Goal: Information Seeking & Learning: Learn about a topic

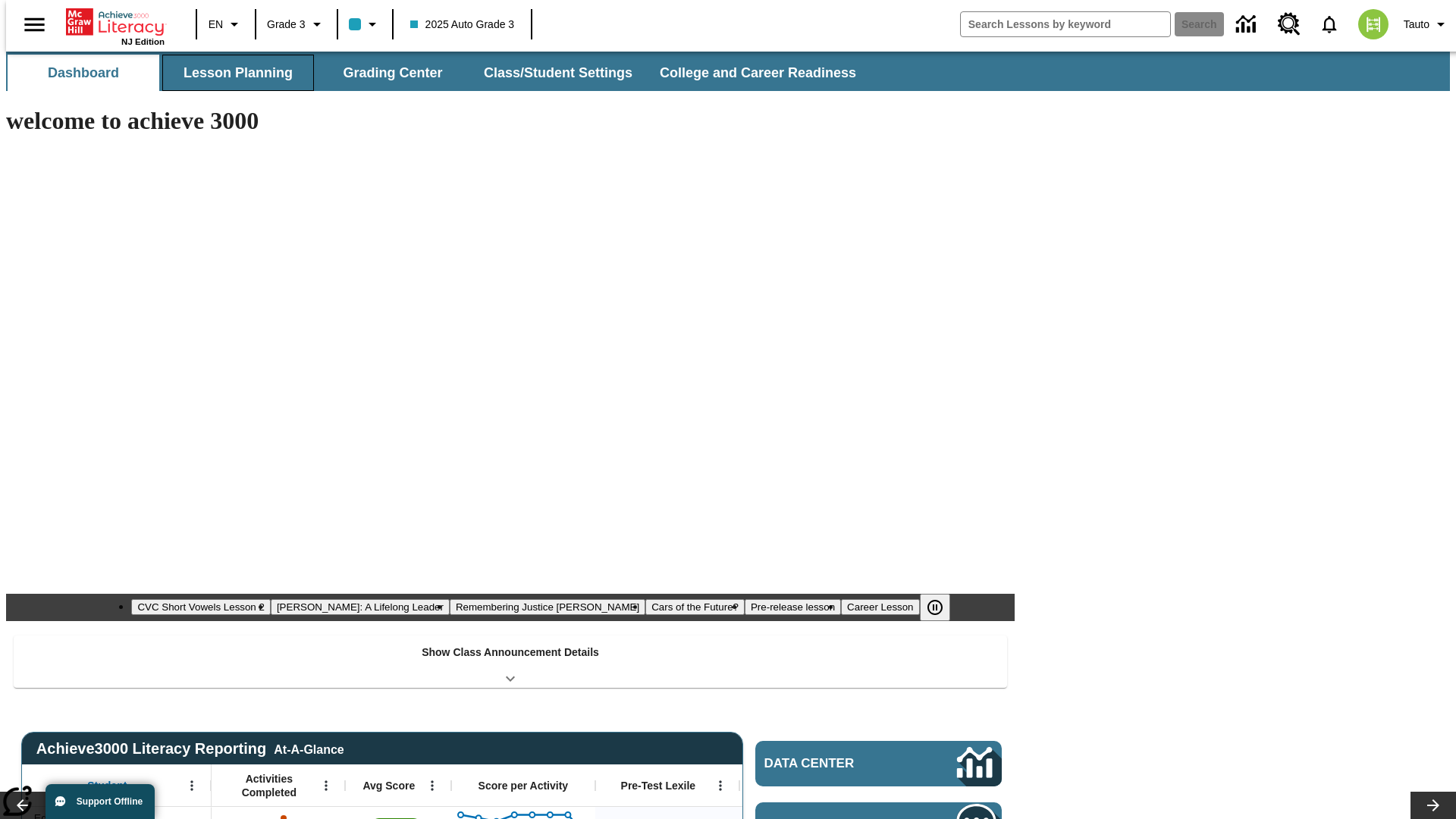
click at [232, 73] on button "Lesson Planning" at bounding box center [238, 73] width 152 height 36
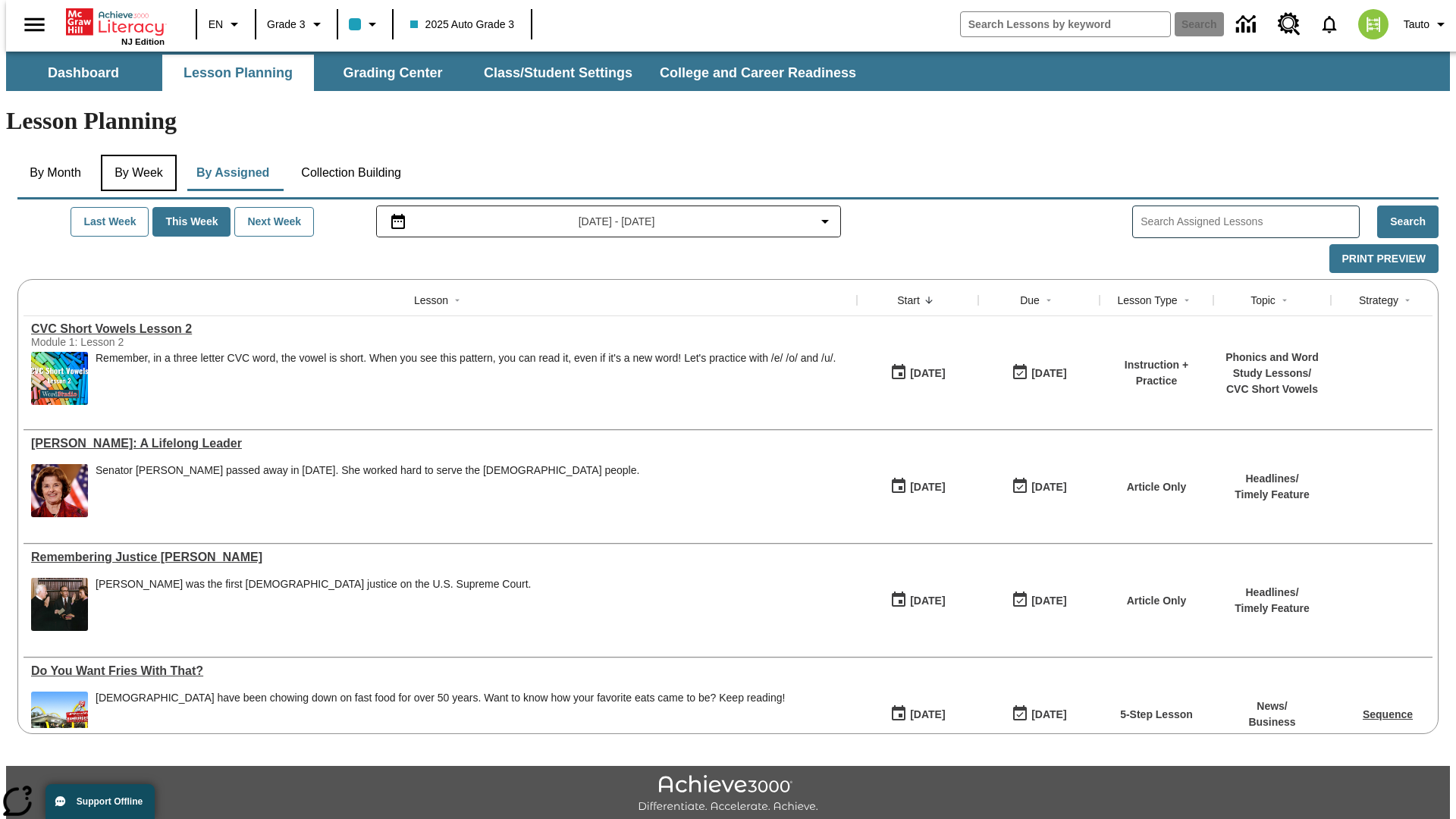
click at [136, 155] on button "By Week" at bounding box center [138, 173] width 76 height 36
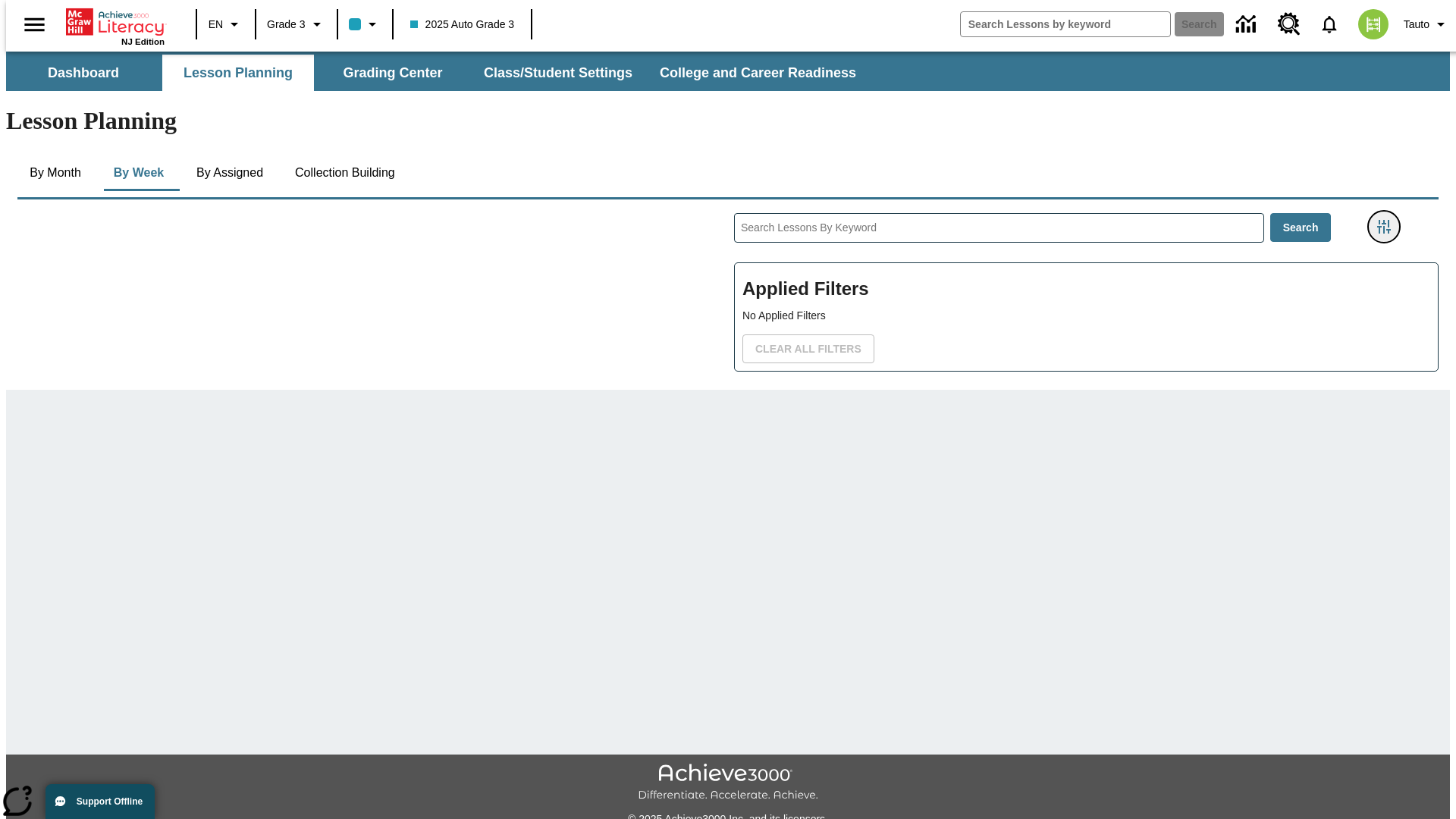
click at [1389, 220] on icon "Filters Side menu" at bounding box center [1384, 227] width 14 height 14
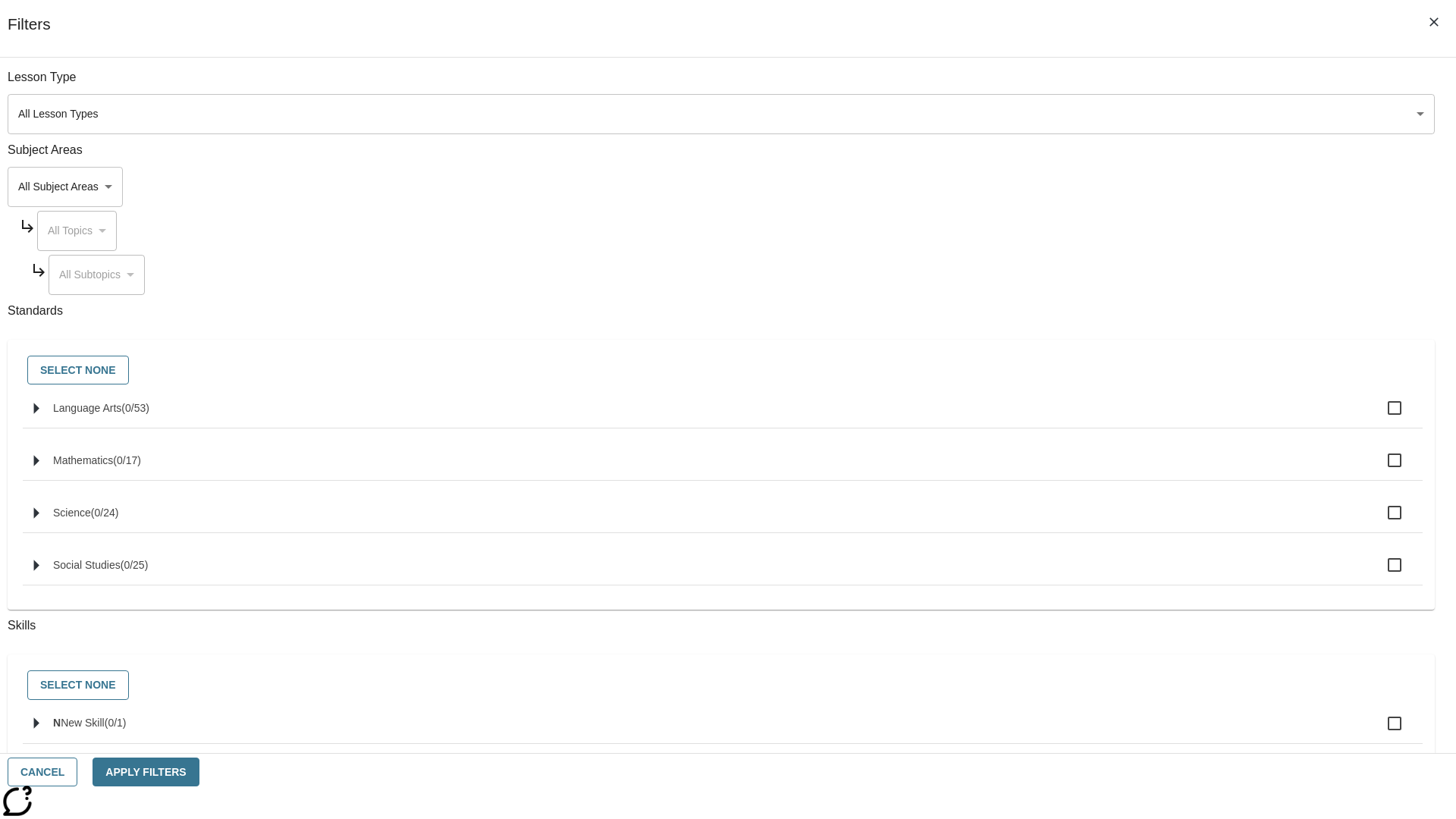
click at [1092, 187] on body "Skip to main content NJ Edition EN Grade 3 2025 Auto Grade 3 Search 0 Tauto Das…" at bounding box center [728, 469] width 1444 height 837
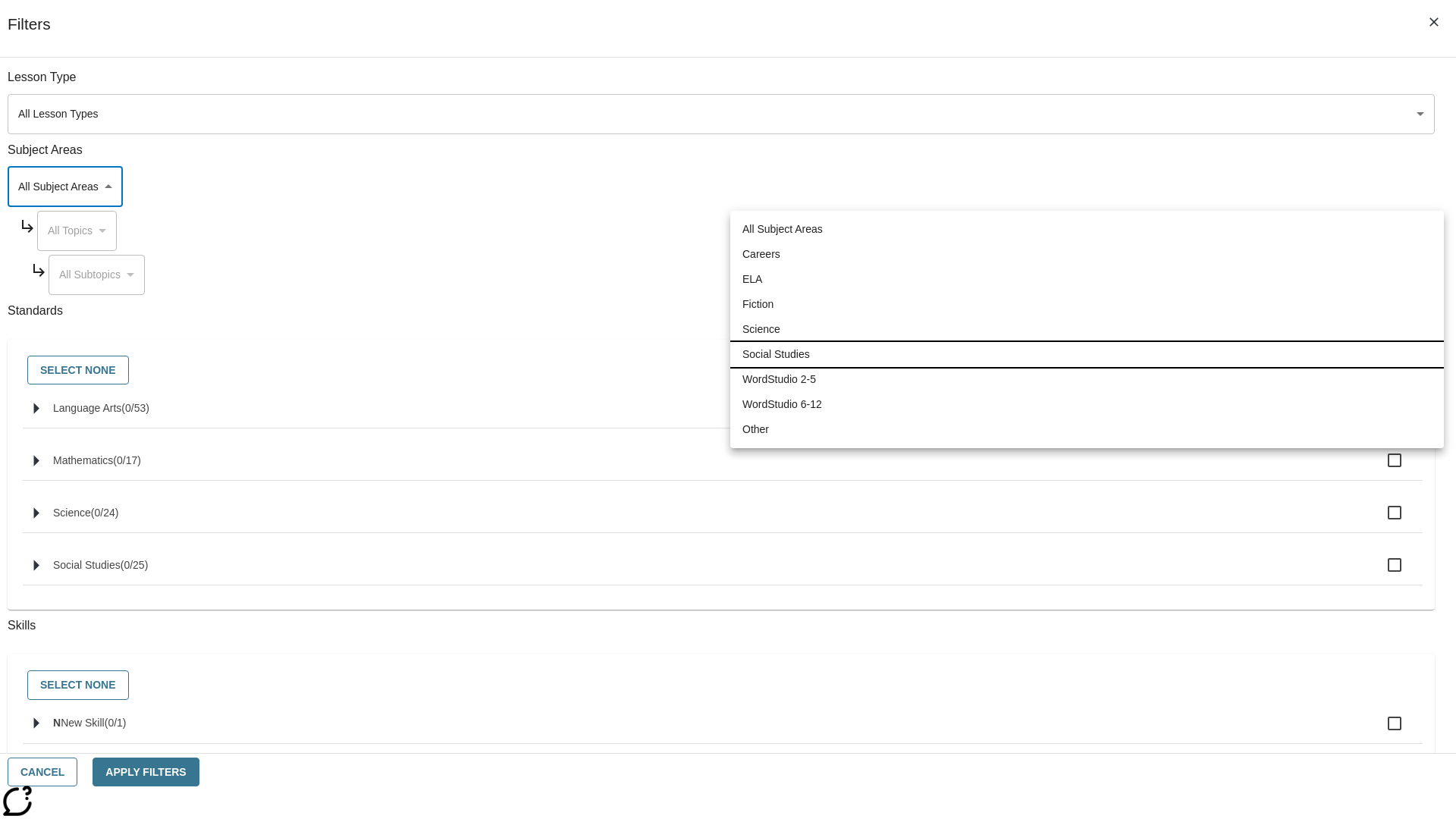
click at [1087, 354] on li "Social Studies" at bounding box center [1087, 354] width 714 height 25
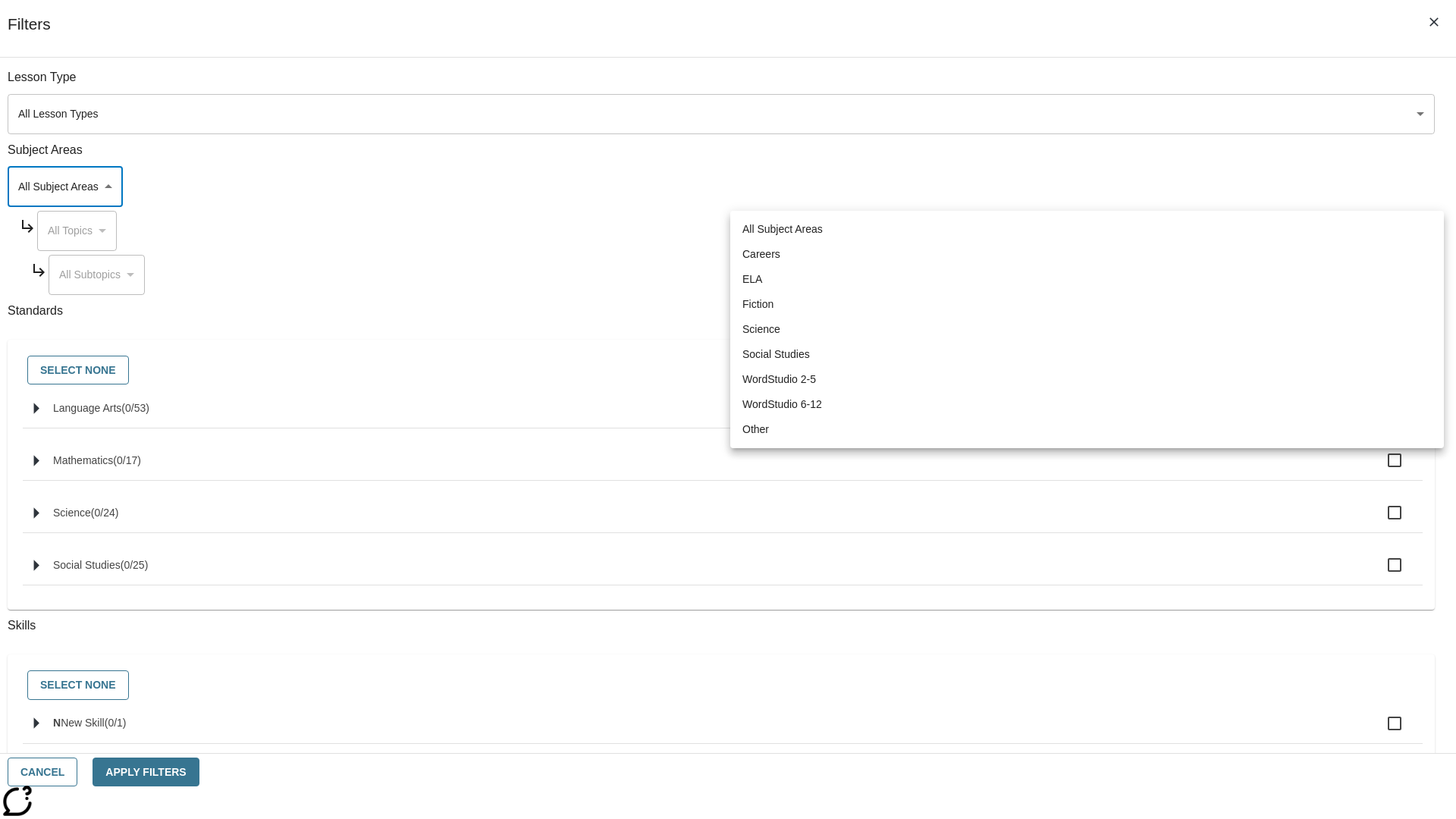
type input "3"
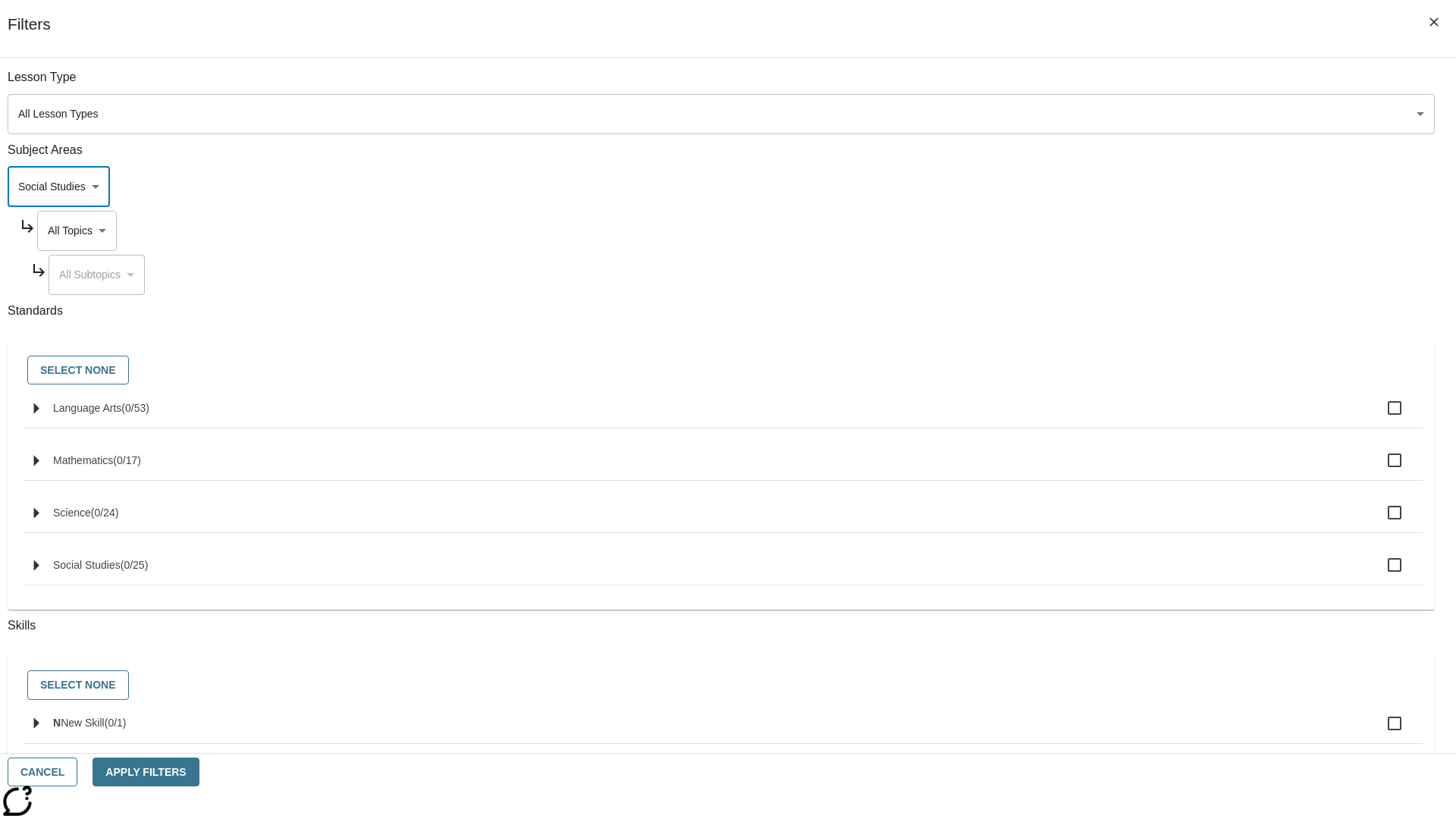
click at [1106, 230] on body "Skip to main content NJ Edition EN Grade 3 2025 Auto Grade 3 Search 0 Tauto Das…" at bounding box center [728, 469] width 1444 height 837
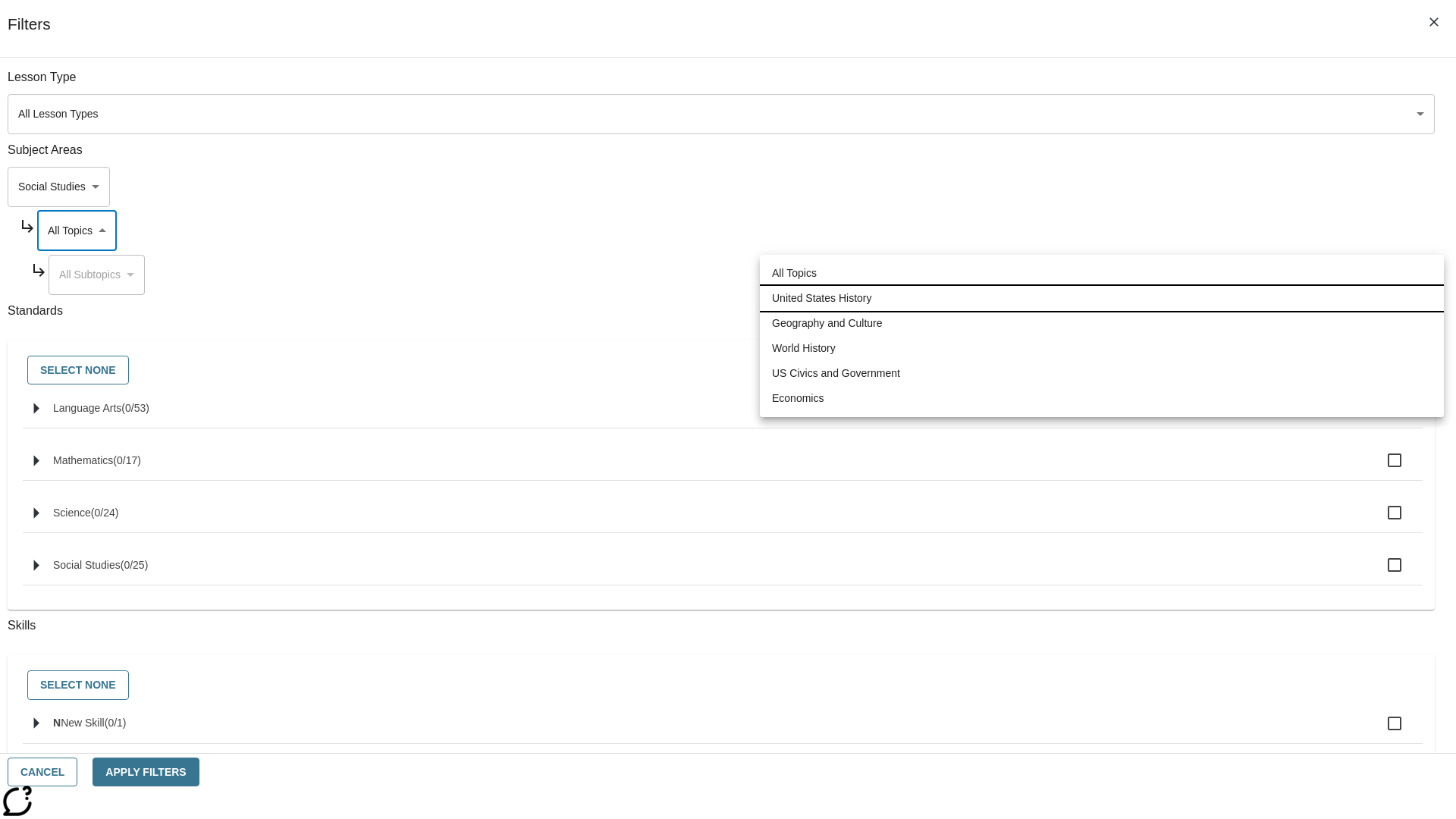
click at [1102, 298] on li "United States History" at bounding box center [1102, 298] width 684 height 25
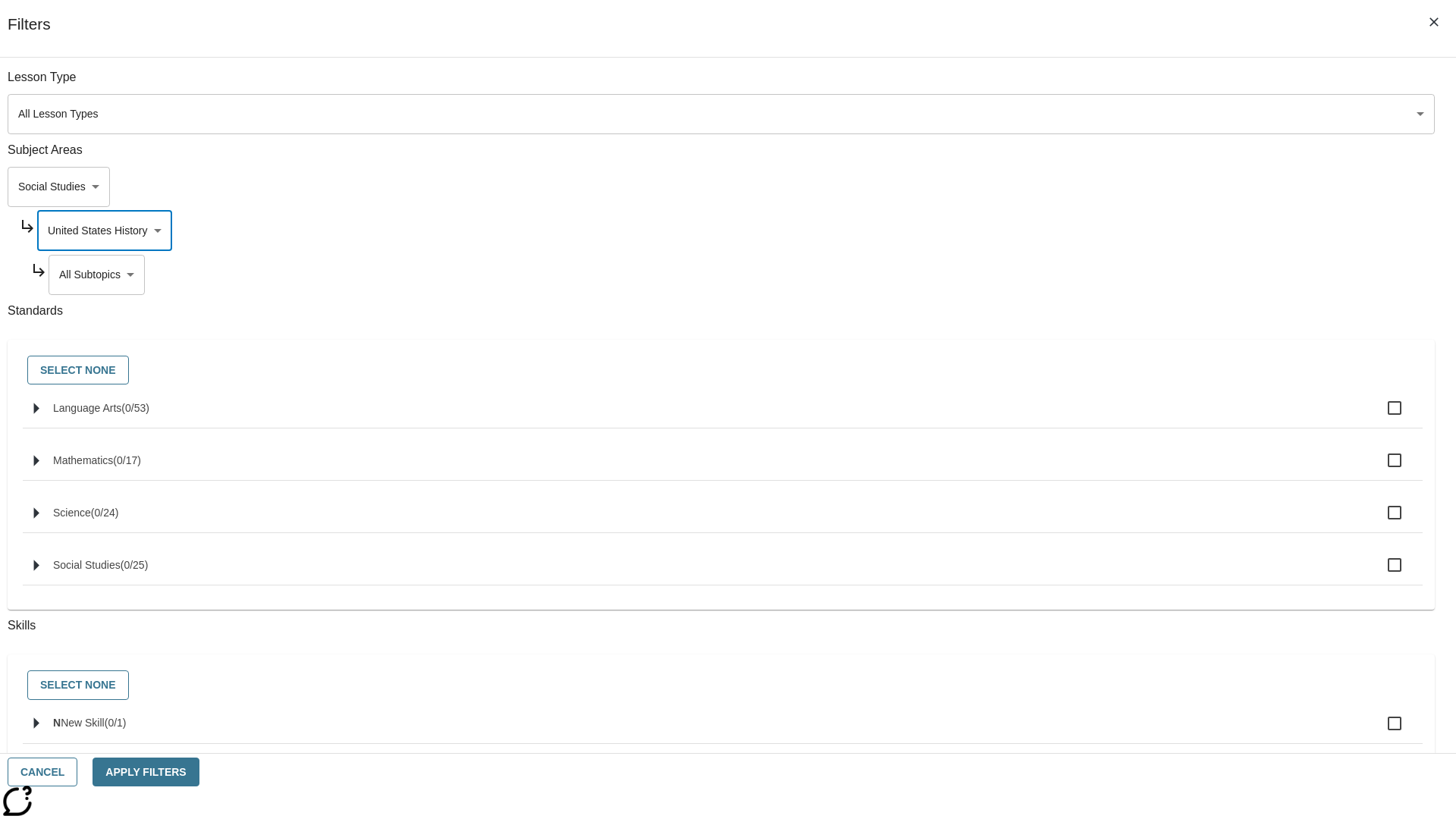
click at [1112, 85] on body "Skip to main content NJ Edition EN Grade 3 2025 Auto Grade 3 Search 0 Tauto Das…" at bounding box center [728, 469] width 1444 height 837
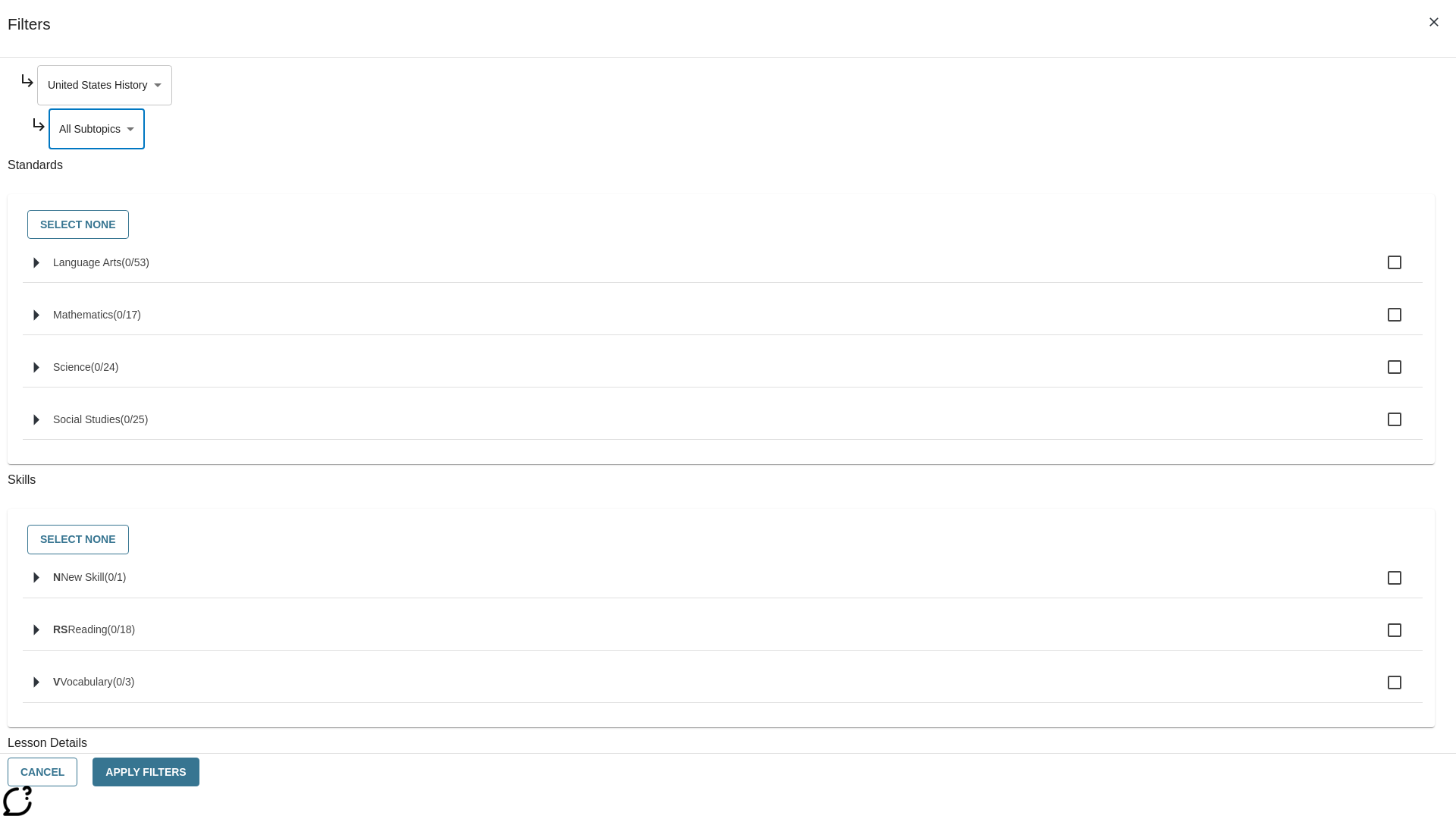
click at [1106, 85] on body "Skip to main content NJ Edition EN Grade 3 2025 Auto Grade 3 Search 0 Tauto Das…" at bounding box center [728, 469] width 1444 height 837
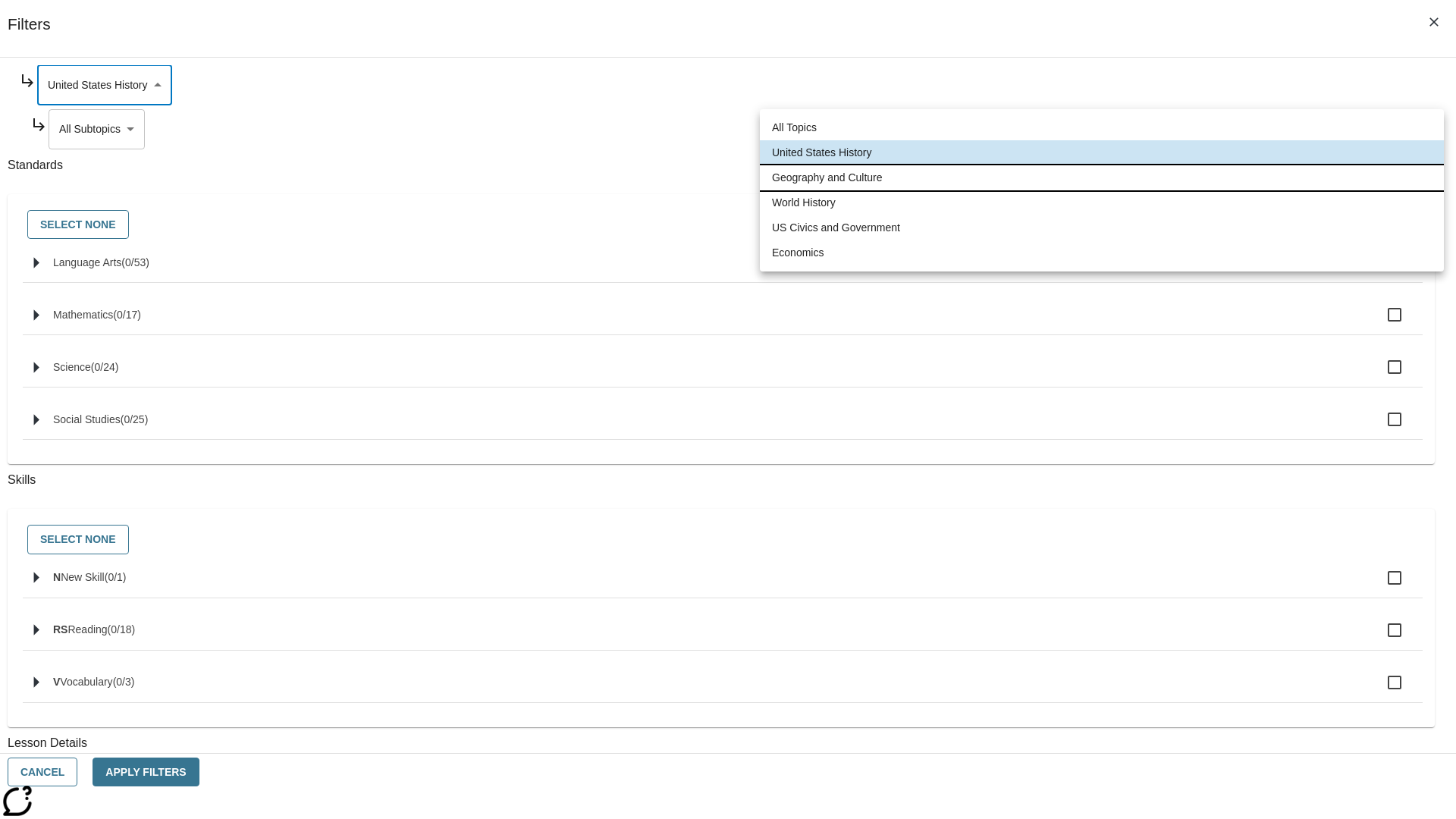
click at [1102, 177] on li "Geography and Culture" at bounding box center [1102, 177] width 684 height 25
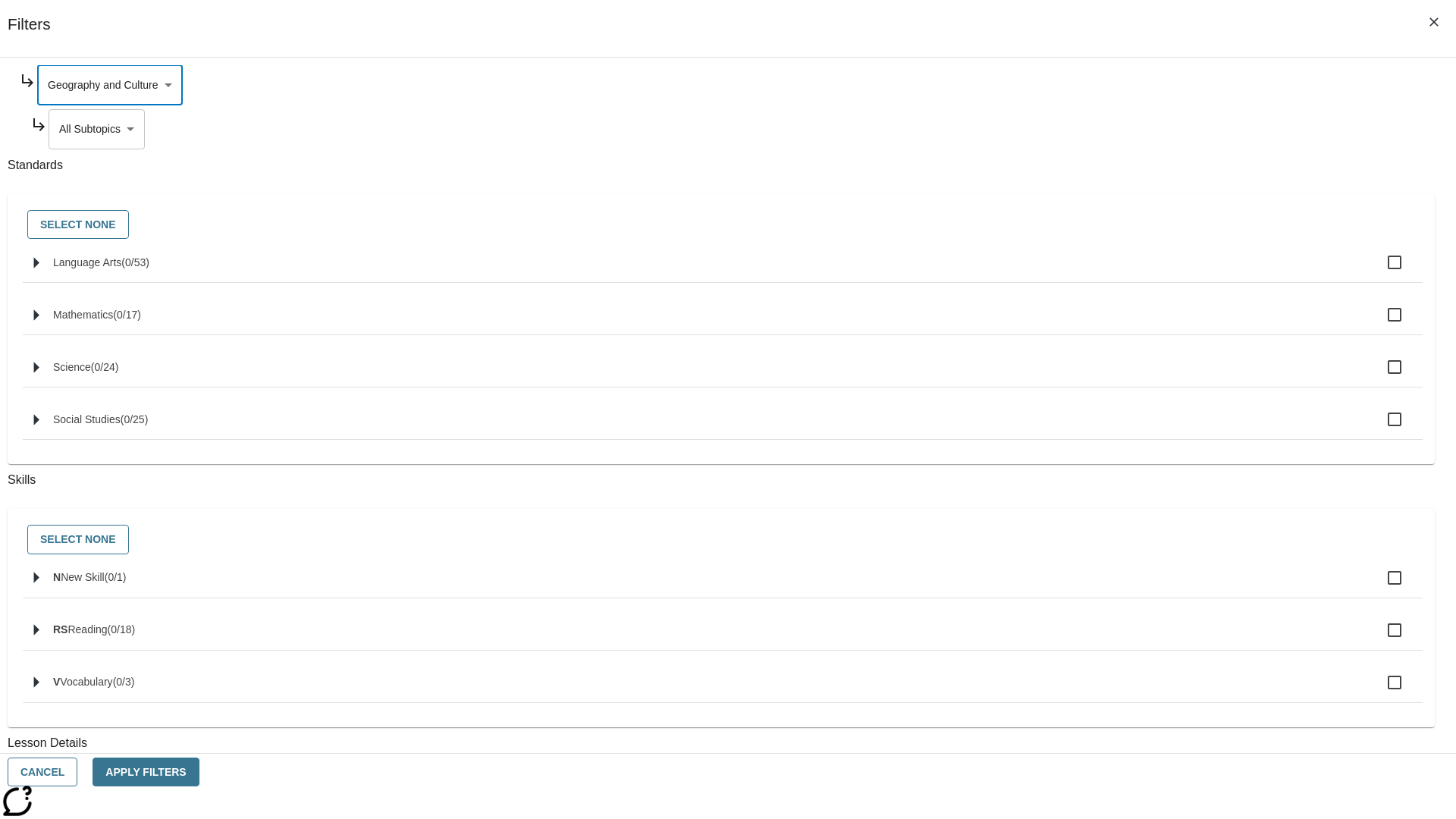
scroll to position [0, 1]
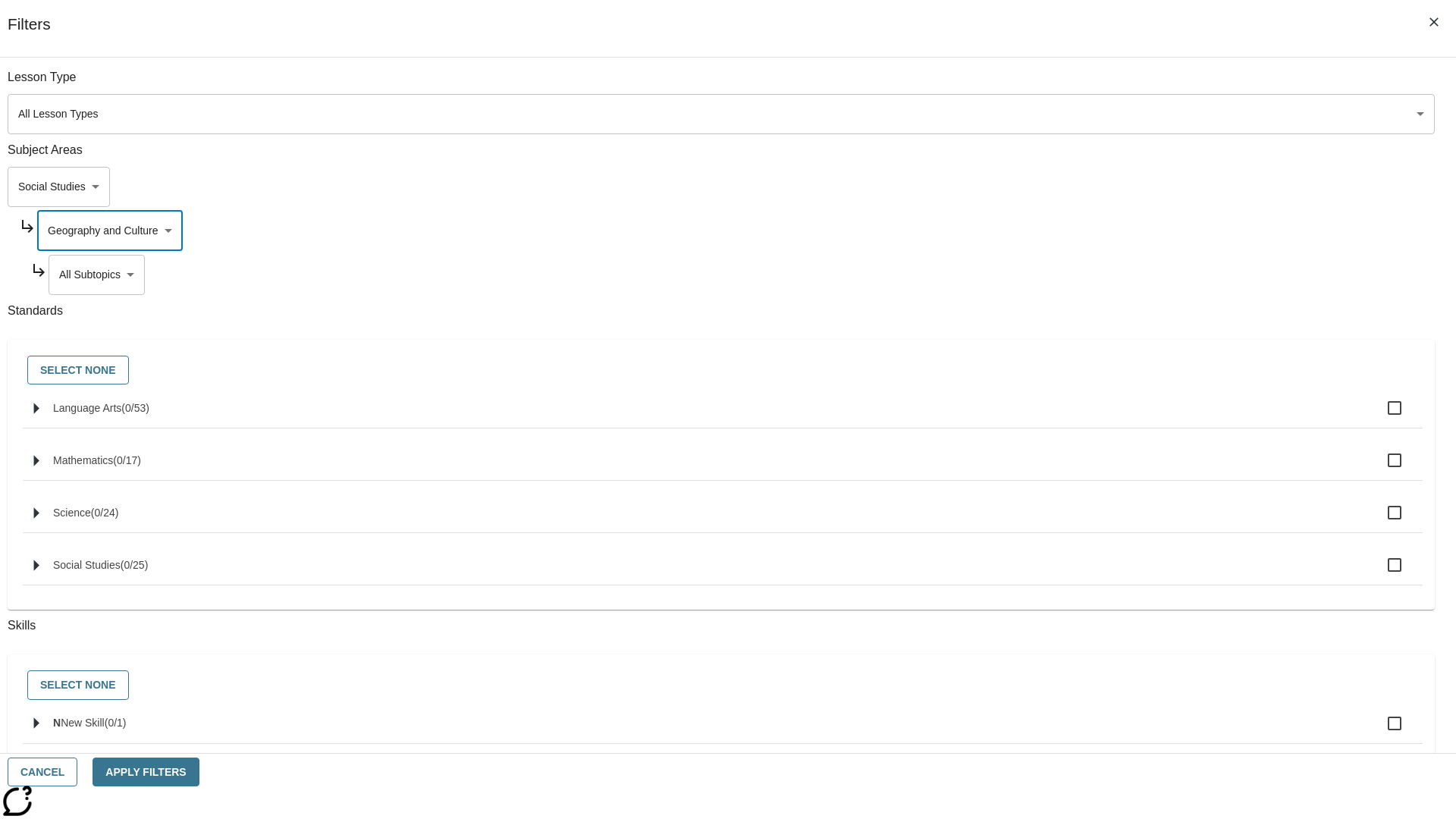
click at [1112, 85] on body "Skip to main content NJ Edition EN Grade 3 2025 Auto Grade 3 Search 0 Tauto Das…" at bounding box center [728, 469] width 1444 height 837
click at [1106, 85] on body "Skip to main content NJ Edition EN Grade 3 2025 Auto Grade 3 Search 0 Tauto Das…" at bounding box center [728, 469] width 1444 height 837
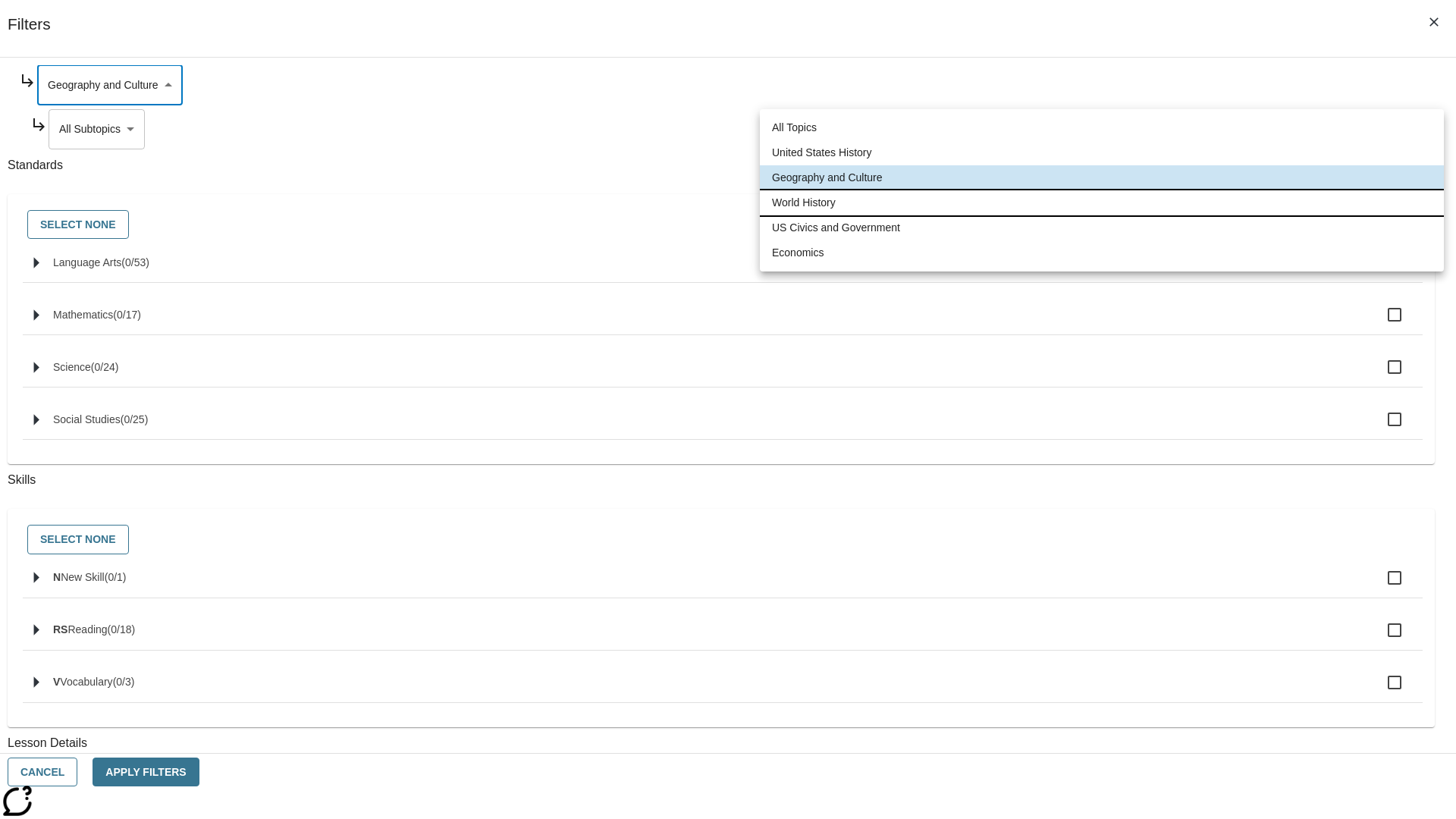
click at [1102, 202] on li "World History" at bounding box center [1102, 202] width 684 height 25
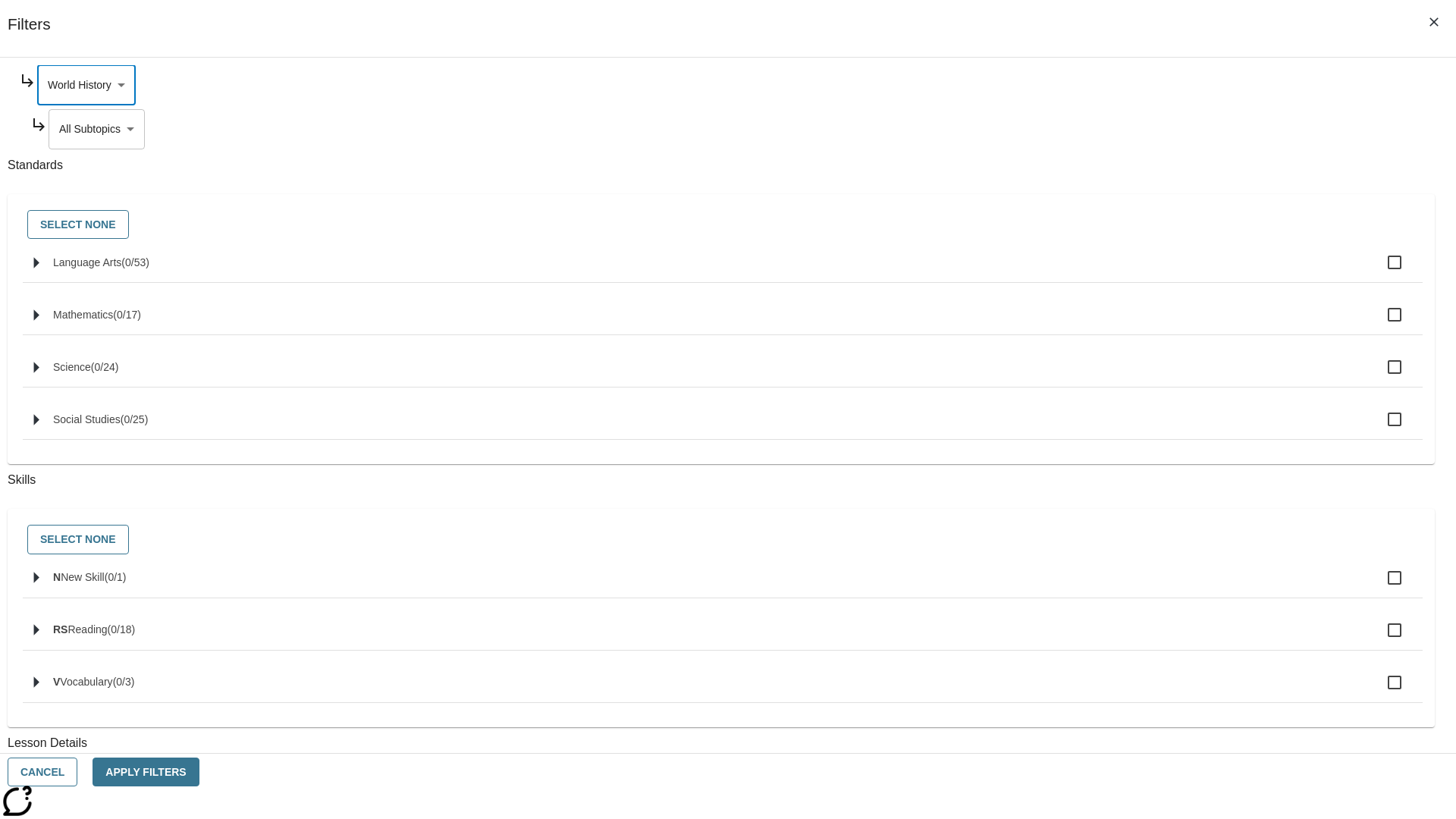
scroll to position [0, 1]
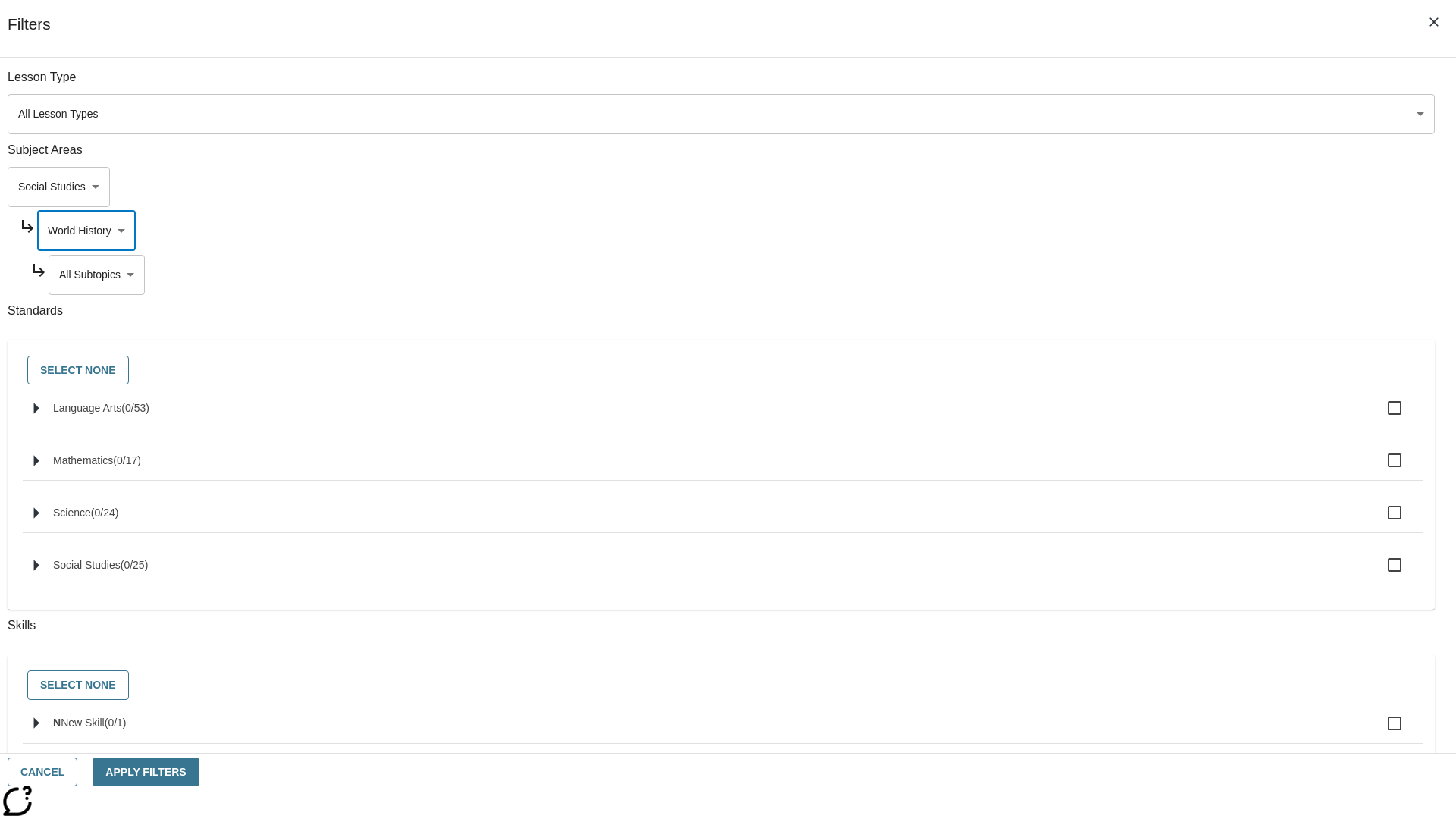
click at [1112, 85] on body "Skip to main content NJ Edition EN Grade 3 2025 Auto Grade 3 Search 0 Tauto Das…" at bounding box center [728, 469] width 1444 height 837
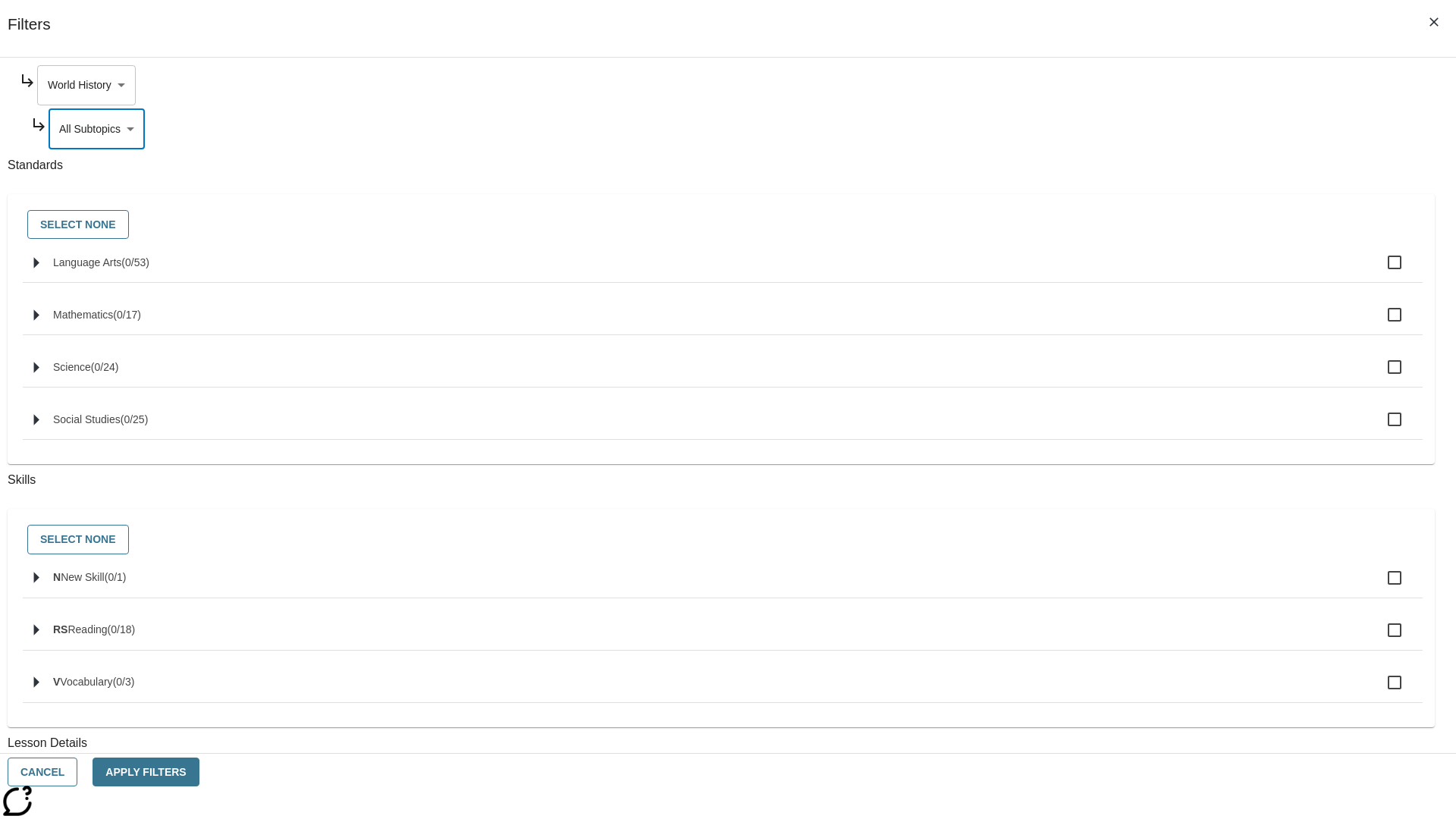
click at [1106, 85] on body "Skip to main content NJ Edition EN Grade 3 2025 Auto Grade 3 Search 0 Tauto Das…" at bounding box center [728, 469] width 1444 height 837
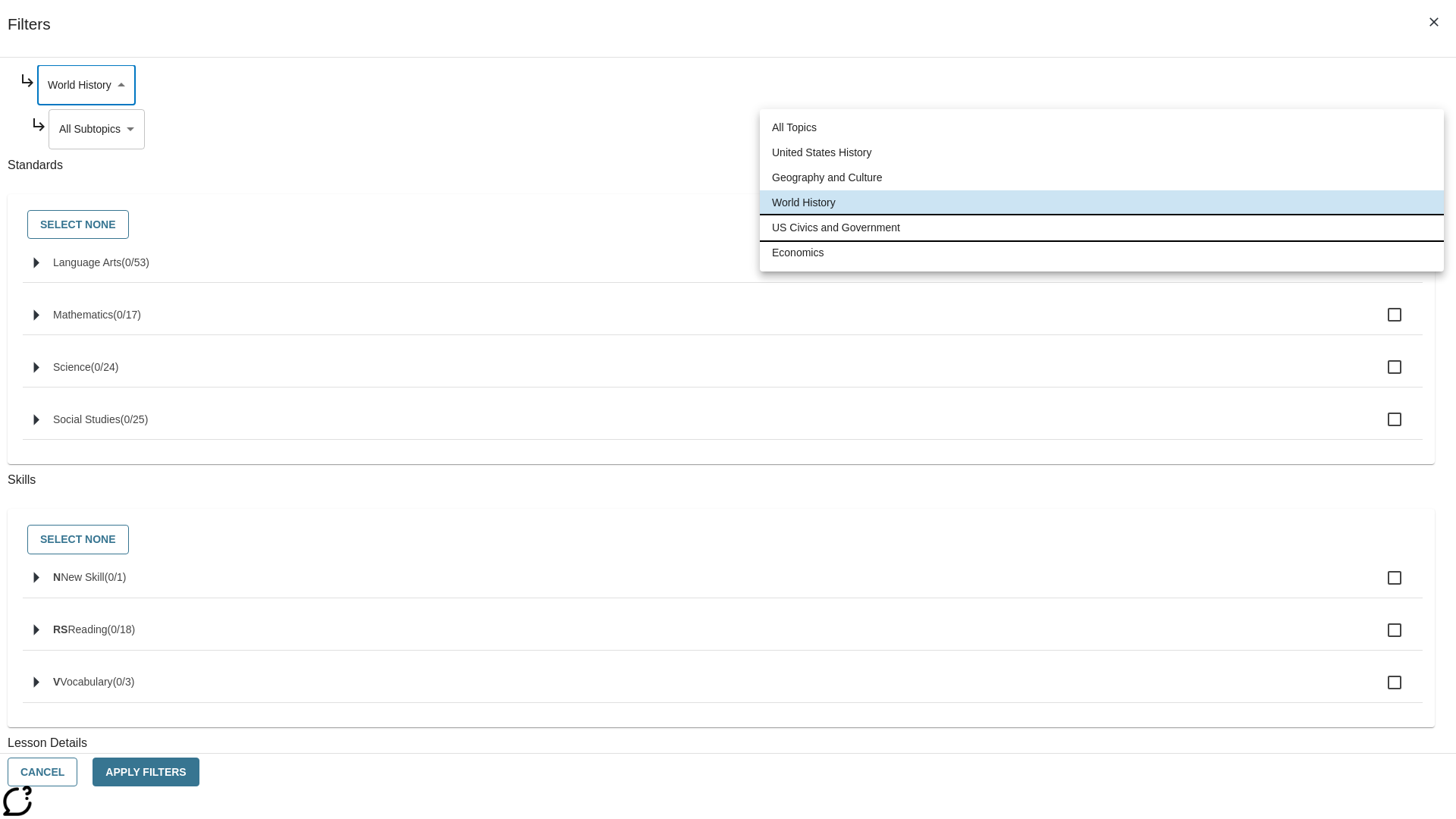
click at [1102, 228] on li "US Civics and Government" at bounding box center [1102, 228] width 684 height 25
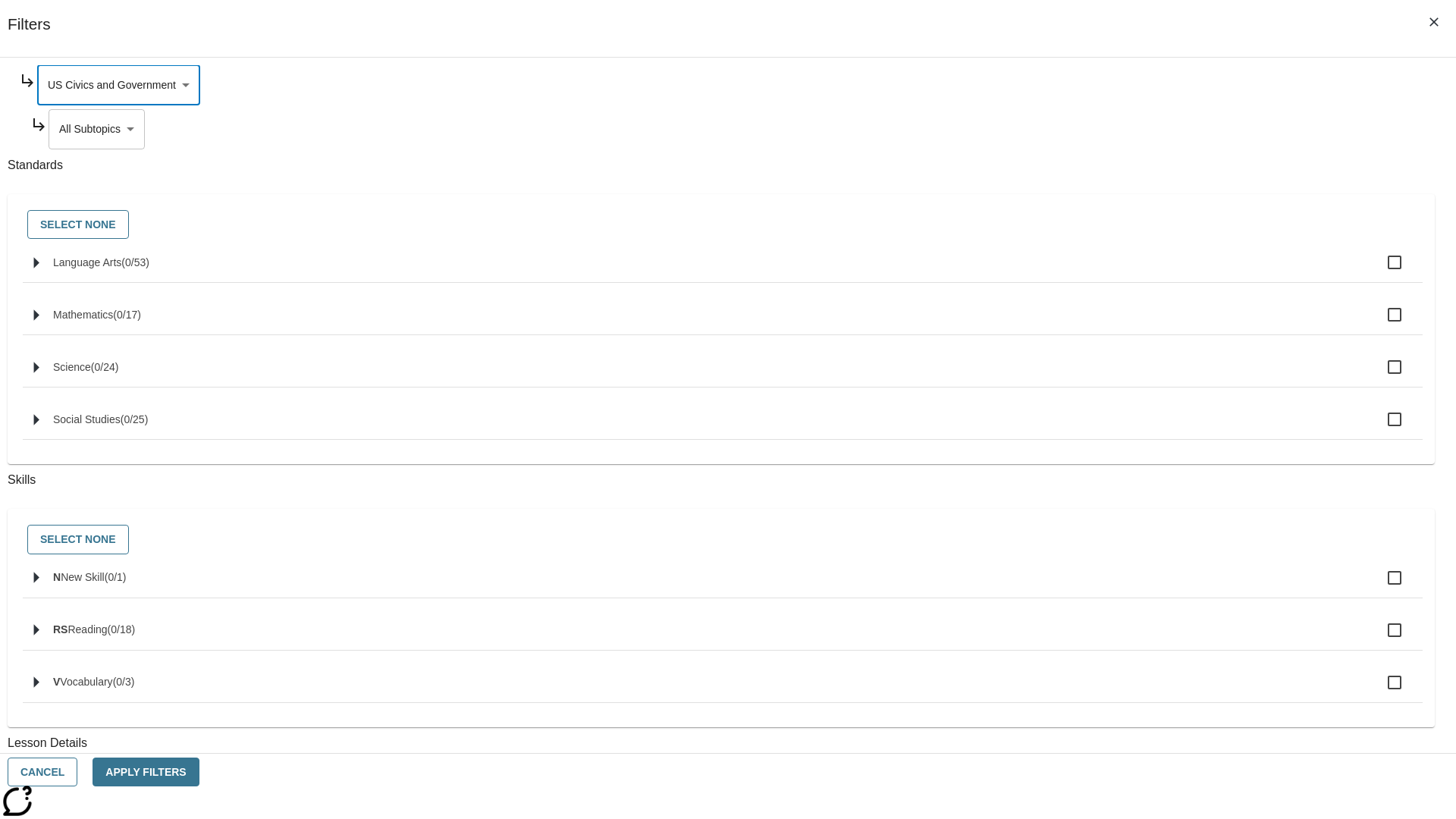
scroll to position [0, 1]
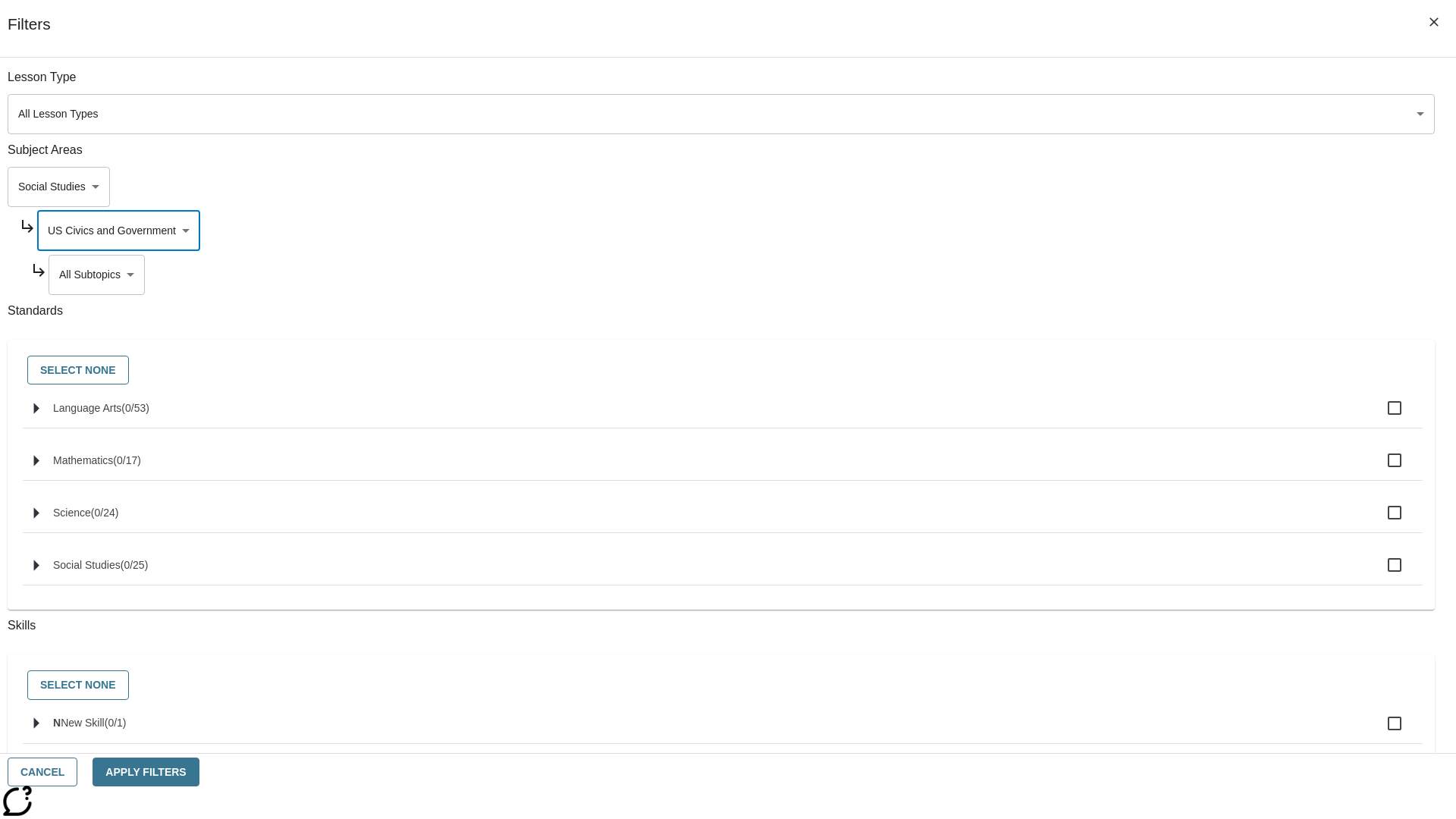
click at [1112, 85] on body "Skip to main content NJ Edition EN Grade 3 2025 Auto Grade 3 Search 0 Tauto Das…" at bounding box center [728, 469] width 1444 height 837
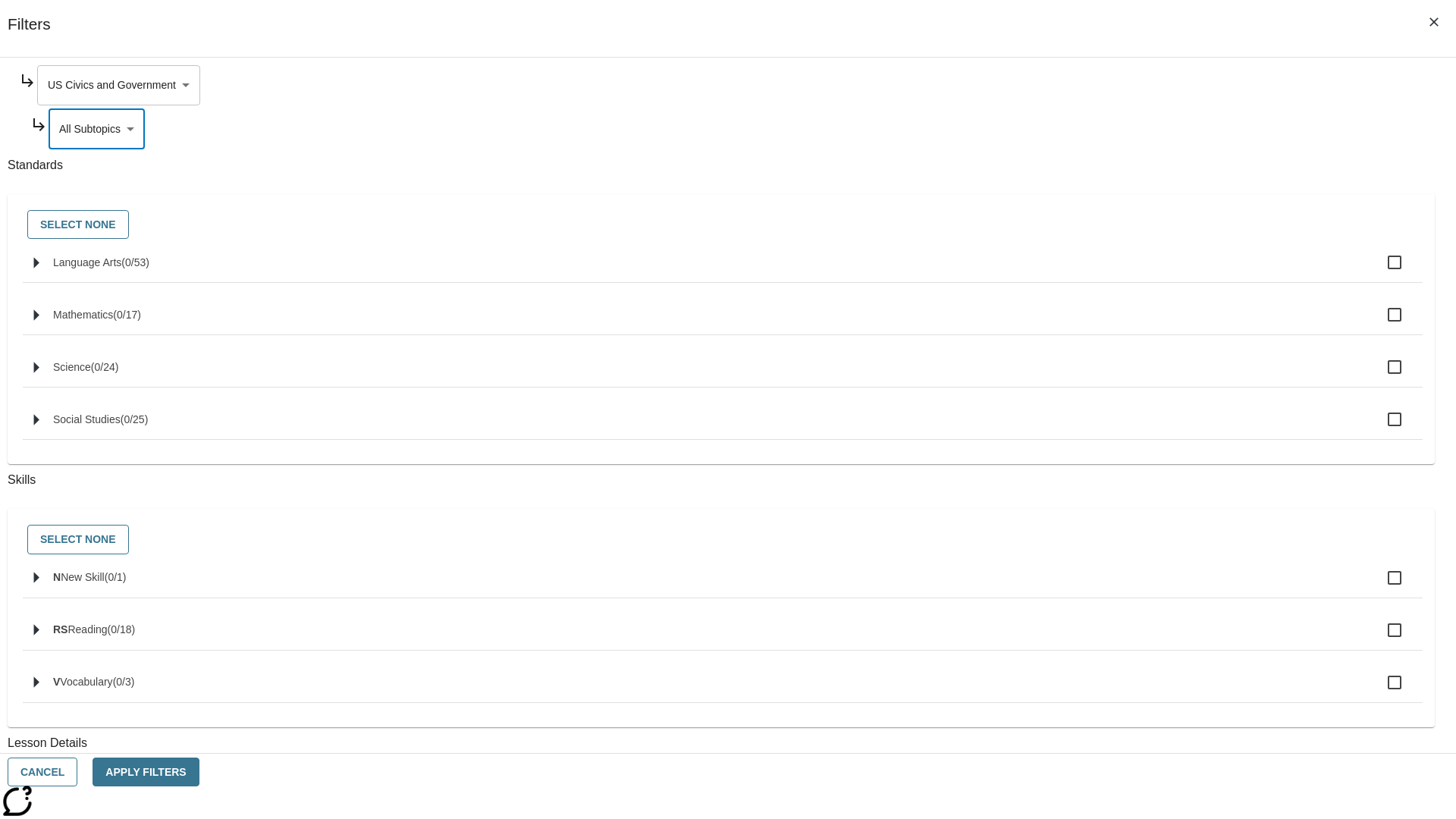
click at [1106, 85] on body "Skip to main content NJ Edition EN Grade 3 2025 Auto Grade 3 Search 0 Tauto Das…" at bounding box center [728, 469] width 1444 height 837
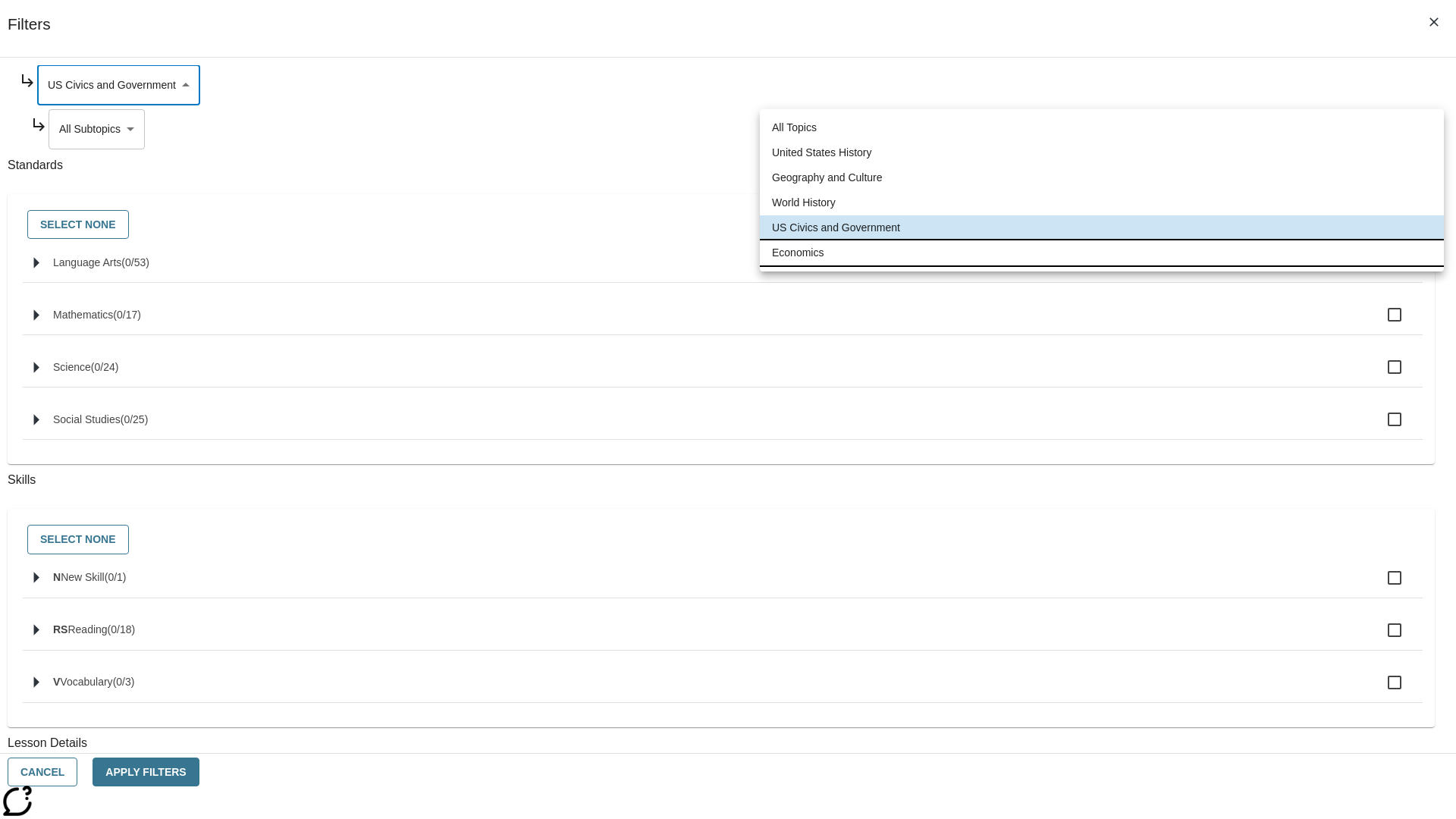
click at [1102, 253] on li "Economics" at bounding box center [1102, 253] width 684 height 25
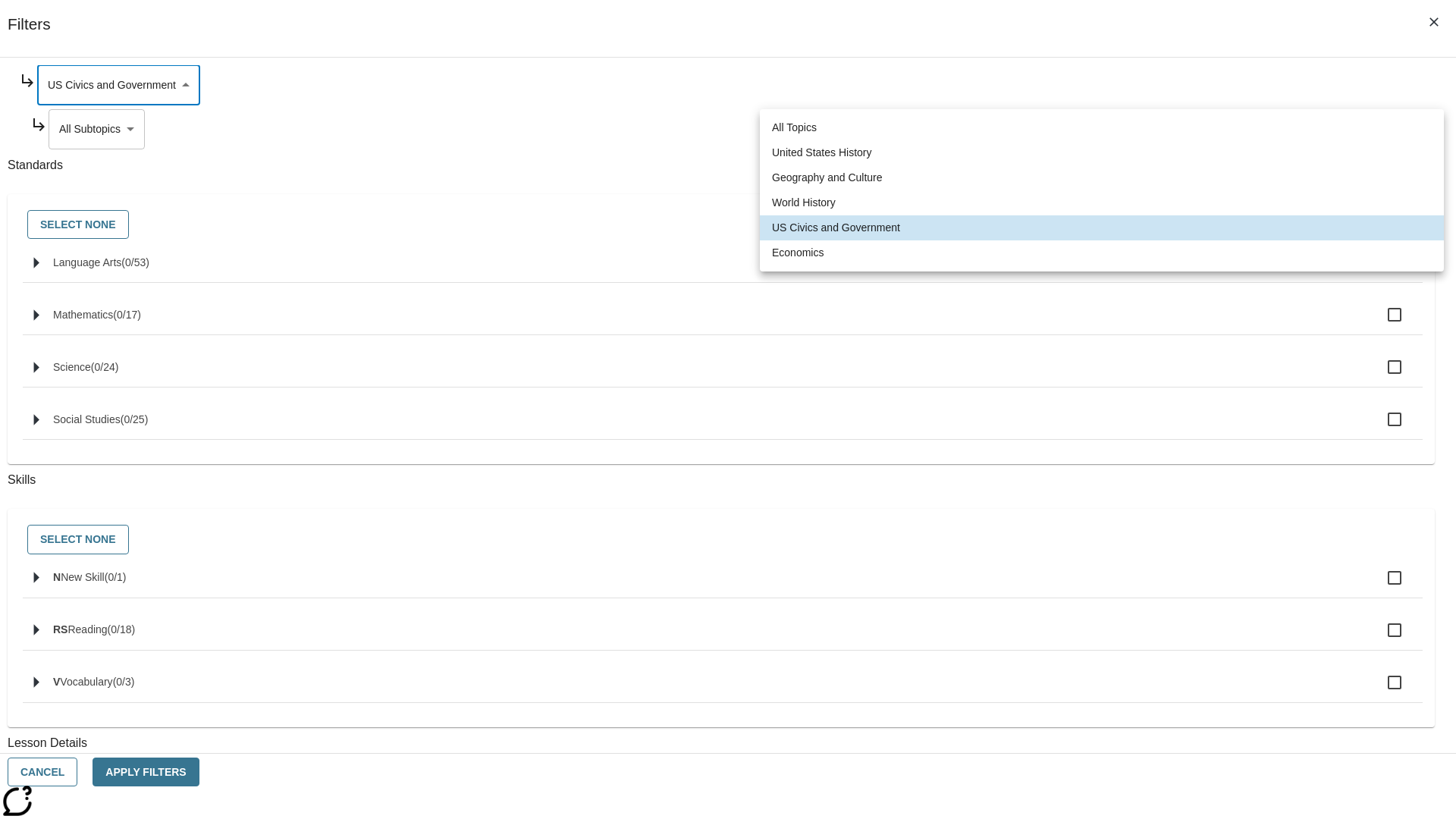
type input "195"
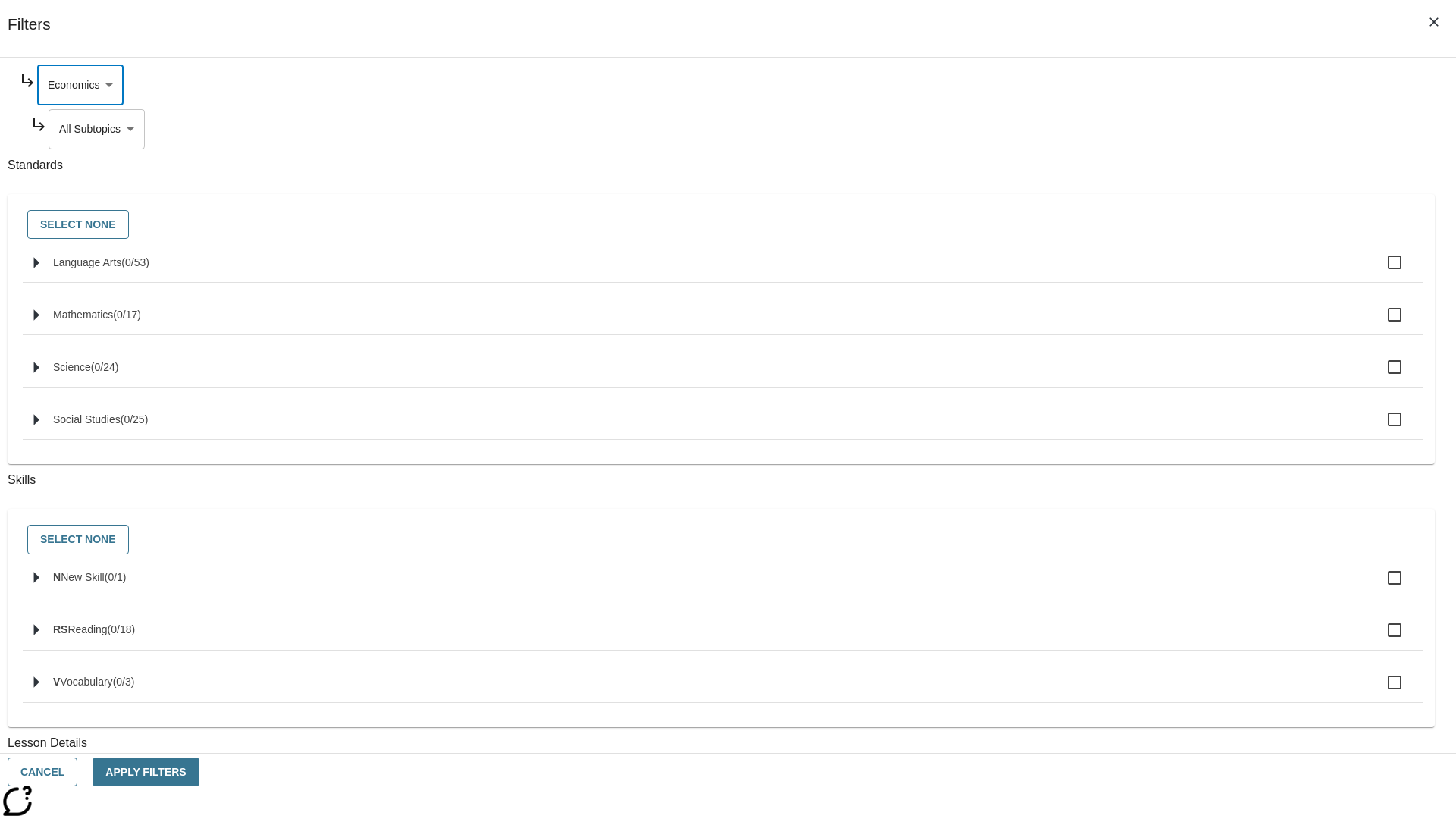
scroll to position [0, 1]
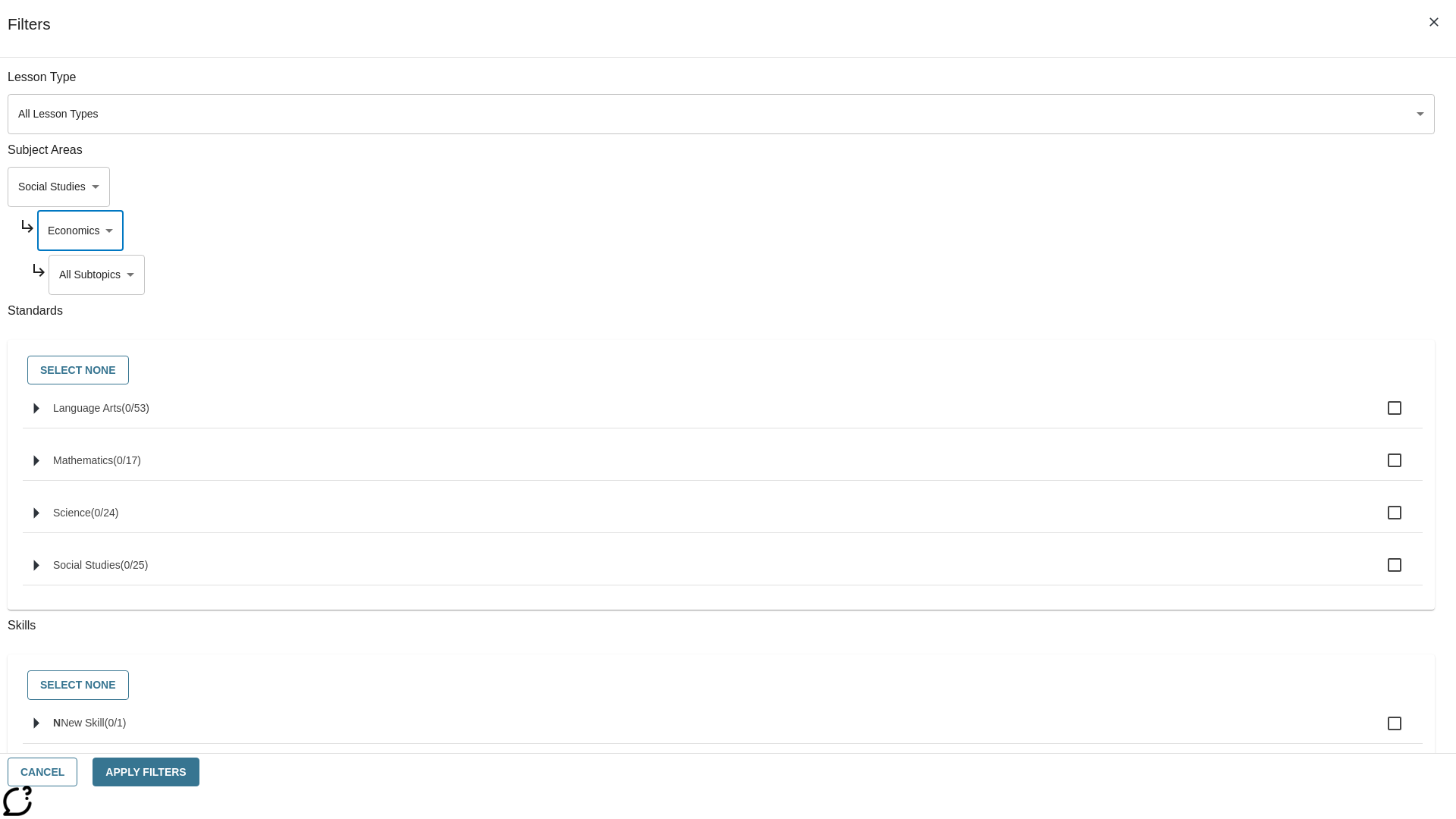
click at [1112, 85] on body "Skip to main content NJ Edition EN Grade 3 2025 Auto Grade 3 Search 0 Tauto Das…" at bounding box center [728, 469] width 1444 height 837
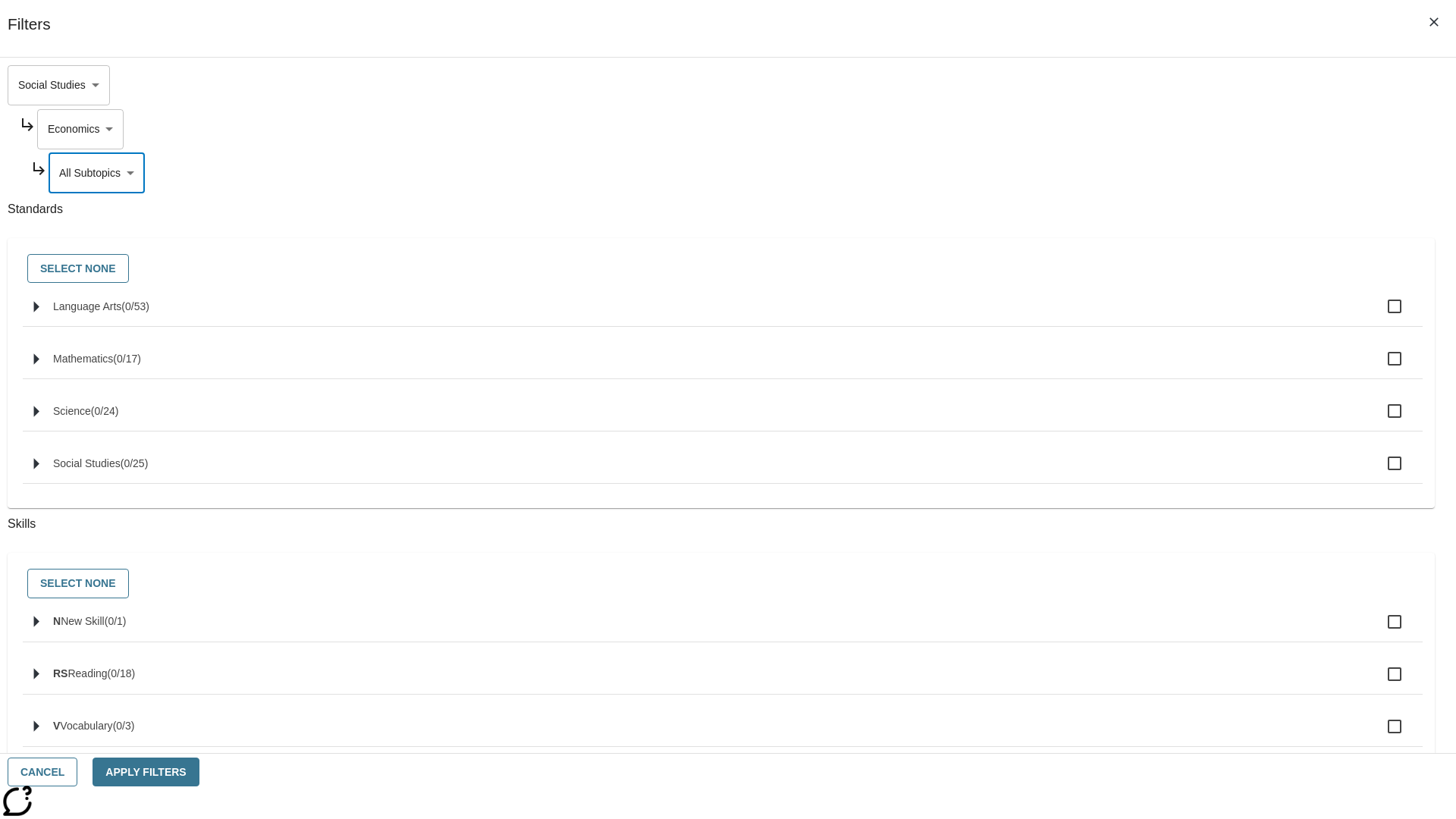
click at [1091, 85] on body "Skip to main content NJ Edition EN Grade 3 2025 Auto Grade 3 Search 0 Tauto Das…" at bounding box center [728, 469] width 1444 height 837
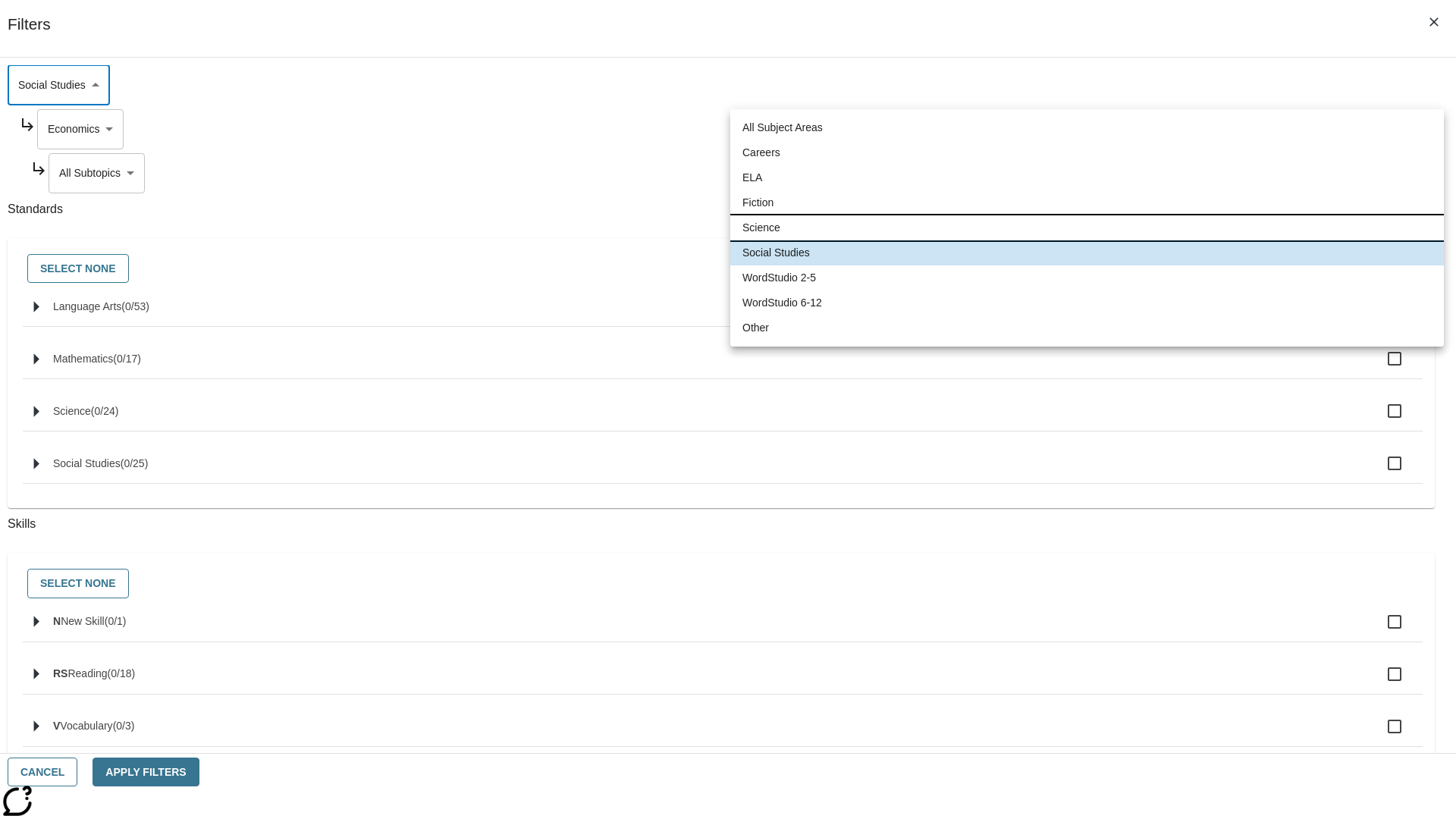
click at [1087, 228] on li "Science" at bounding box center [1087, 228] width 714 height 25
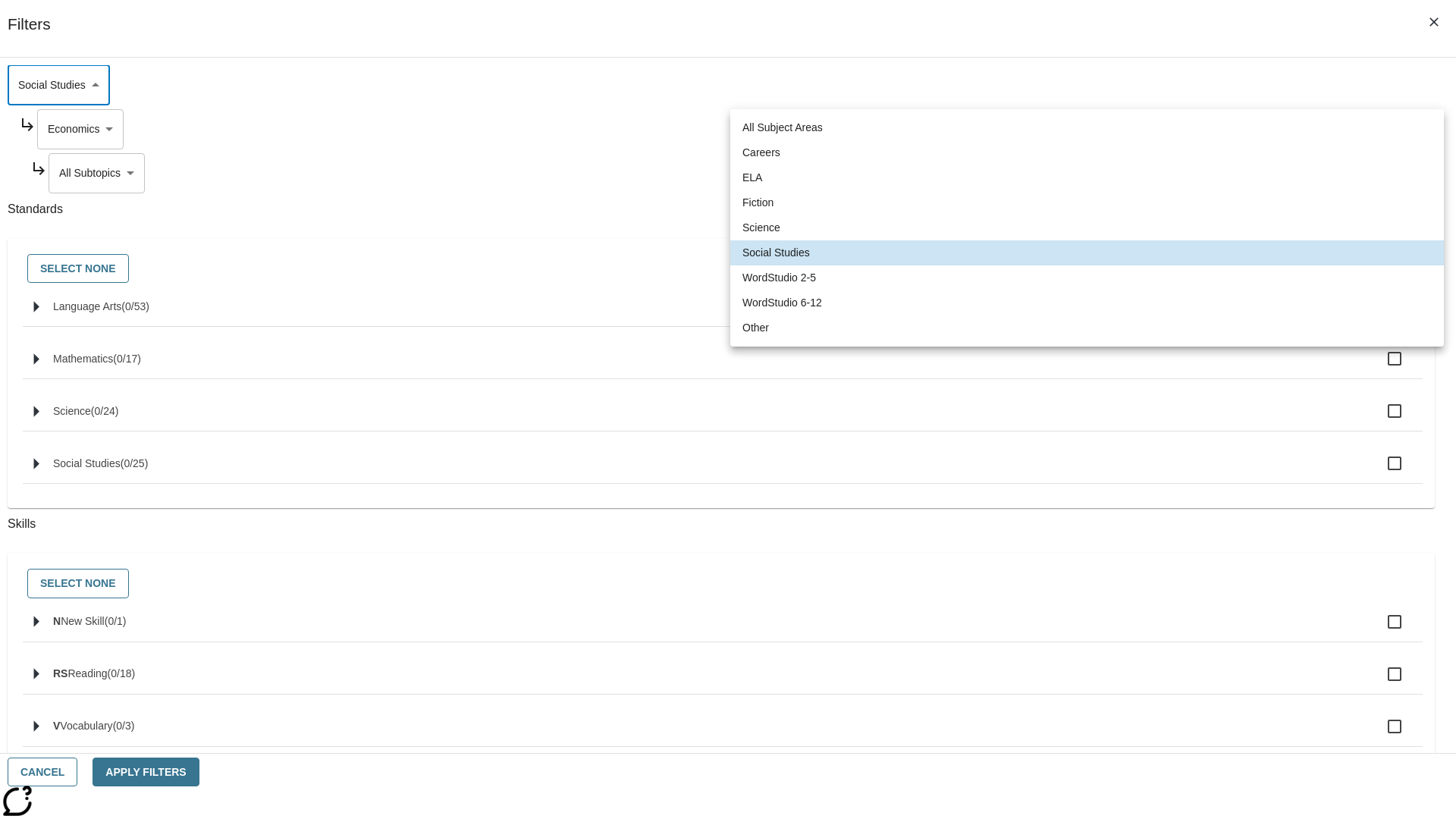
type input "2"
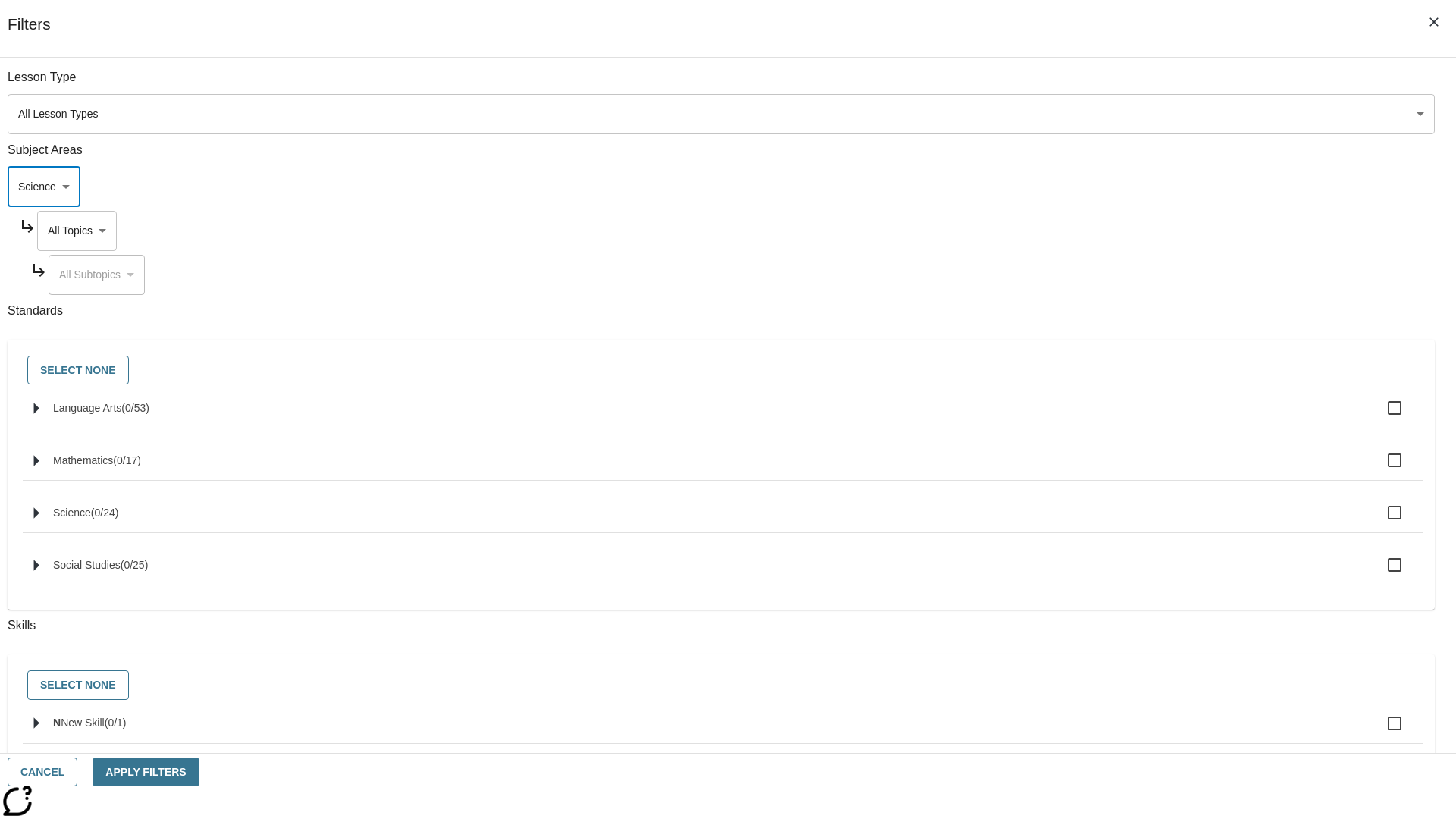
scroll to position [146, 1]
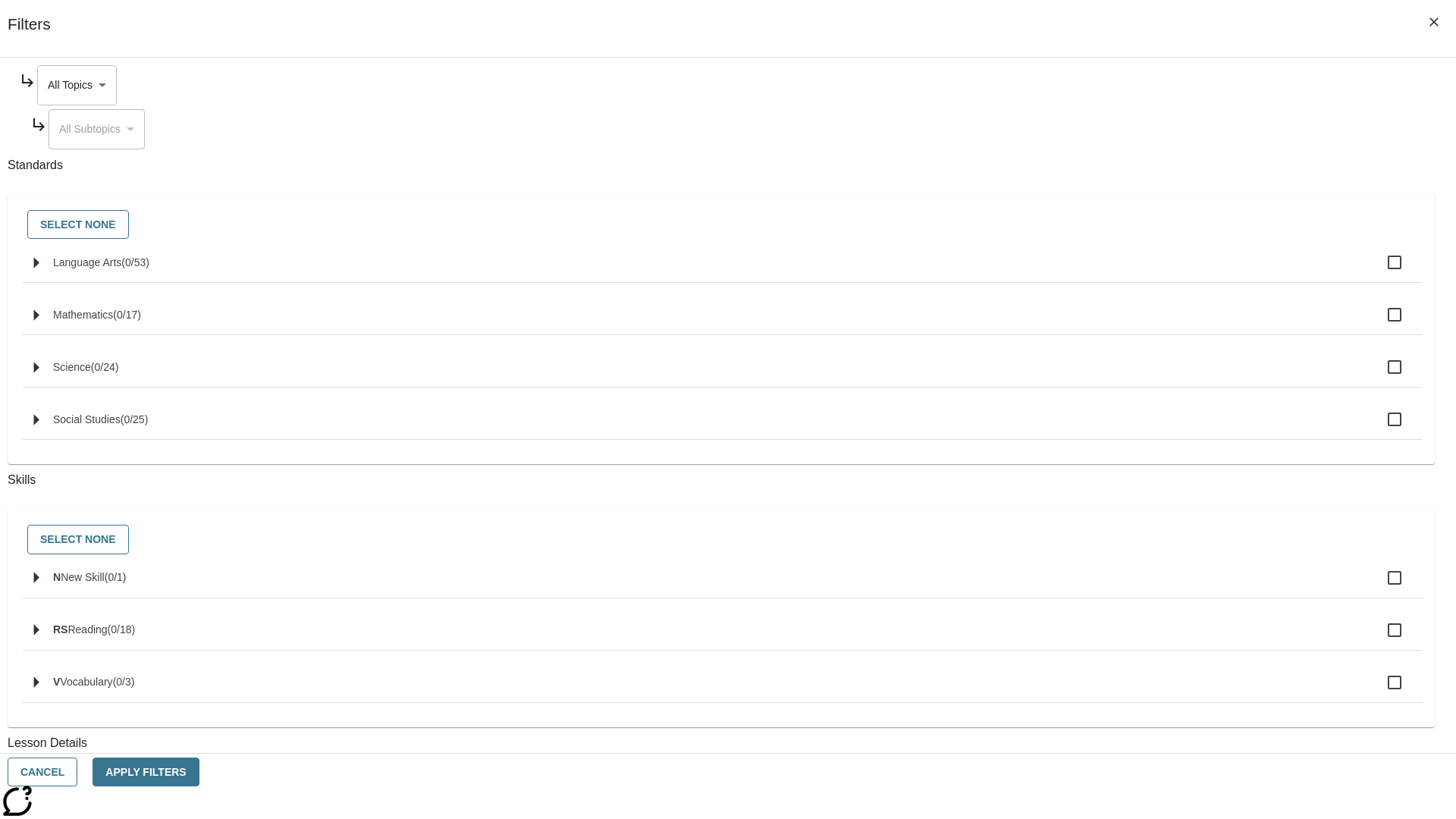
click at [1106, 85] on body "Skip to main content NJ Edition EN Grade 3 2025 Auto Grade 3 Search 0 Tauto Das…" at bounding box center [728, 469] width 1444 height 837
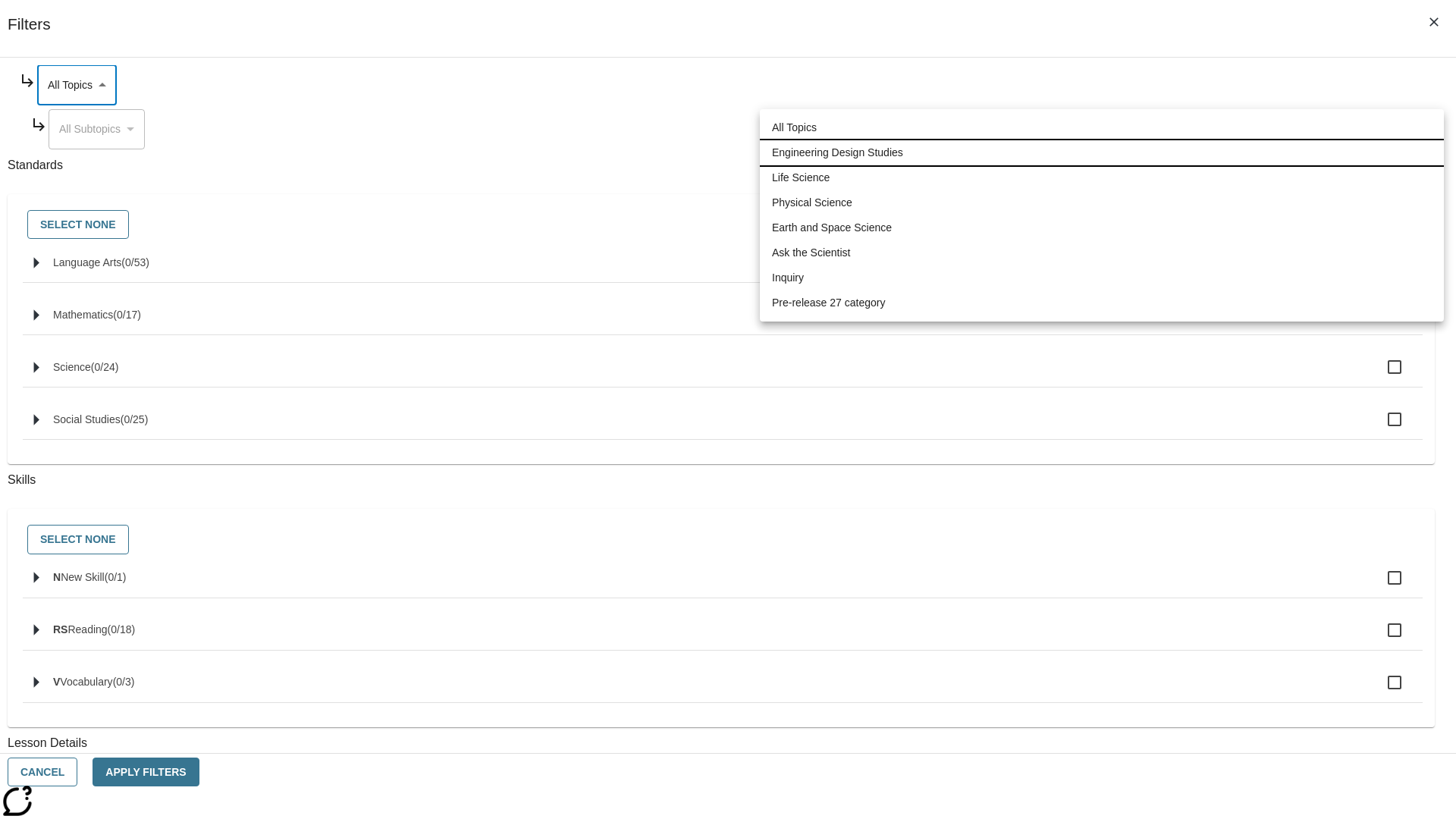
click at [1102, 152] on li "Engineering Design Studies" at bounding box center [1102, 152] width 684 height 25
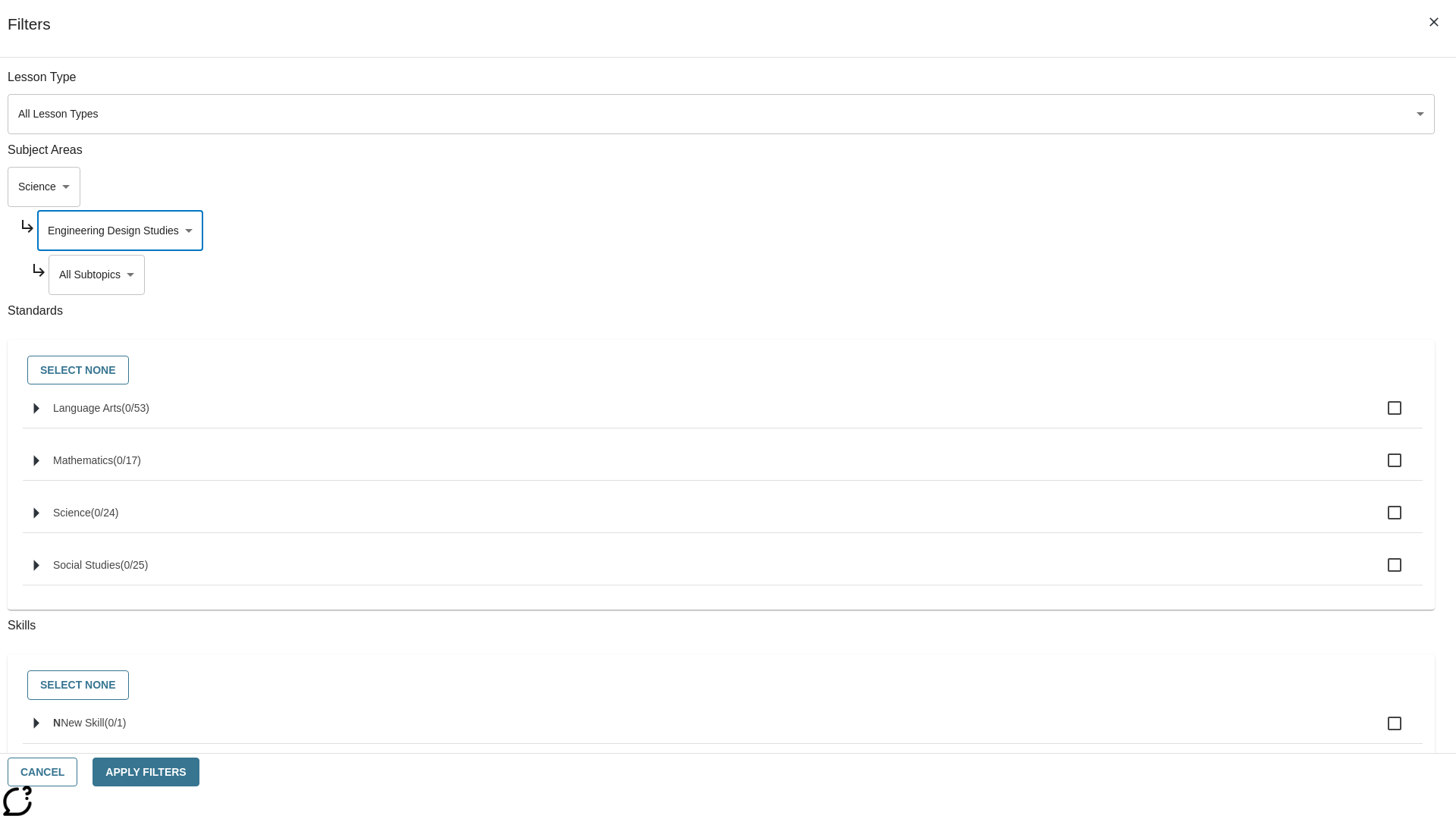
scroll to position [189, 1]
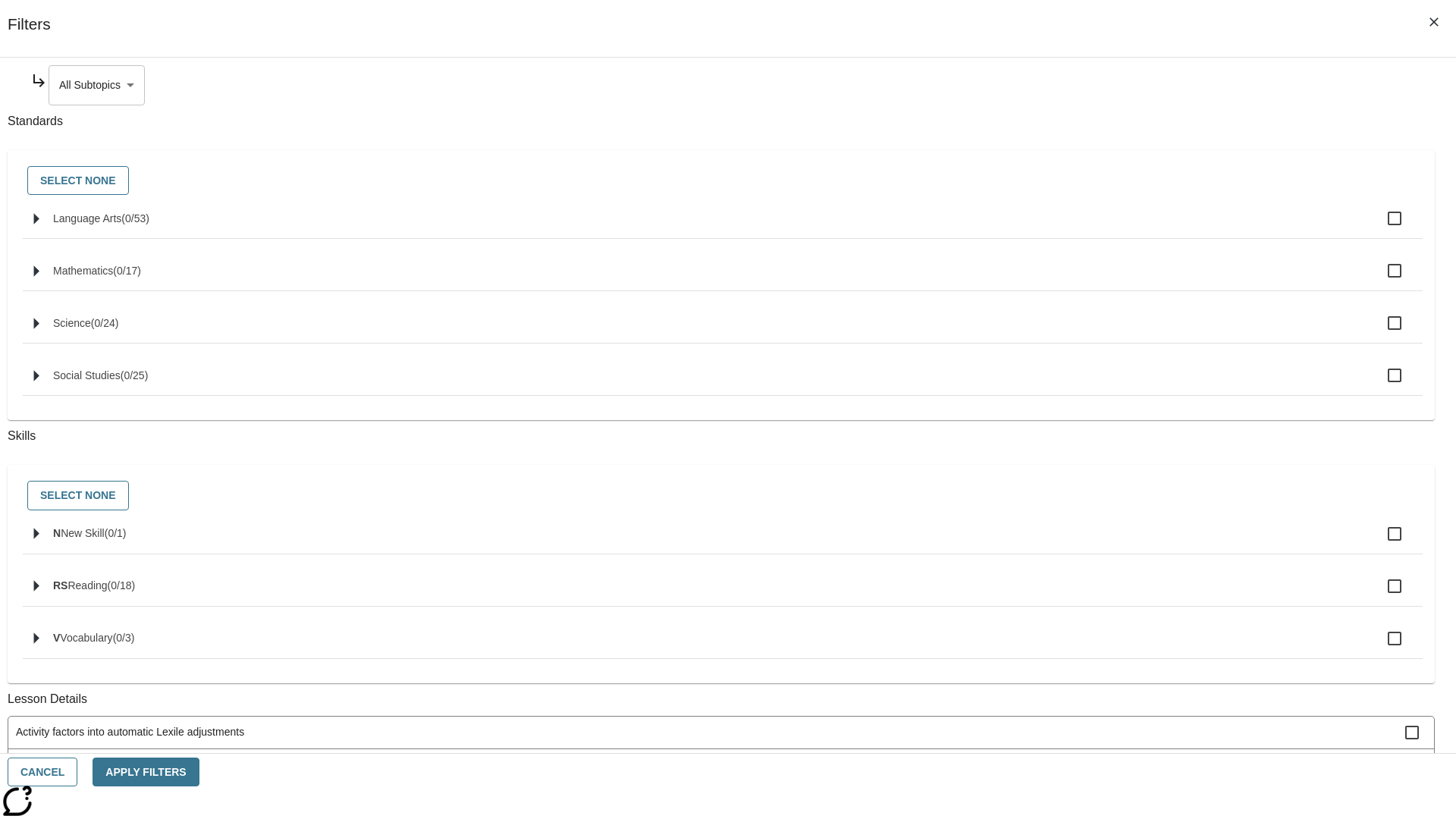
click at [1112, 85] on body "Skip to main content NJ Edition EN Grade 3 2025 Auto Grade 3 Search 0 Tauto Das…" at bounding box center [728, 469] width 1444 height 837
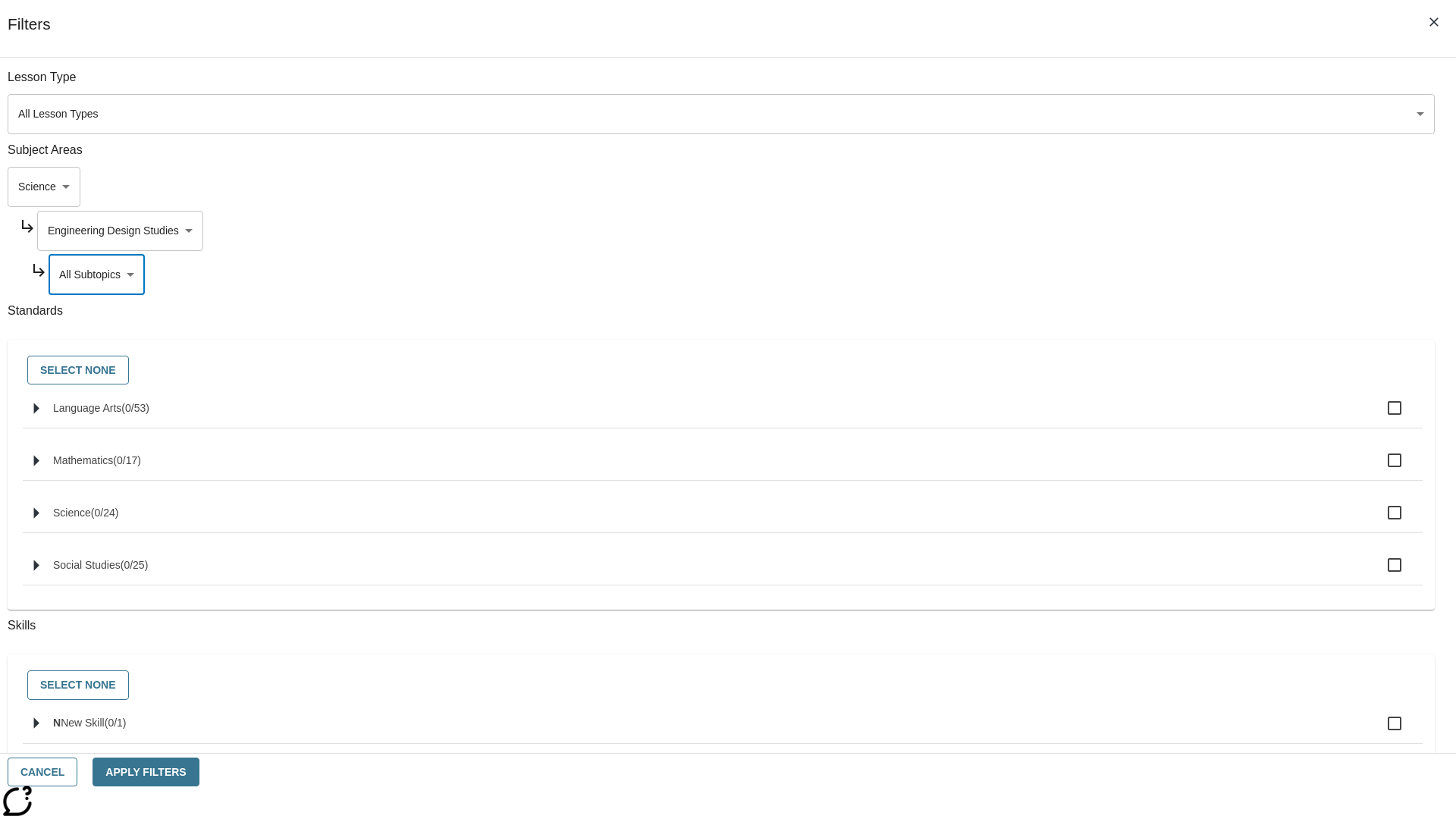
click at [1106, 85] on body "Skip to main content NJ Edition EN Grade 3 2025 Auto Grade 3 Search 0 Tauto Das…" at bounding box center [728, 469] width 1444 height 837
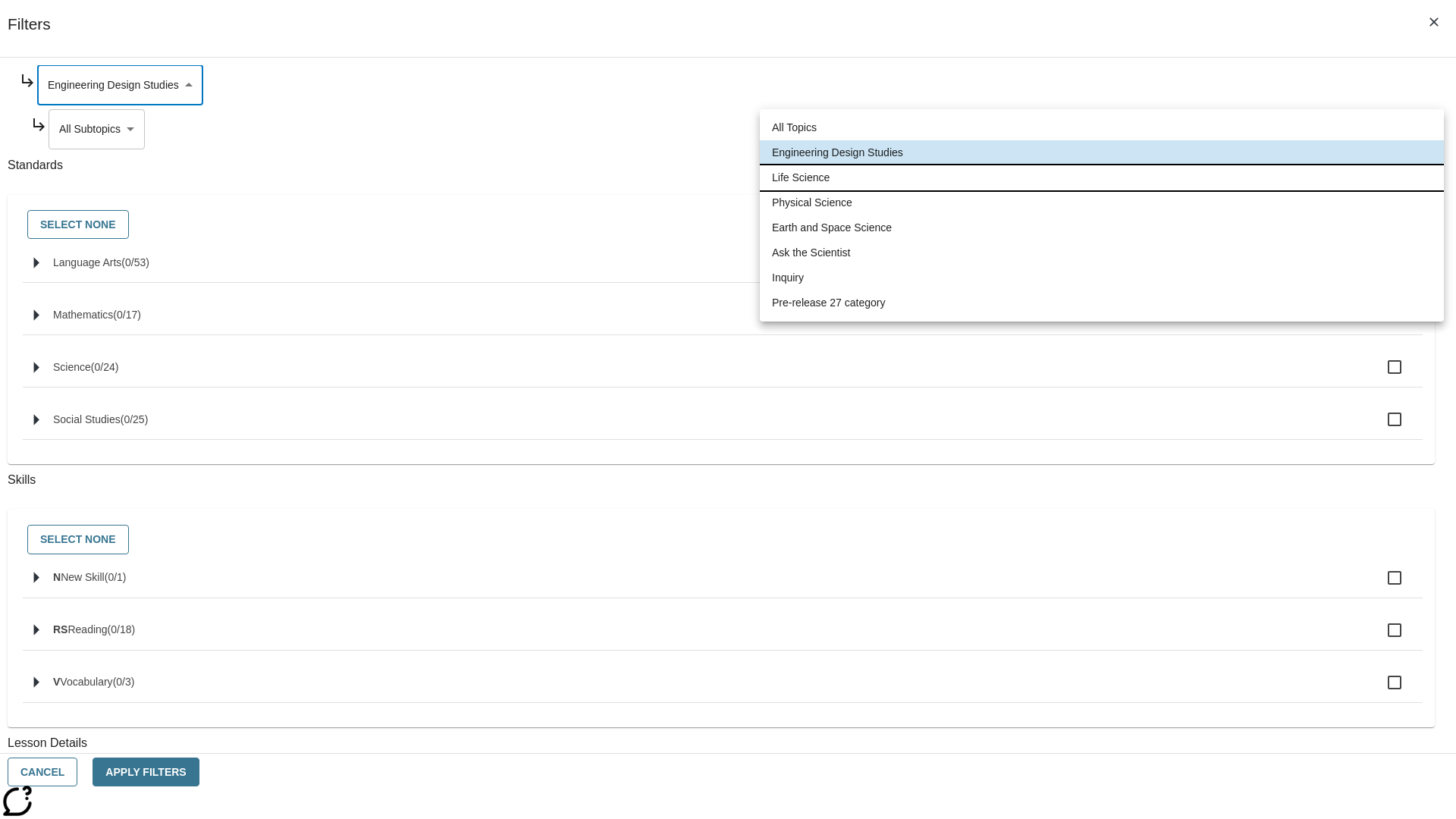
click at [1102, 177] on li "Life Science" at bounding box center [1102, 177] width 684 height 25
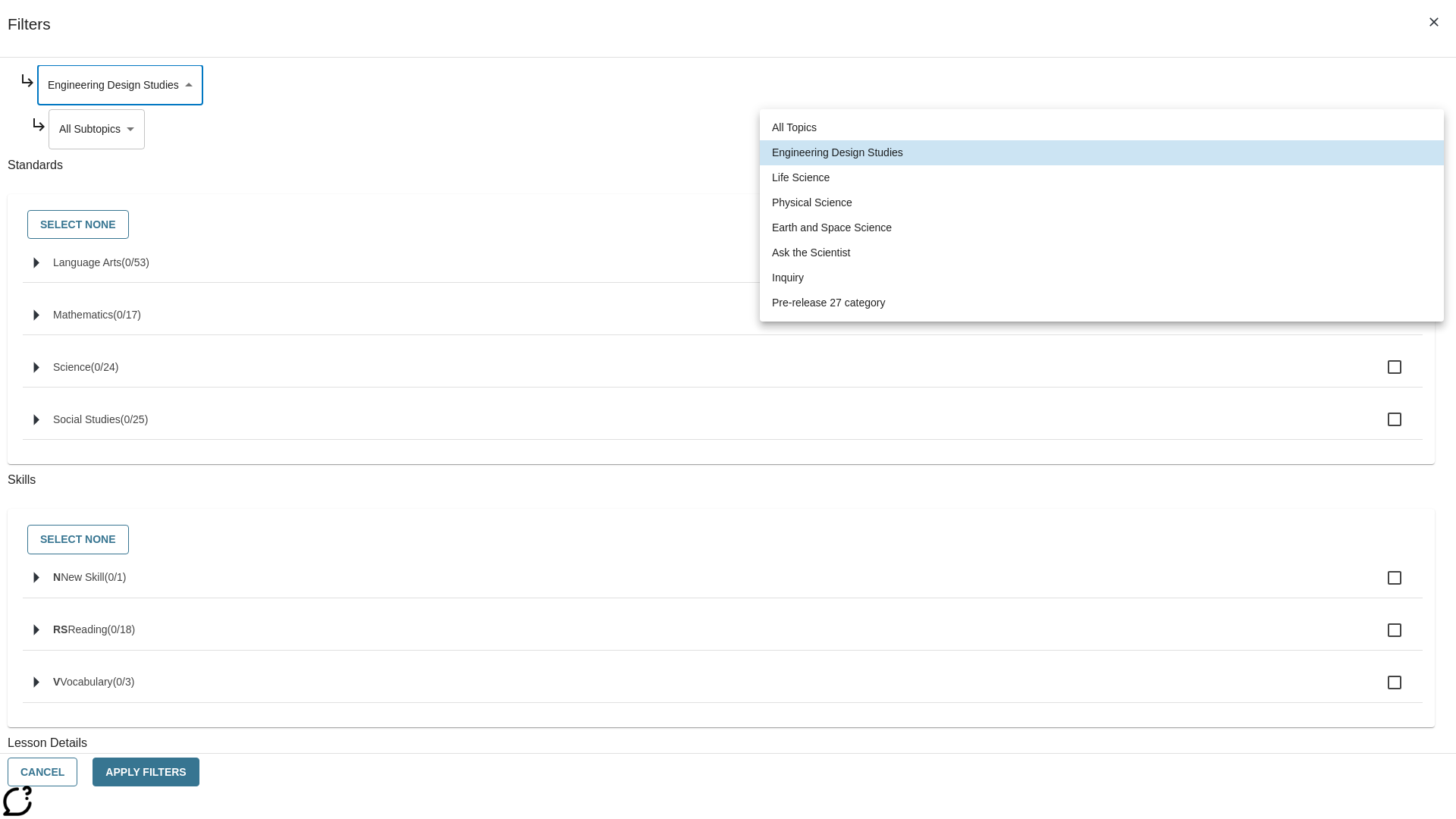
type input "189"
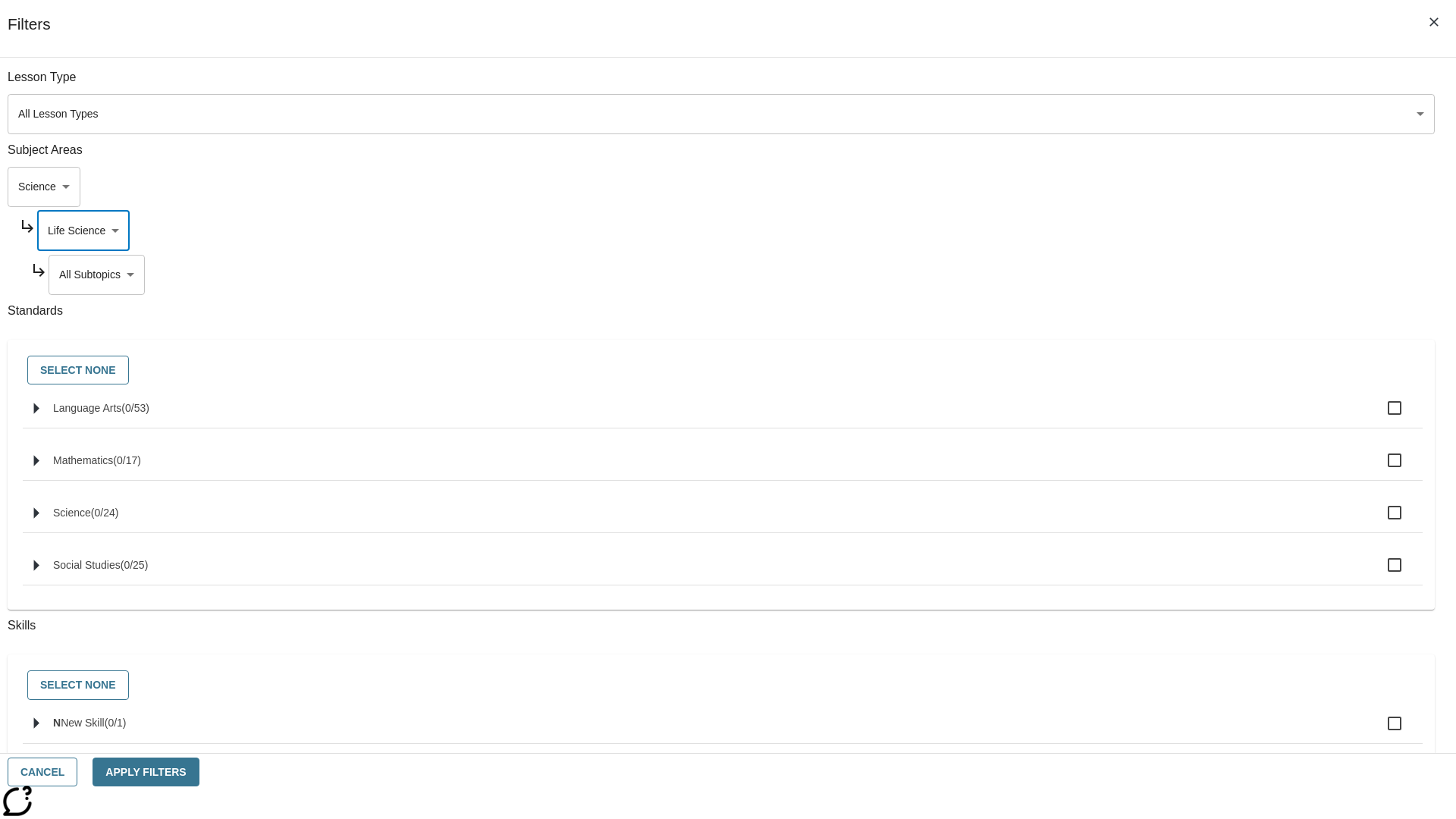
scroll to position [189, 1]
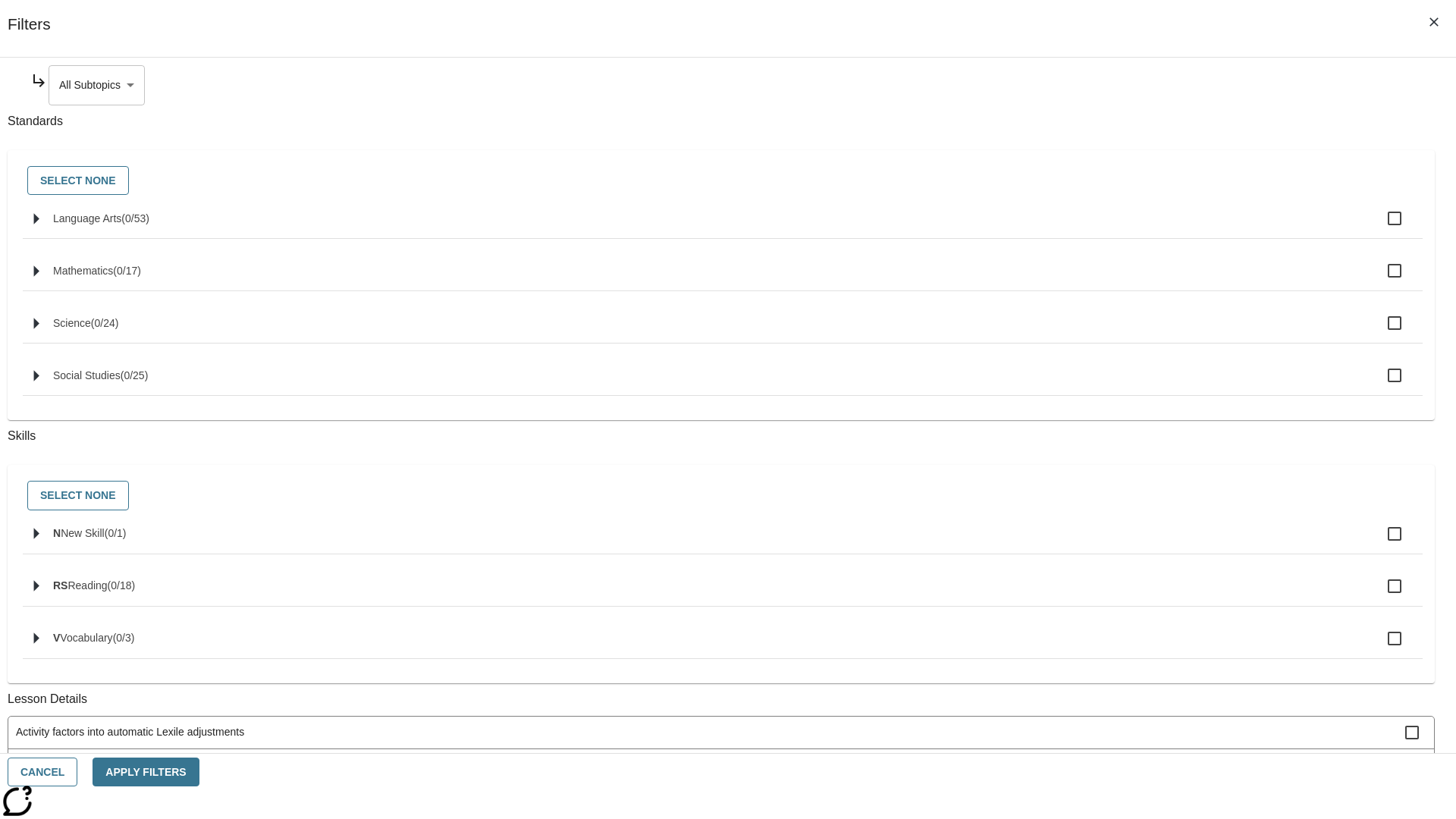
click at [1112, 85] on body "Skip to main content NJ Edition EN Grade 3 2025 Auto Grade 3 Search 0 Tauto Das…" at bounding box center [728, 469] width 1444 height 837
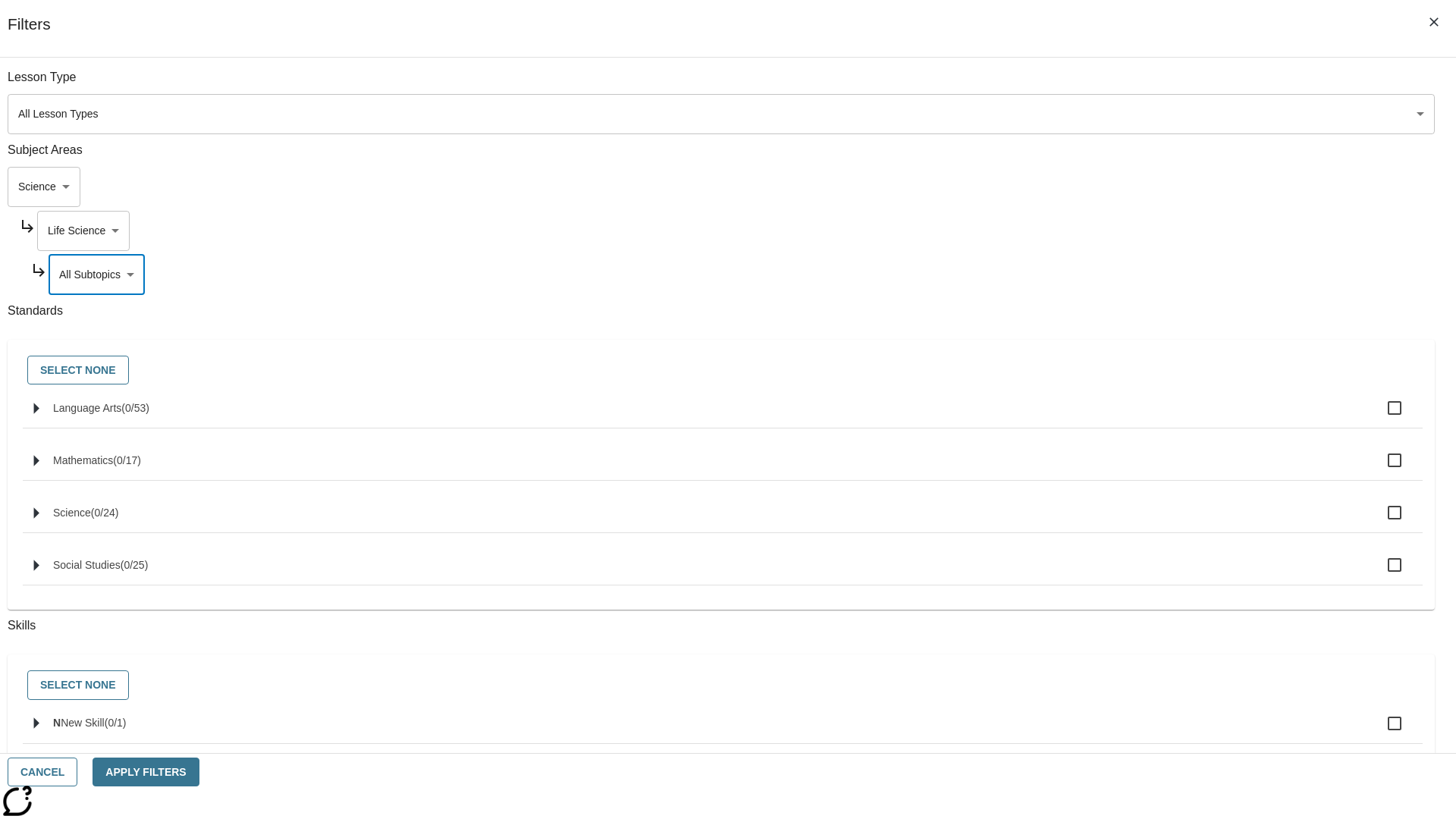
click at [1106, 85] on body "Skip to main content NJ Edition EN Grade 3 2025 Auto Grade 3 Search 0 Tauto Das…" at bounding box center [728, 469] width 1444 height 837
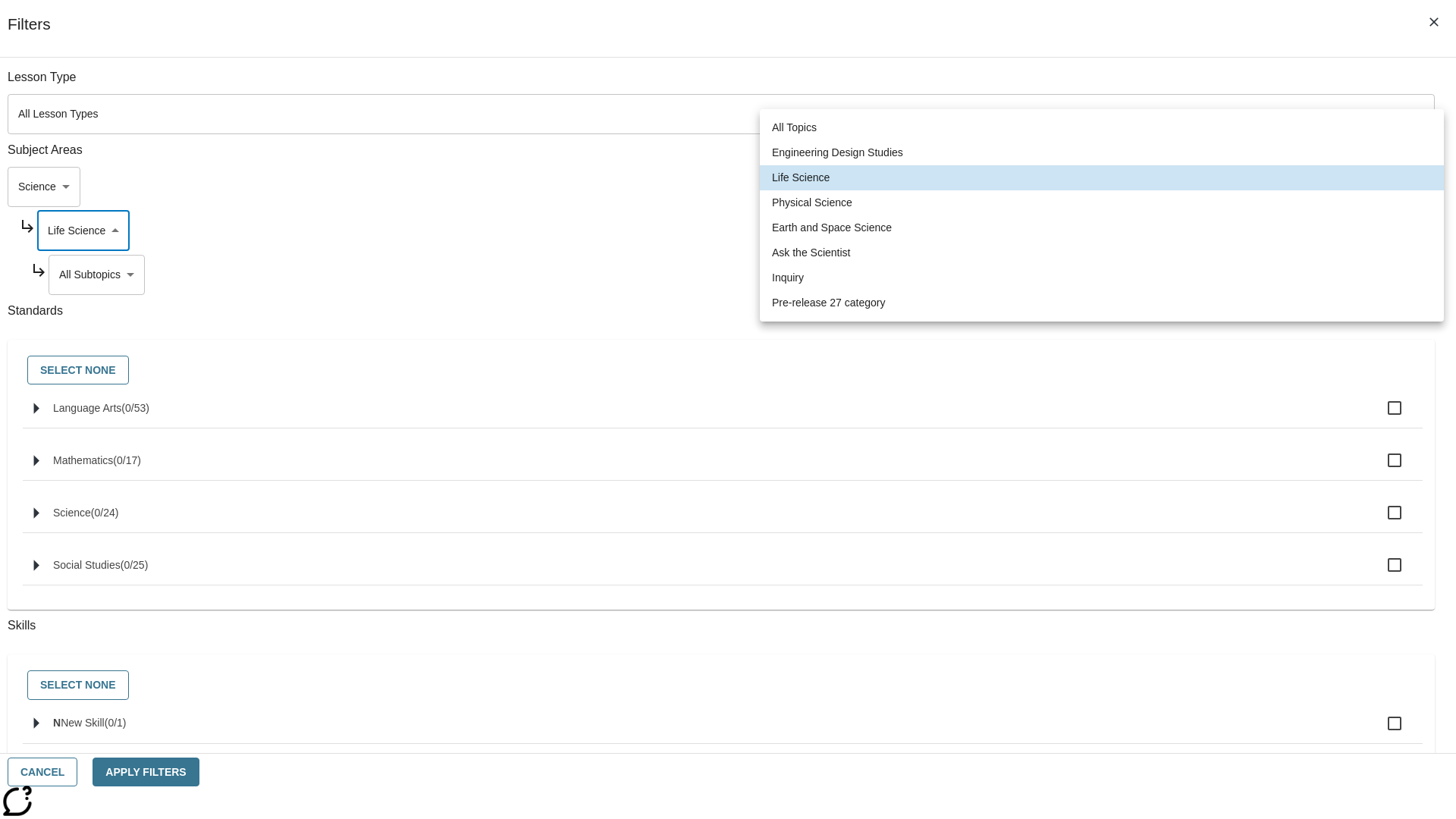
scroll to position [146, 1]
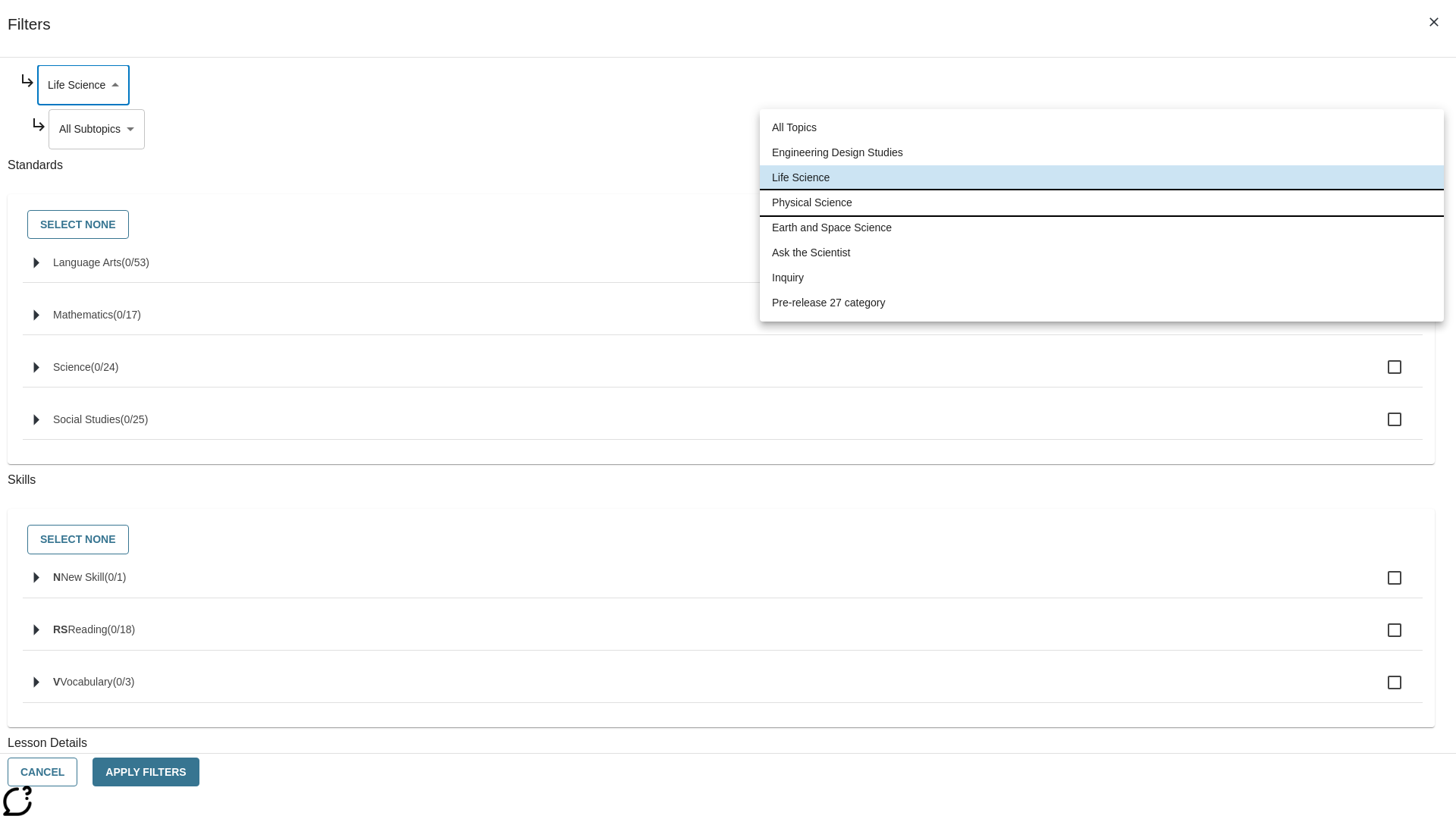
click at [1102, 202] on li "Physical Science" at bounding box center [1102, 202] width 684 height 25
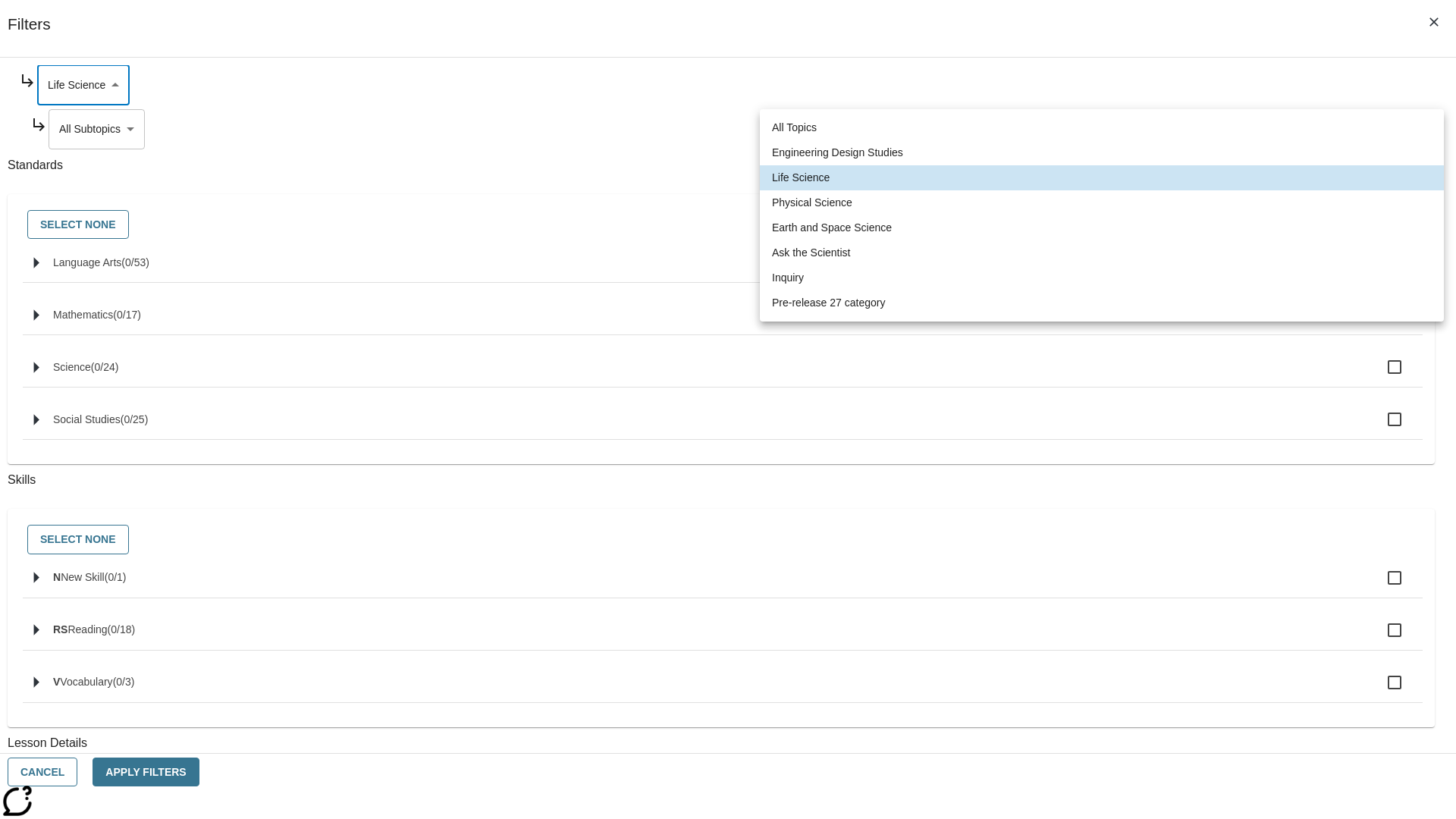
type input "190"
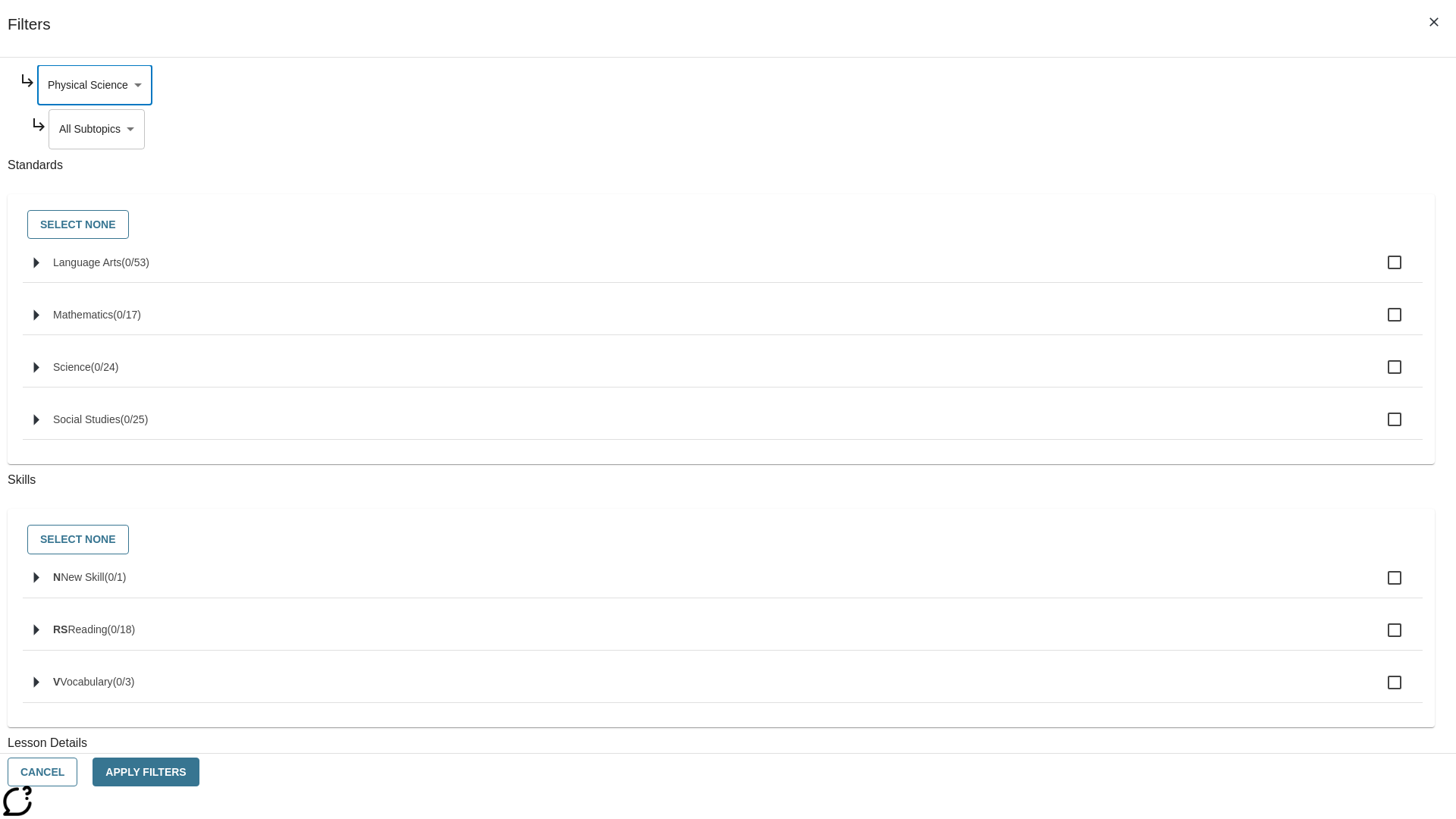
scroll to position [0, 1]
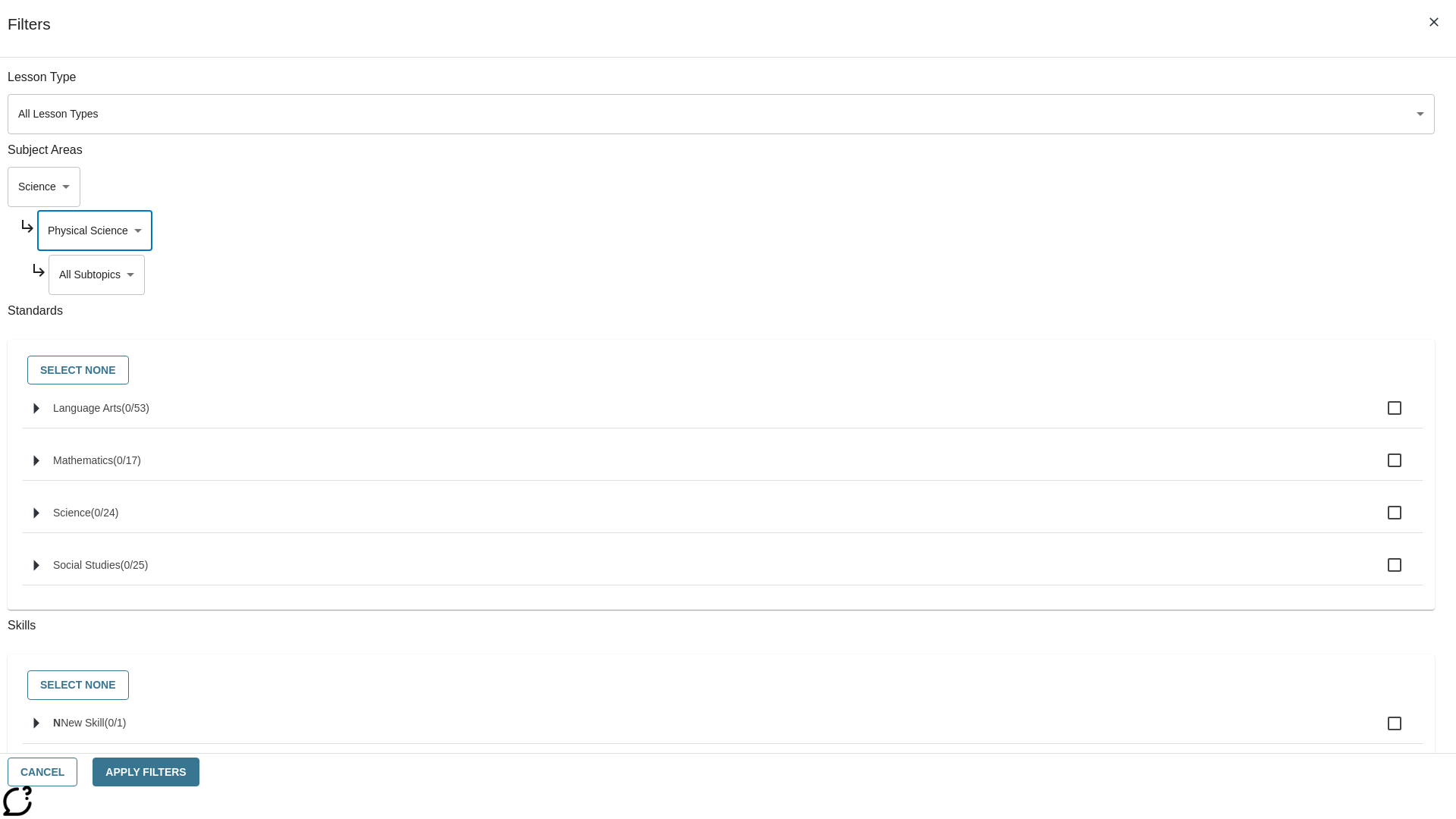
click at [1112, 85] on body "Skip to main content NJ Edition EN Grade 3 2025 Auto Grade 3 Search 0 Tauto Das…" at bounding box center [728, 469] width 1444 height 837
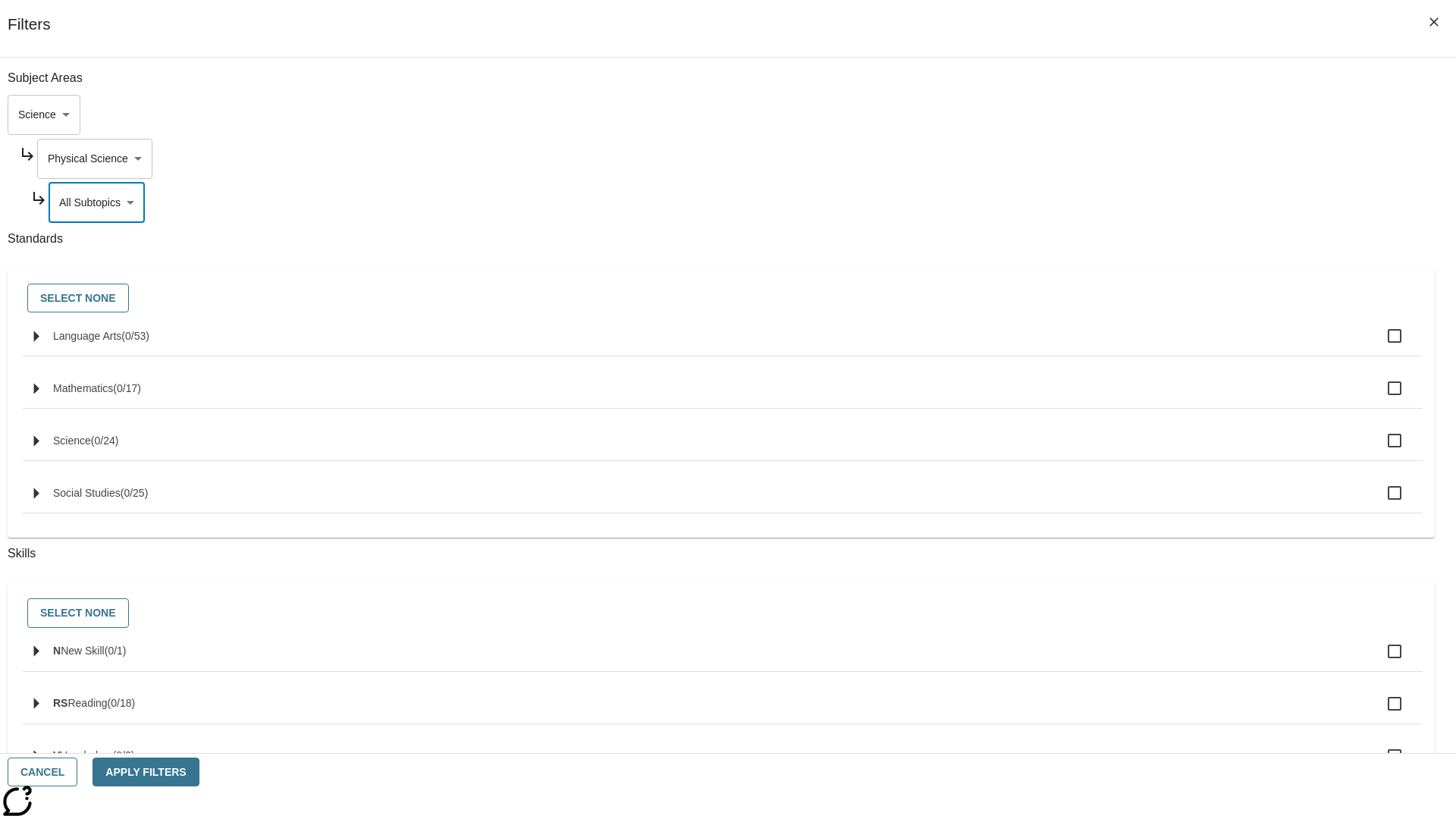
click at [1106, 85] on body "Skip to main content NJ Edition EN Grade 3 2025 Auto Grade 3 Search 0 Tauto Das…" at bounding box center [728, 469] width 1444 height 837
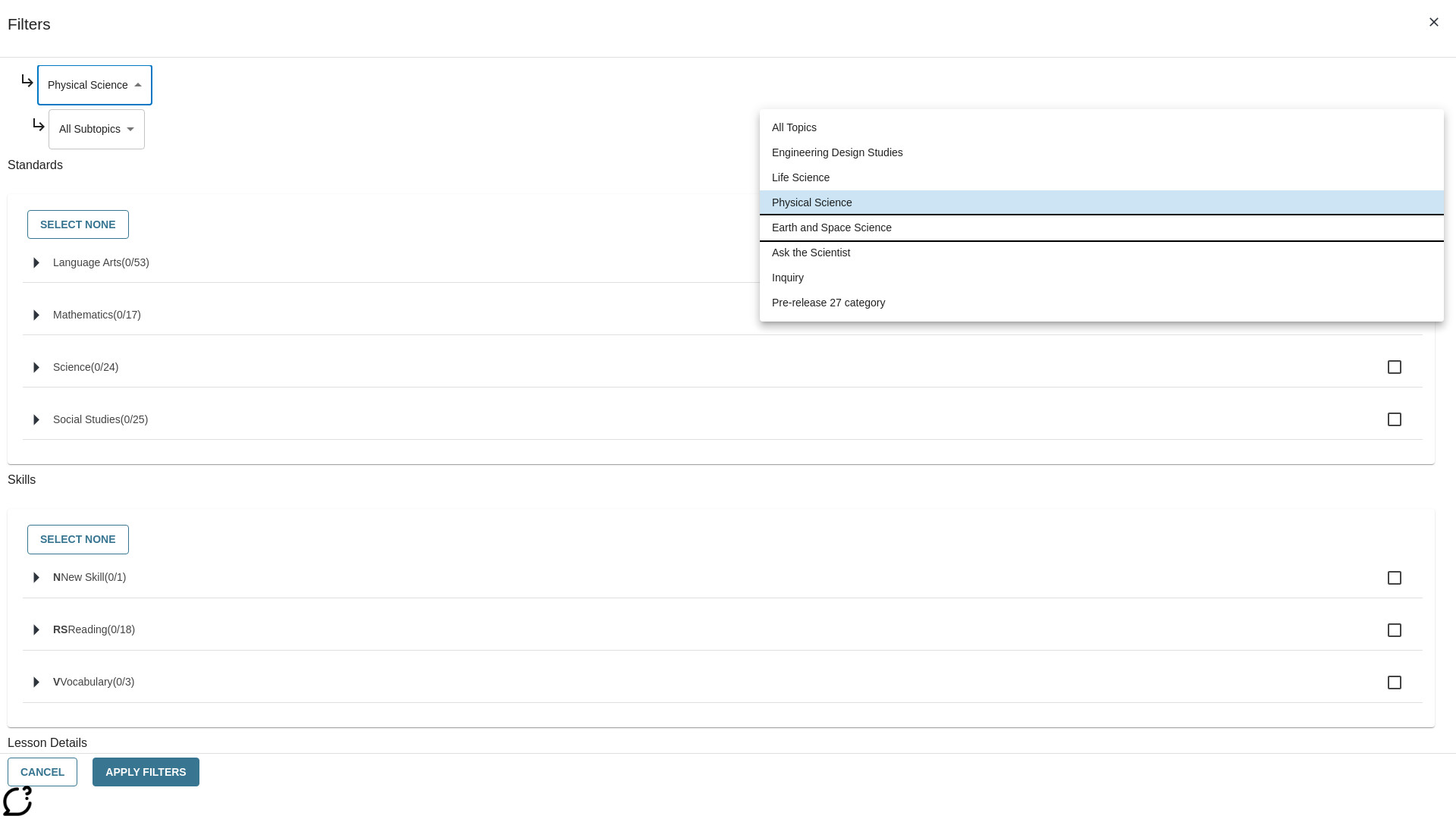
click at [1102, 228] on li "Earth and Space Science" at bounding box center [1102, 228] width 684 height 25
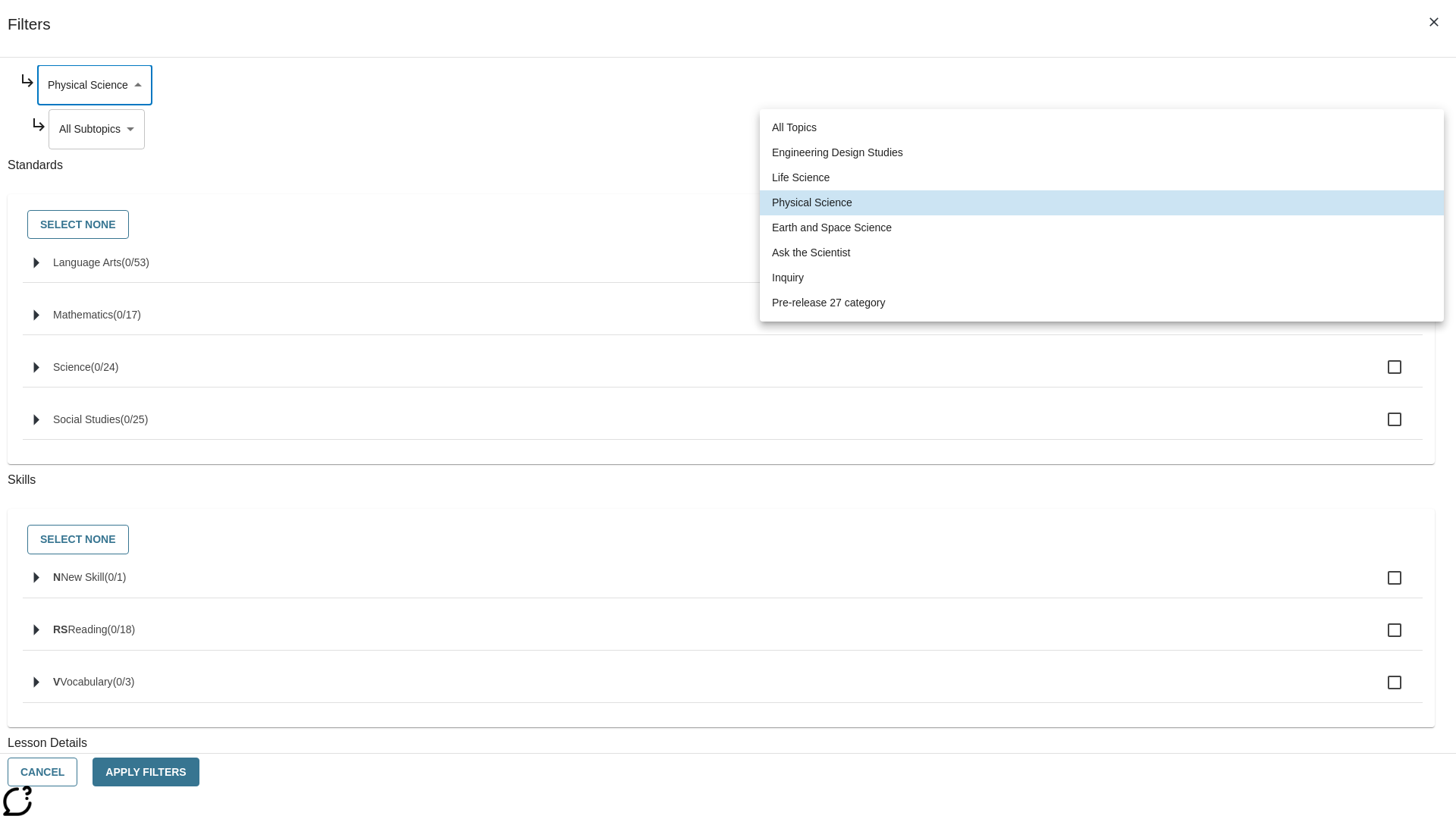
type input "192"
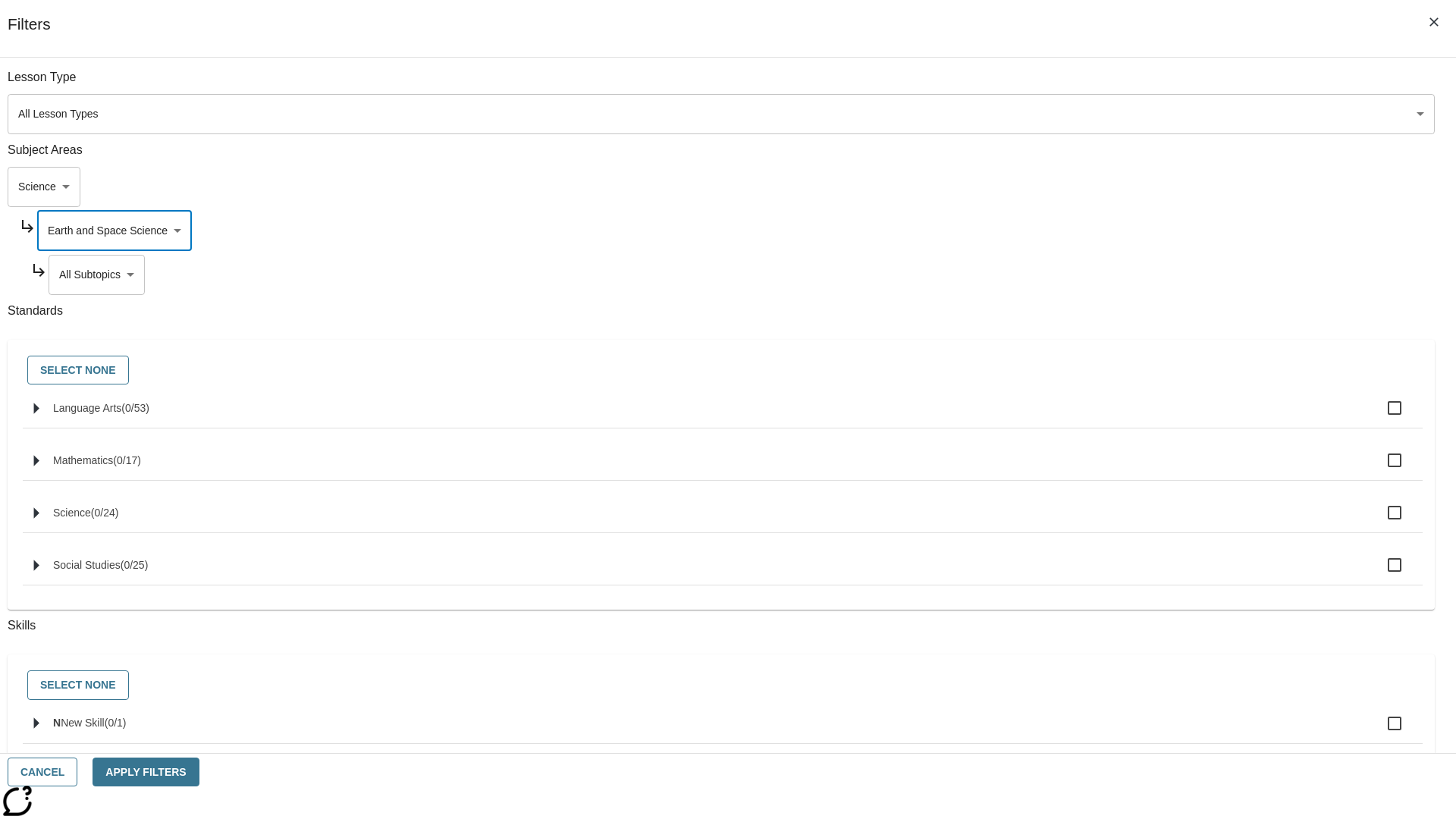
scroll to position [0, 0]
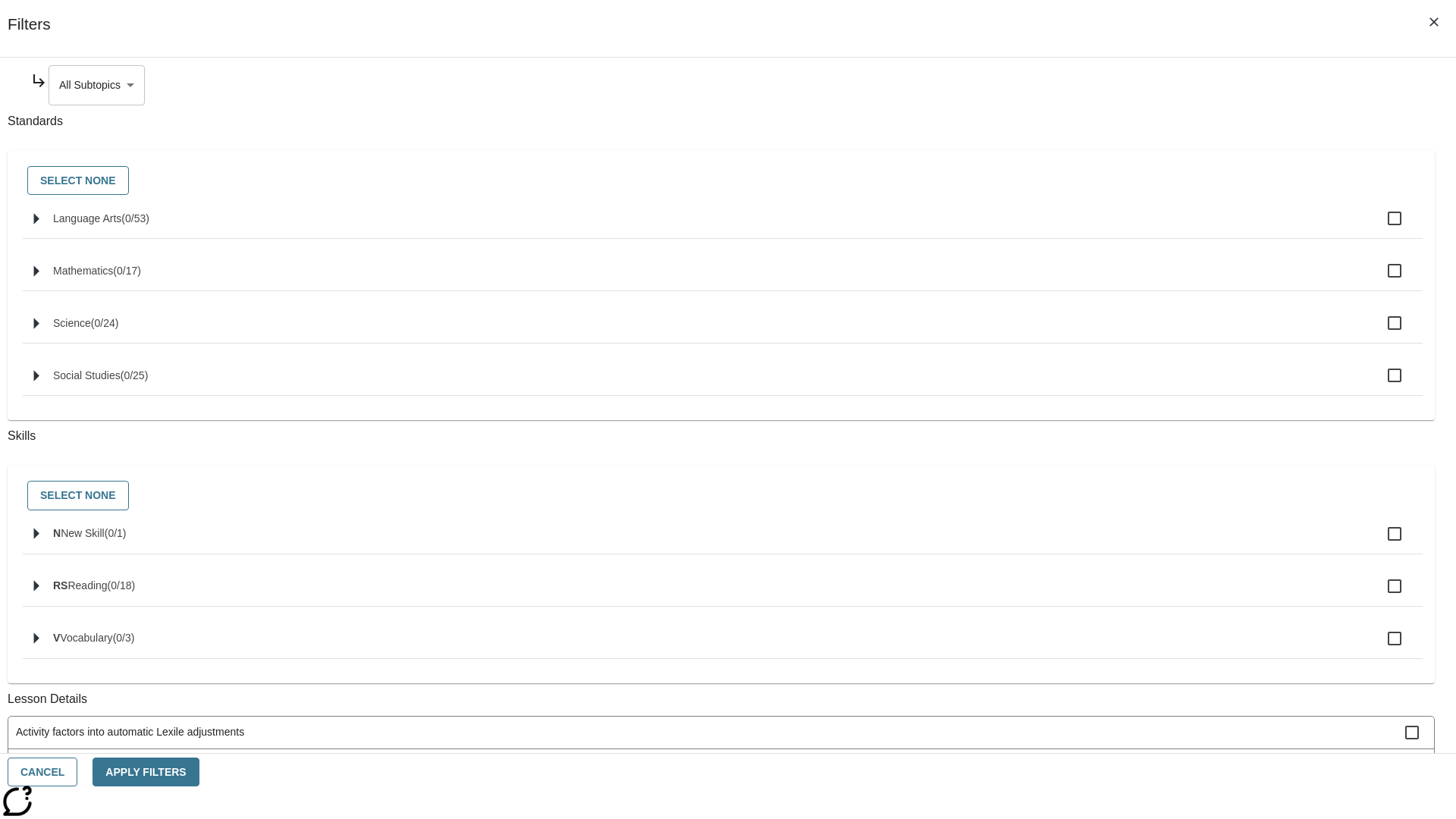
click at [1112, 85] on body "Skip to main content NJ Edition EN Grade 3 2025 Auto Grade 3 Search 0 Tauto Das…" at bounding box center [728, 469] width 1444 height 837
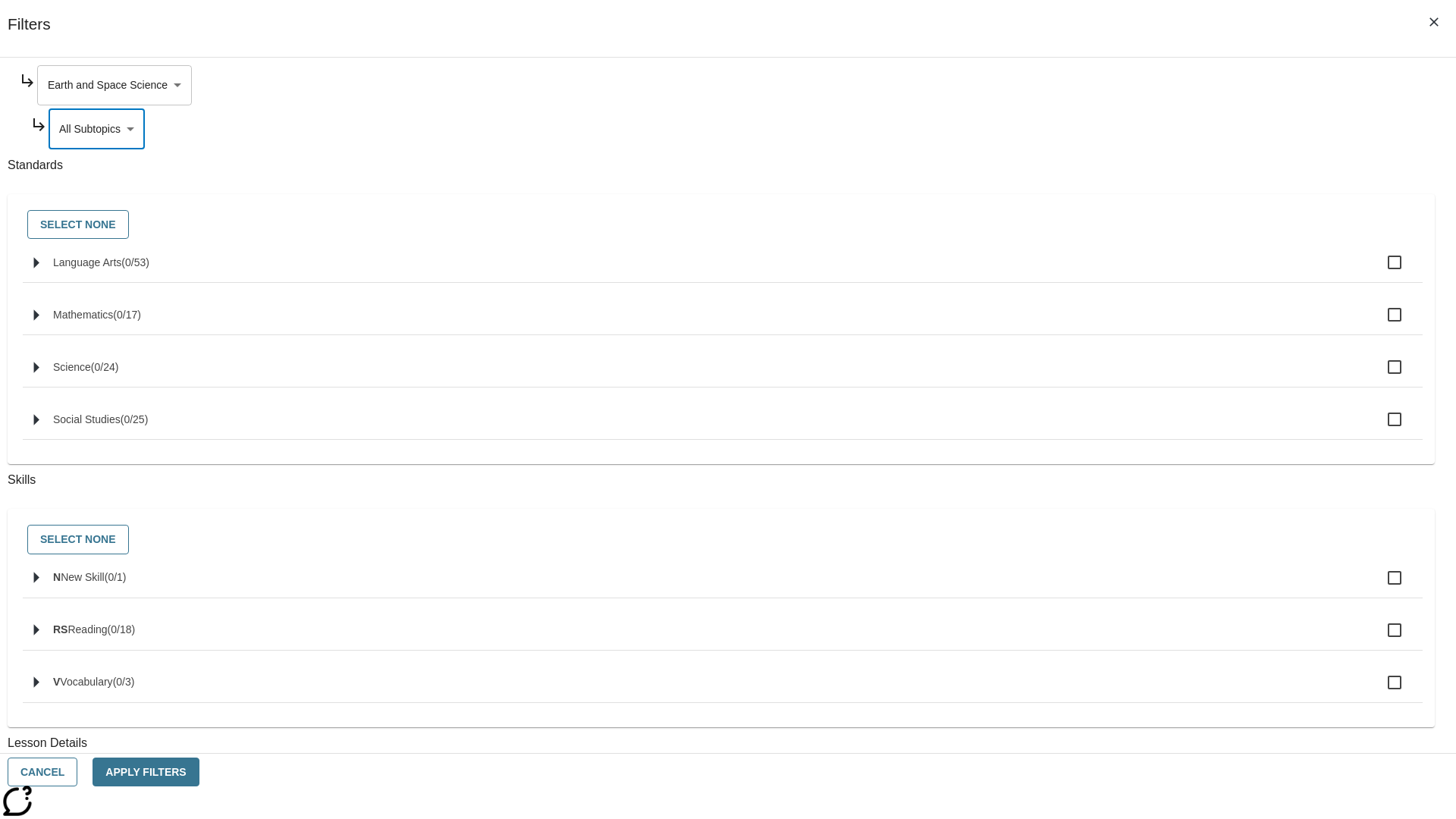
click at [1106, 85] on body "Skip to main content NJ Edition EN Grade 3 2025 Auto Grade 3 Search 0 Tauto Das…" at bounding box center [728, 469] width 1444 height 837
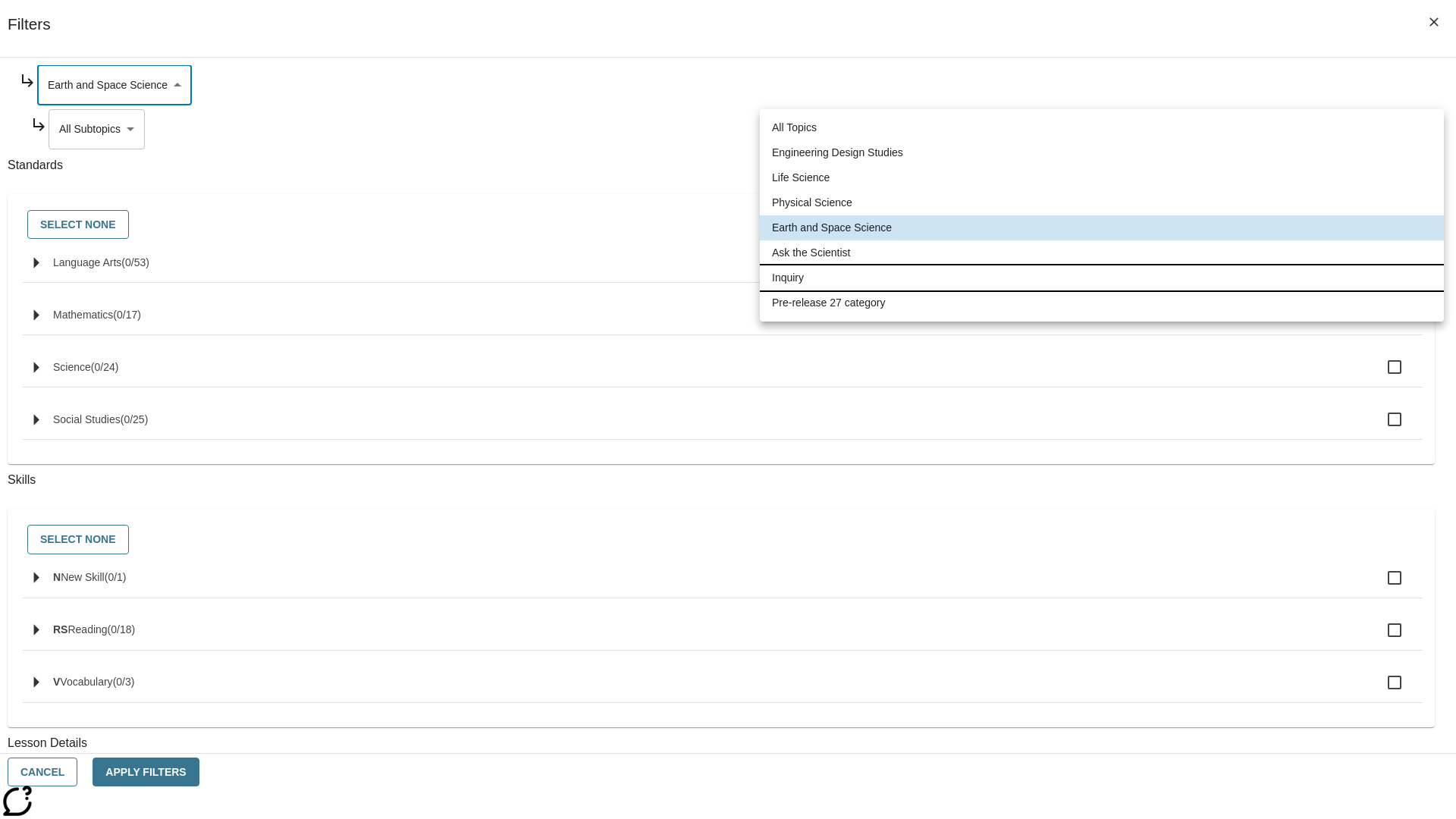
click at [1102, 278] on li "Inquiry" at bounding box center [1102, 278] width 684 height 25
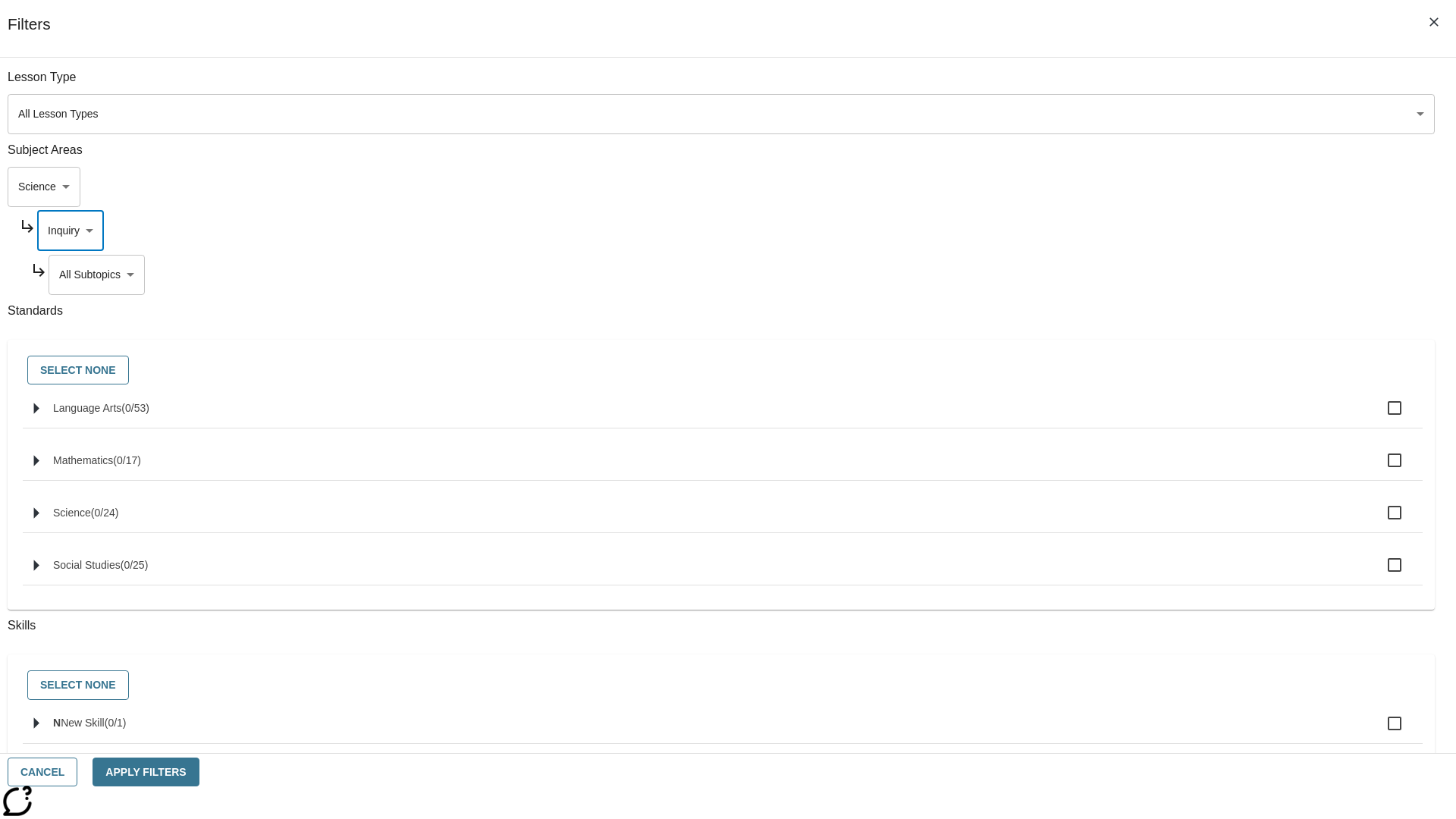
click at [1112, 85] on body "Skip to main content NJ Edition EN Grade 3 2025 Auto Grade 3 Search 0 Tauto Das…" at bounding box center [728, 469] width 1444 height 837
click at [1106, 85] on body "Skip to main content NJ Edition EN Grade 3 2025 Auto Grade 3 Search 0 Tauto Das…" at bounding box center [728, 469] width 1444 height 837
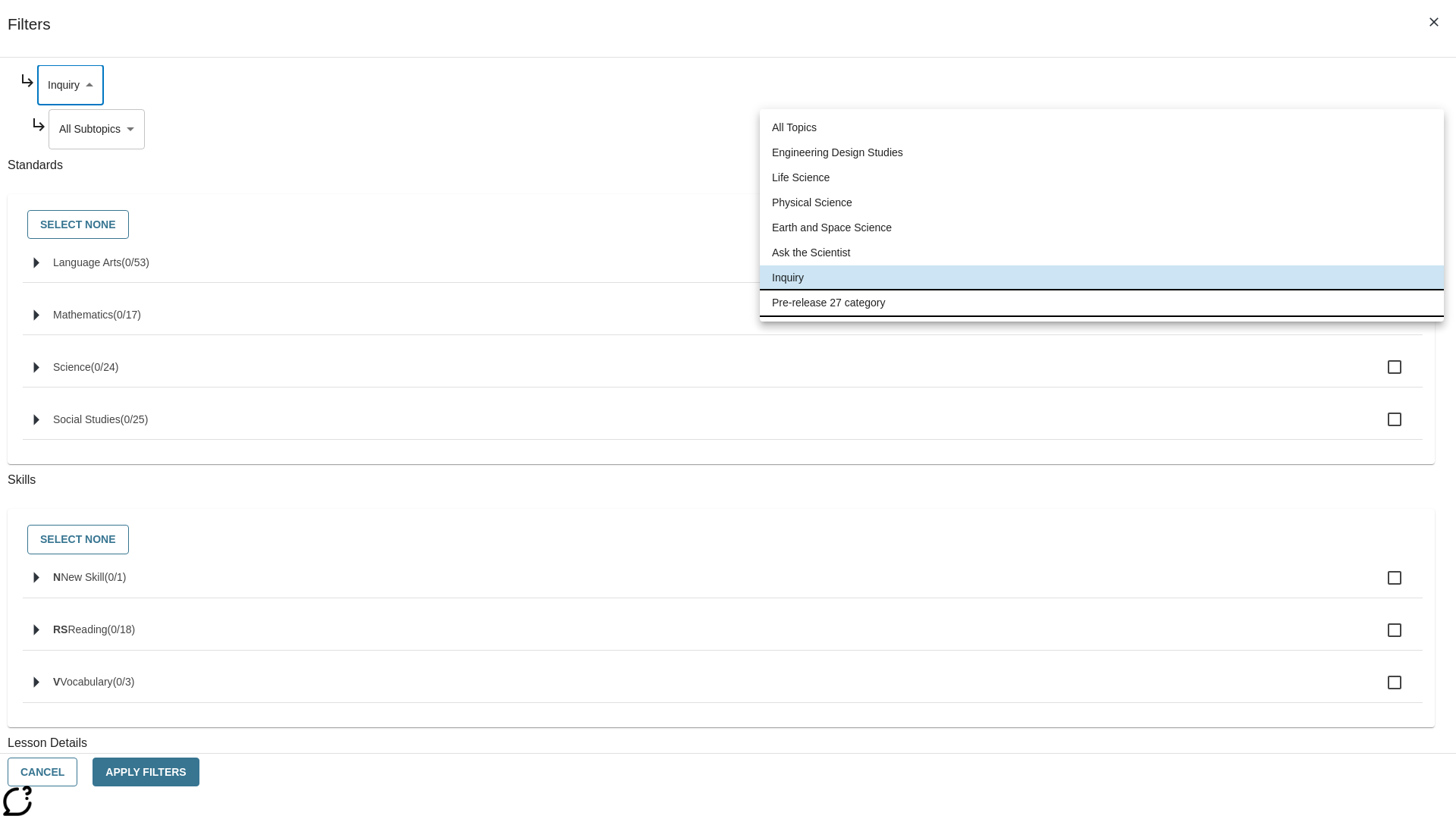
click at [1102, 302] on li "Pre-release 27 category" at bounding box center [1102, 302] width 684 height 25
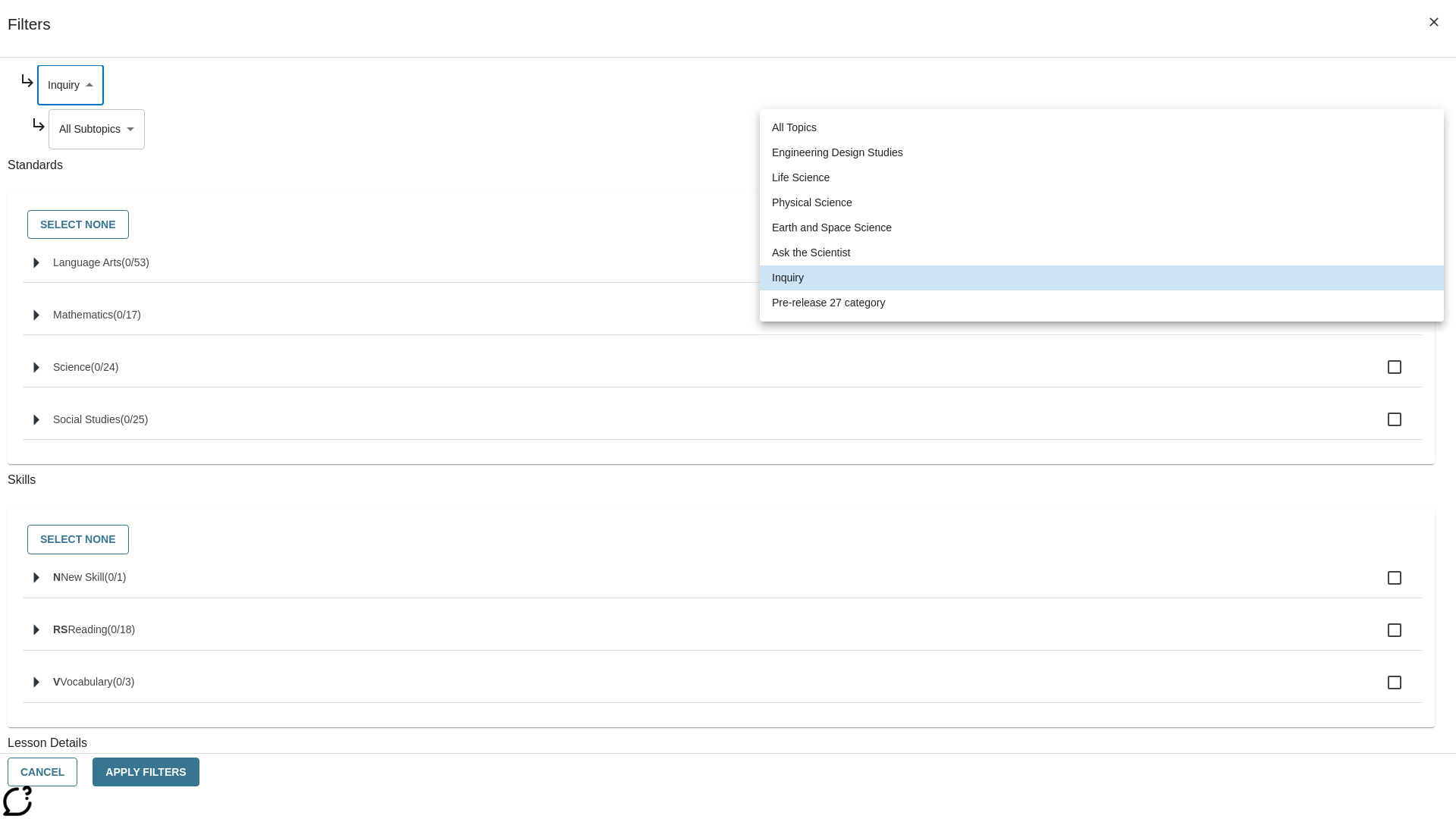
type input "271"
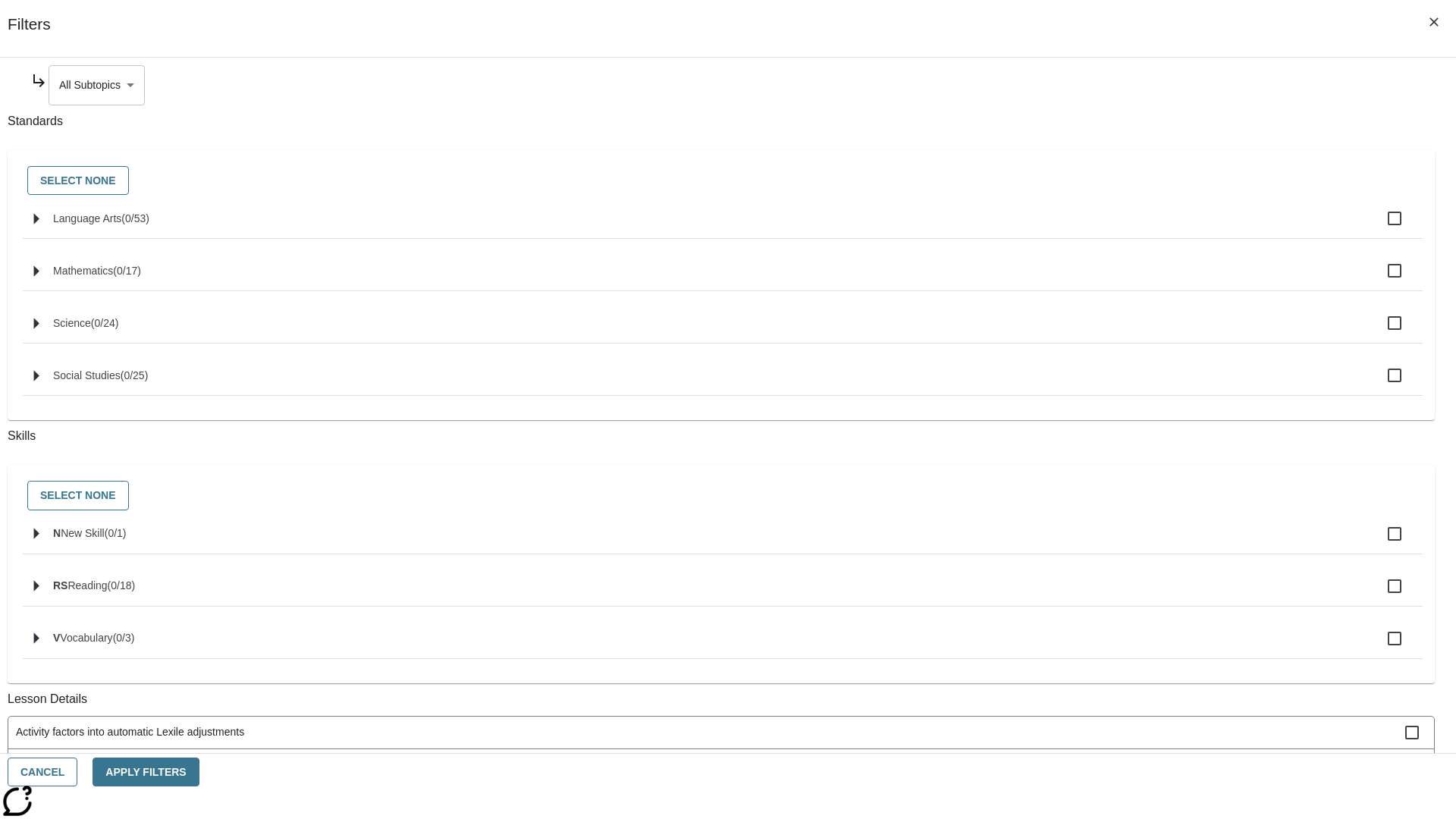
click at [1112, 85] on body "Skip to main content NJ Edition EN Grade 3 2025 Auto Grade 3 Search 0 Tauto Das…" at bounding box center [728, 469] width 1444 height 837
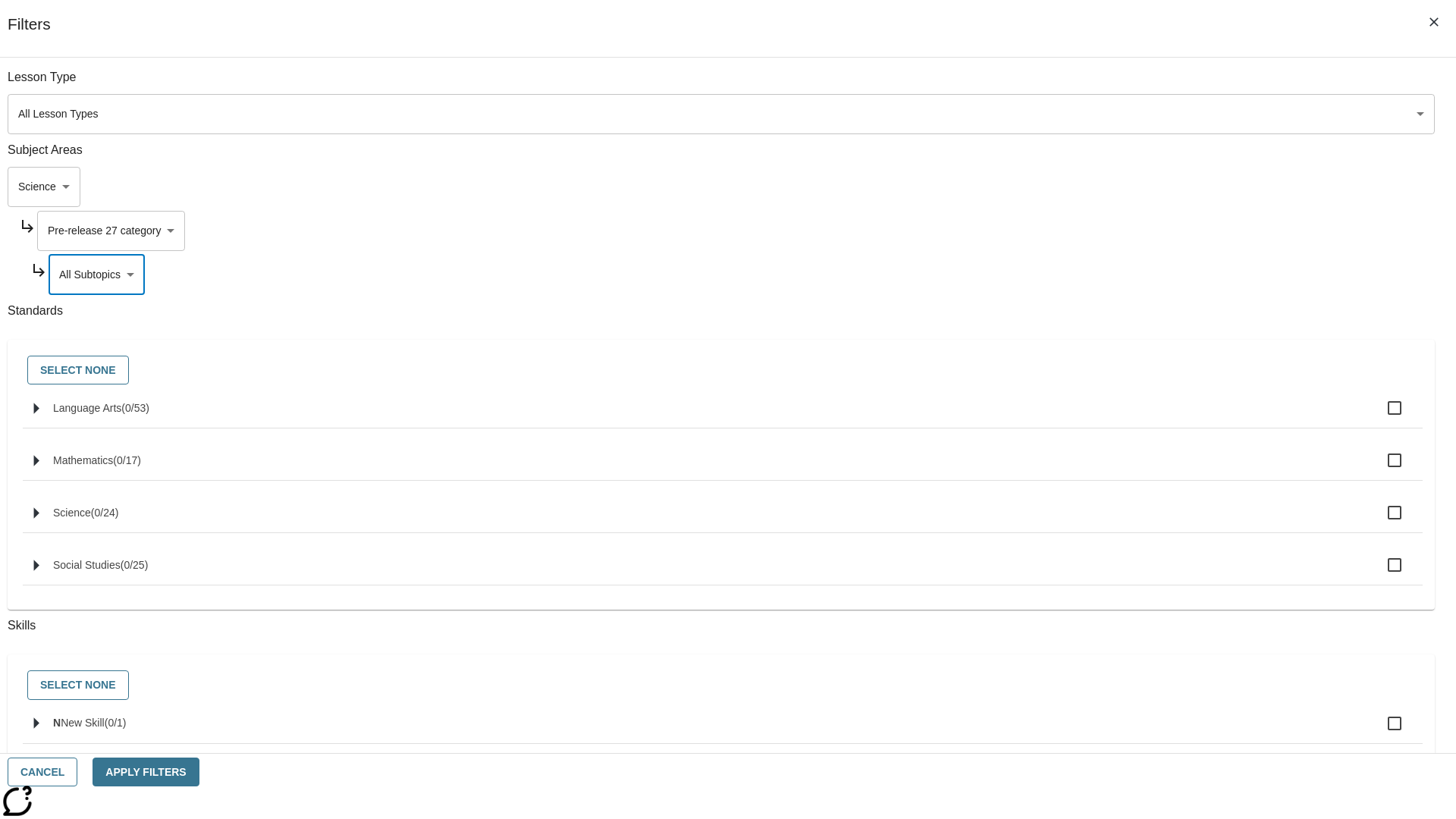
click at [1091, 85] on body "Skip to main content NJ Edition EN Grade 3 2025 Auto Grade 3 Search 0 Tauto Das…" at bounding box center [728, 469] width 1444 height 837
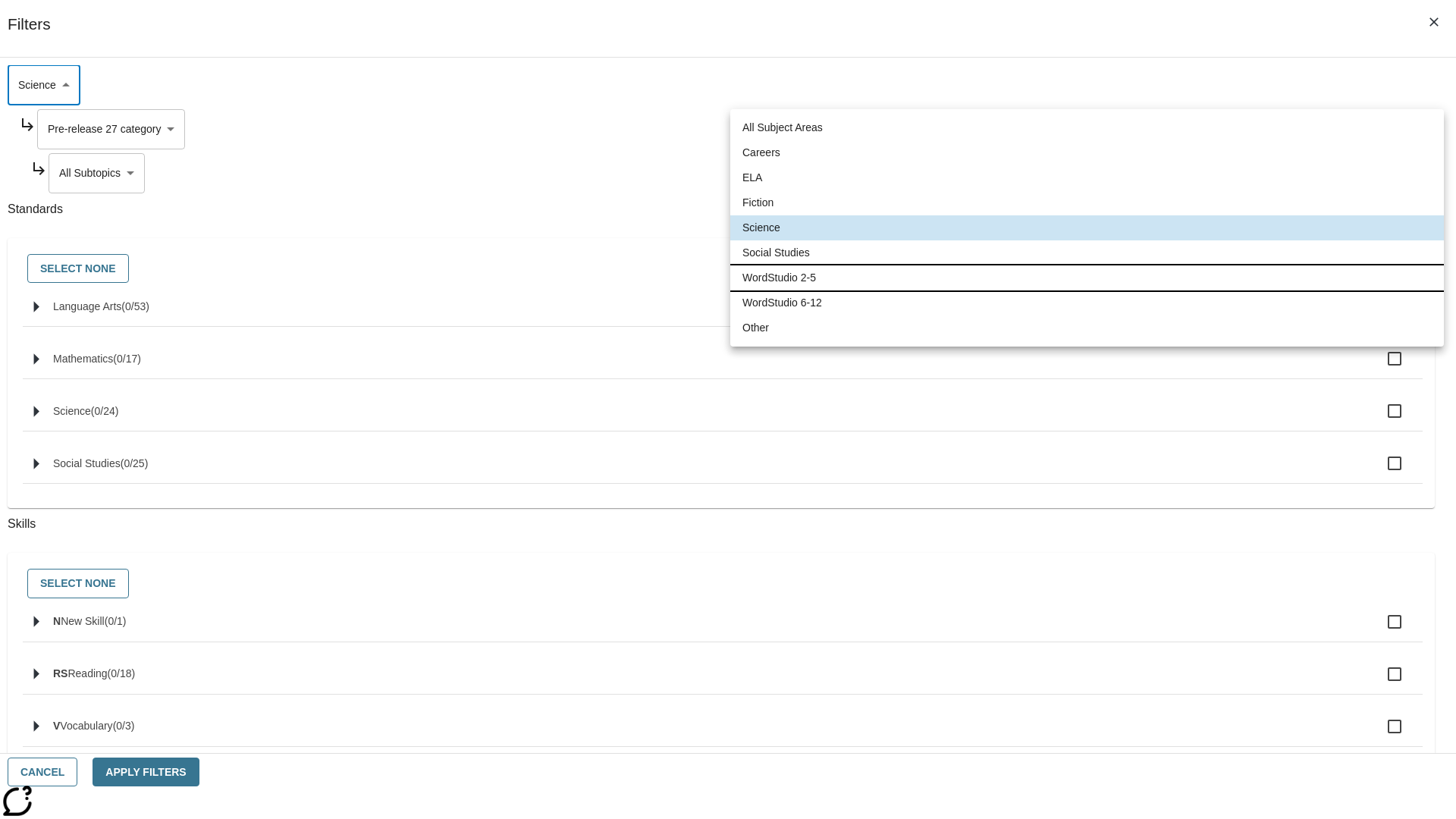
click at [1087, 278] on li "WordStudio 2-5" at bounding box center [1087, 278] width 714 height 25
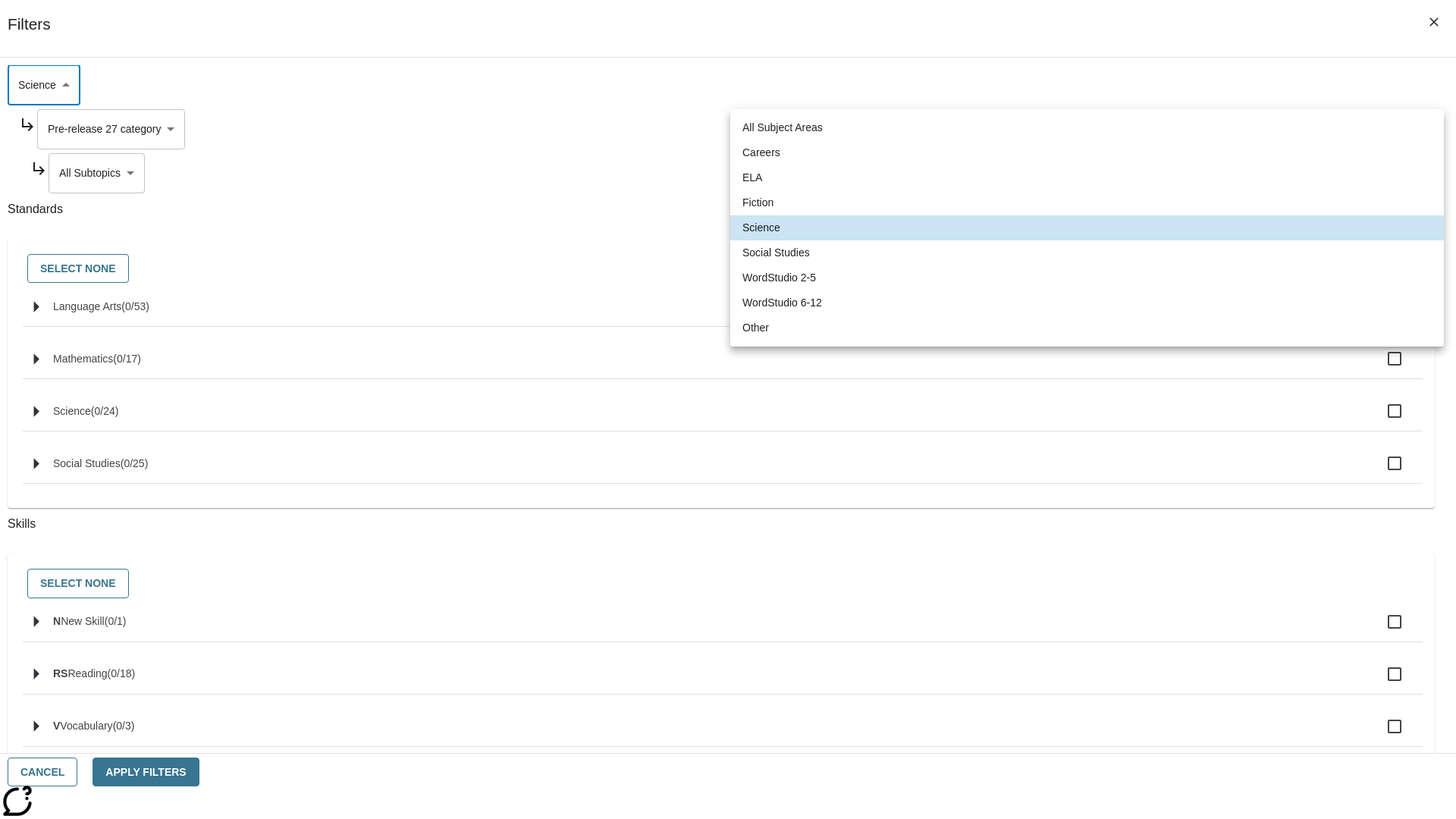
type input "6"
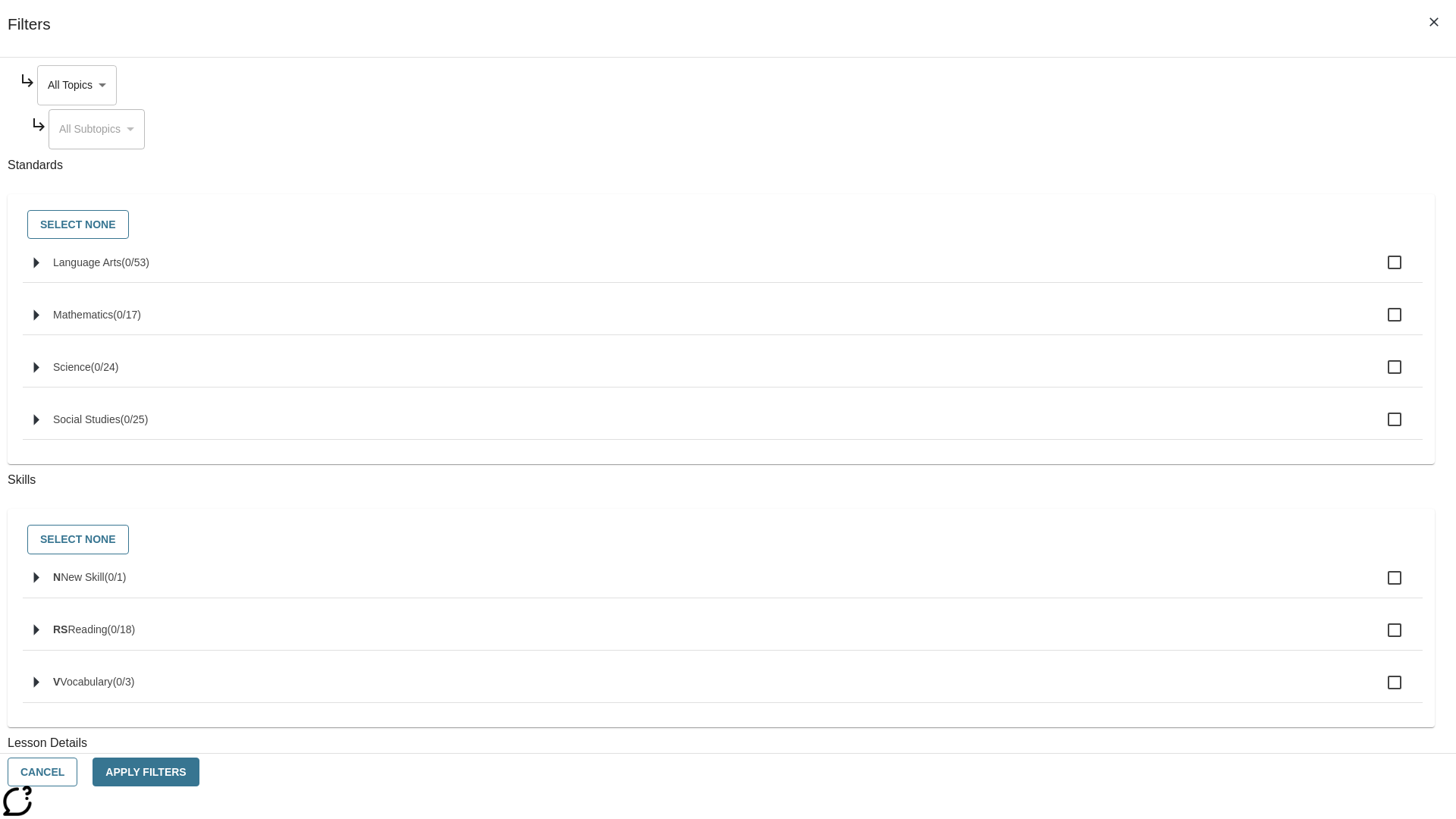
click at [1106, 85] on body "Skip to main content NJ Edition EN Grade 3 2025 Auto Grade 3 Search 0 Tauto Das…" at bounding box center [728, 469] width 1444 height 837
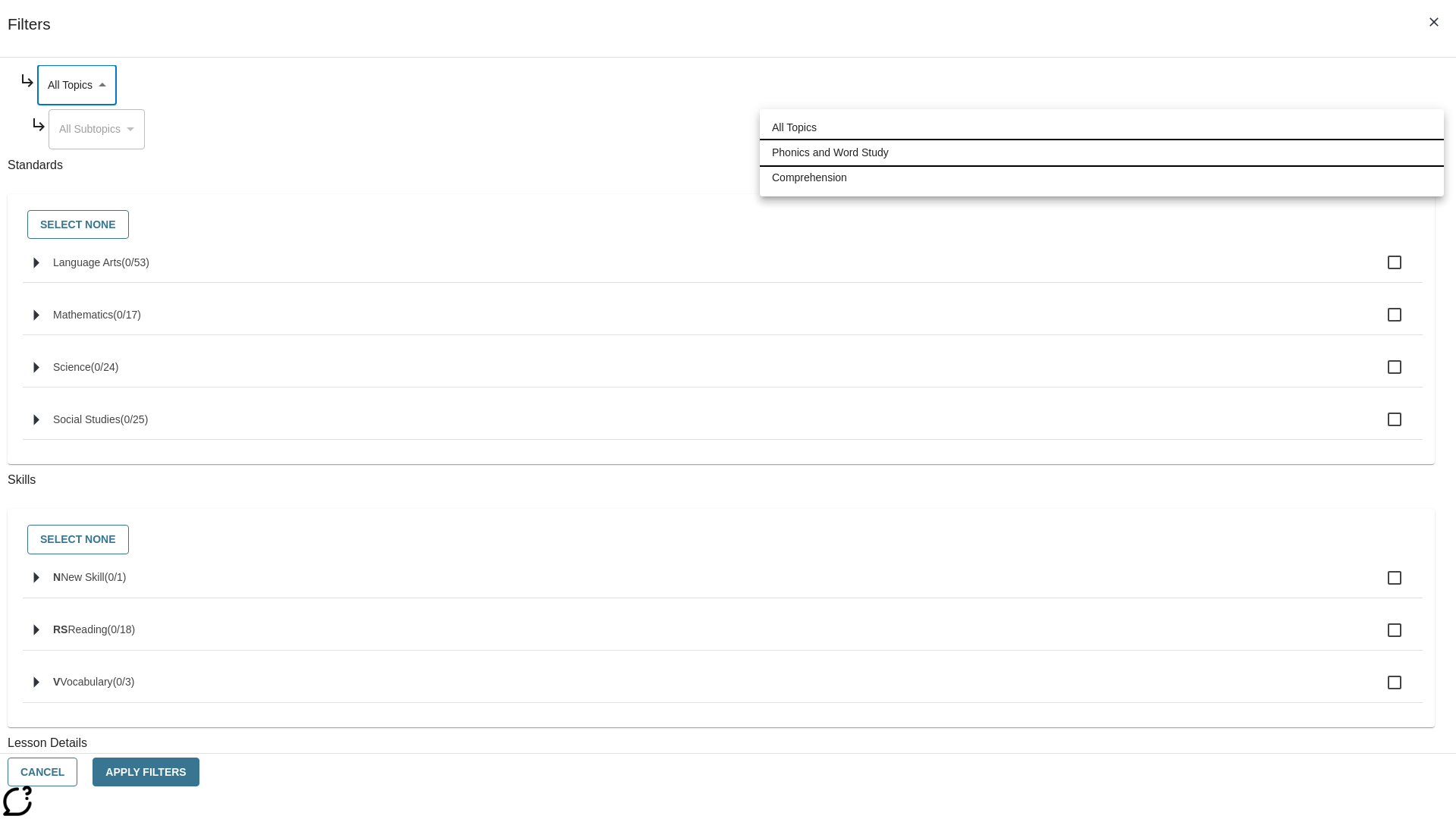
click at [1102, 152] on li "Phonics and Word Study" at bounding box center [1102, 152] width 684 height 25
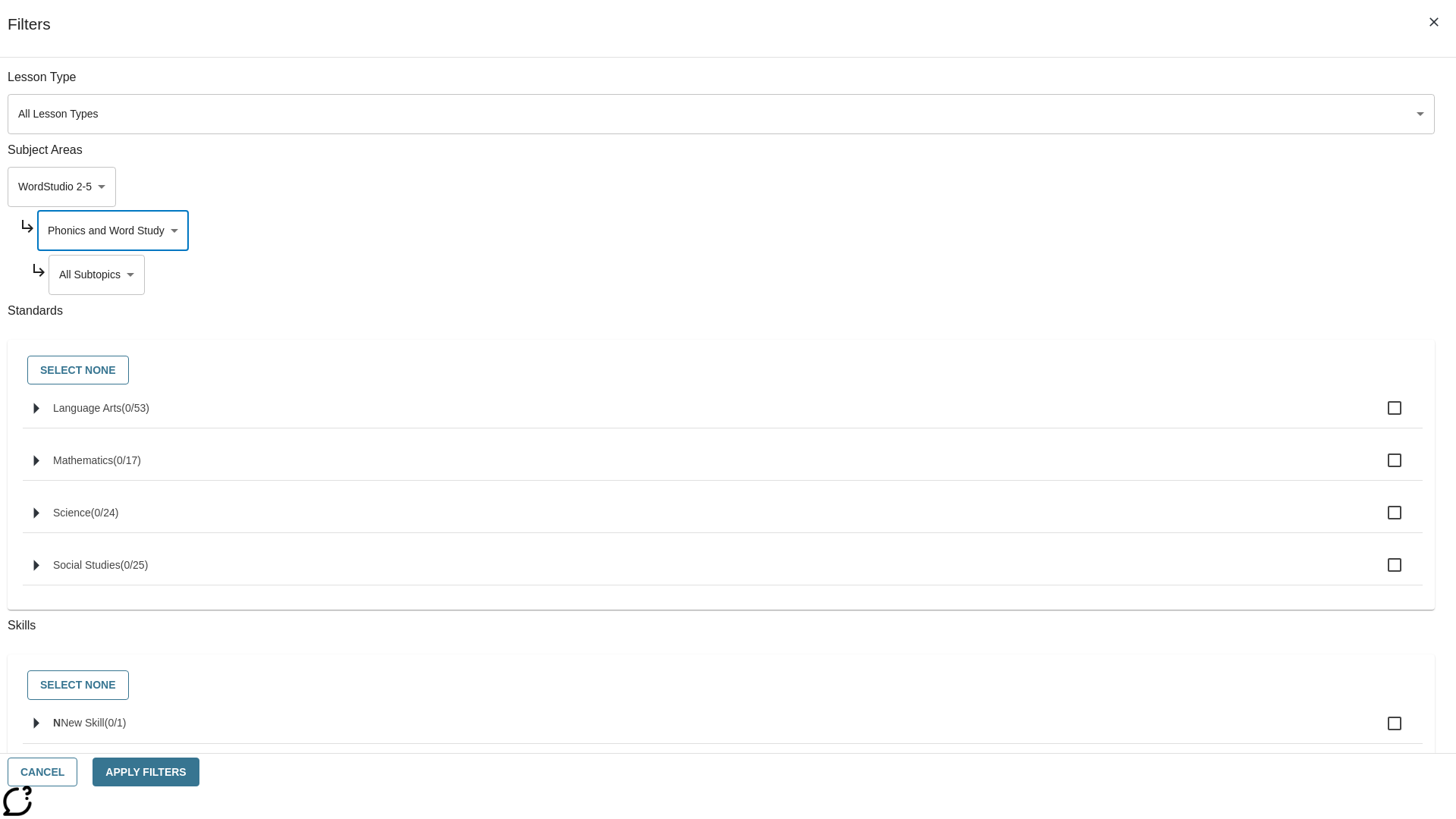
click at [1112, 85] on body "Skip to main content NJ Edition EN Grade 3 2025 Auto Grade 3 Search 0 Tauto Das…" at bounding box center [728, 469] width 1444 height 837
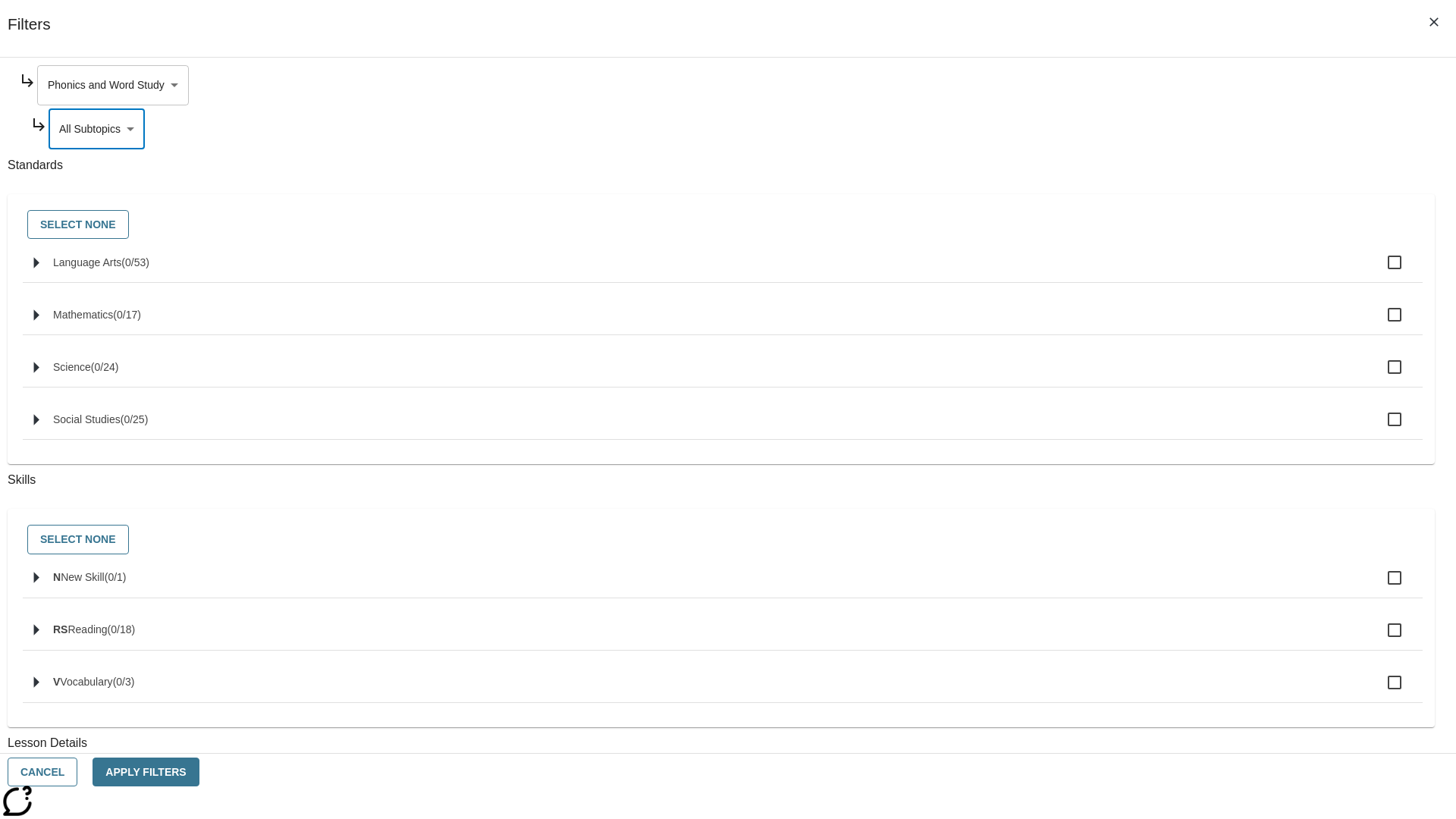
click at [1106, 85] on body "Skip to main content NJ Edition EN Grade 3 2025 Auto Grade 3 Search 0 Tauto Das…" at bounding box center [728, 469] width 1444 height 837
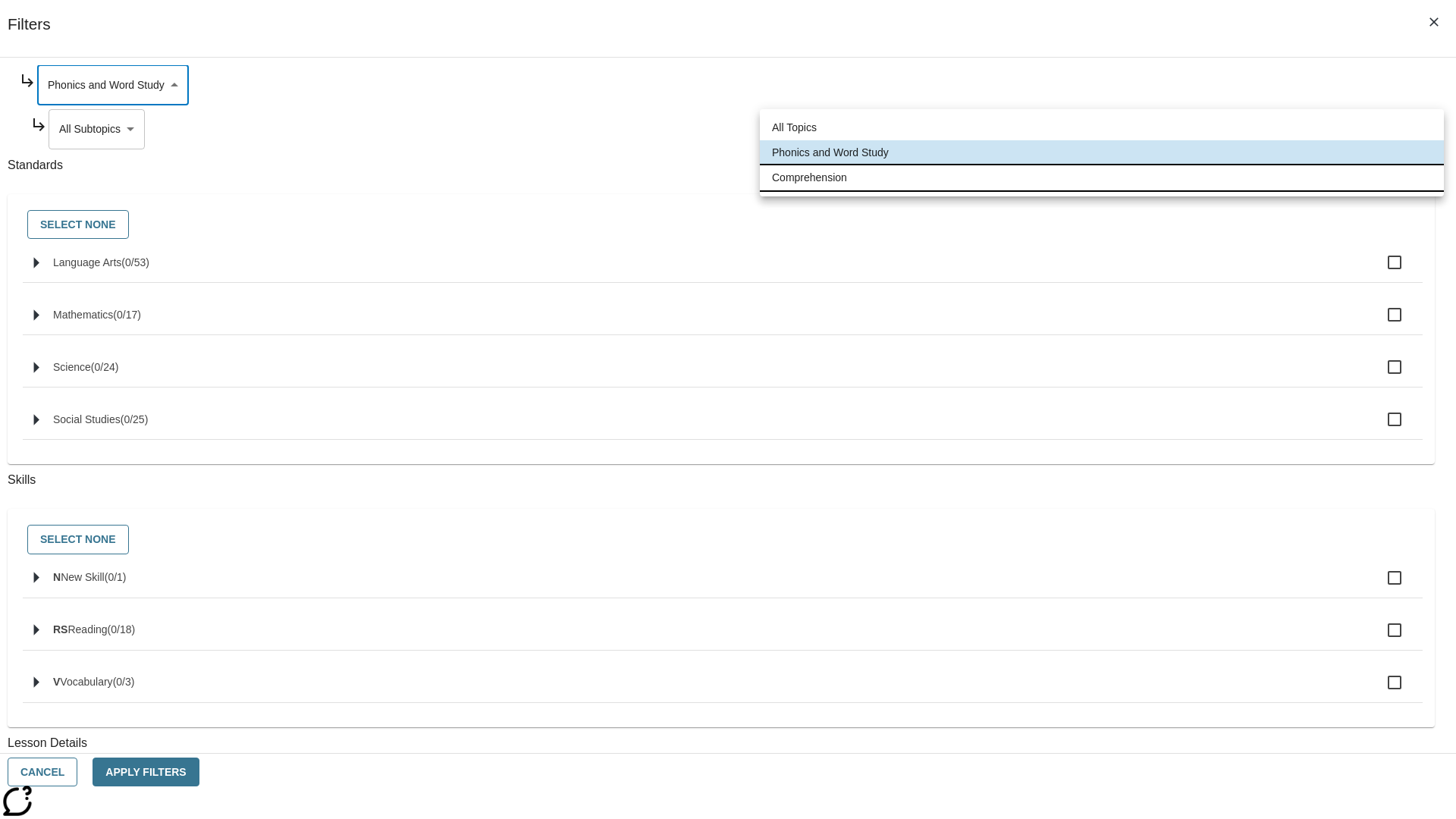
click at [1102, 177] on li "Comprehension" at bounding box center [1102, 177] width 684 height 25
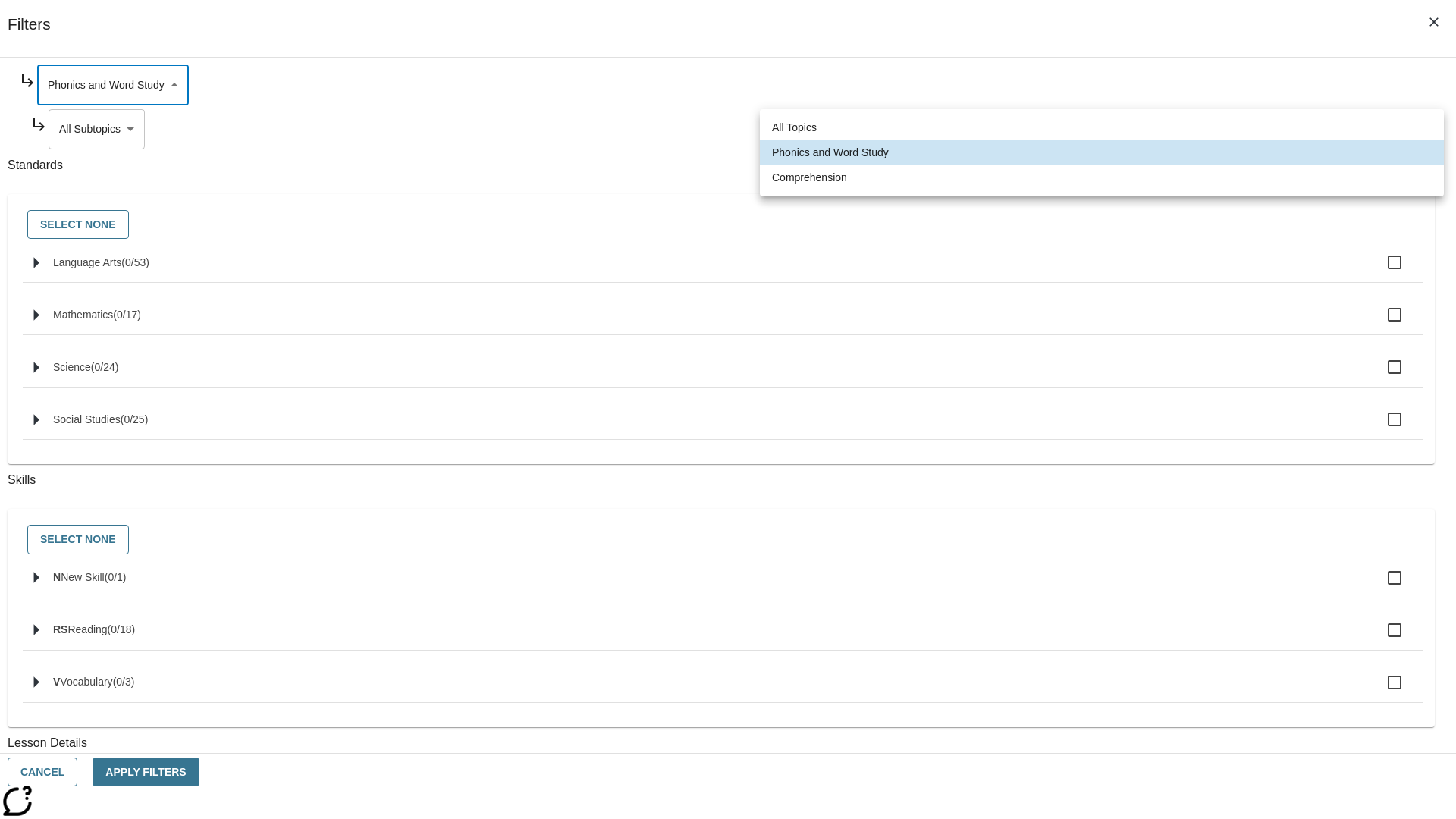
type input "252"
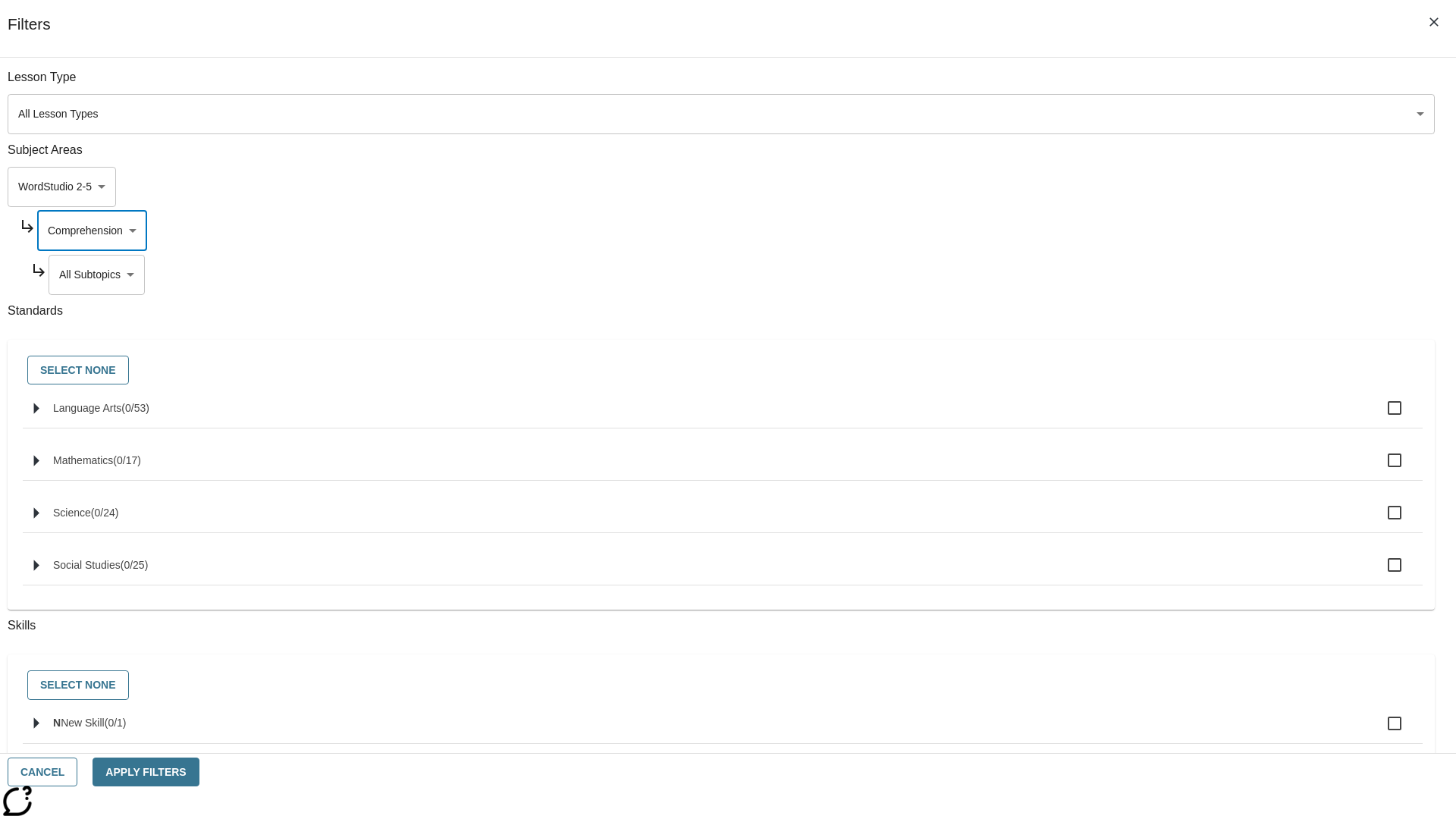
click at [1112, 85] on body "Skip to main content NJ Edition EN Grade 3 2025 Auto Grade 3 Search 0 Tauto Das…" at bounding box center [728, 469] width 1444 height 837
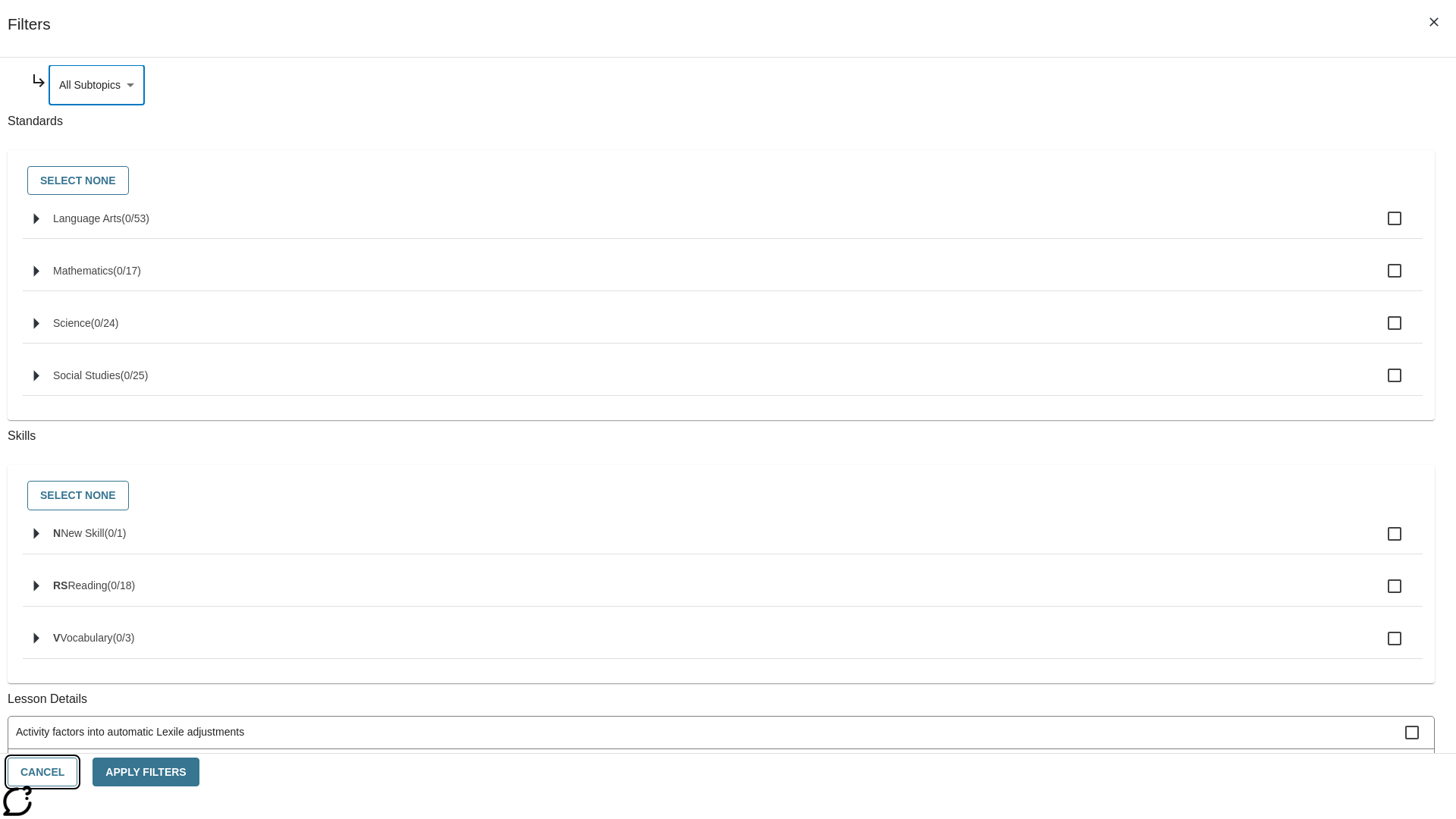
click at [77, 772] on button "Cancel" at bounding box center [42, 772] width 70 height 30
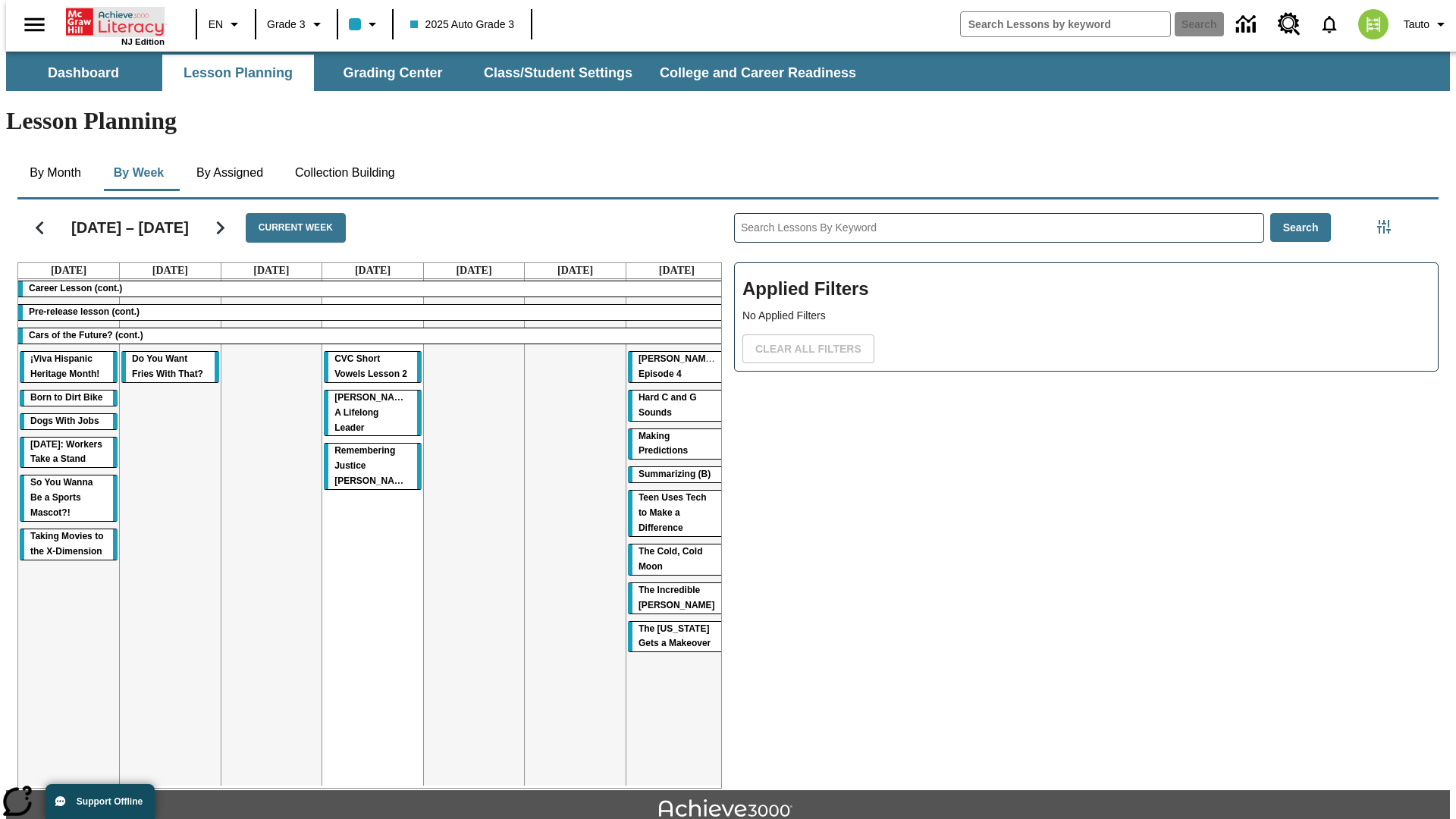
click at [109, 21] on icon "Home" at bounding box center [117, 21] width 101 height 31
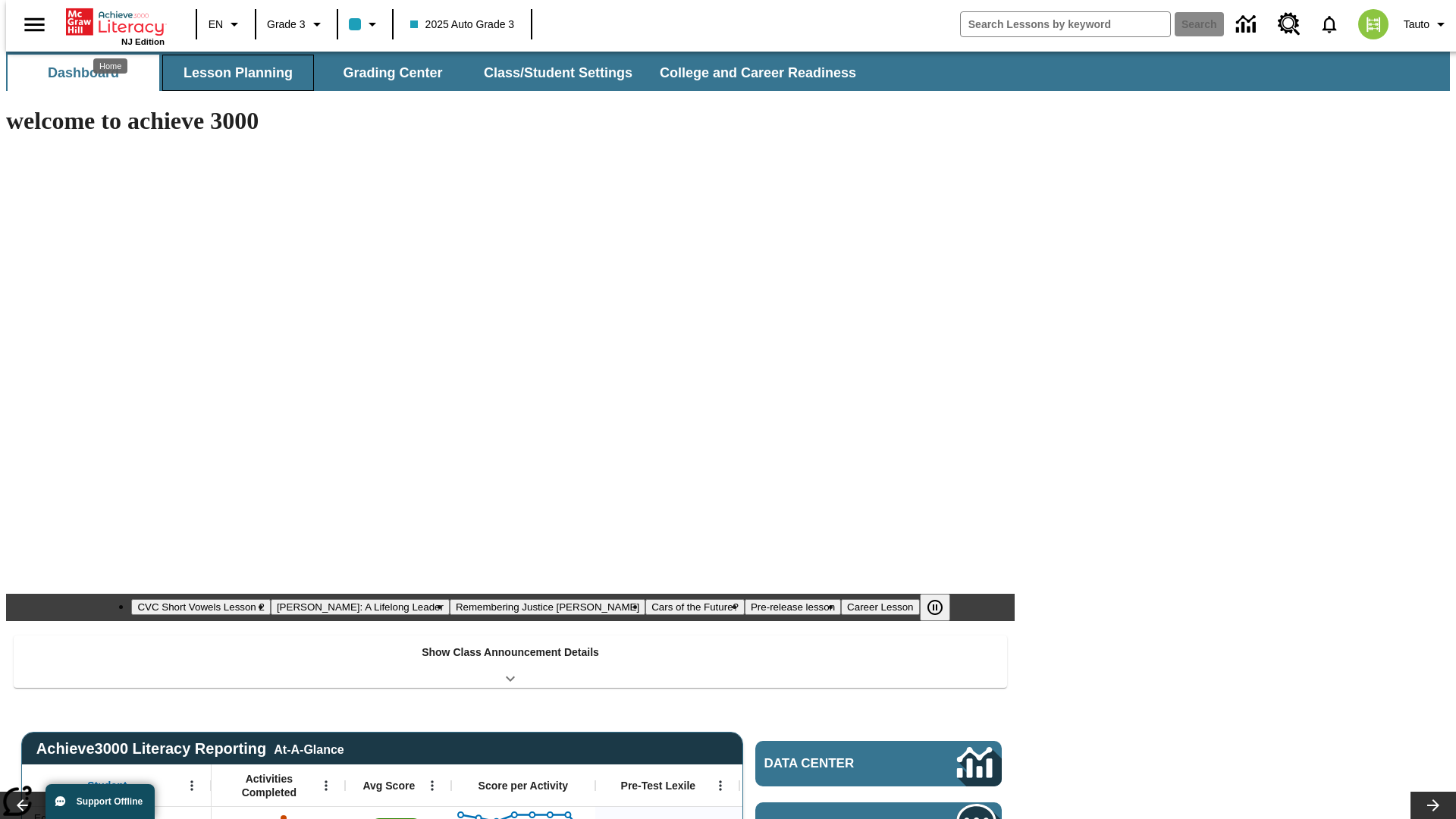
click at [232, 73] on button "Lesson Planning" at bounding box center [238, 73] width 152 height 36
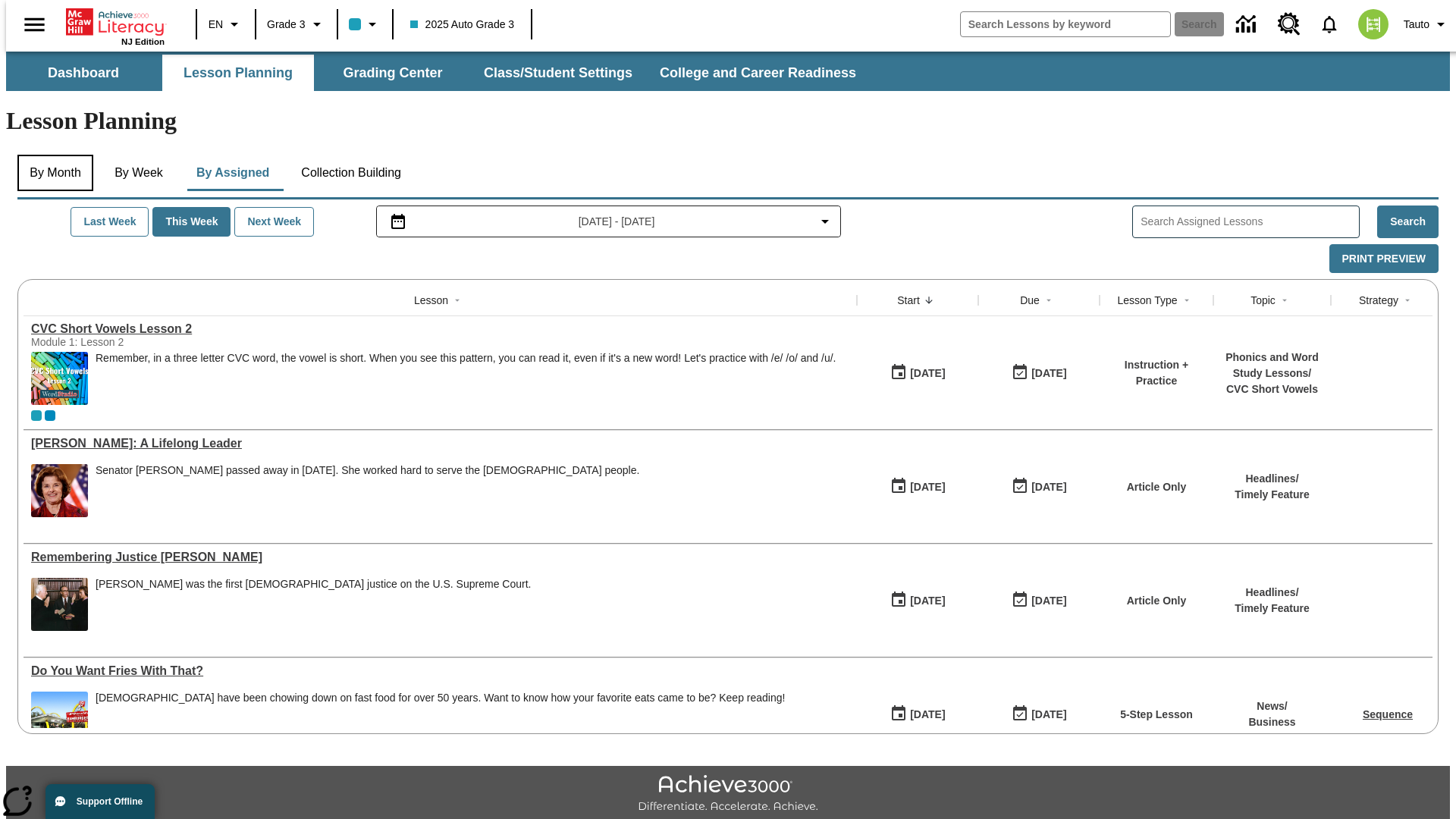
click at [50, 155] on button "By Month" at bounding box center [55, 173] width 76 height 36
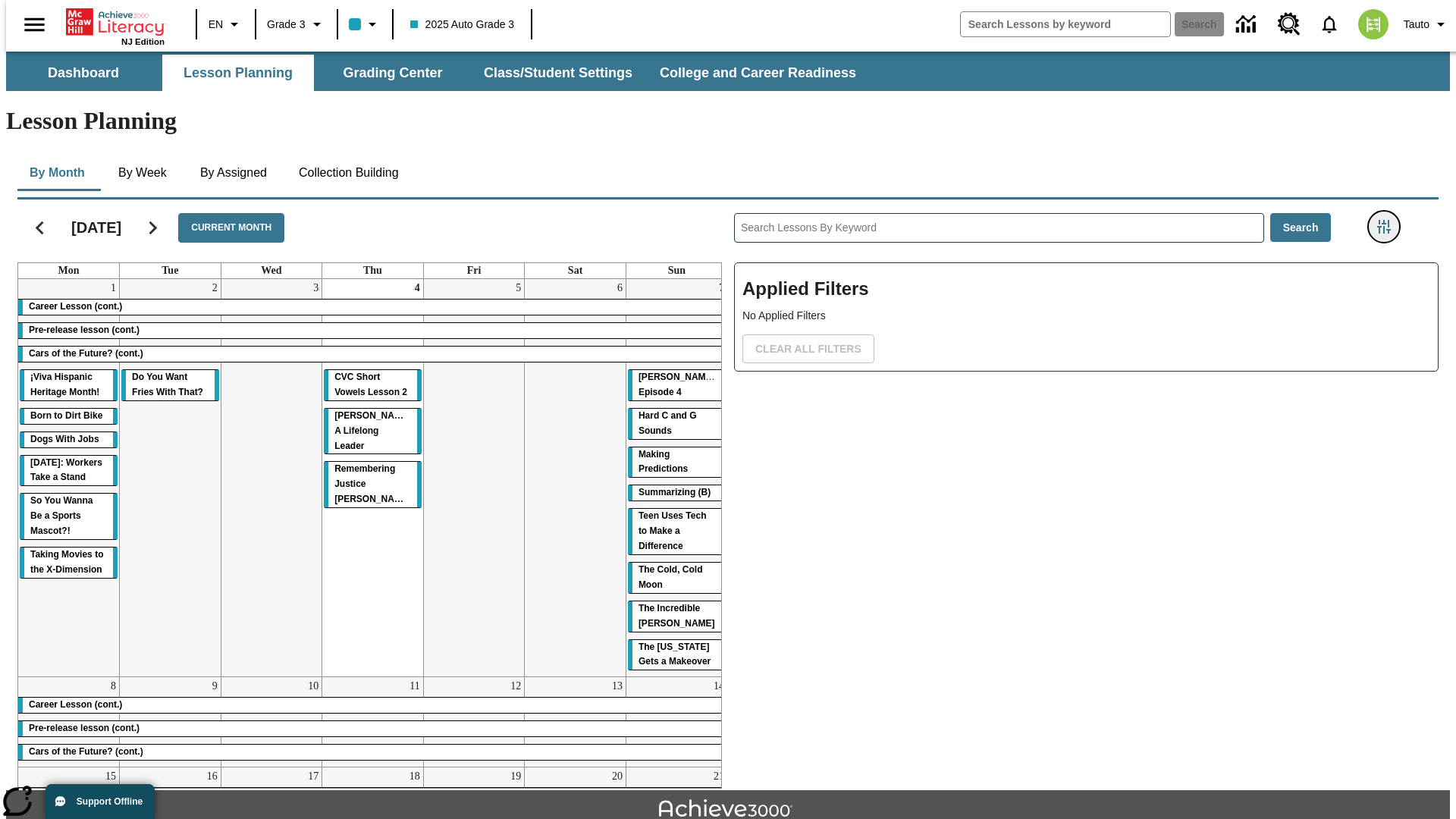
click at [1389, 220] on icon "Filters Side menu" at bounding box center [1384, 227] width 14 height 14
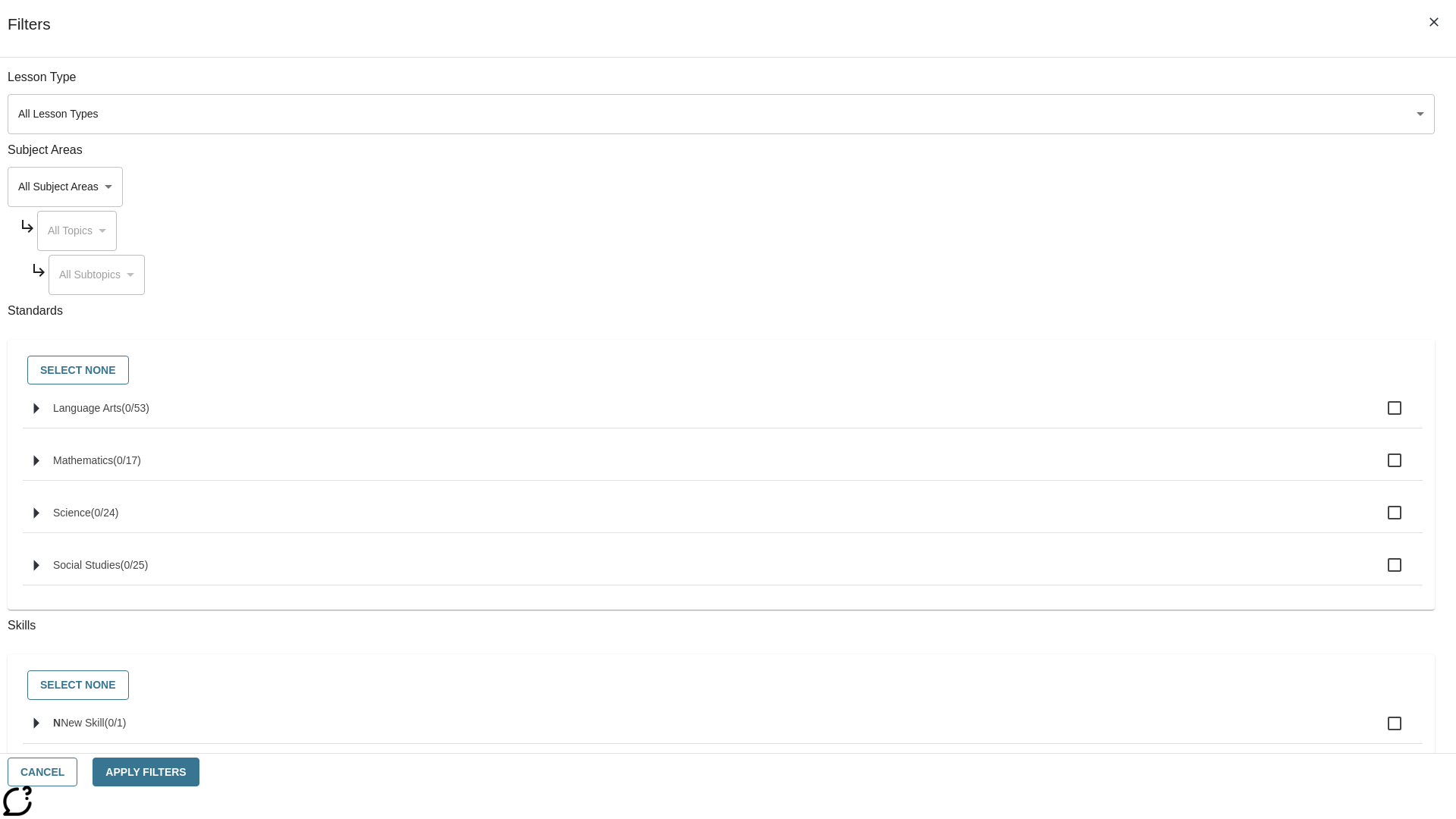
click at [1092, 187] on body "Skip to main content NJ Edition EN Grade 3 2025 Auto Grade 3 Search 0 Tauto Das…" at bounding box center [728, 469] width 1444 height 837
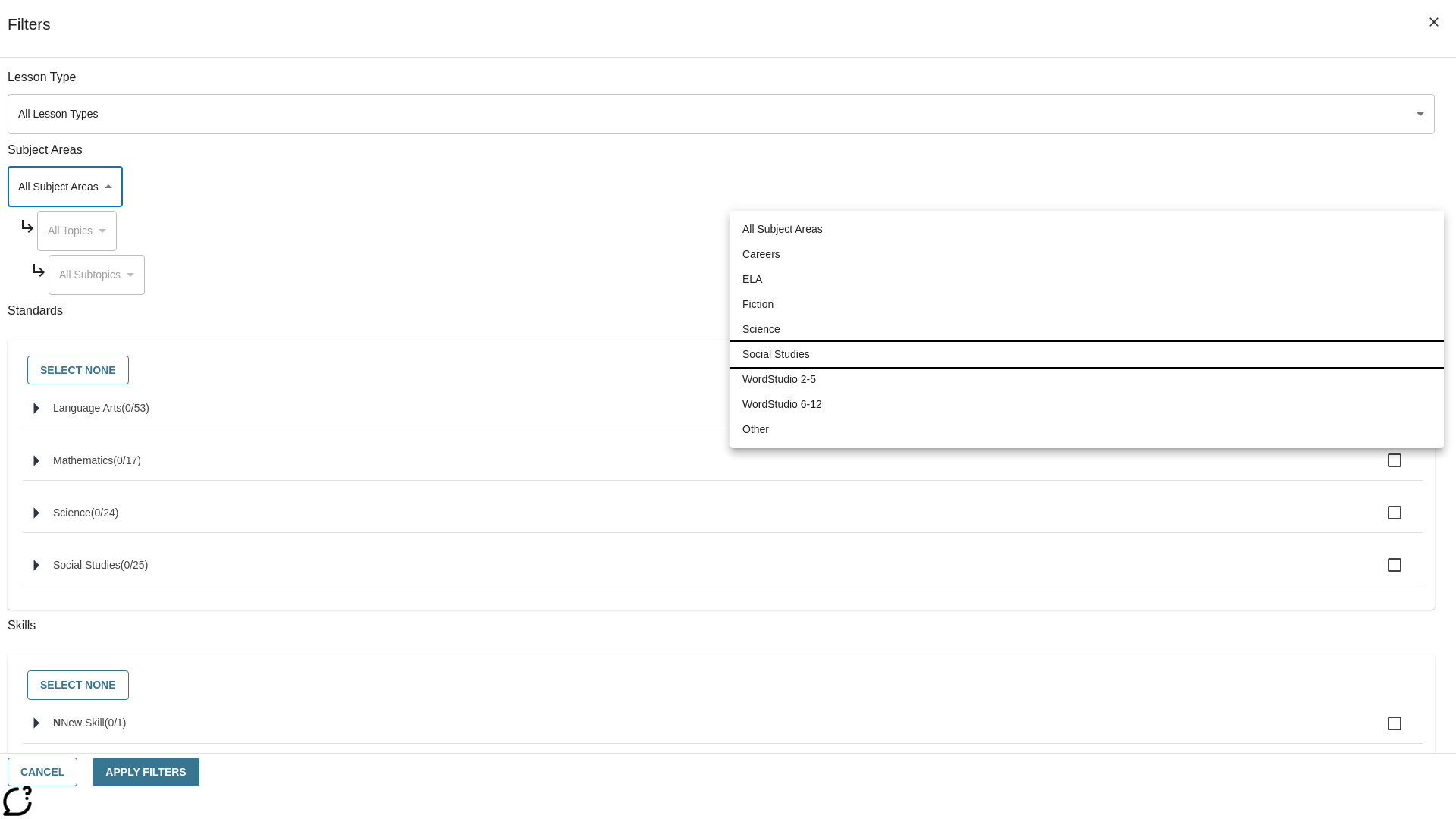
click at [1087, 354] on li "Social Studies" at bounding box center [1087, 354] width 714 height 25
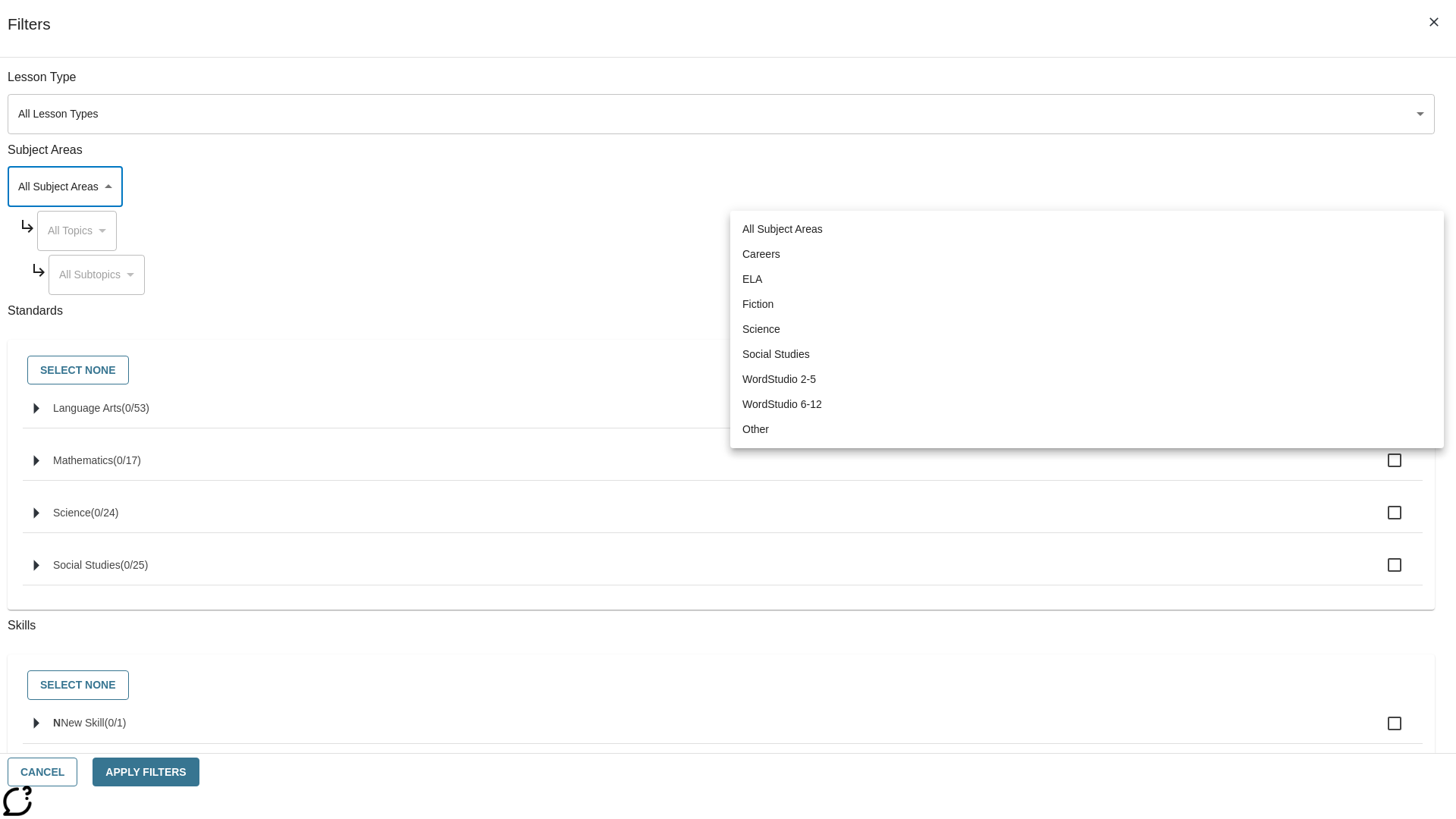
type input "3"
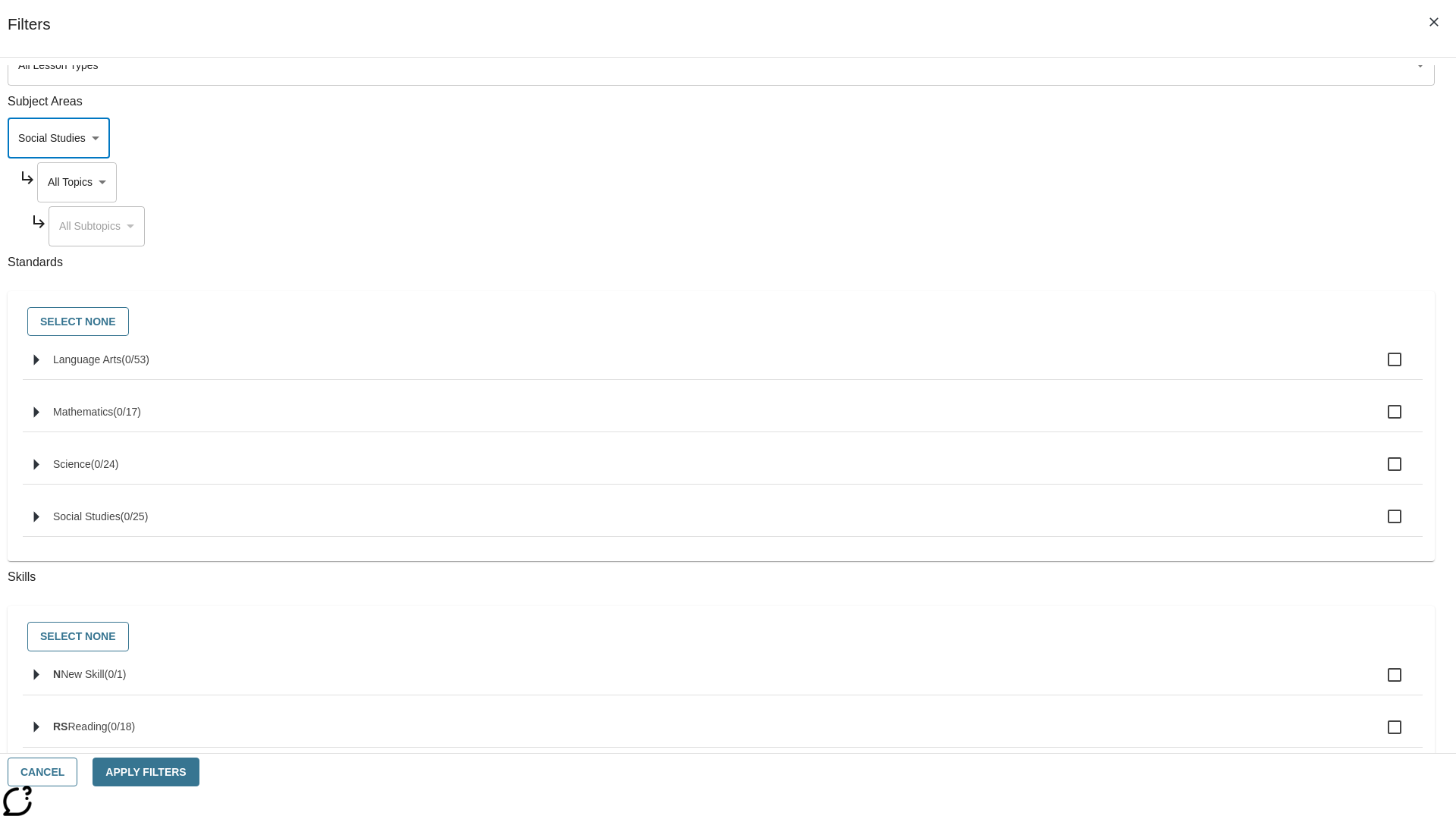
click at [1106, 85] on body "Skip to main content NJ Edition EN Grade 3 2025 Auto Grade 3 Search 0 Tauto Das…" at bounding box center [728, 469] width 1444 height 837
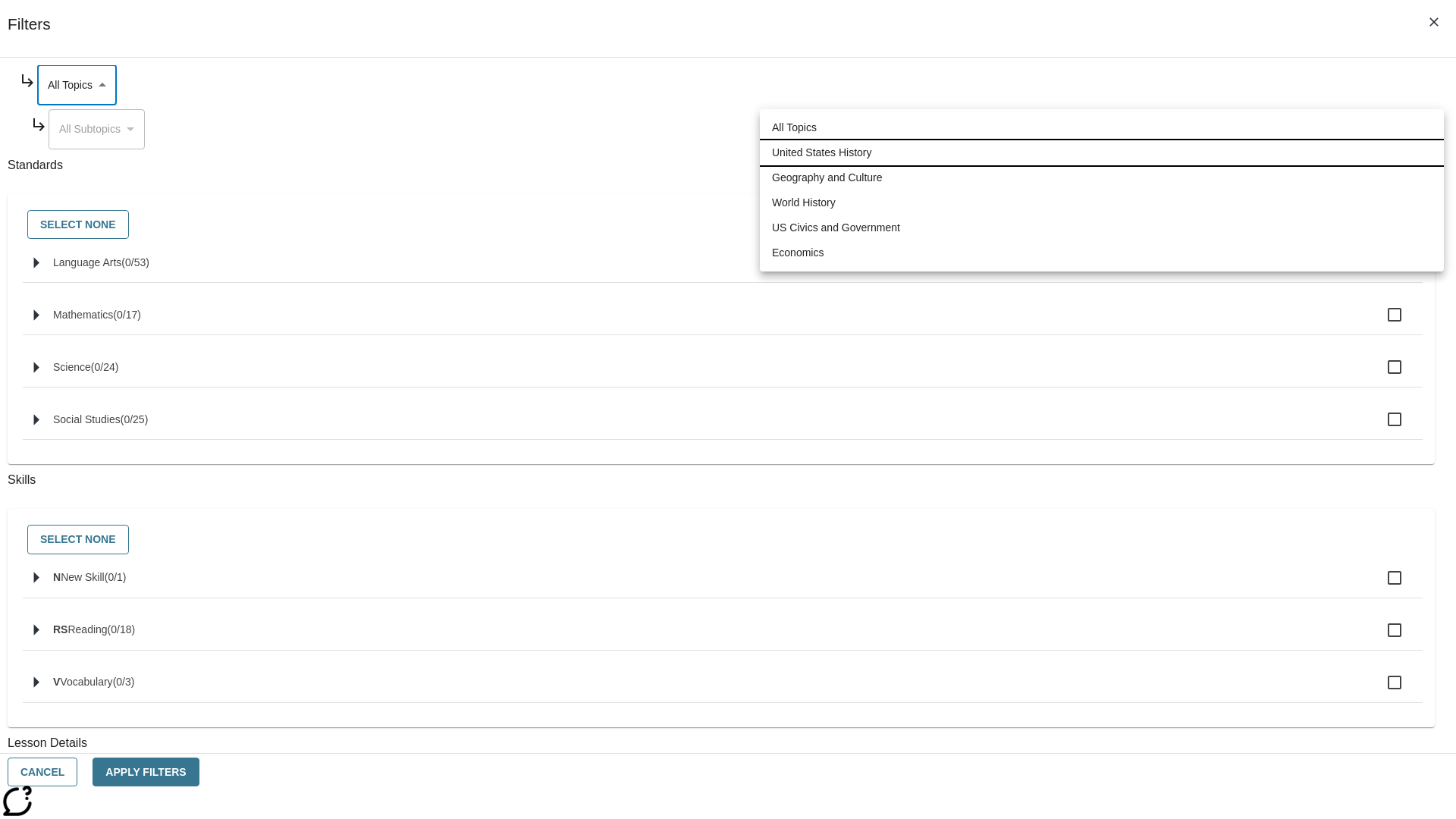
click at [1102, 152] on li "United States History" at bounding box center [1102, 152] width 684 height 25
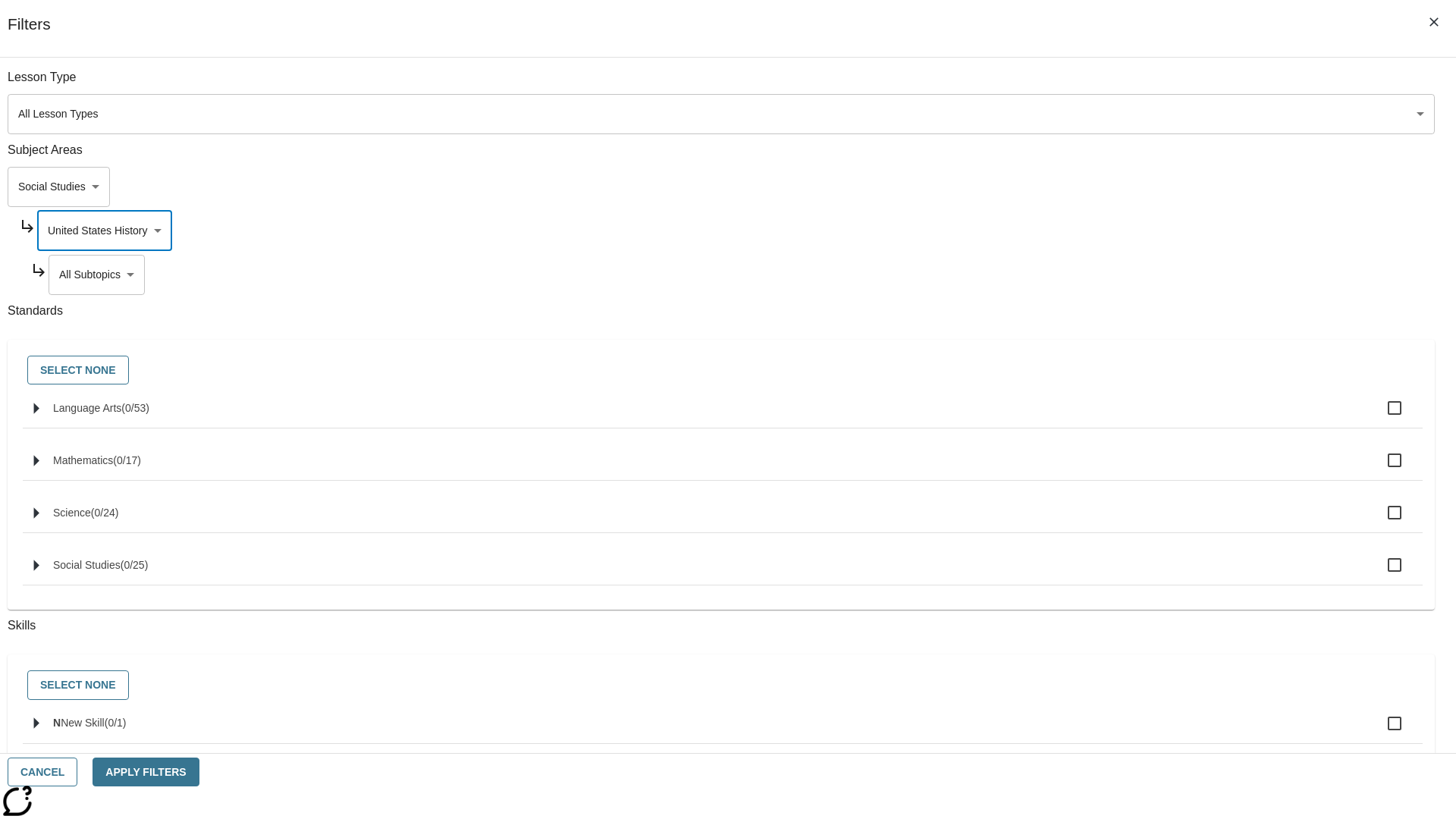
click at [1112, 85] on body "Skip to main content NJ Edition EN Grade 3 2025 Auto Grade 3 Search 0 Tauto Das…" at bounding box center [728, 469] width 1444 height 837
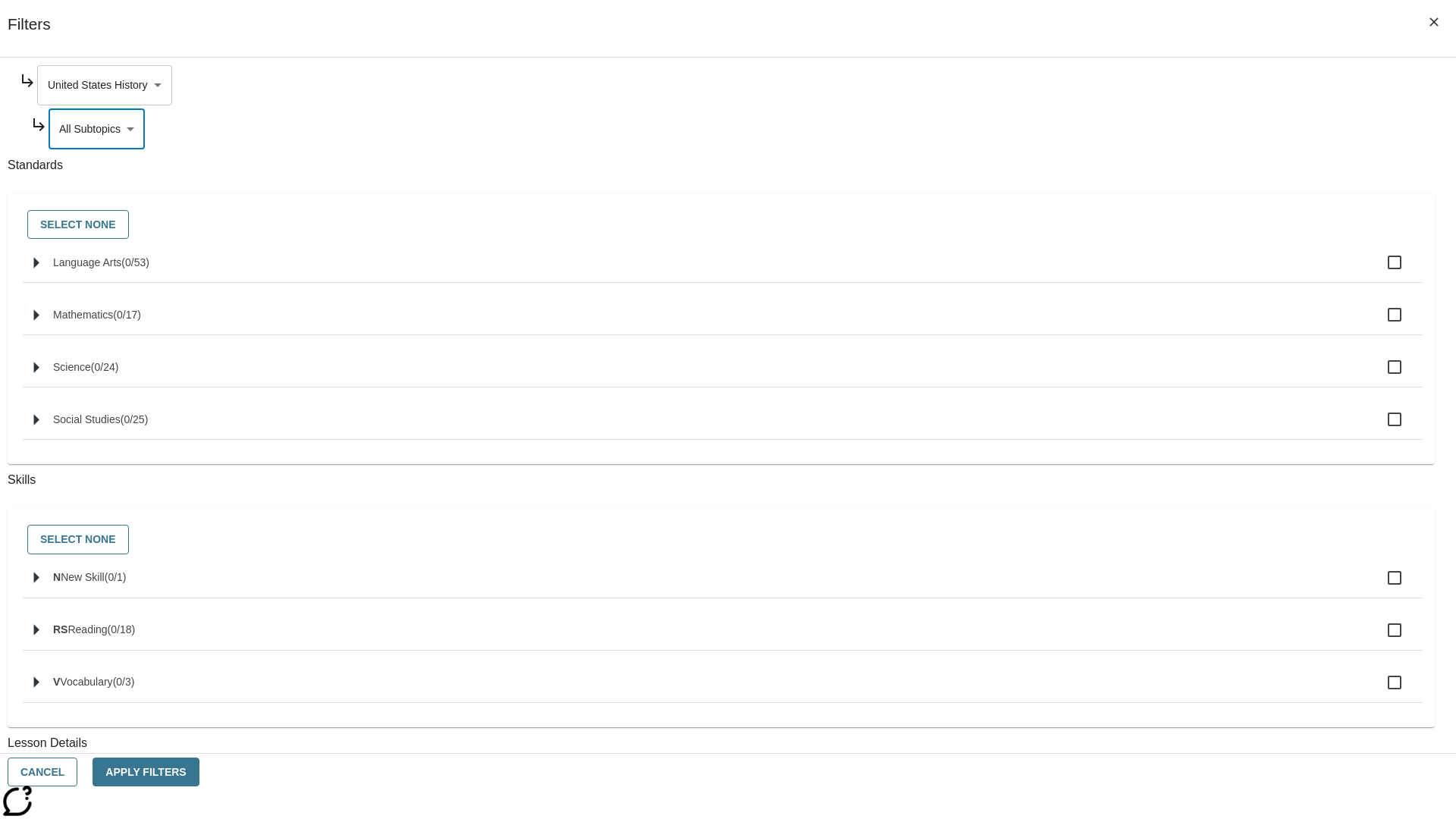
click at [1106, 85] on body "Skip to main content NJ Edition EN Grade 3 2025 Auto Grade 3 Search 0 Tauto Das…" at bounding box center [728, 469] width 1444 height 837
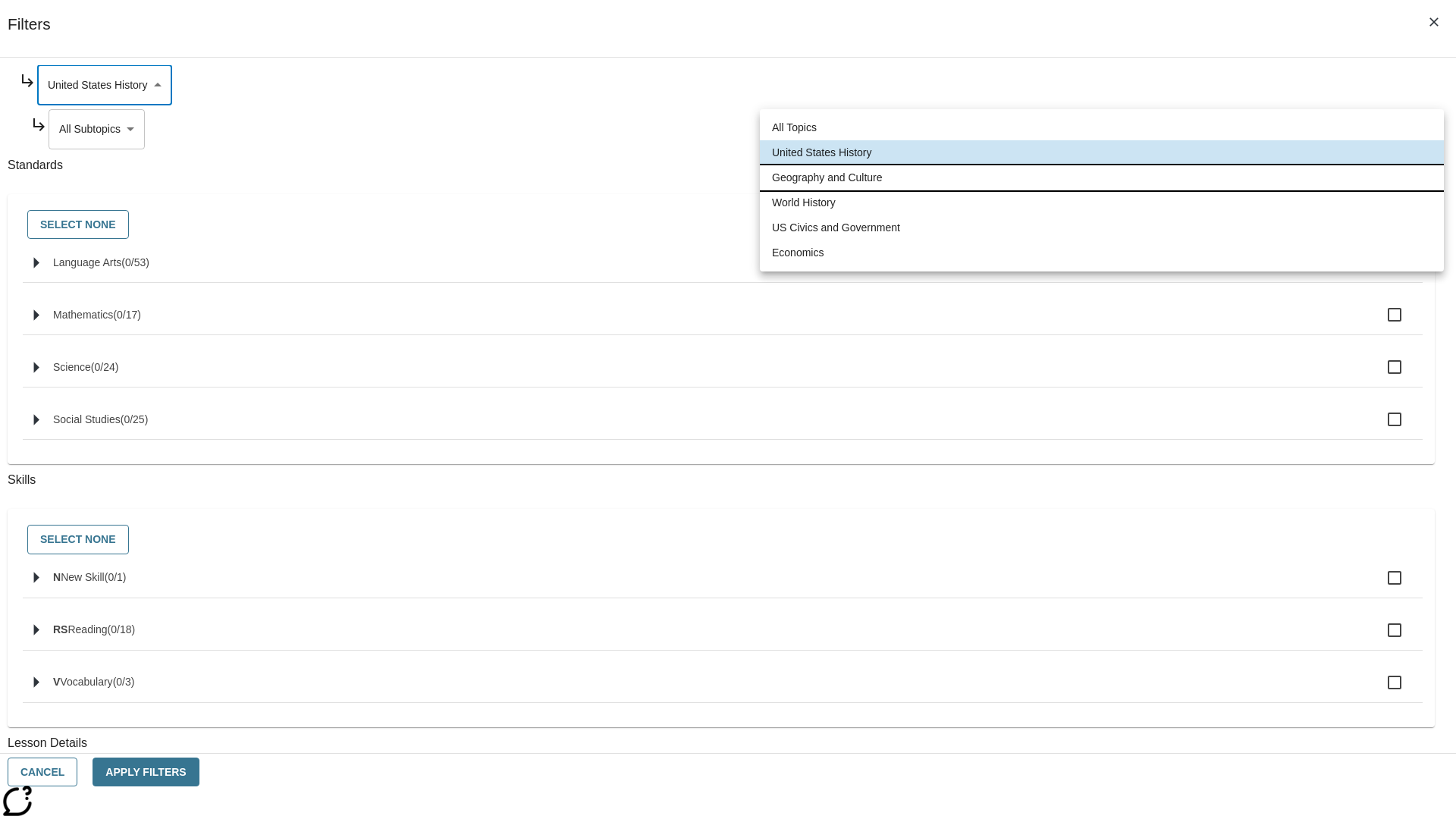
click at [1102, 177] on li "Geography and Culture" at bounding box center [1102, 177] width 684 height 25
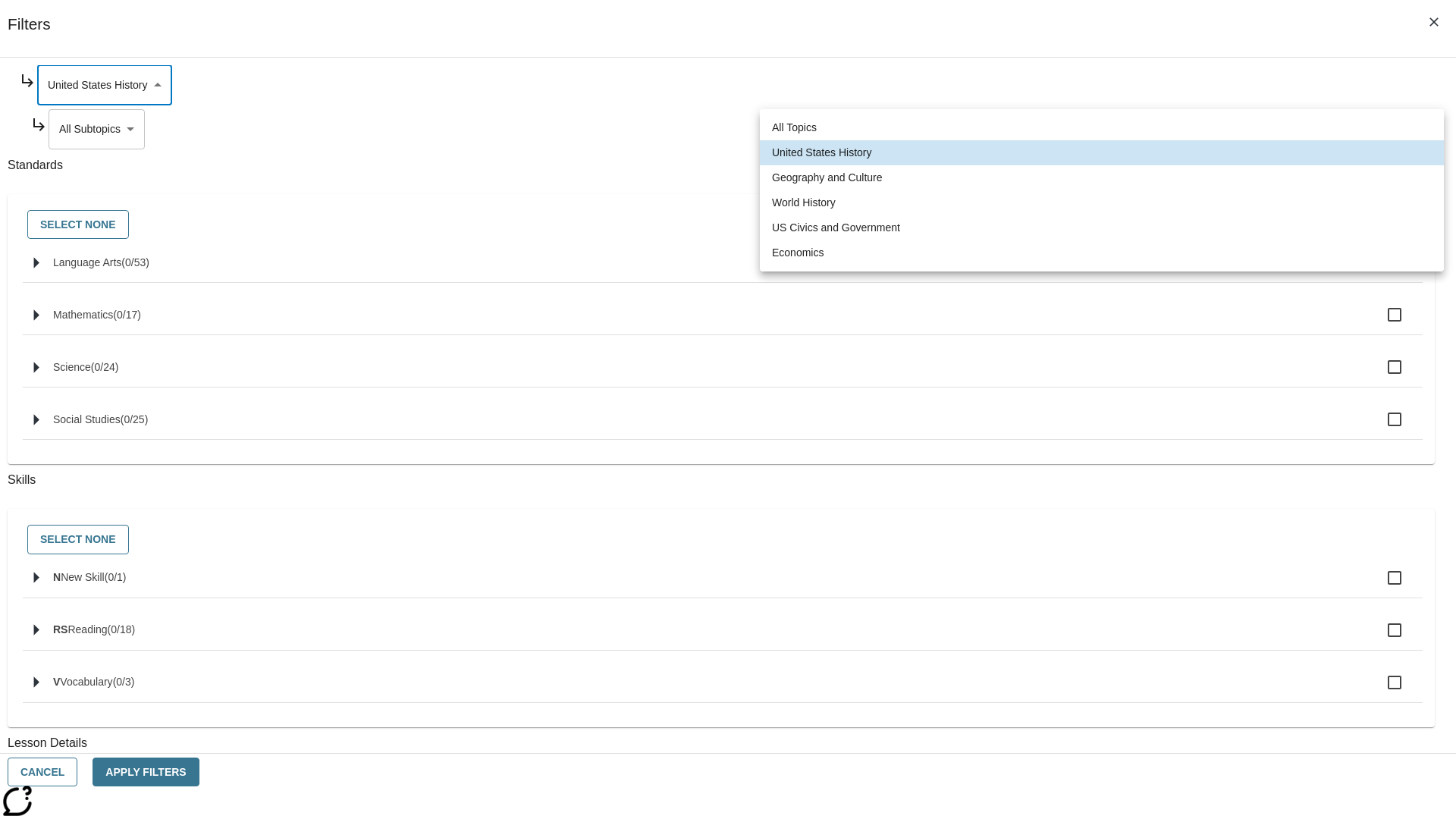
type input "186"
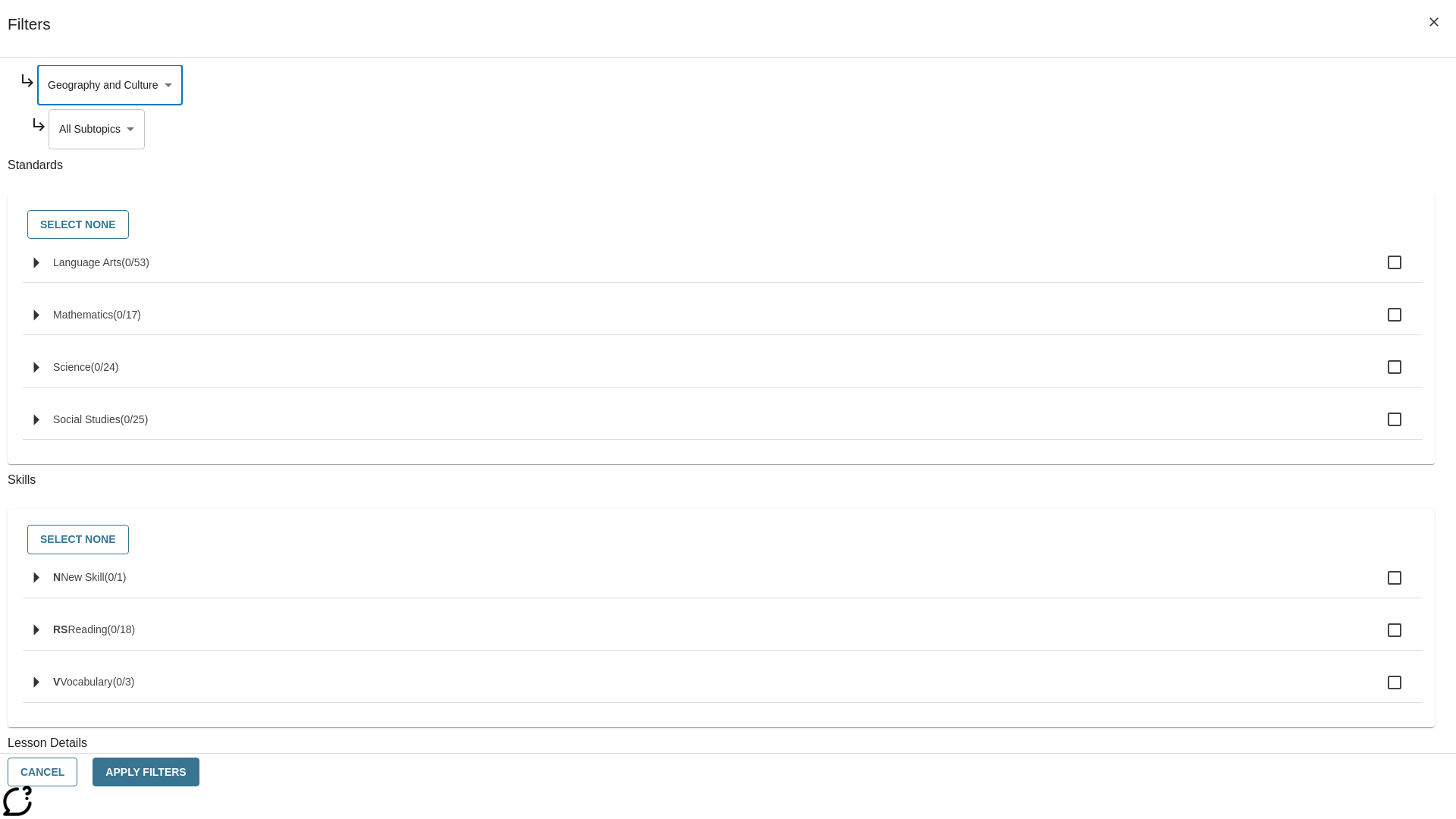
click at [1112, 129] on body "Skip to main content NJ Edition EN Grade 3 2025 Auto Grade 3 Search 0 Tauto Das…" at bounding box center [728, 469] width 1444 height 837
click at [1106, 85] on body "Skip to main content NJ Edition EN Grade 3 2025 Auto Grade 3 Search 0 Tauto Das…" at bounding box center [728, 469] width 1444 height 837
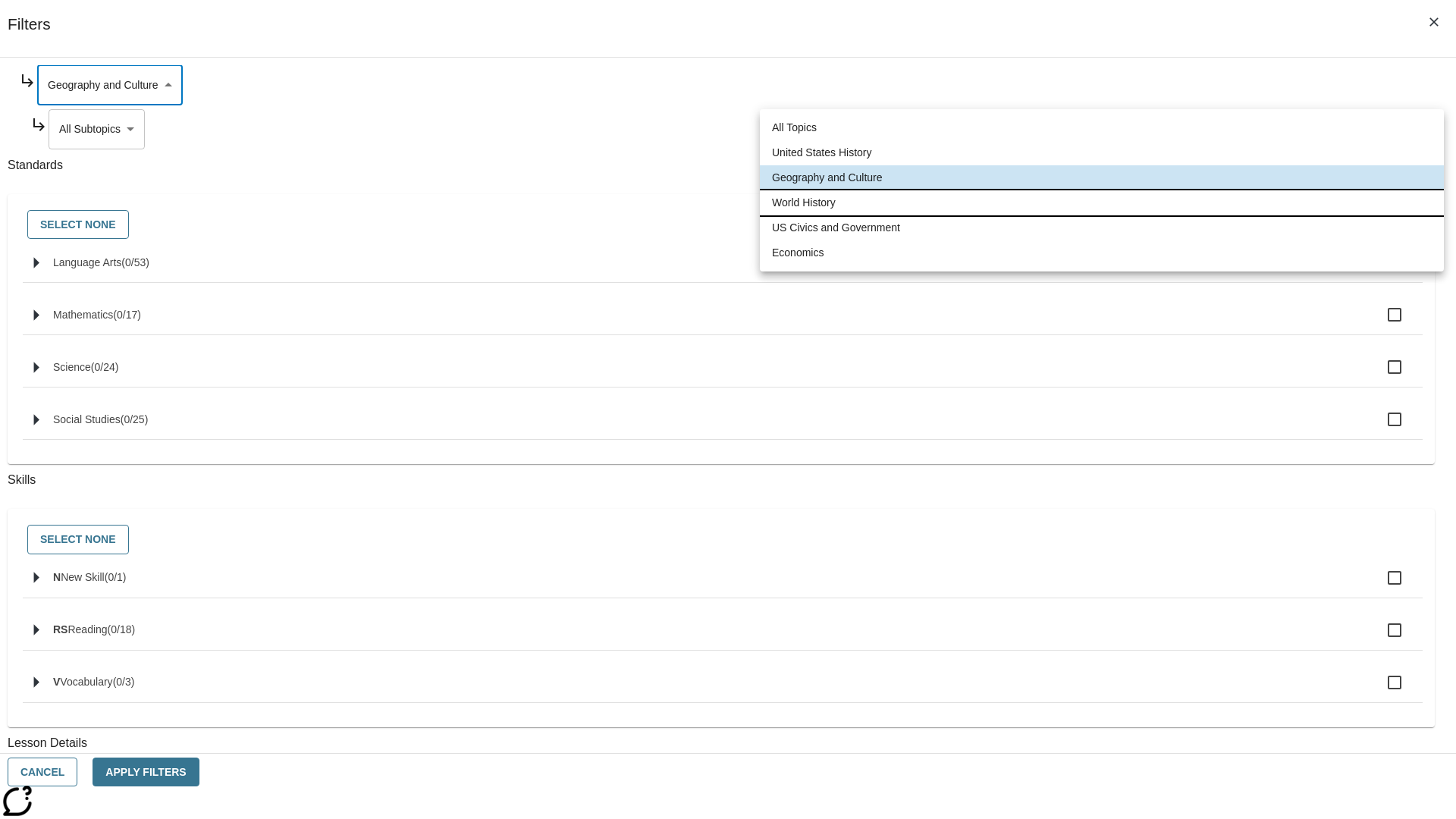
click at [1102, 202] on li "World History" at bounding box center [1102, 202] width 684 height 25
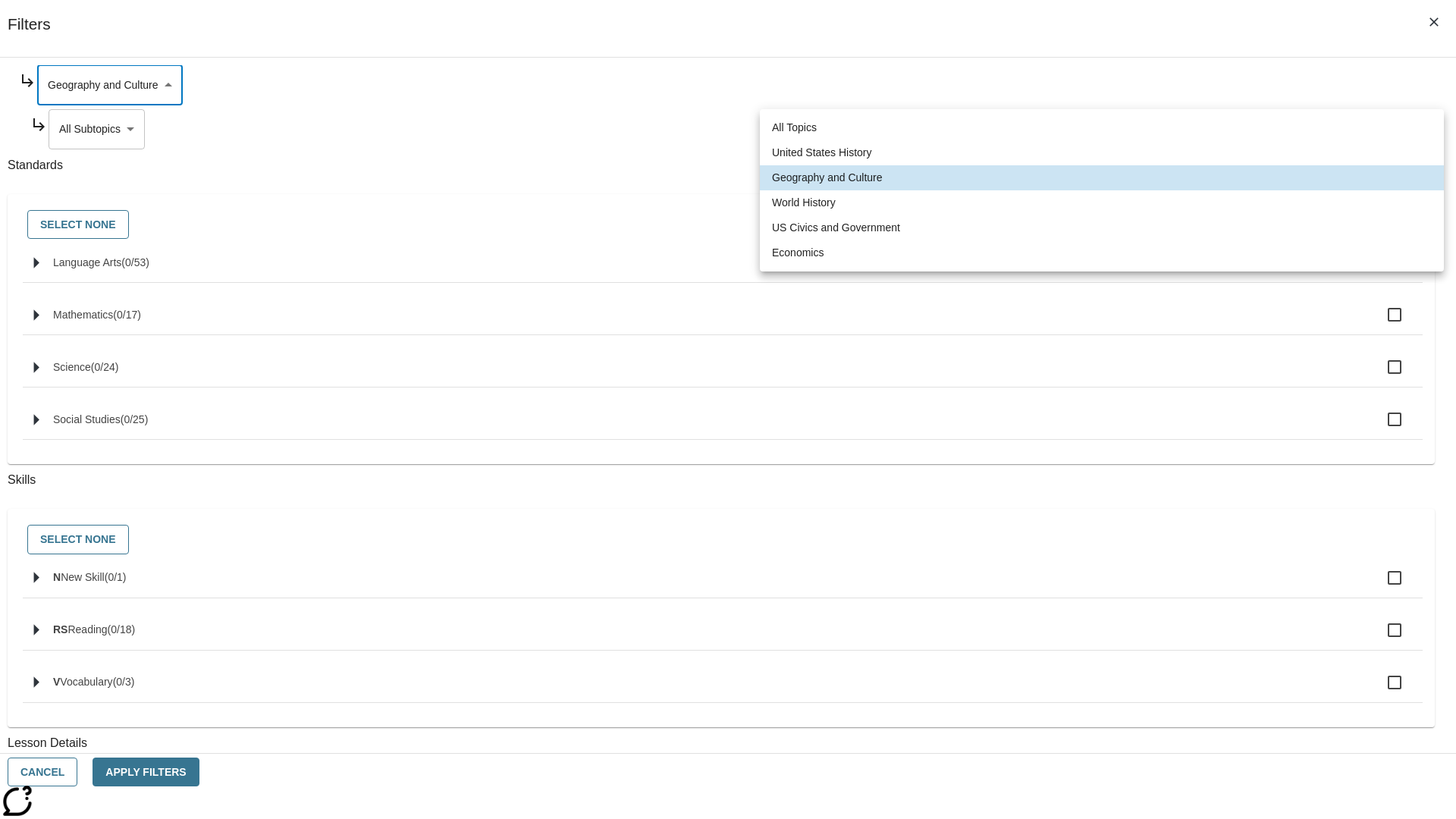
type input "193"
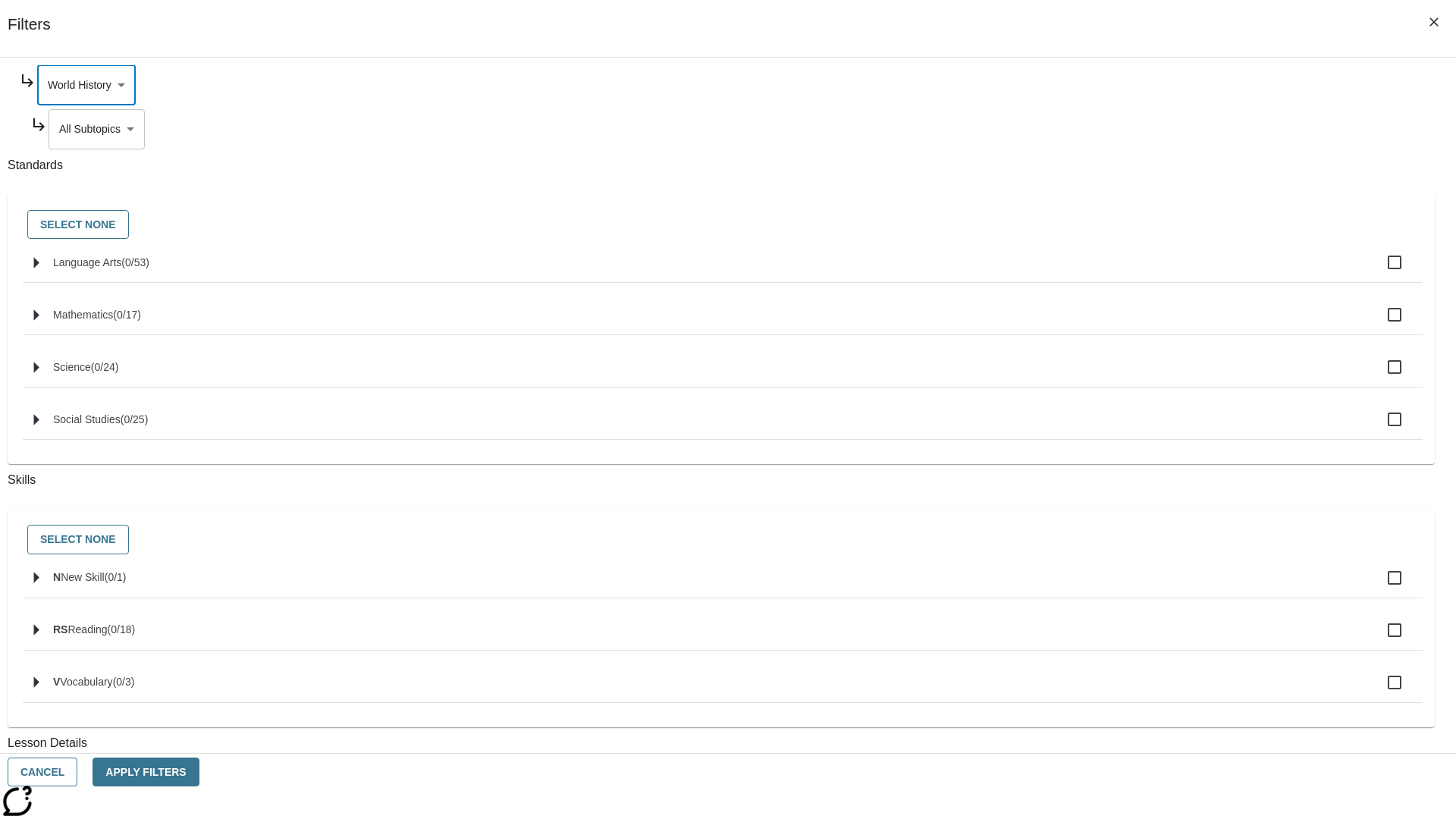
click at [1112, 274] on body "Skip to main content NJ Edition EN Grade 3 2025 Auto Grade 3 Search 0 Tauto Das…" at bounding box center [728, 469] width 1444 height 837
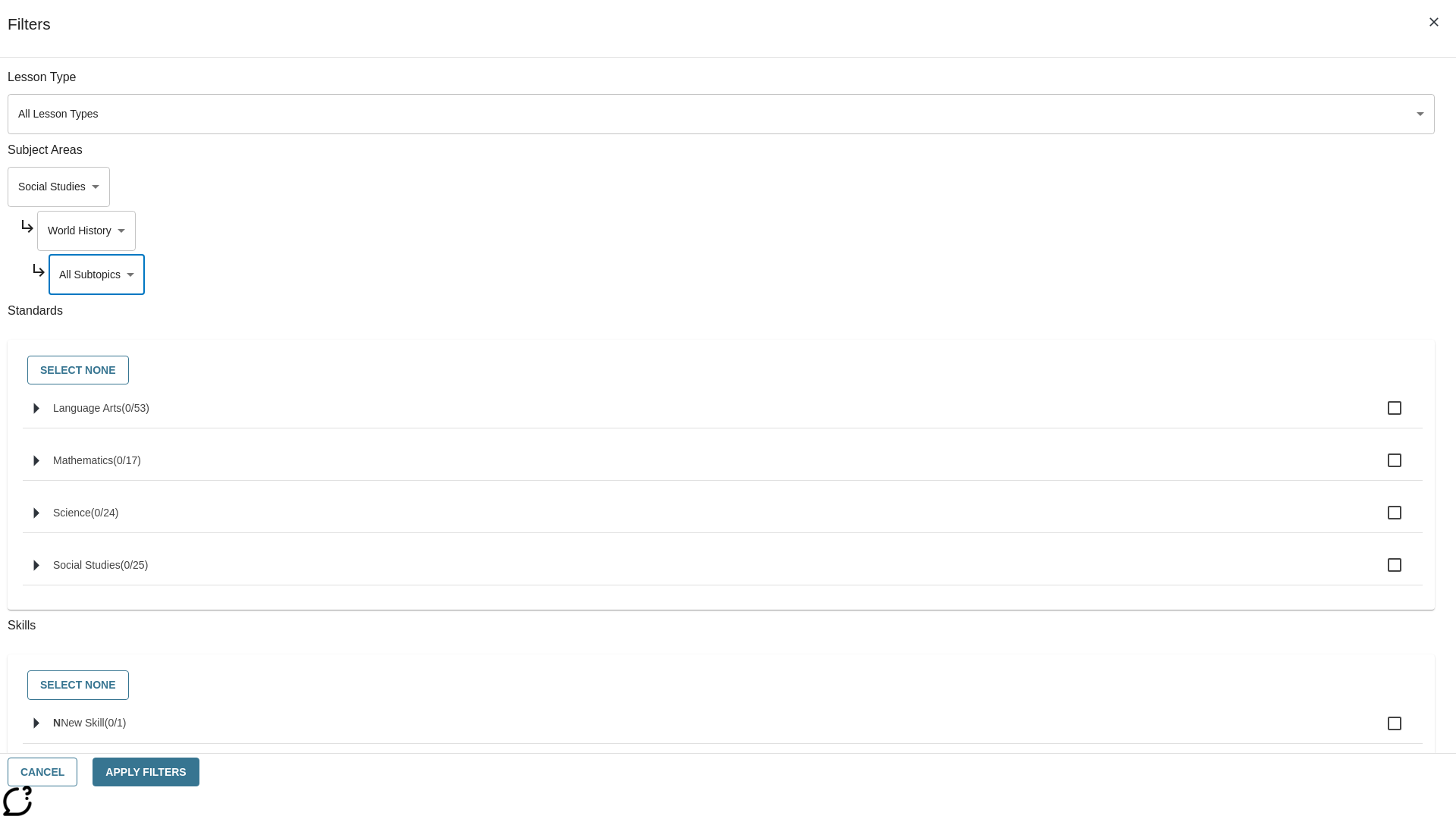
click at [1106, 230] on body "Skip to main content NJ Edition EN Grade 3 2025 Auto Grade 3 Search 0 Tauto Das…" at bounding box center [728, 469] width 1444 height 837
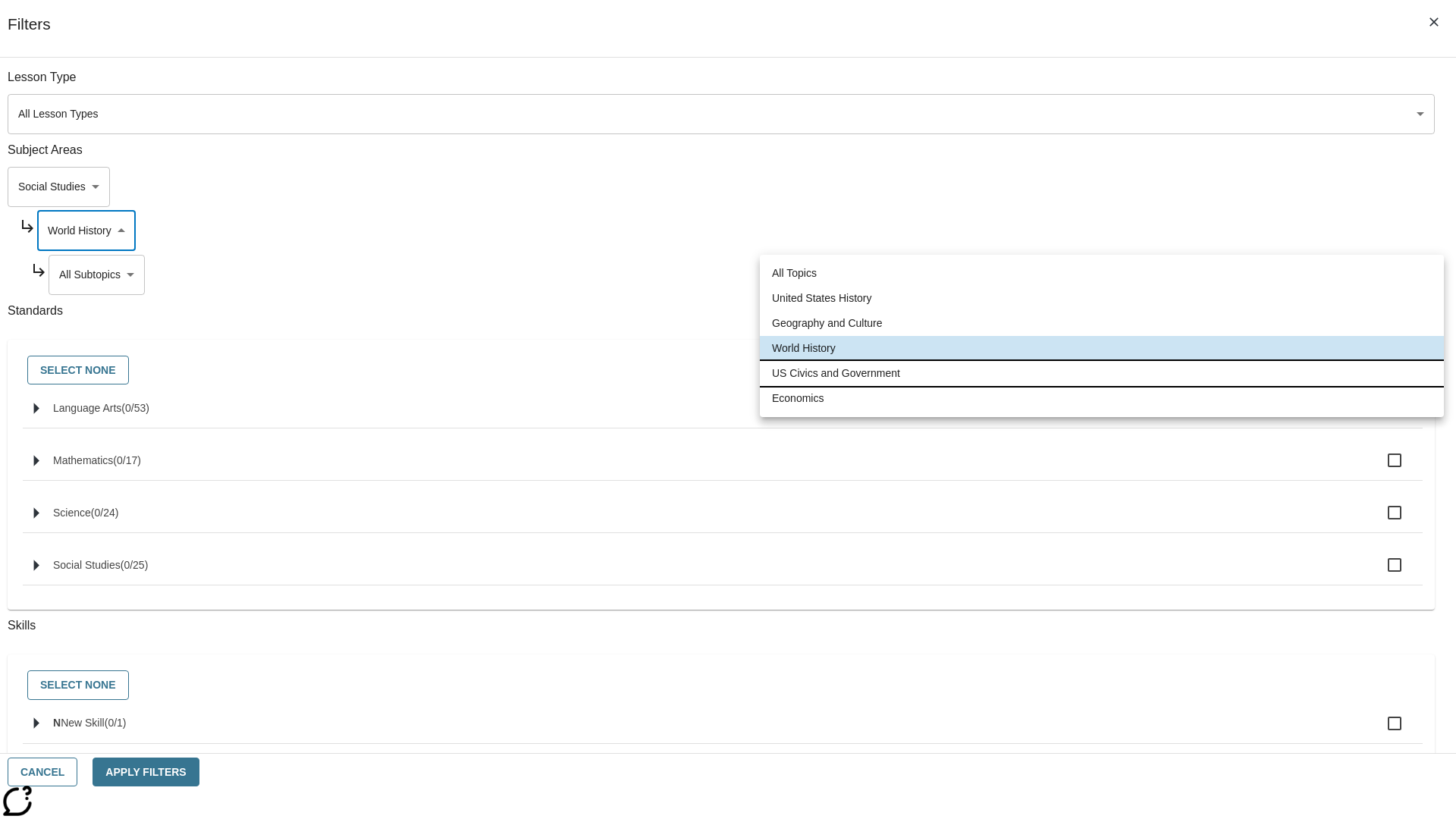
click at [1102, 373] on li "US Civics and Government" at bounding box center [1102, 373] width 684 height 25
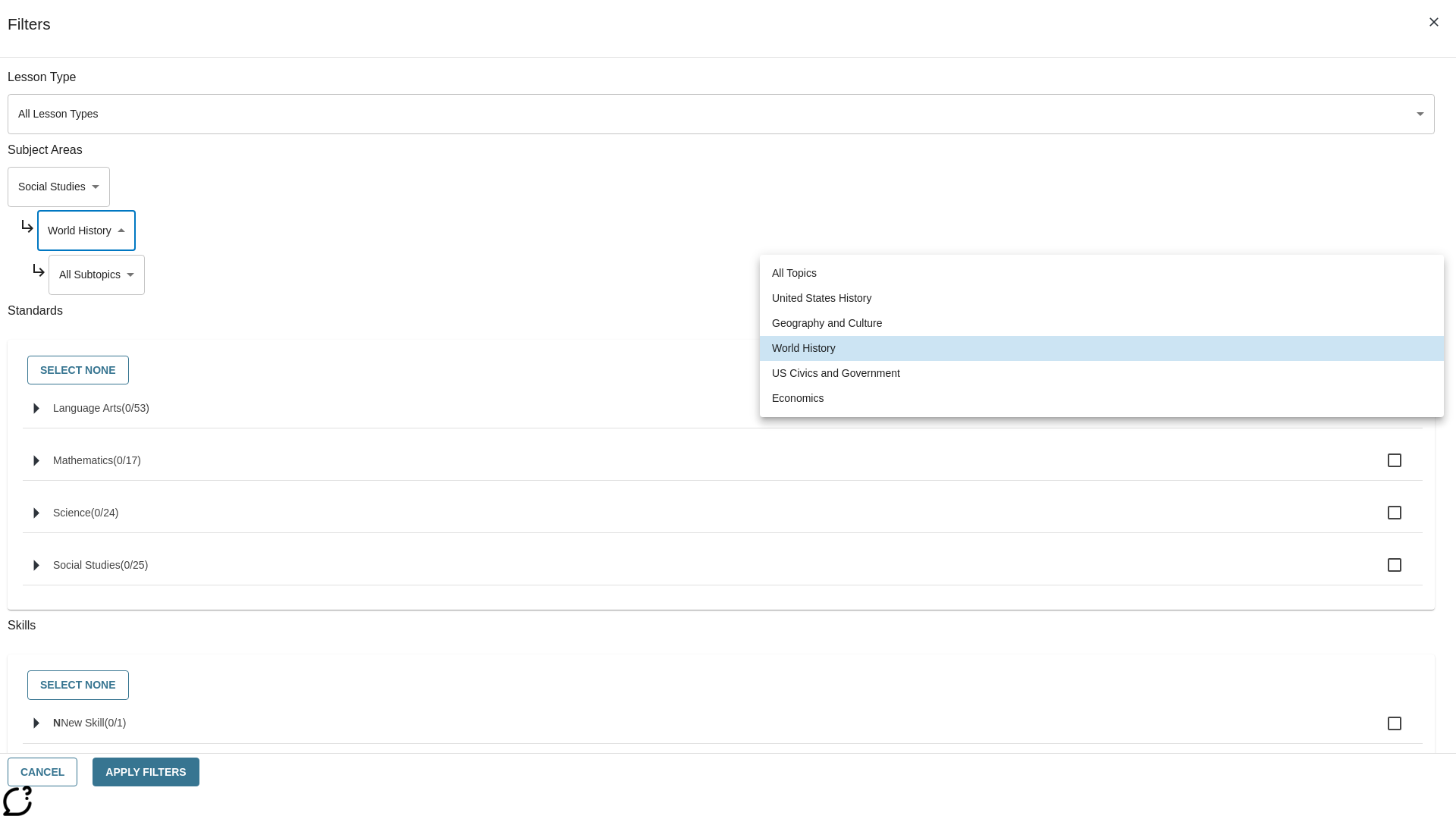
type input "194"
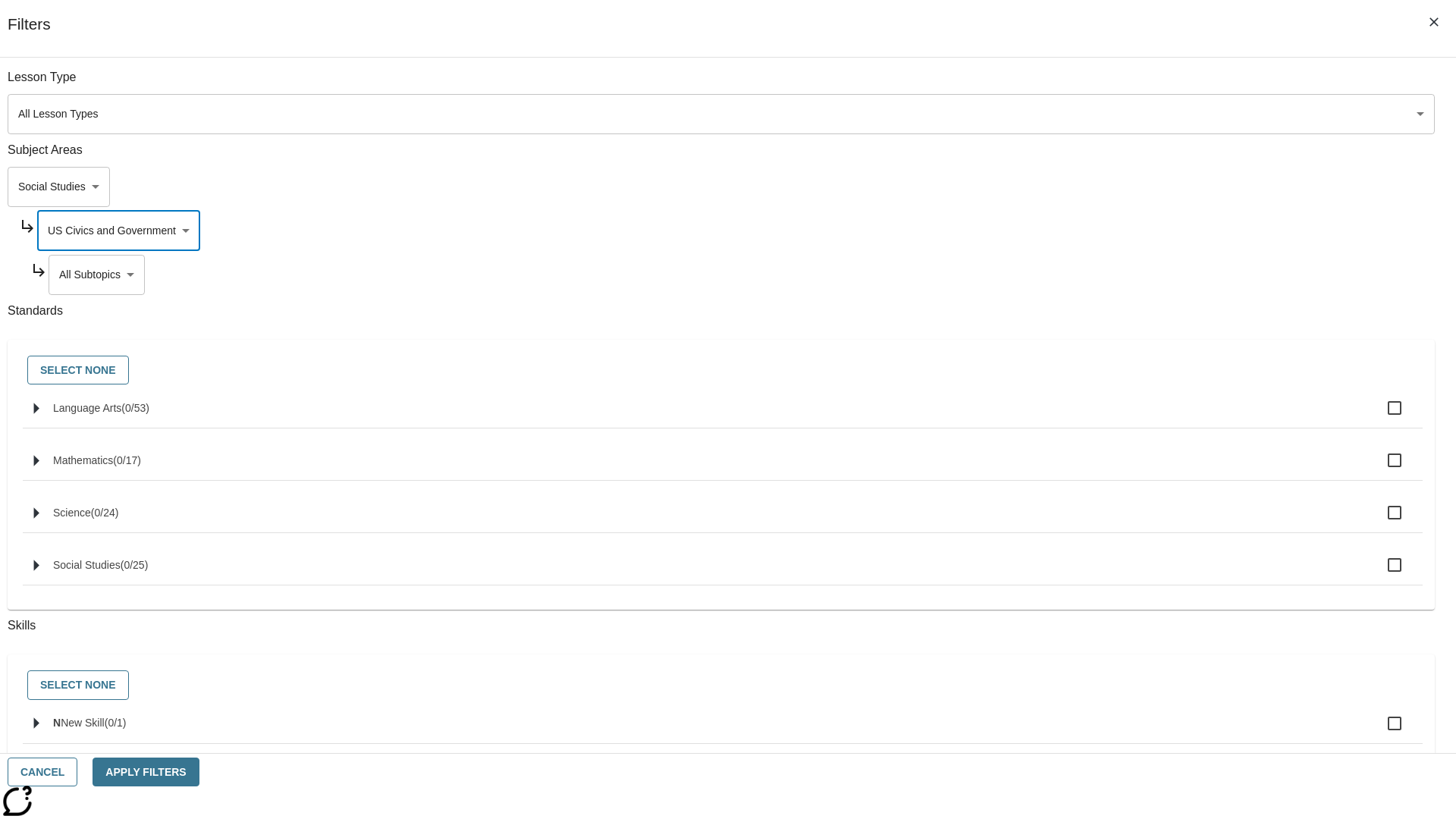
click at [1112, 85] on body "Skip to main content NJ Edition EN Grade 3 2025 Auto Grade 3 Search 0 Tauto Das…" at bounding box center [728, 469] width 1444 height 837
click at [1106, 85] on body "Skip to main content NJ Edition EN Grade 3 2025 Auto Grade 3 Search 0 Tauto Das…" at bounding box center [728, 469] width 1444 height 837
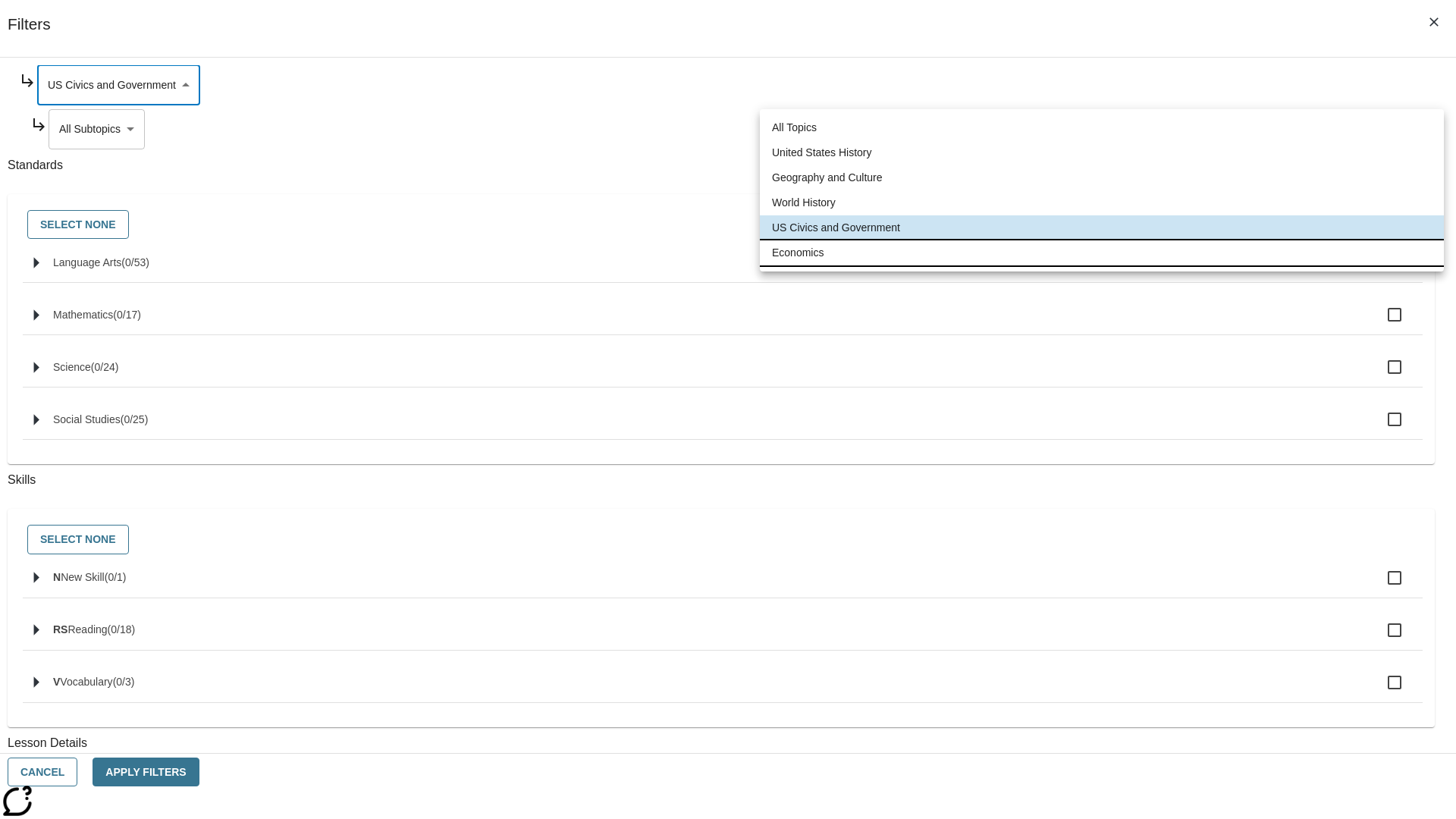
click at [1102, 253] on li "Economics" at bounding box center [1102, 253] width 684 height 25
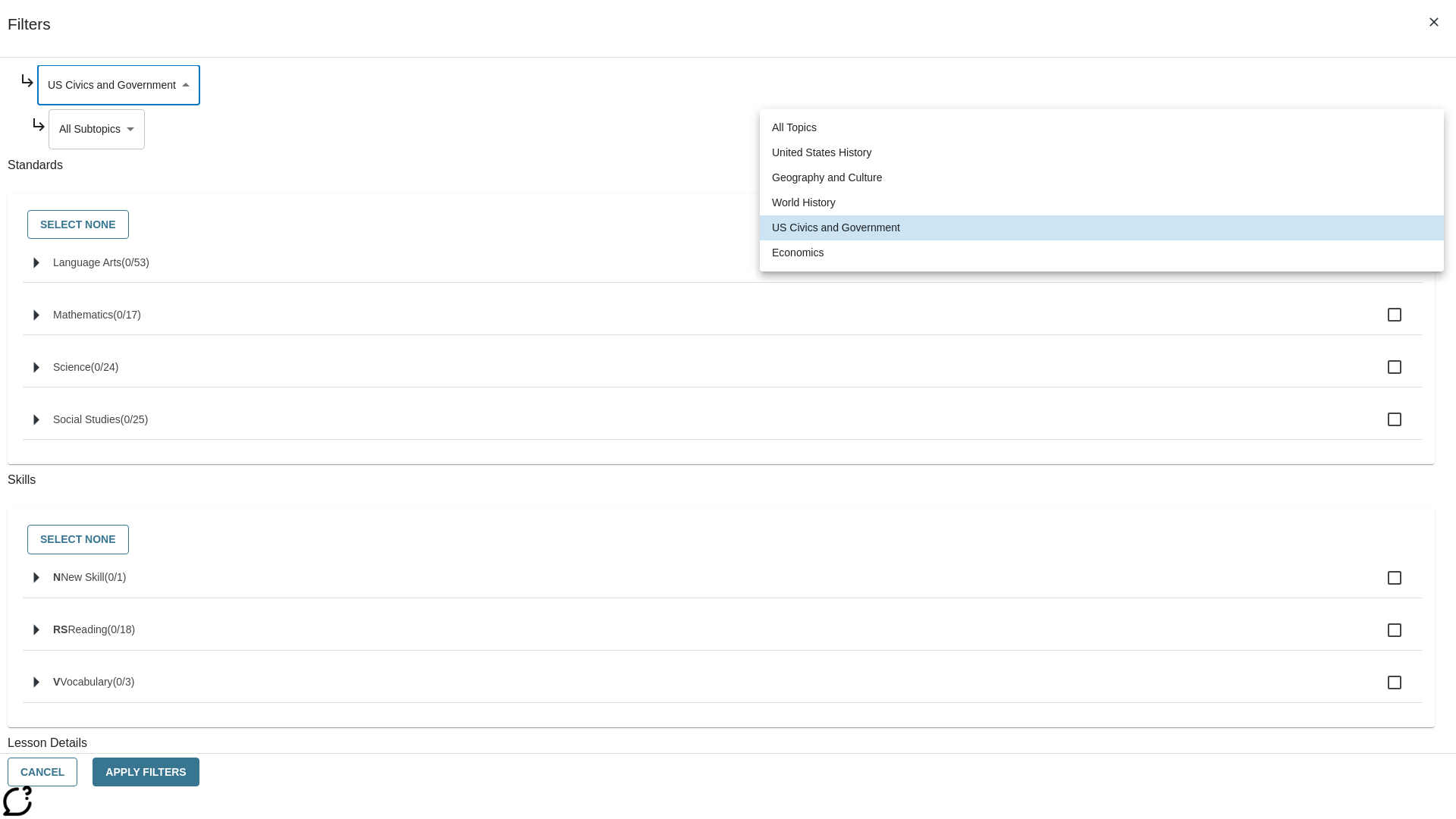
type input "195"
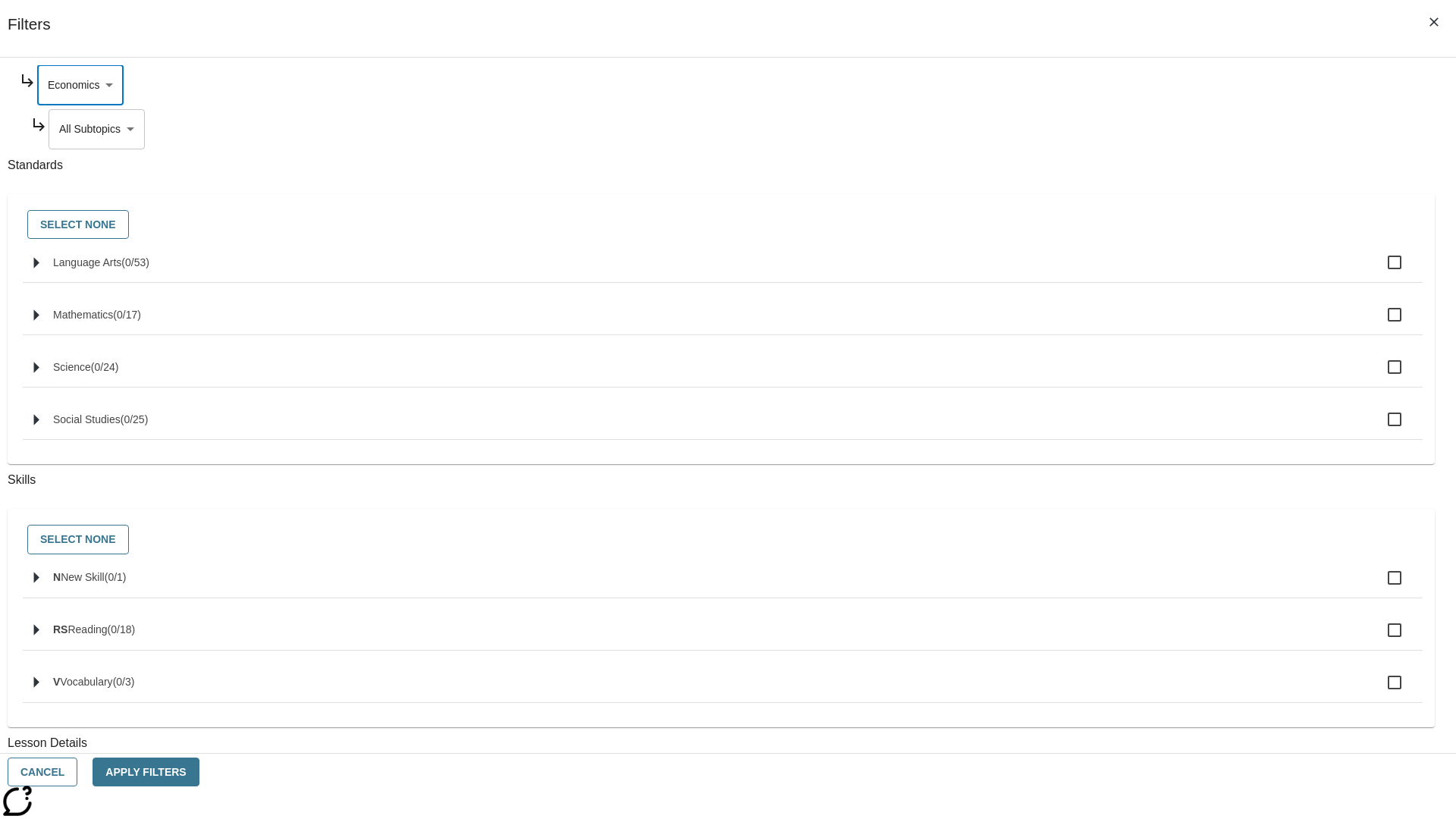
click at [1112, 274] on body "Skip to main content NJ Edition EN Grade 3 2025 Auto Grade 3 Search 0 Tauto Das…" at bounding box center [728, 469] width 1444 height 837
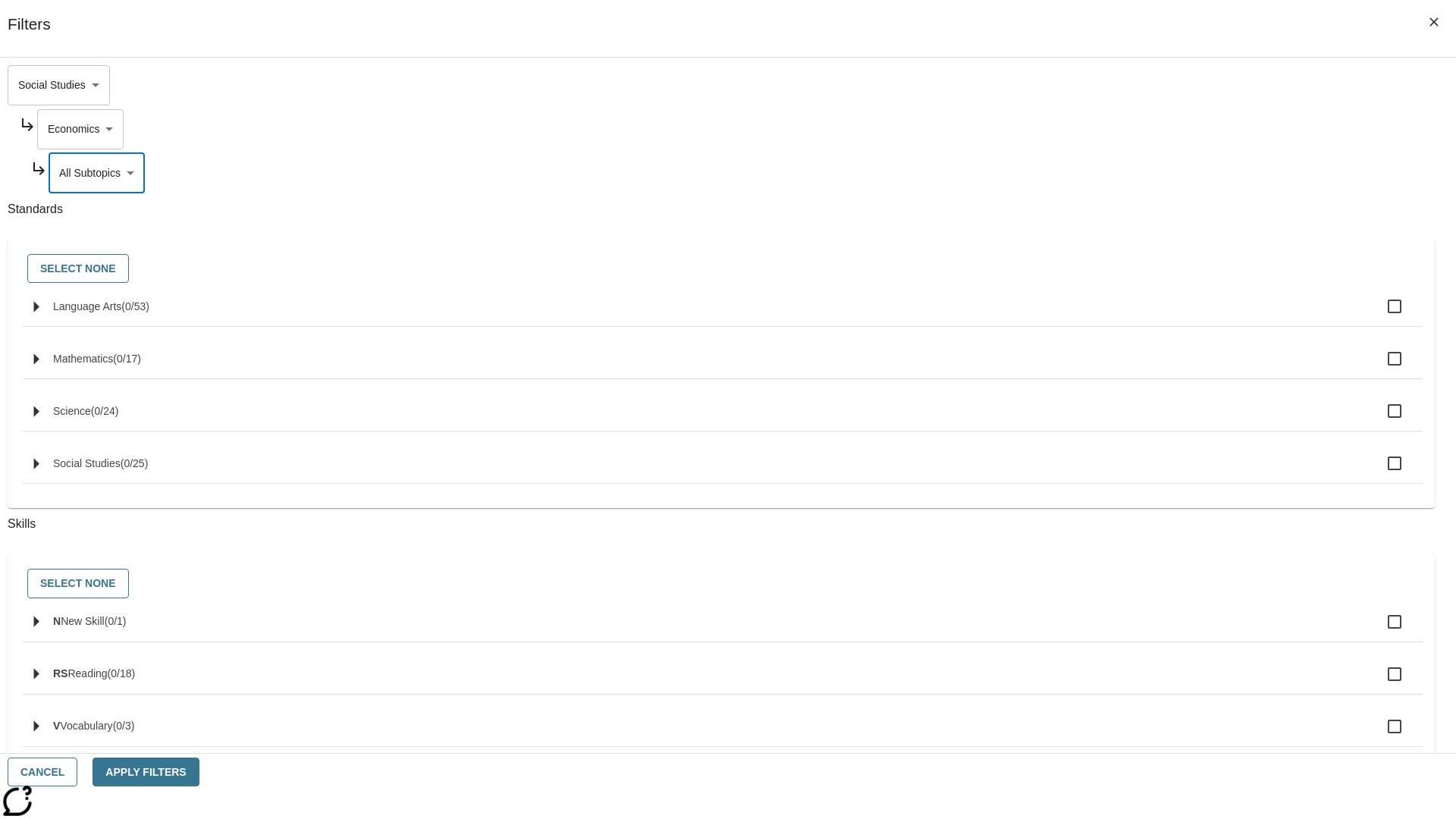
click at [1091, 85] on body "Skip to main content NJ Edition EN Grade 3 2025 Auto Grade 3 Search 0 Tauto Das…" at bounding box center [728, 469] width 1444 height 837
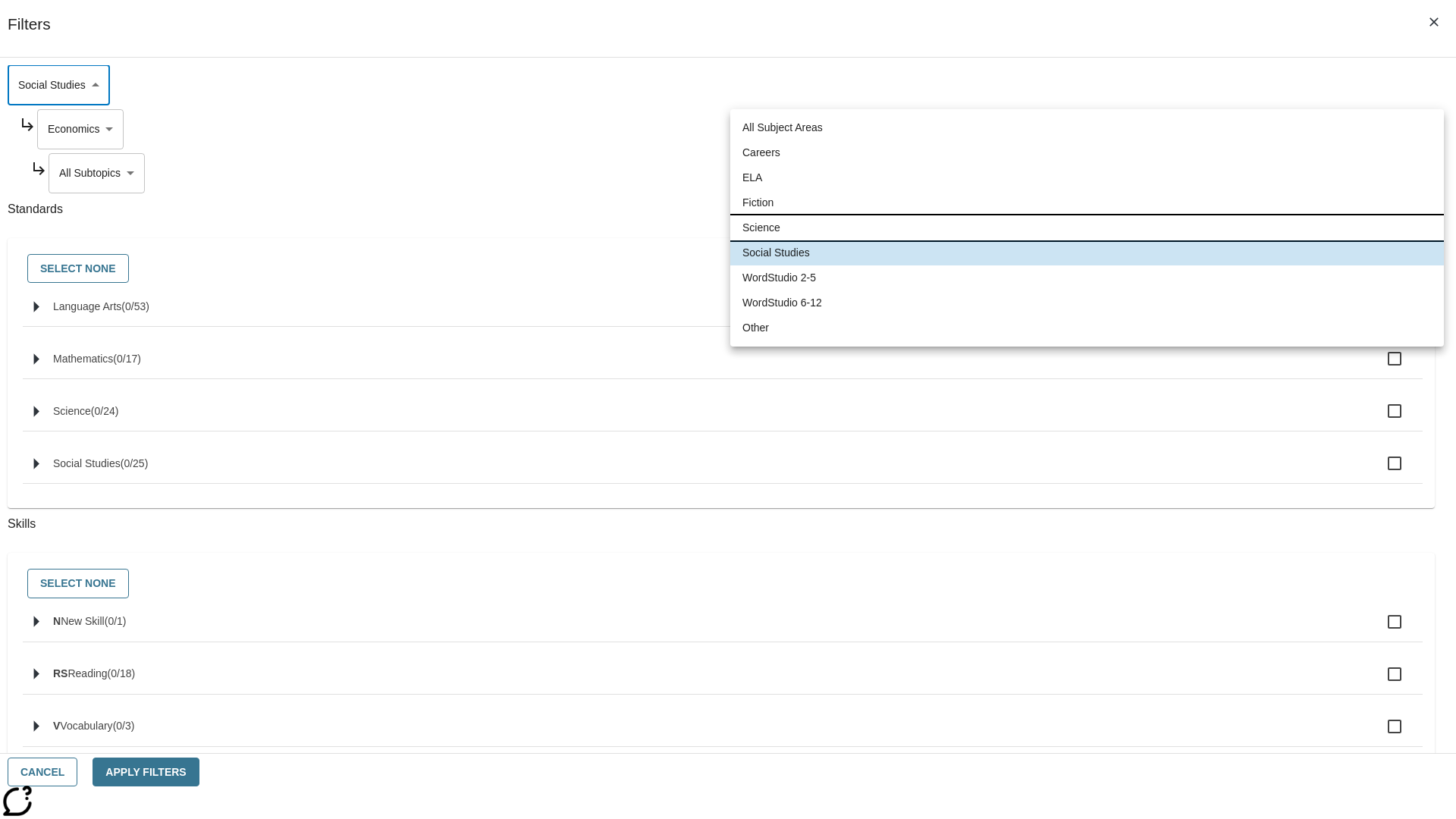
click at [1087, 228] on li "Science" at bounding box center [1087, 228] width 714 height 25
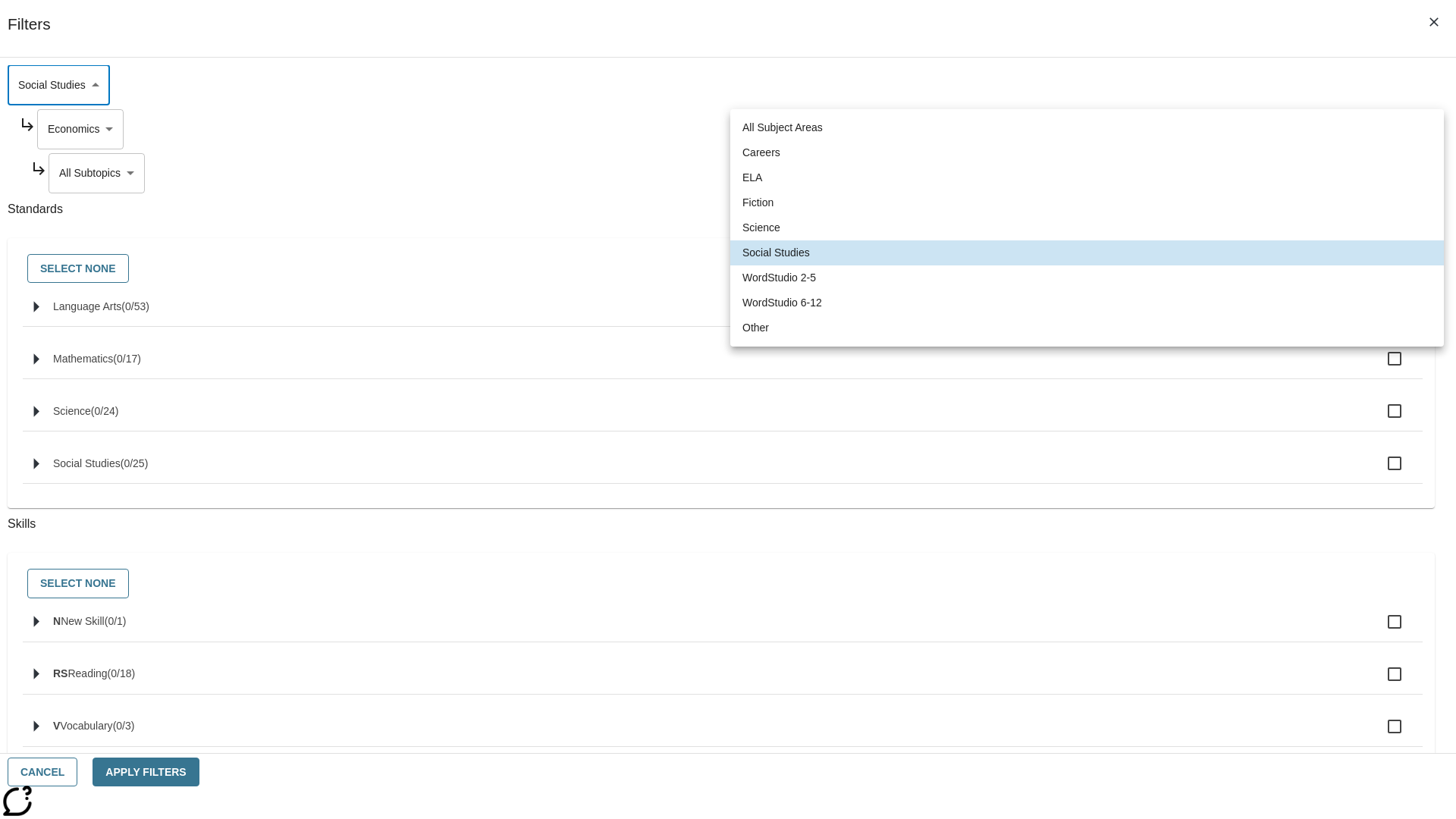
type input "2"
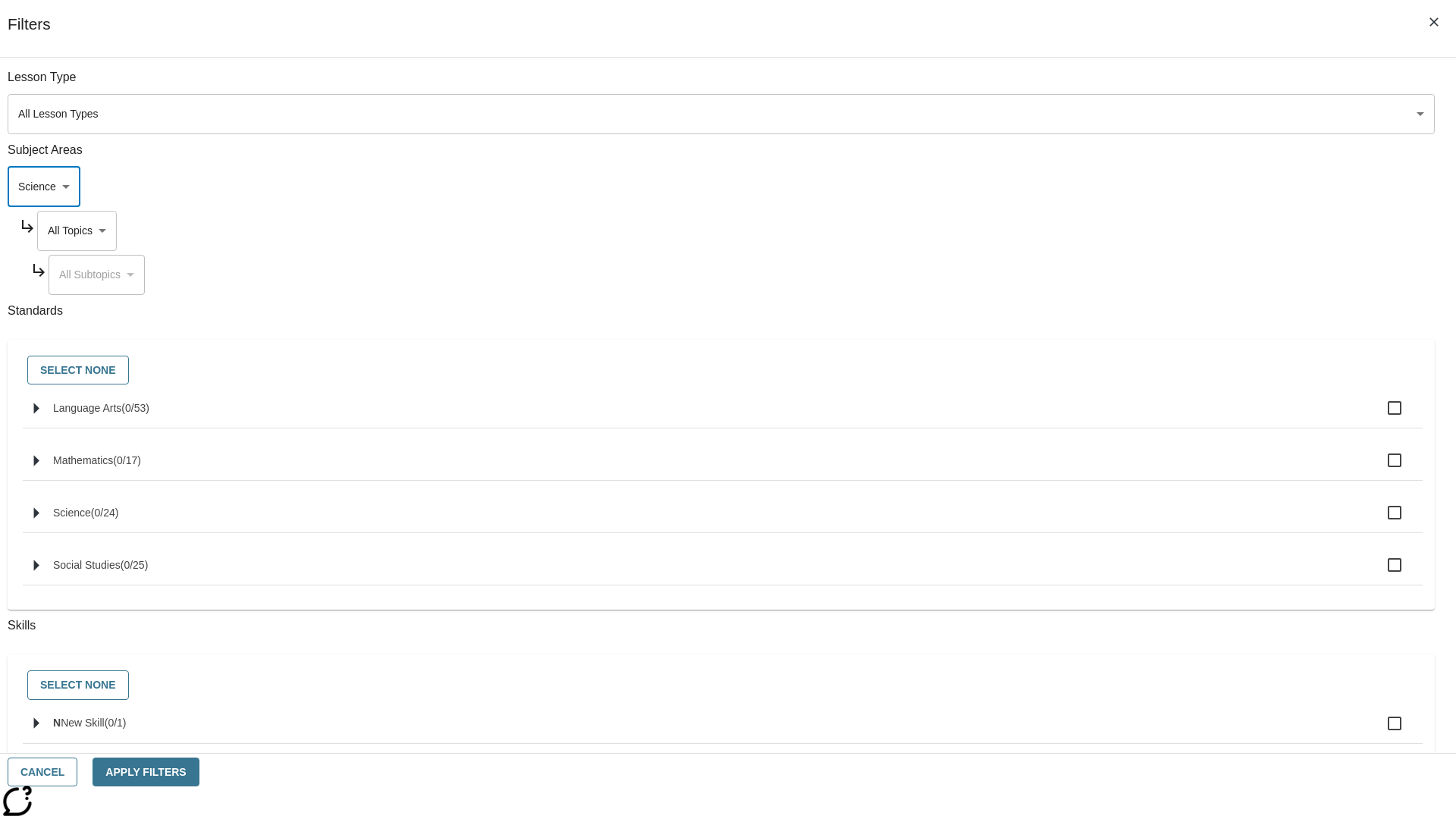
click at [1106, 85] on body "Skip to main content NJ Edition EN Grade 3 2025 Auto Grade 3 Search 0 Tauto Das…" at bounding box center [728, 469] width 1444 height 837
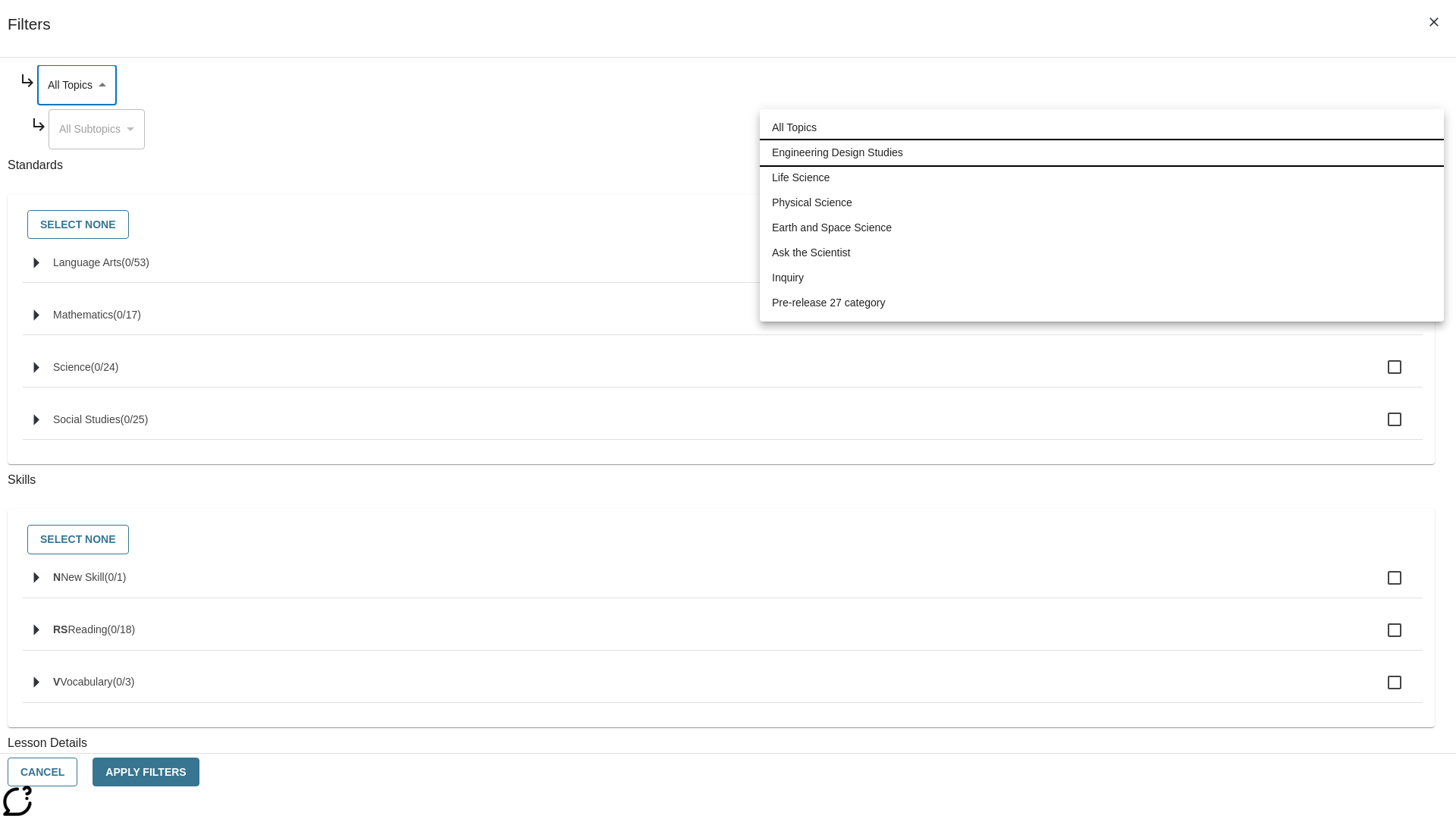
click at [1102, 152] on li "Engineering Design Studies" at bounding box center [1102, 152] width 684 height 25
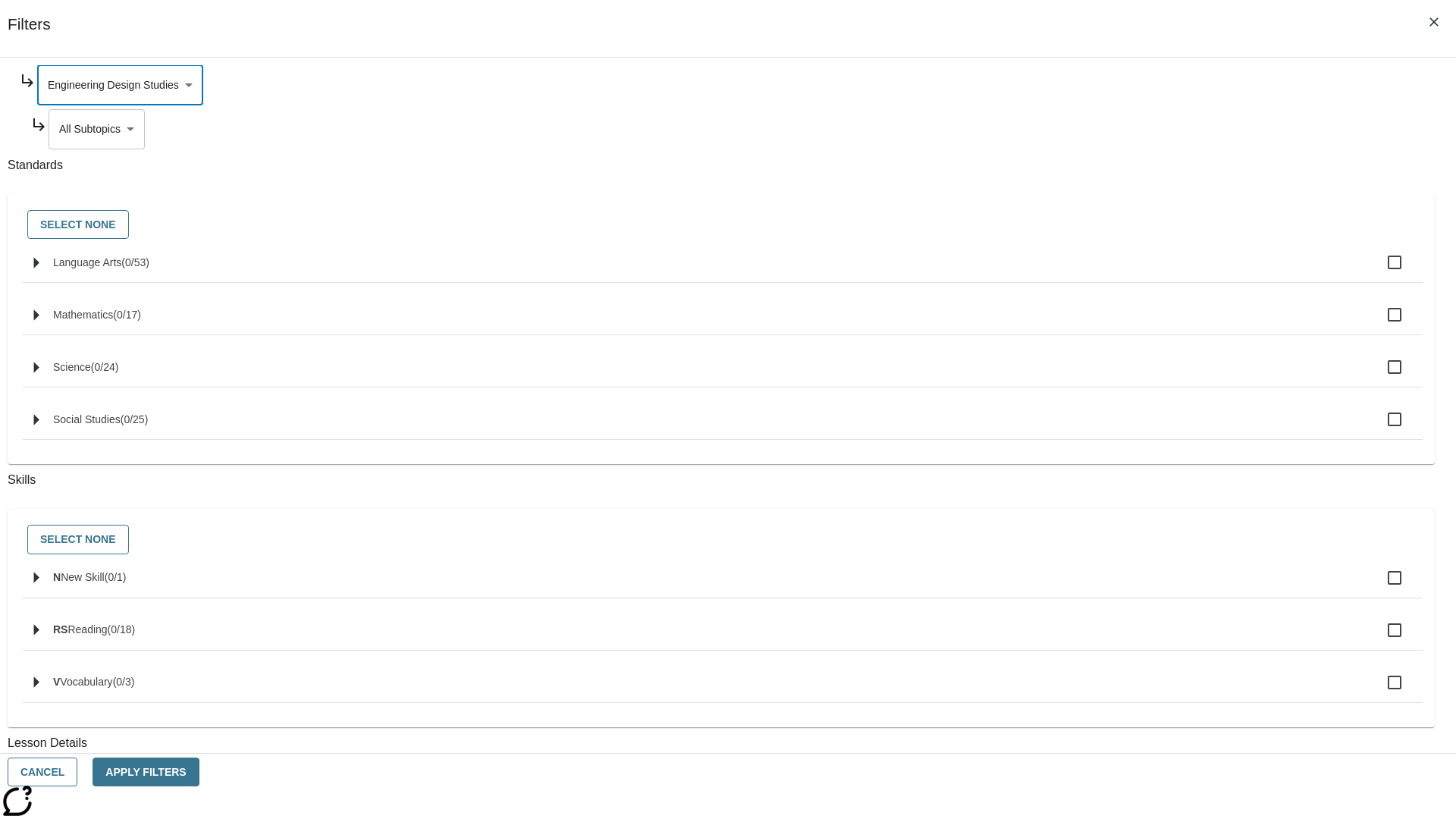
click at [1113, 274] on body "Skip to main content NJ Edition EN Grade 3 2025 Auto Grade 3 Search 0 Tauto Das…" at bounding box center [728, 469] width 1444 height 837
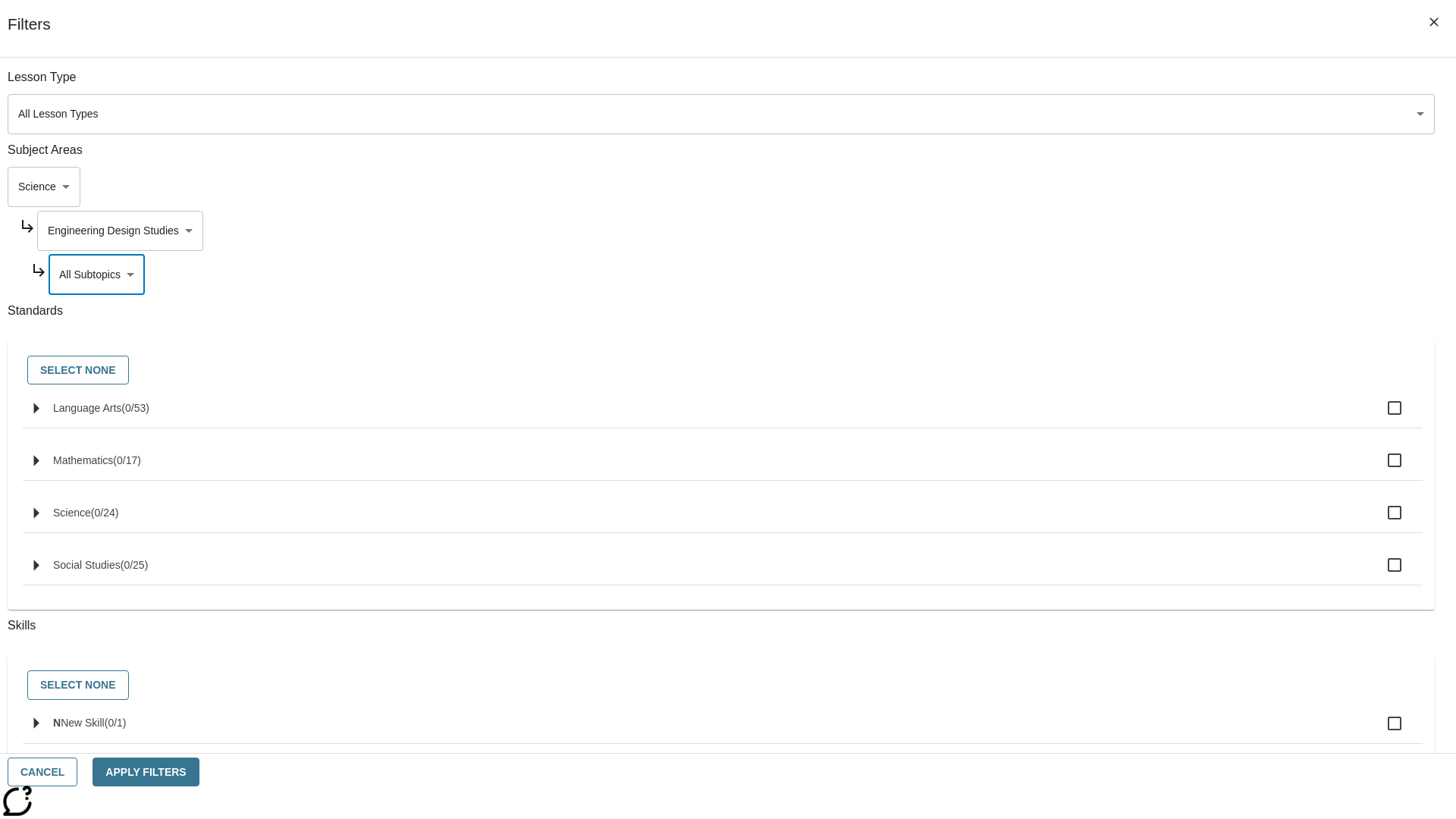
click at [1106, 230] on body "Skip to main content NJ Edition EN Grade 3 2025 Auto Grade 3 Search 0 Tauto Das…" at bounding box center [728, 469] width 1444 height 837
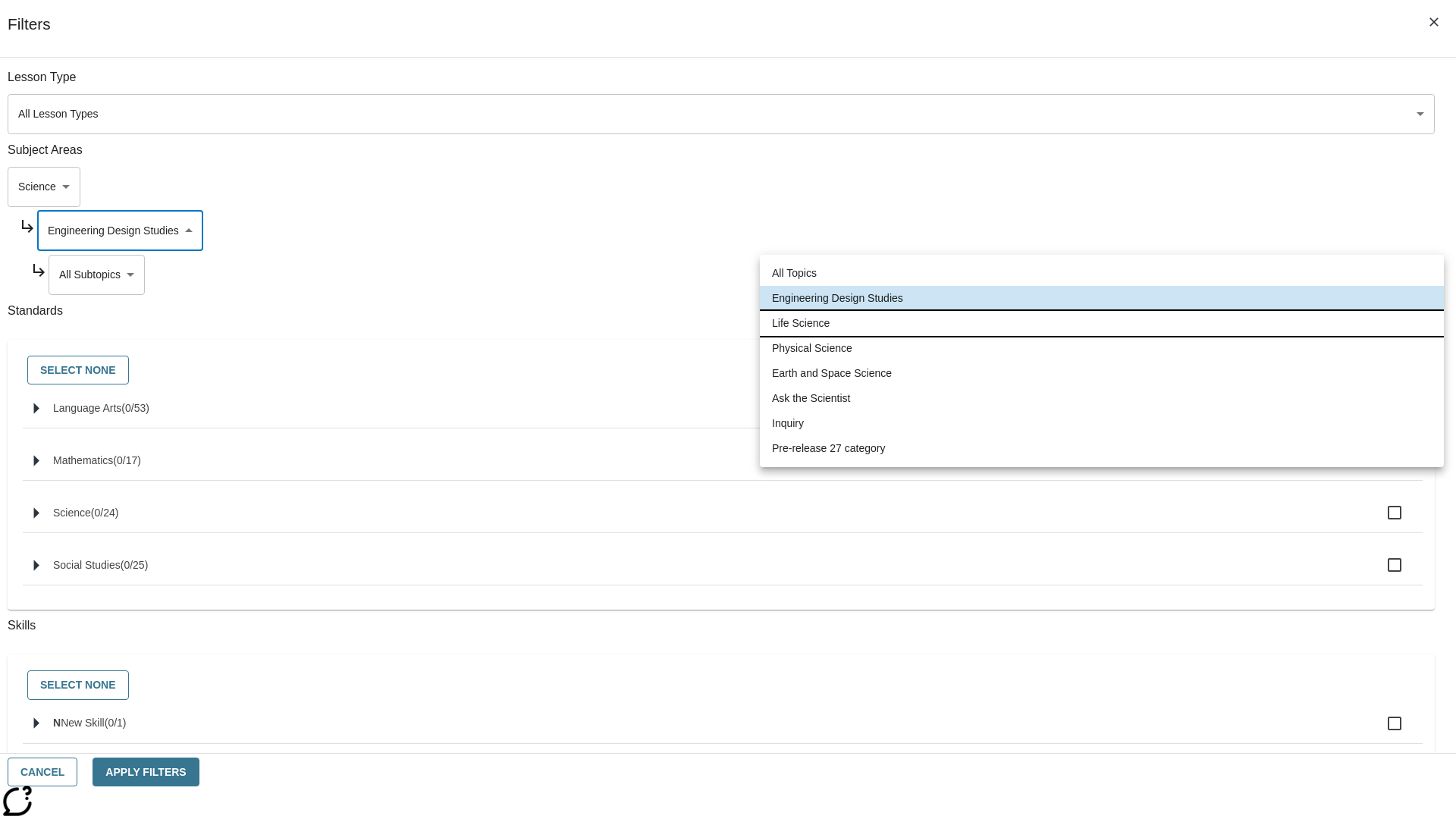
click at [1102, 323] on li "Life Science" at bounding box center [1102, 323] width 684 height 25
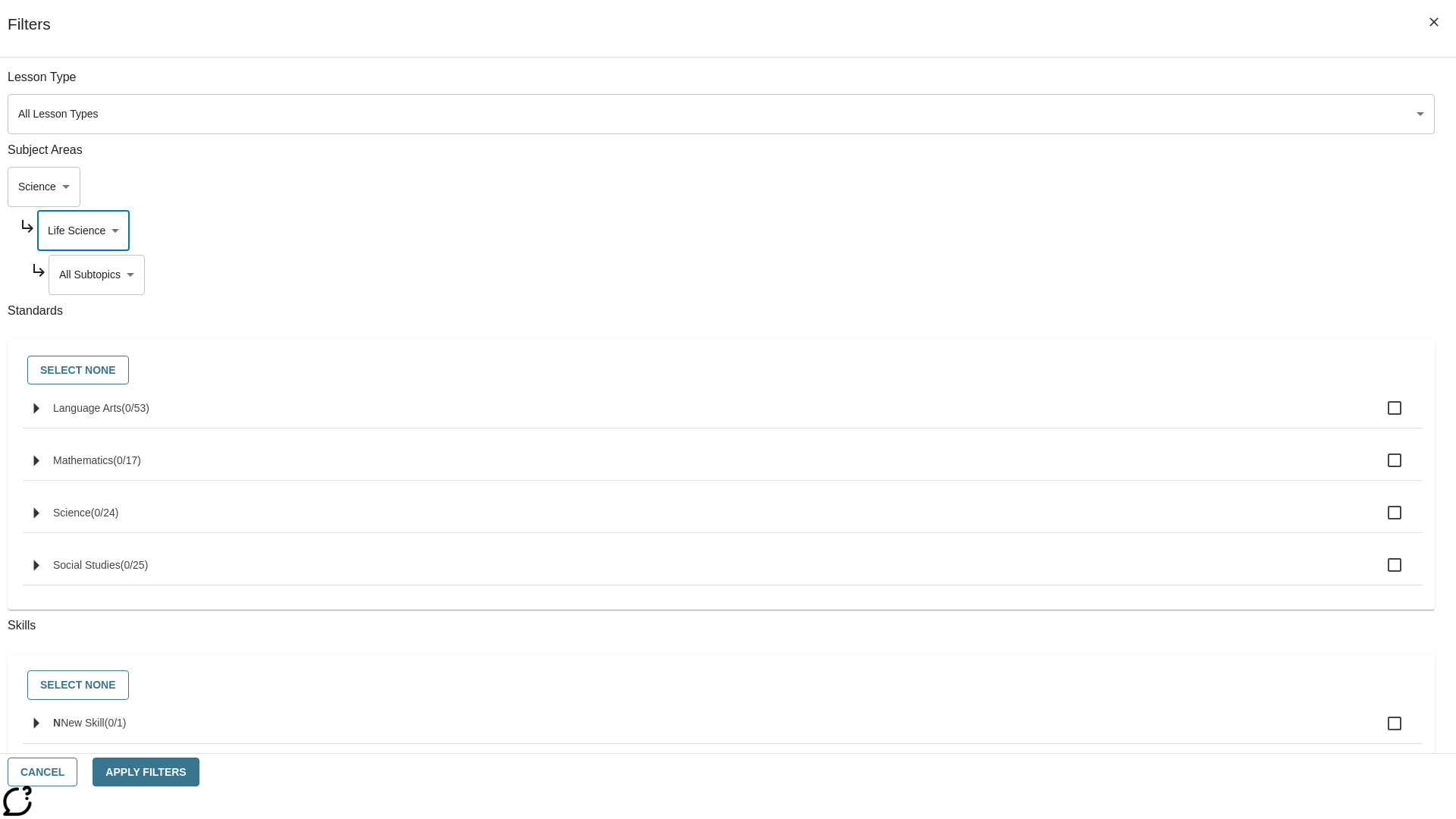
click at [1112, 85] on body "Skip to main content NJ Edition EN Grade 3 2025 Auto Grade 3 Search 0 Tauto Das…" at bounding box center [728, 469] width 1444 height 837
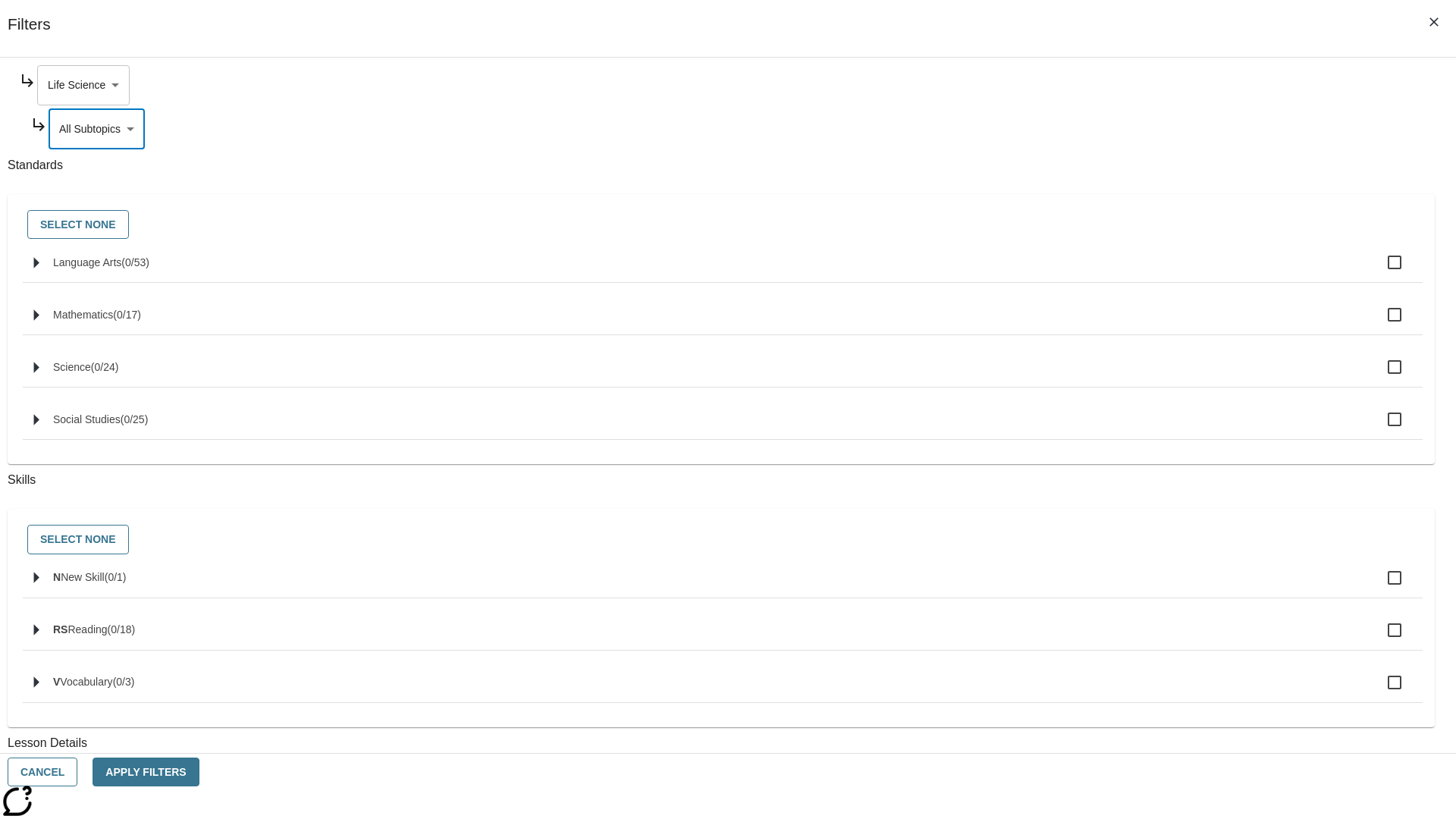
click at [1106, 85] on body "Skip to main content NJ Edition EN Grade 3 2025 Auto Grade 3 Search 0 Tauto Das…" at bounding box center [728, 469] width 1444 height 837
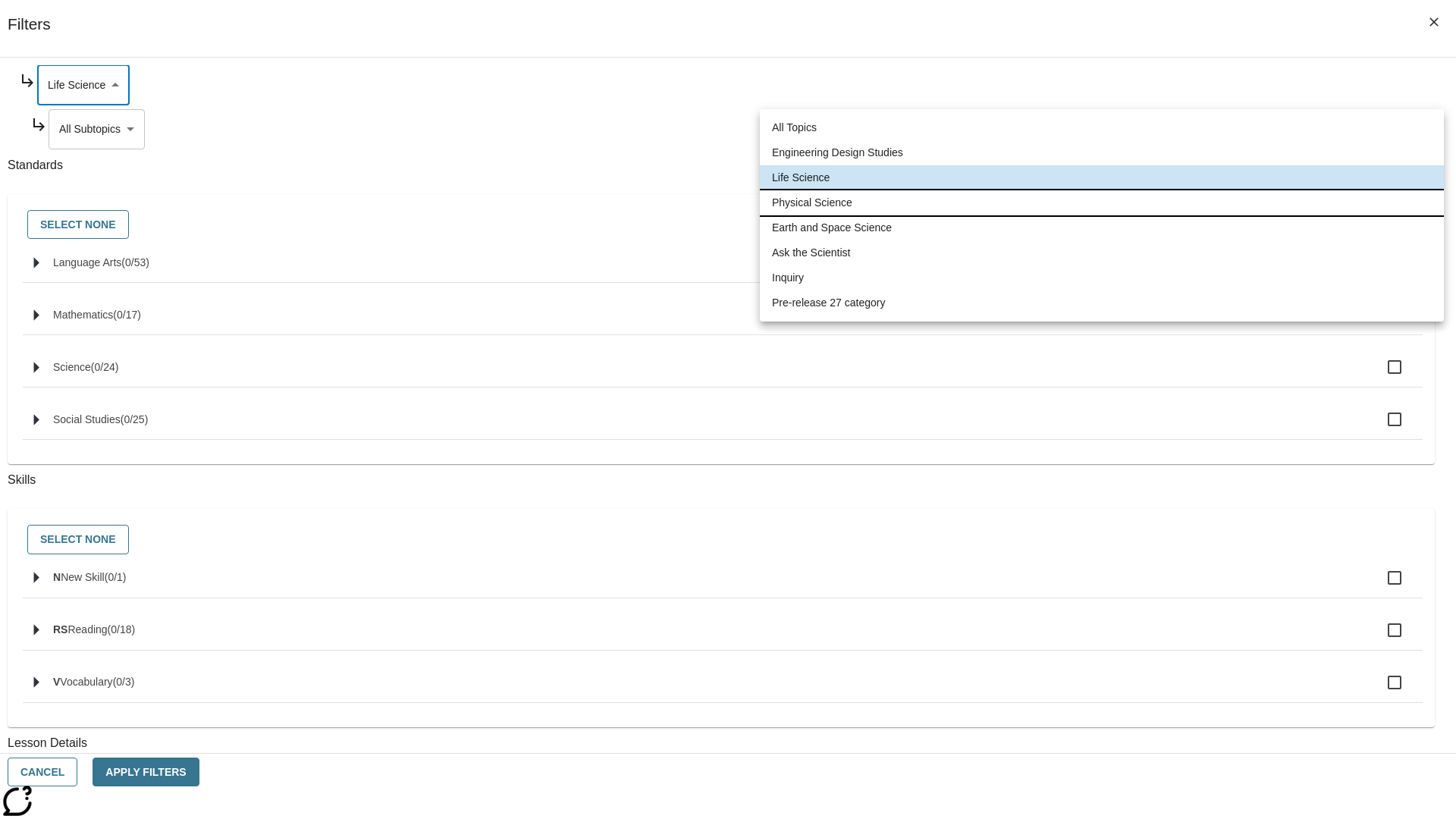
click at [1102, 202] on li "Physical Science" at bounding box center [1102, 202] width 684 height 25
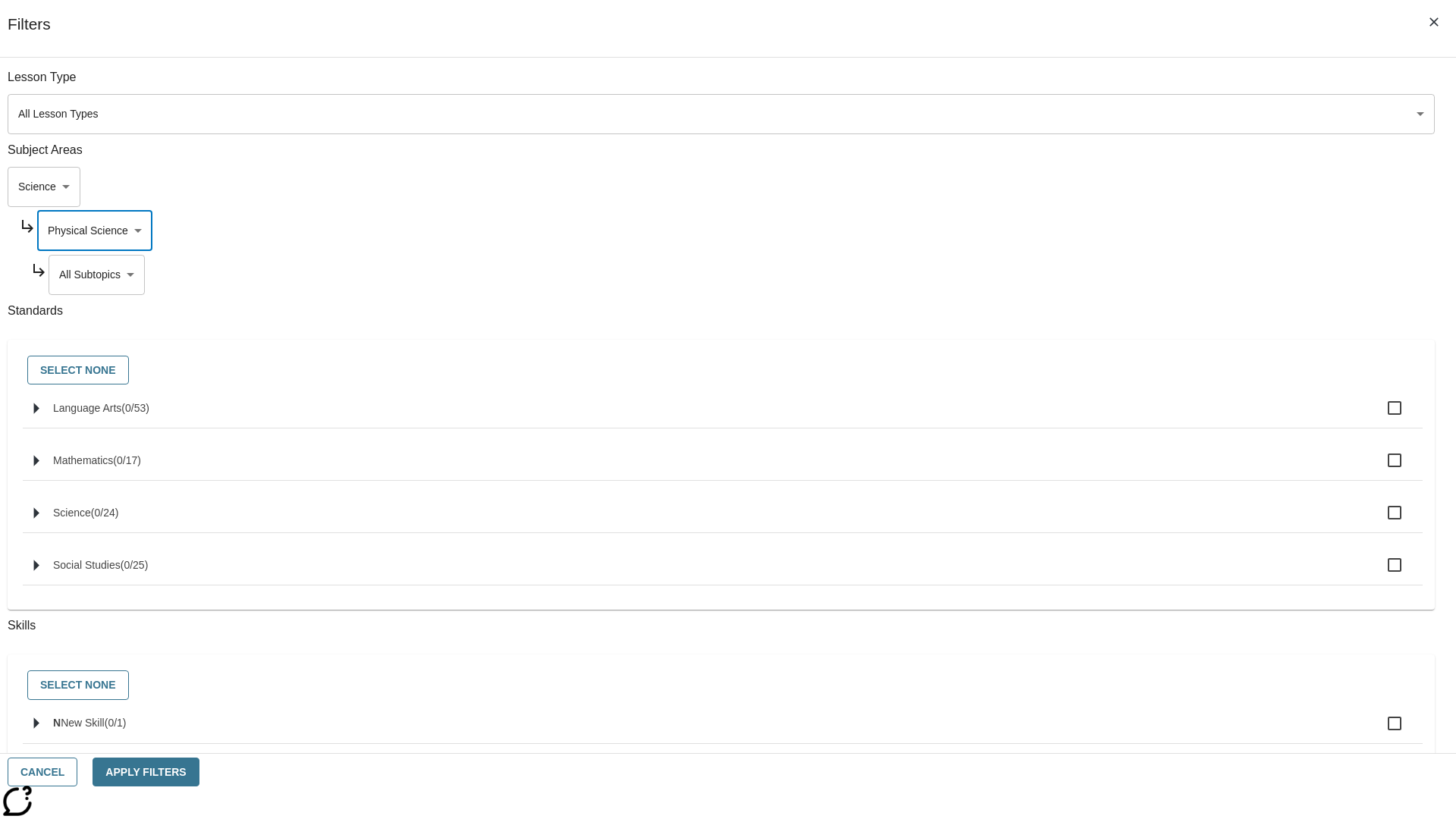
click at [1112, 274] on body "Skip to main content NJ Edition EN Grade 3 2025 Auto Grade 3 Search 0 Tauto Das…" at bounding box center [728, 469] width 1444 height 837
click at [1106, 85] on body "Skip to main content NJ Edition EN Grade 3 2025 Auto Grade 3 Search 0 Tauto Das…" at bounding box center [728, 469] width 1444 height 837
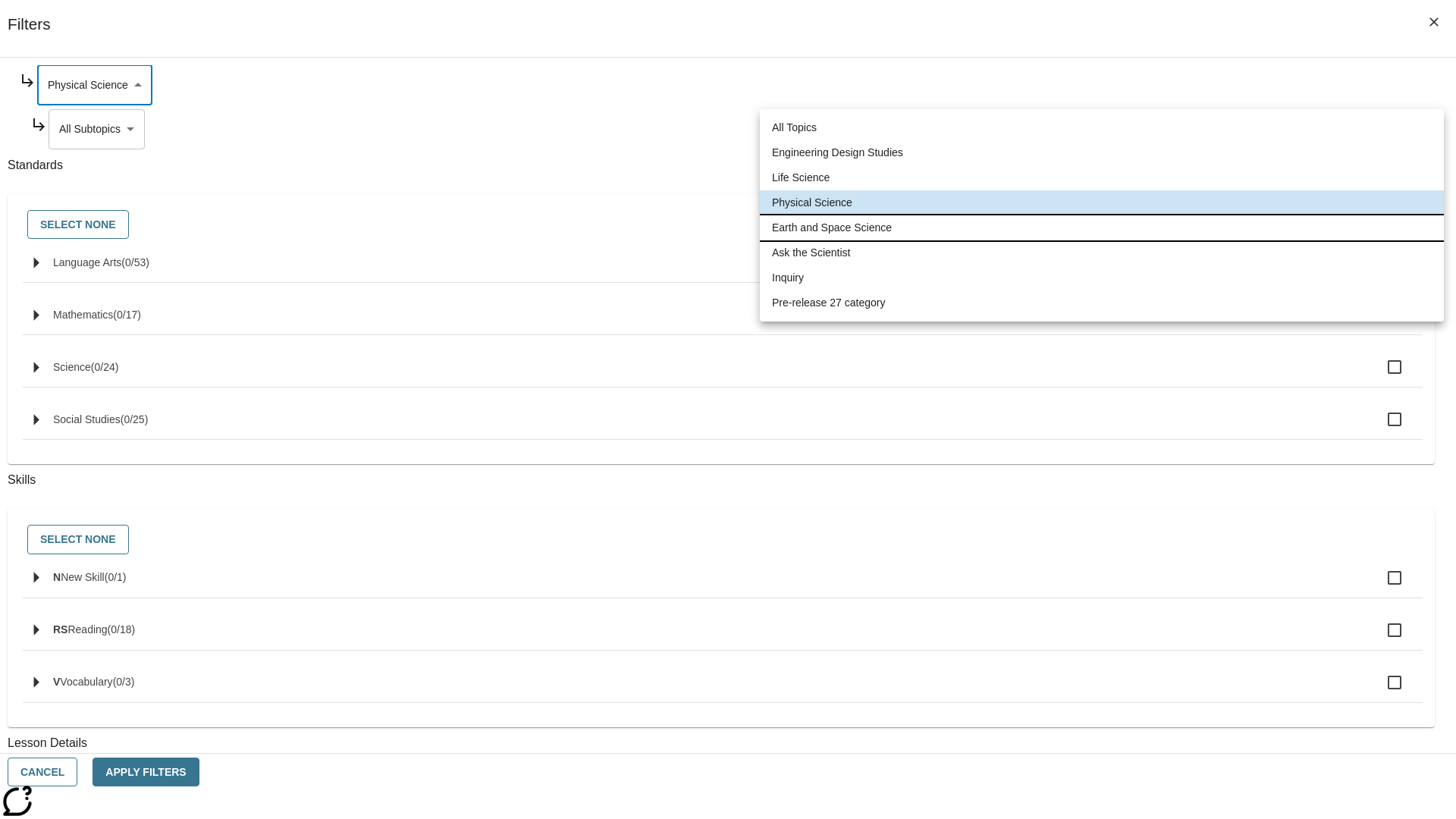
click at [1102, 228] on li "Earth and Space Science" at bounding box center [1102, 228] width 684 height 25
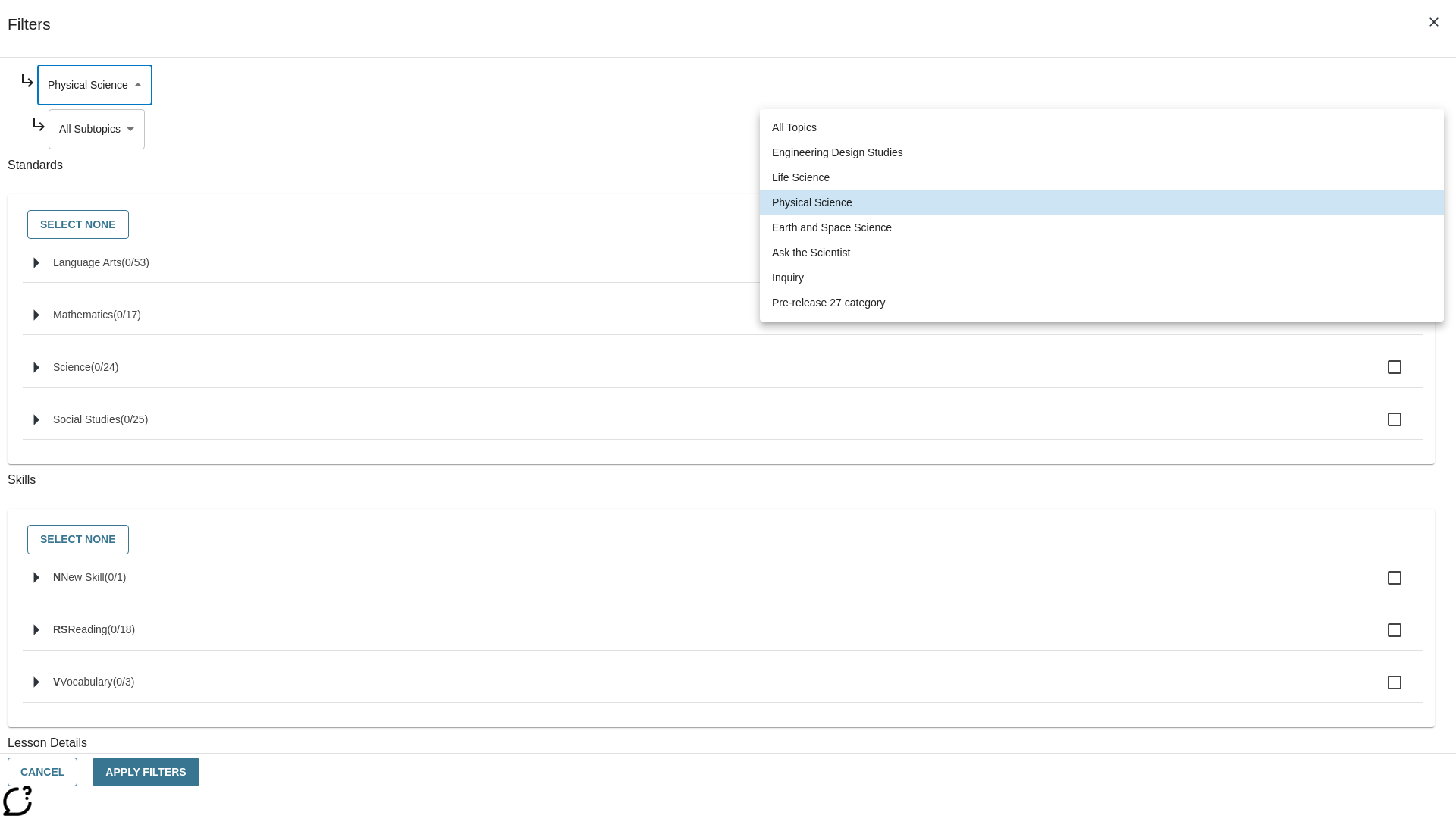
type input "192"
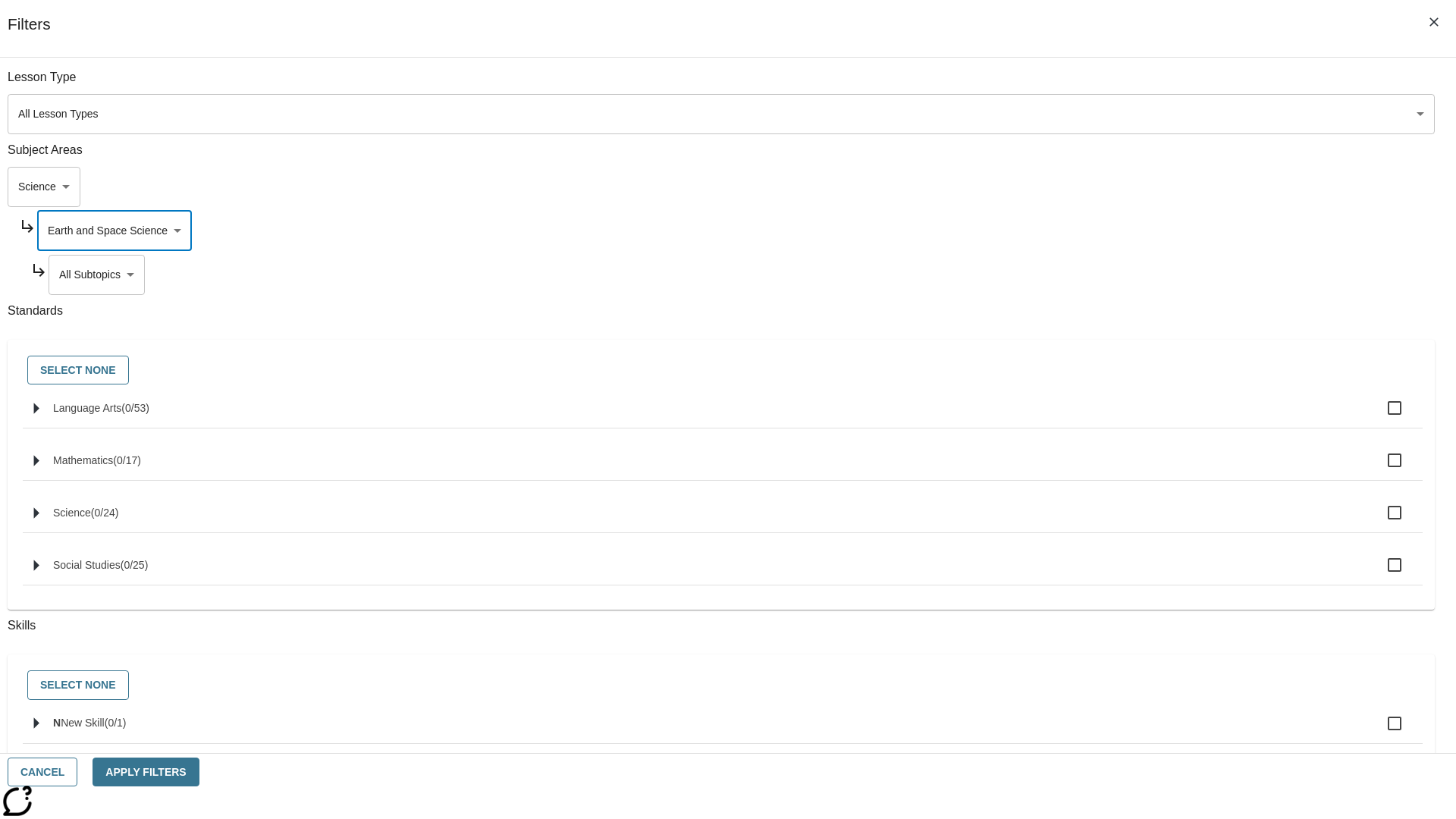
click at [1112, 85] on body "Skip to main content NJ Edition EN Grade 3 2025 Auto Grade 3 Search 0 Tauto Das…" at bounding box center [728, 469] width 1444 height 837
click at [1106, 85] on body "Skip to main content NJ Edition EN Grade 3 2025 Auto Grade 3 Search 0 Tauto Das…" at bounding box center [728, 469] width 1444 height 837
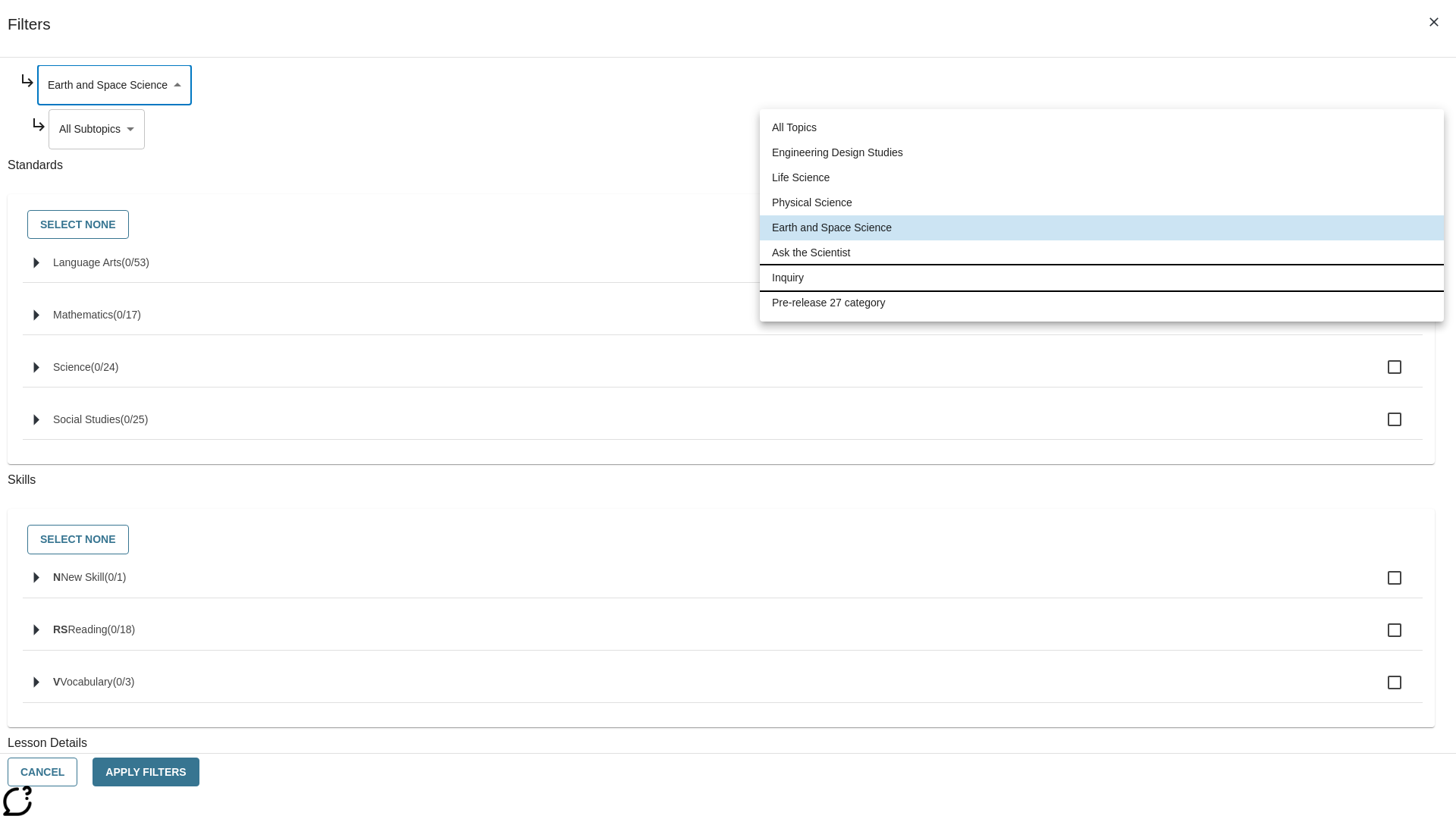
click at [1102, 278] on li "Inquiry" at bounding box center [1102, 278] width 684 height 25
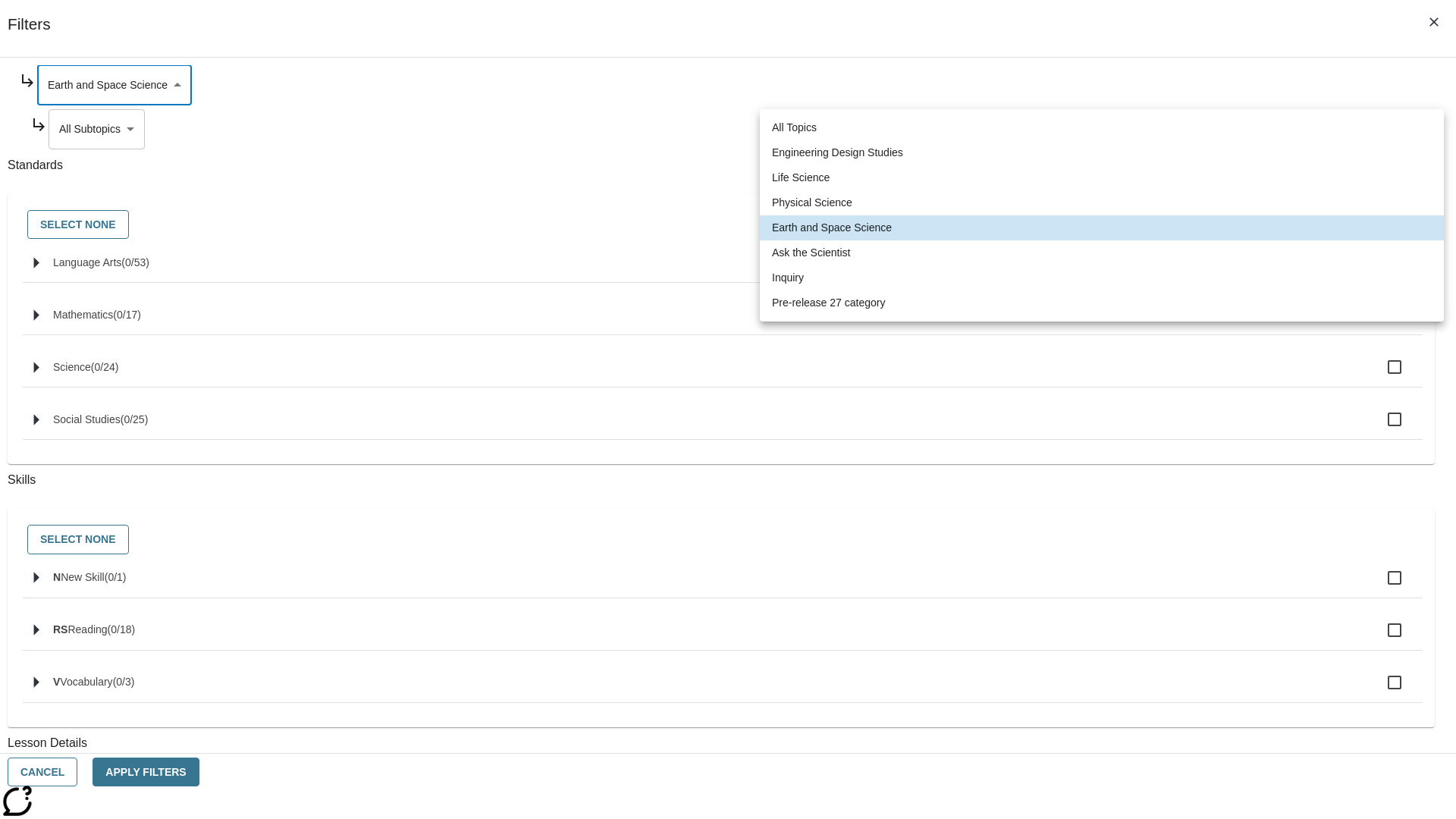
type input "251"
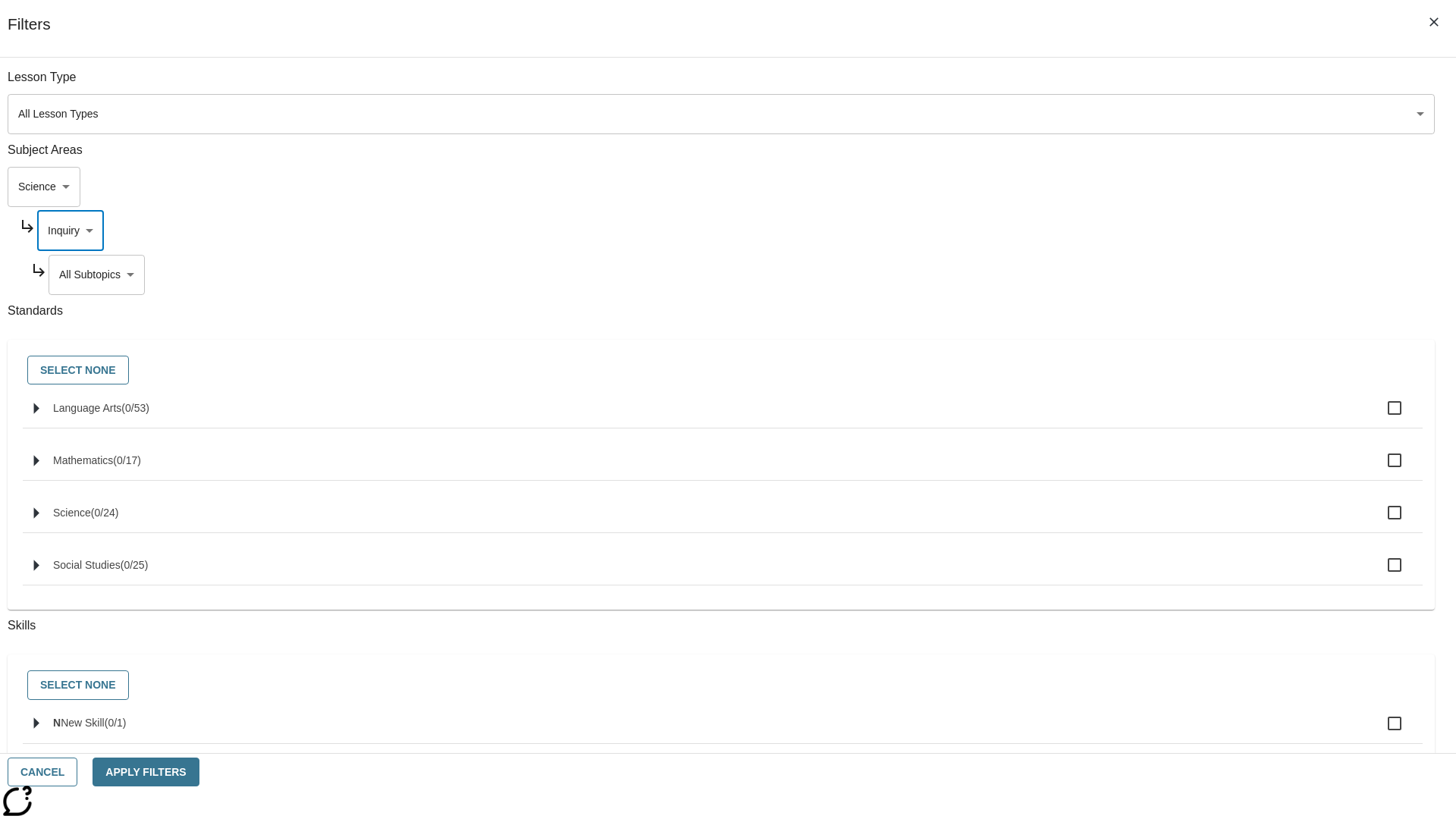
click at [1112, 85] on body "Skip to main content NJ Edition EN Grade 3 2025 Auto Grade 3 Search 0 Tauto Das…" at bounding box center [728, 469] width 1444 height 837
click at [1106, 85] on body "Skip to main content NJ Edition EN Grade 3 2025 Auto Grade 3 Search 0 Tauto Das…" at bounding box center [728, 469] width 1444 height 837
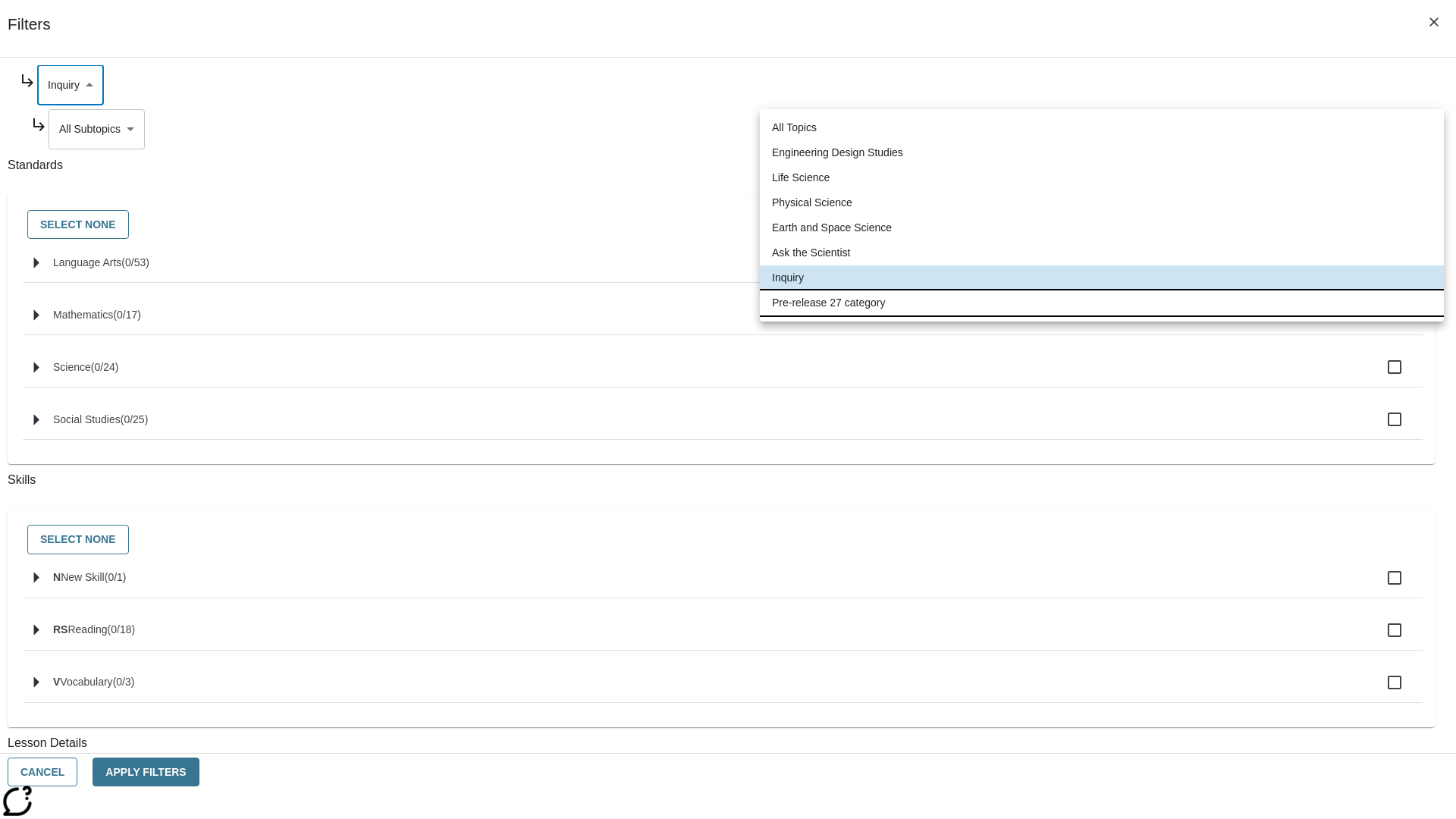
click at [1102, 302] on li "Pre-release 27 category" at bounding box center [1102, 302] width 684 height 25
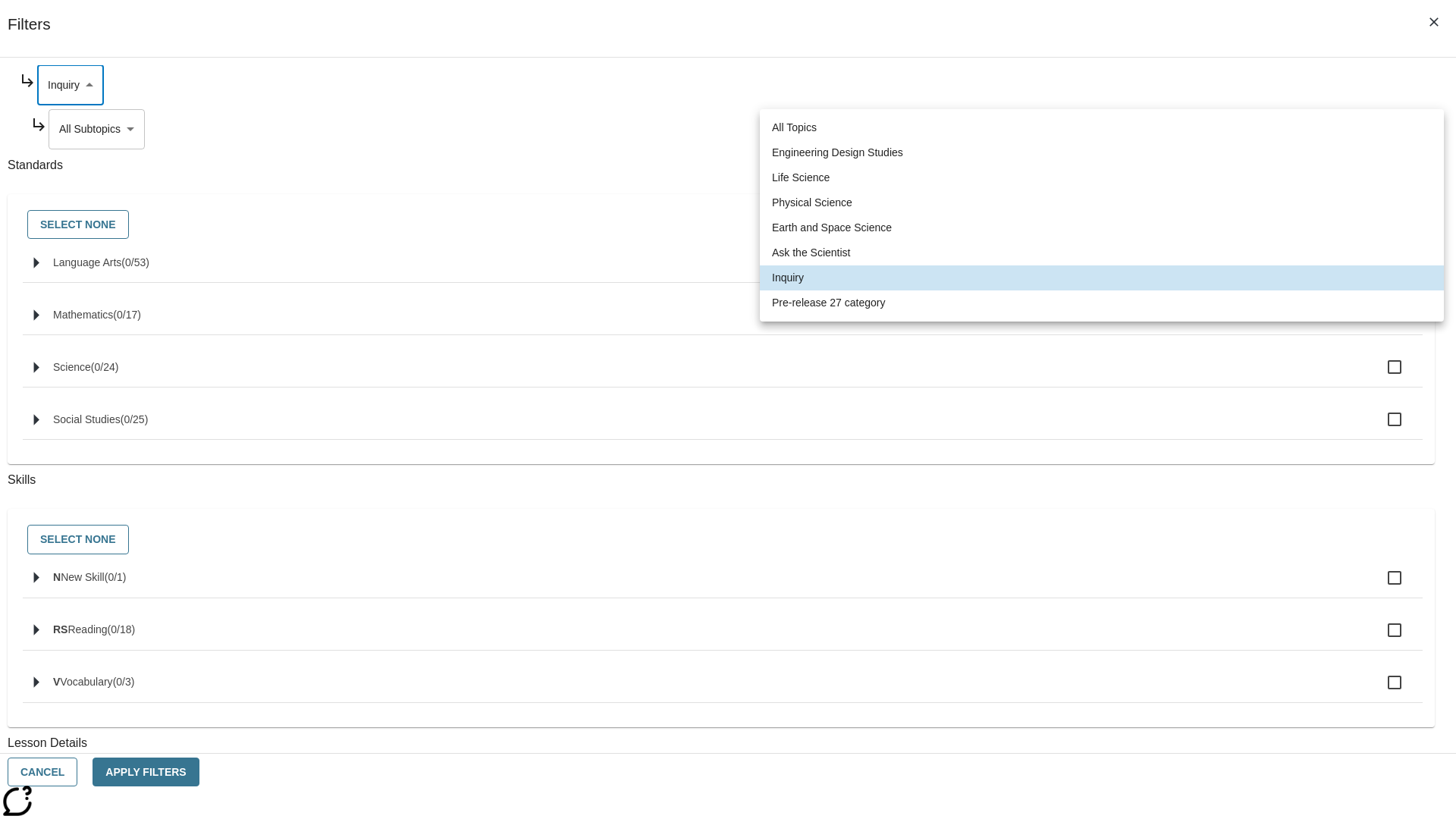
type input "271"
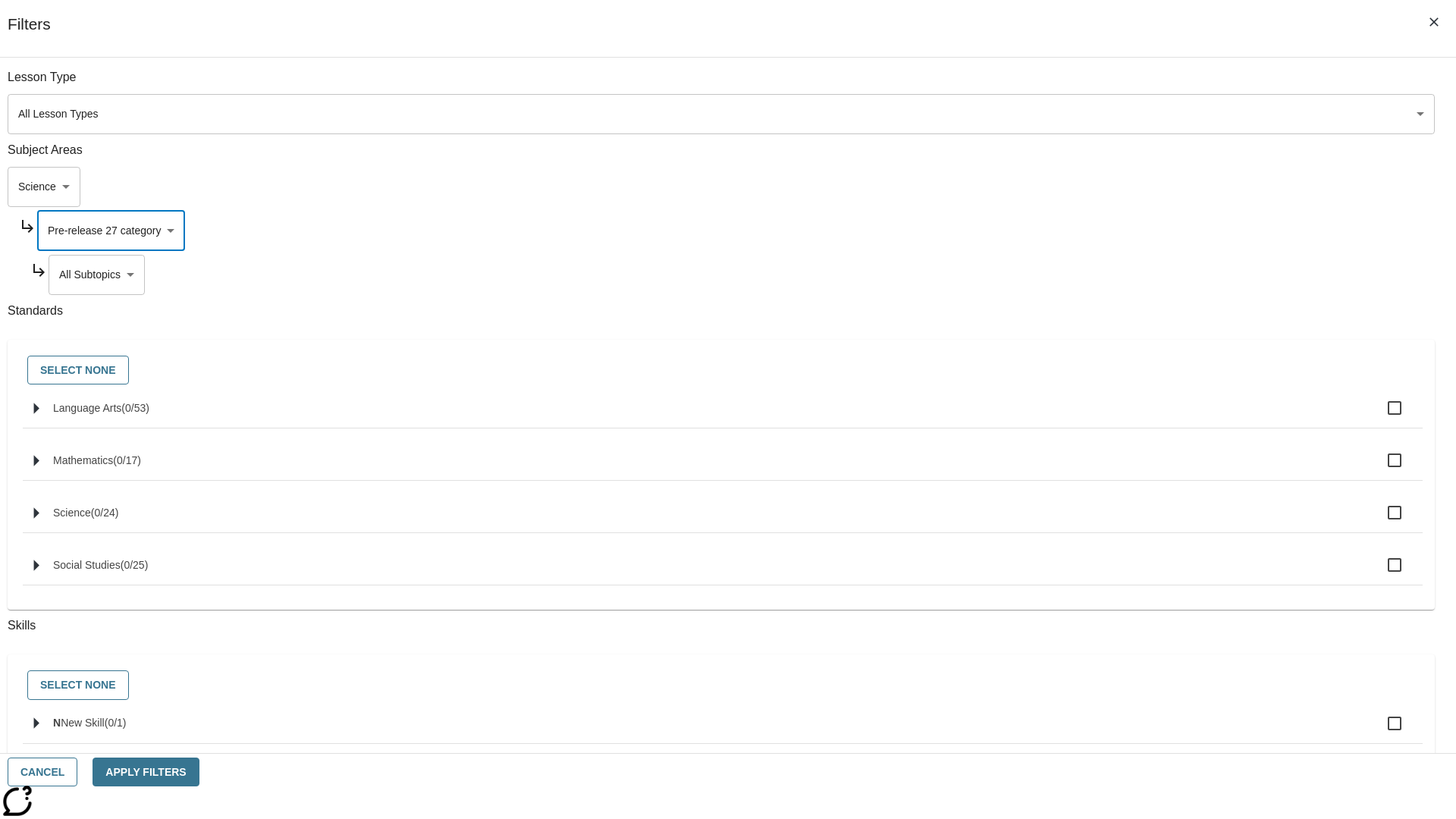
click at [1112, 85] on body "Skip to main content NJ Edition EN Grade 3 2025 Auto Grade 3 Search 0 Tauto Das…" at bounding box center [728, 469] width 1444 height 837
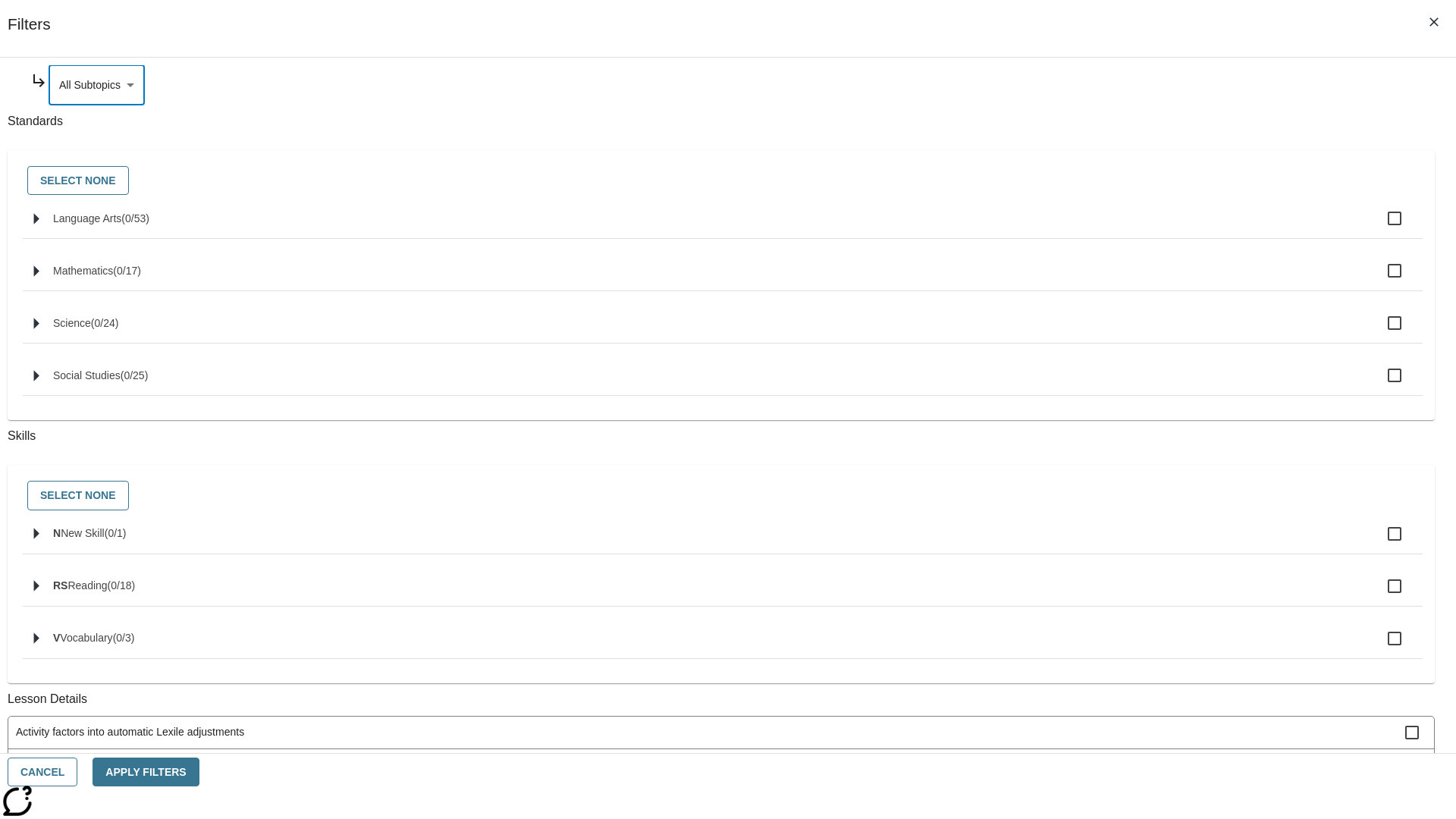
click at [1091, 187] on body "Skip to main content NJ Edition EN Grade 3 2025 Auto Grade 3 Search 0 Tauto Das…" at bounding box center [728, 469] width 1444 height 837
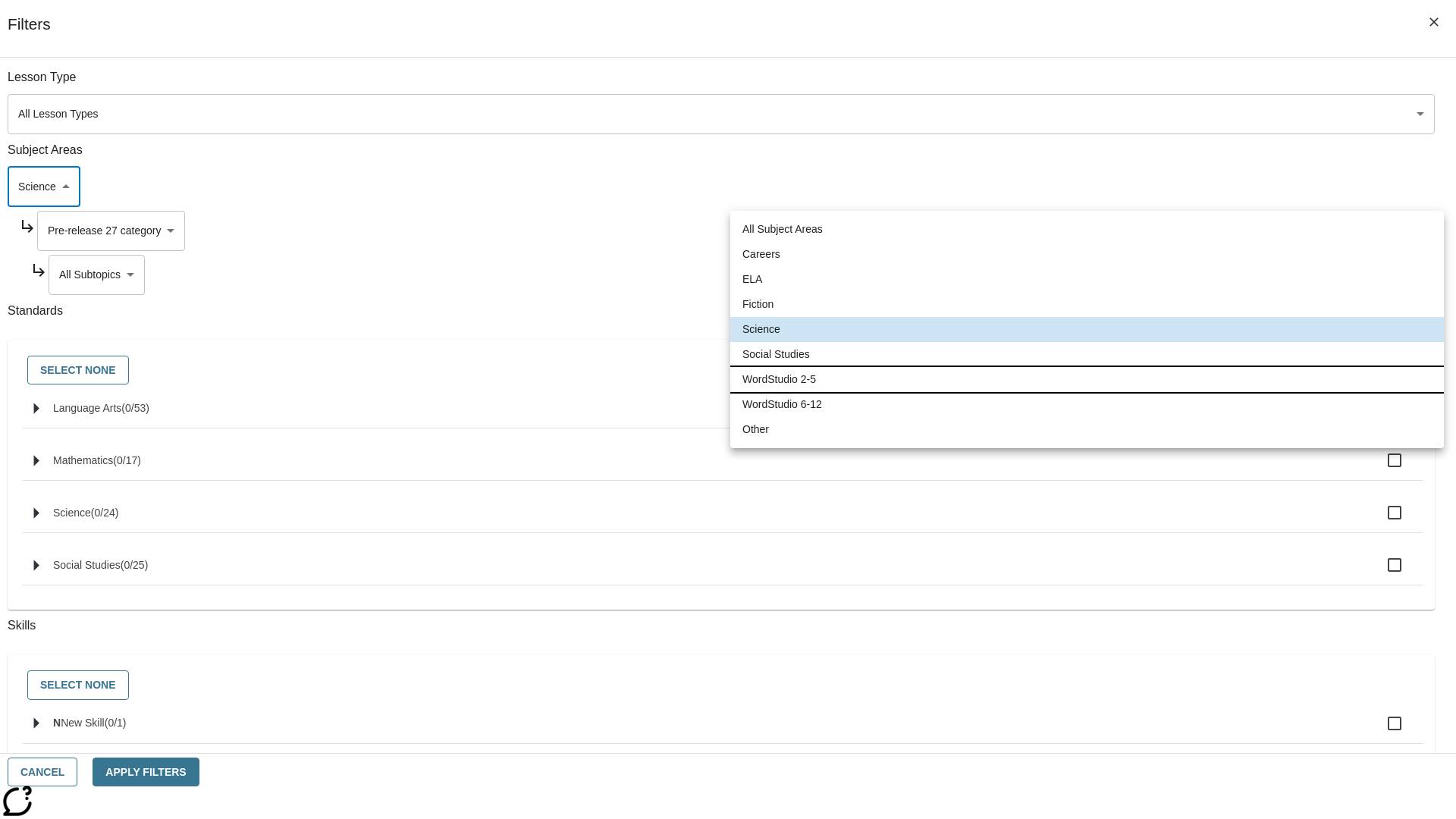
click at [1087, 380] on li "WordStudio 2-5" at bounding box center [1087, 380] width 714 height 25
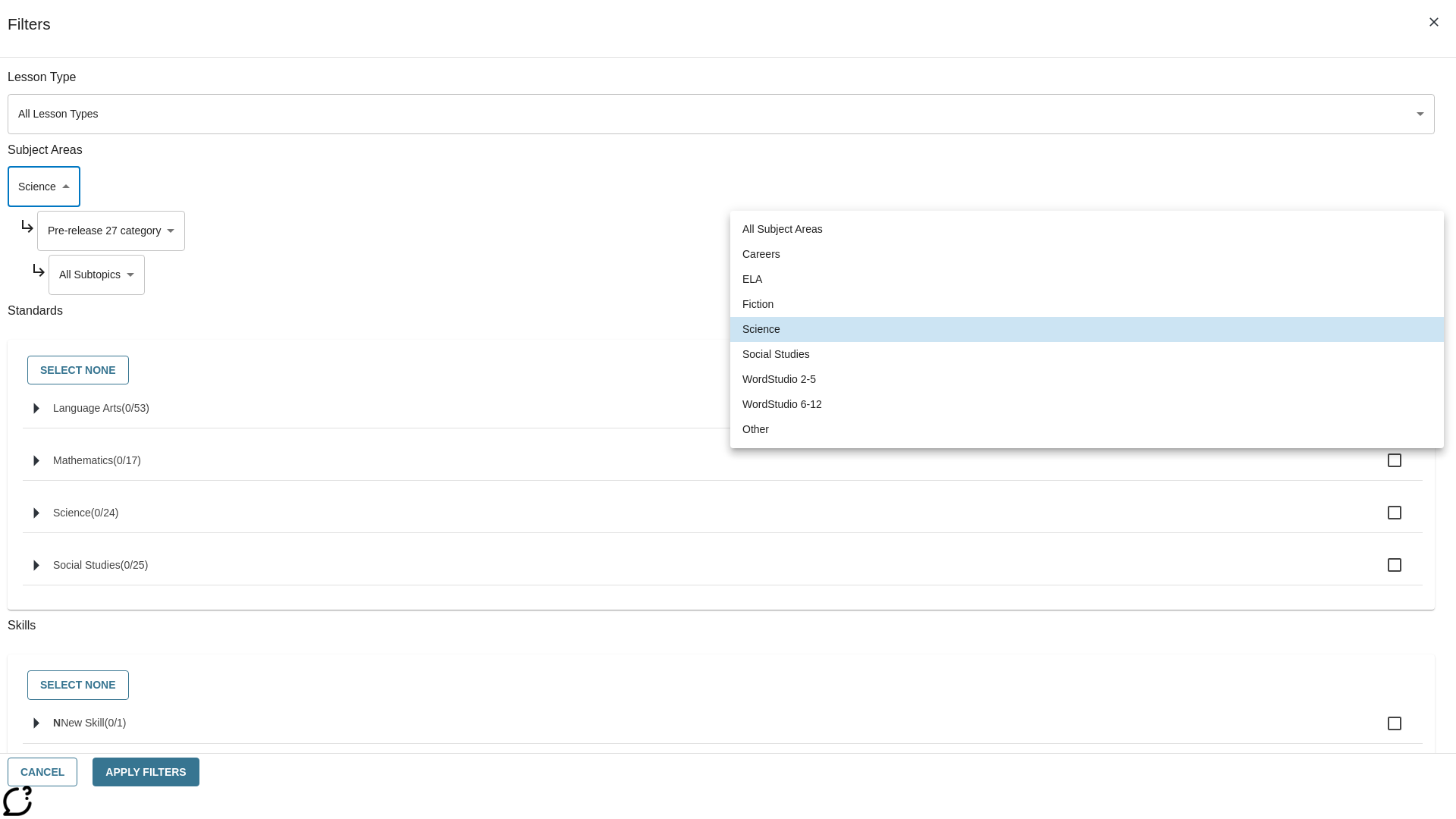
type input "6"
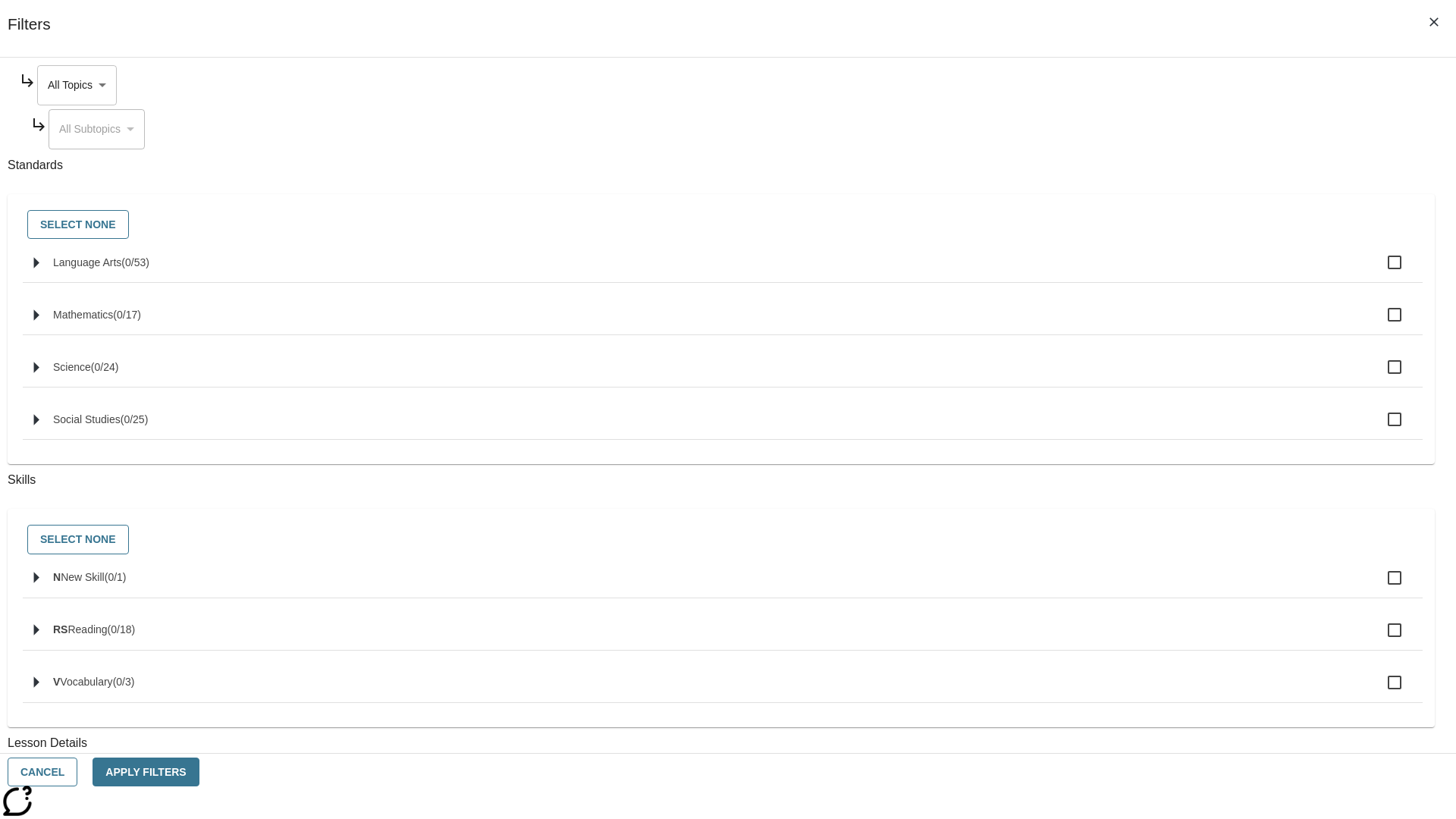
click at [1106, 85] on body "Skip to main content NJ Edition EN Grade 3 2025 Auto Grade 3 Search 0 Tauto Das…" at bounding box center [728, 469] width 1444 height 837
type input "249"
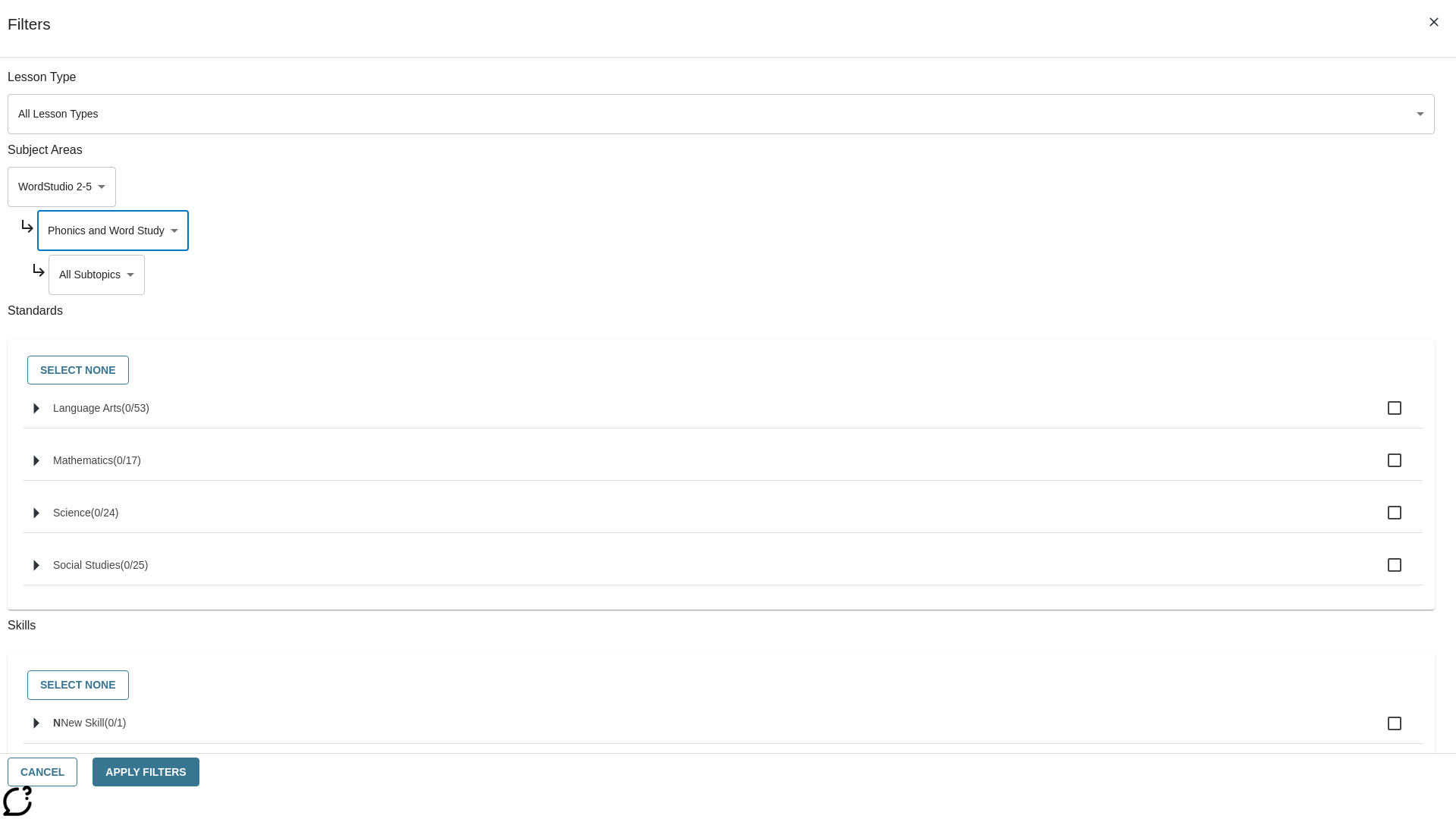
click at [1112, 85] on body "Skip to main content NJ Edition EN Grade 3 2025 Auto Grade 3 Search 0 Tauto Das…" at bounding box center [728, 469] width 1444 height 837
click at [1106, 85] on body "Skip to main content NJ Edition EN Grade 3 2025 Auto Grade 3 Search 0 Tauto Das…" at bounding box center [728, 469] width 1444 height 837
